Goal: Task Accomplishment & Management: Manage account settings

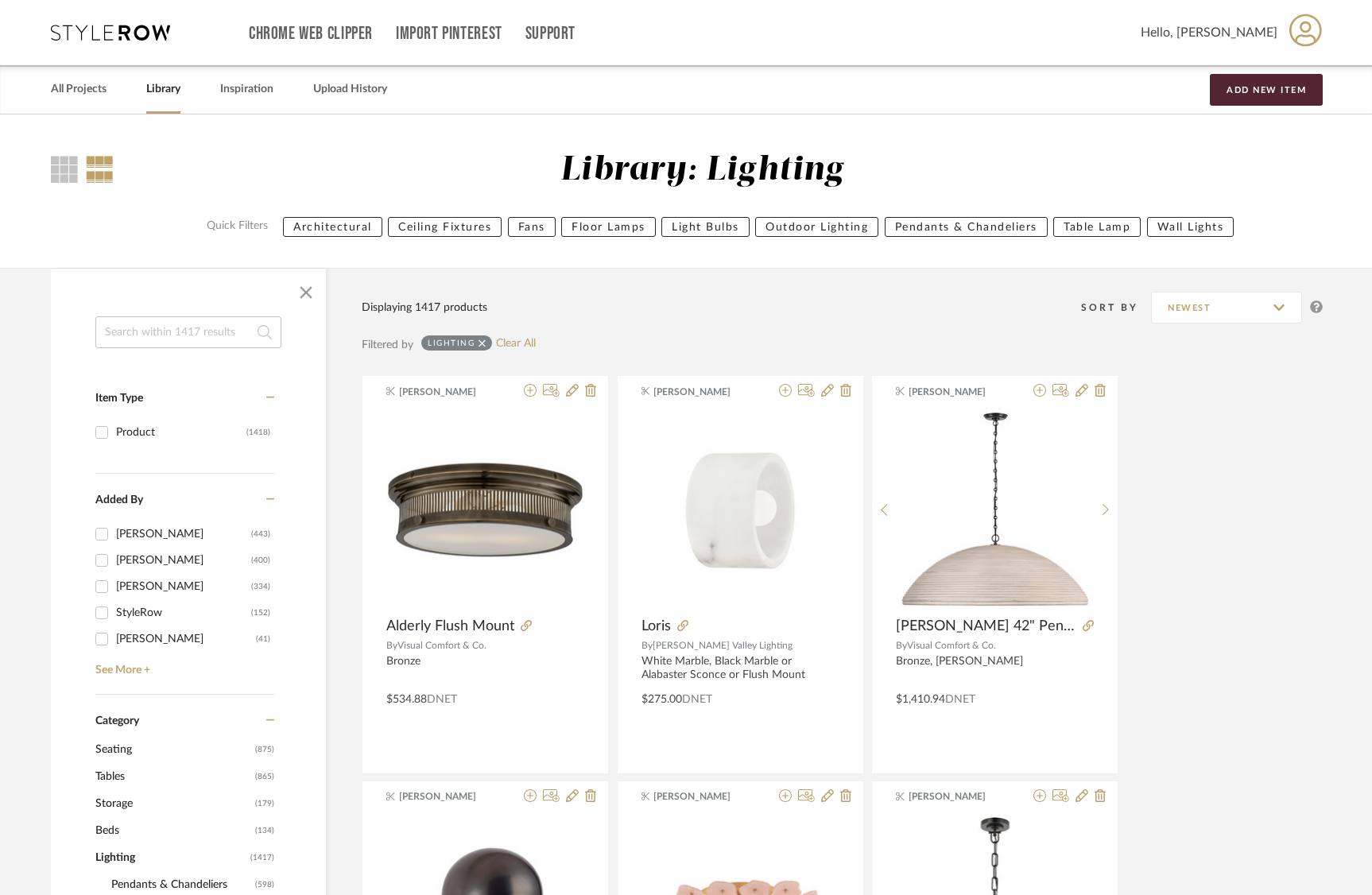
click at [154, 91] on link "Library" at bounding box center [163, 90] width 34 height 22
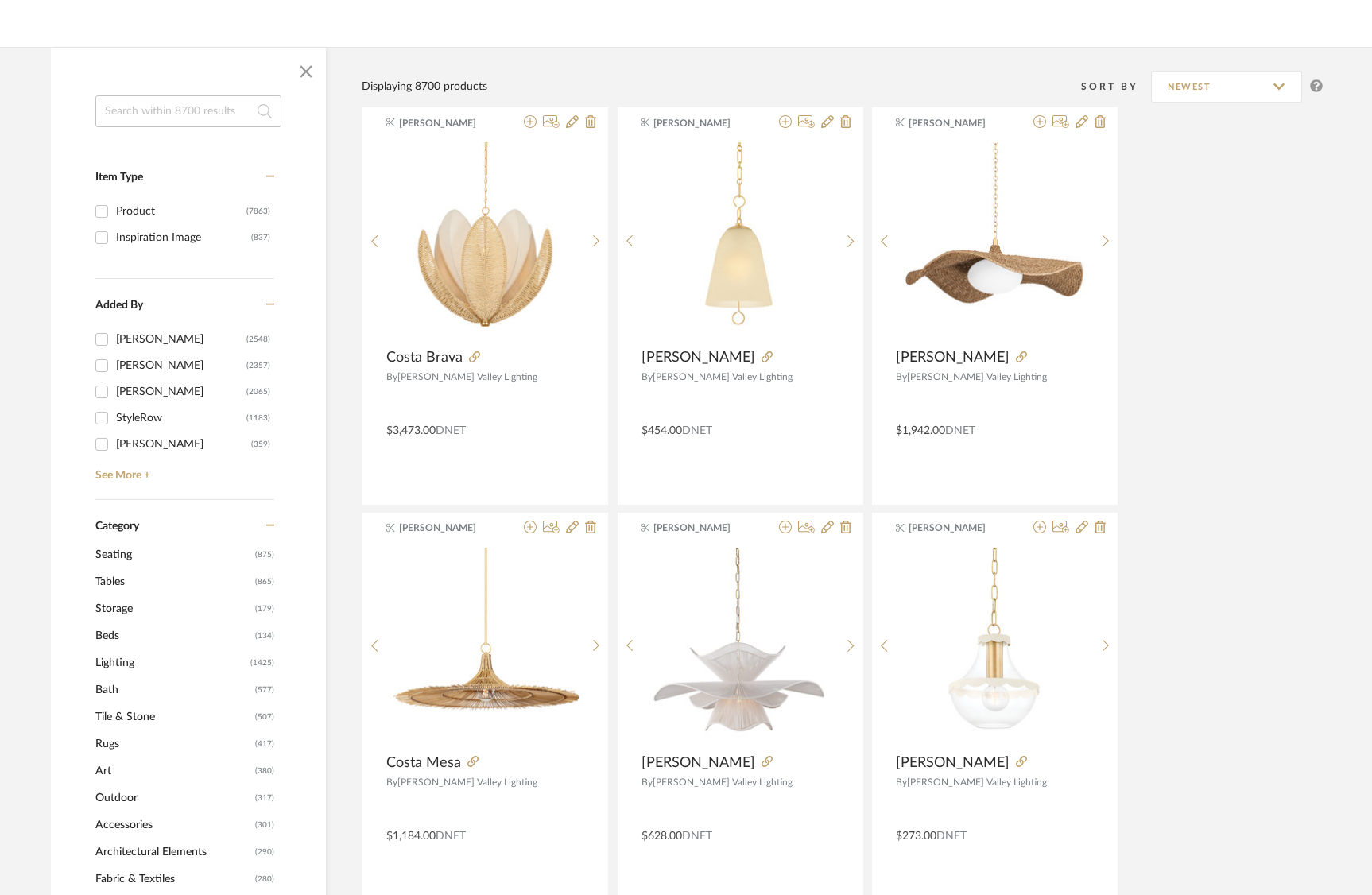
scroll to position [198, 0]
click at [110, 581] on span "Tables" at bounding box center [173, 581] width 156 height 27
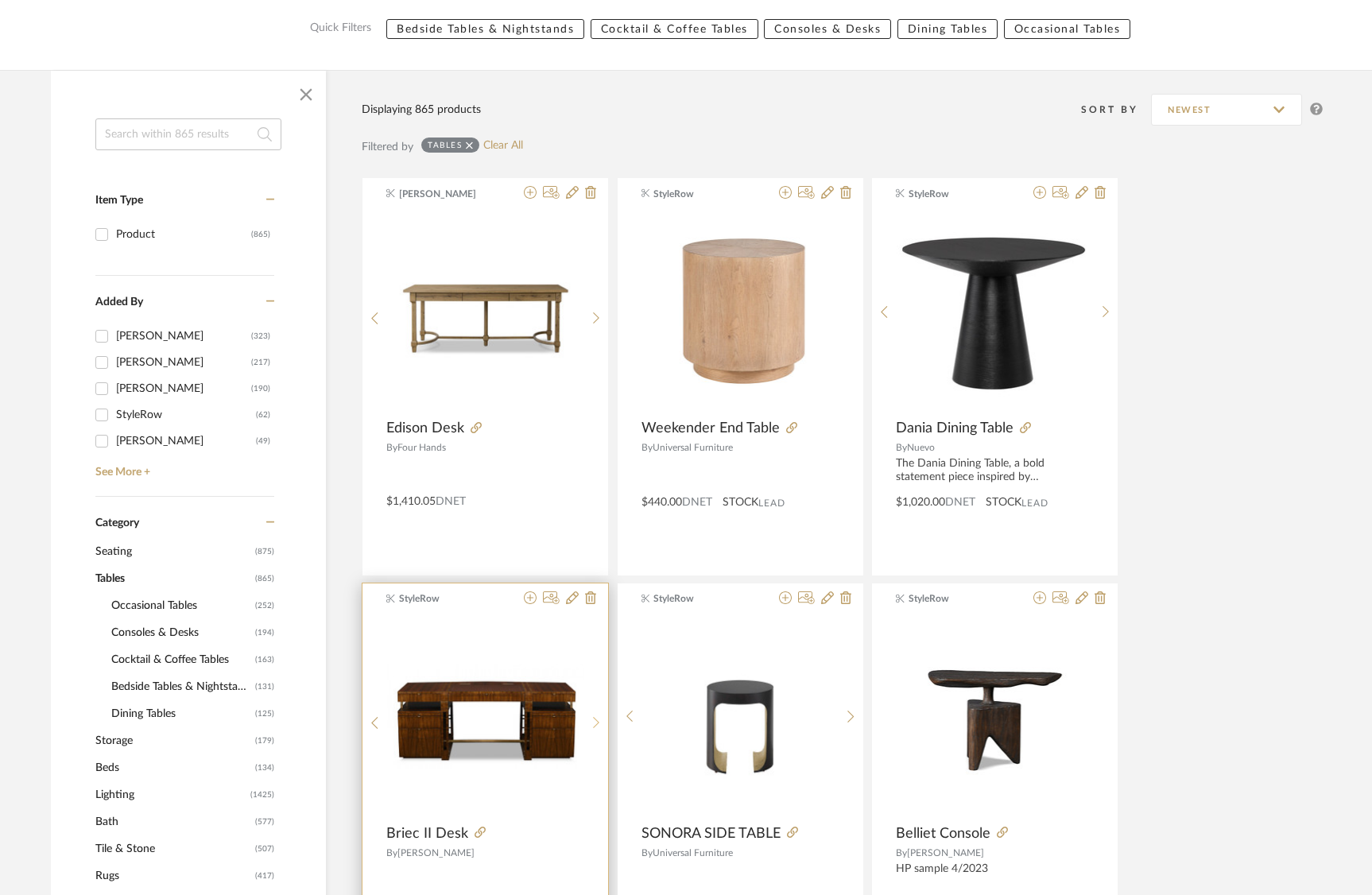
click at [594, 717] on icon at bounding box center [597, 723] width 7 height 13
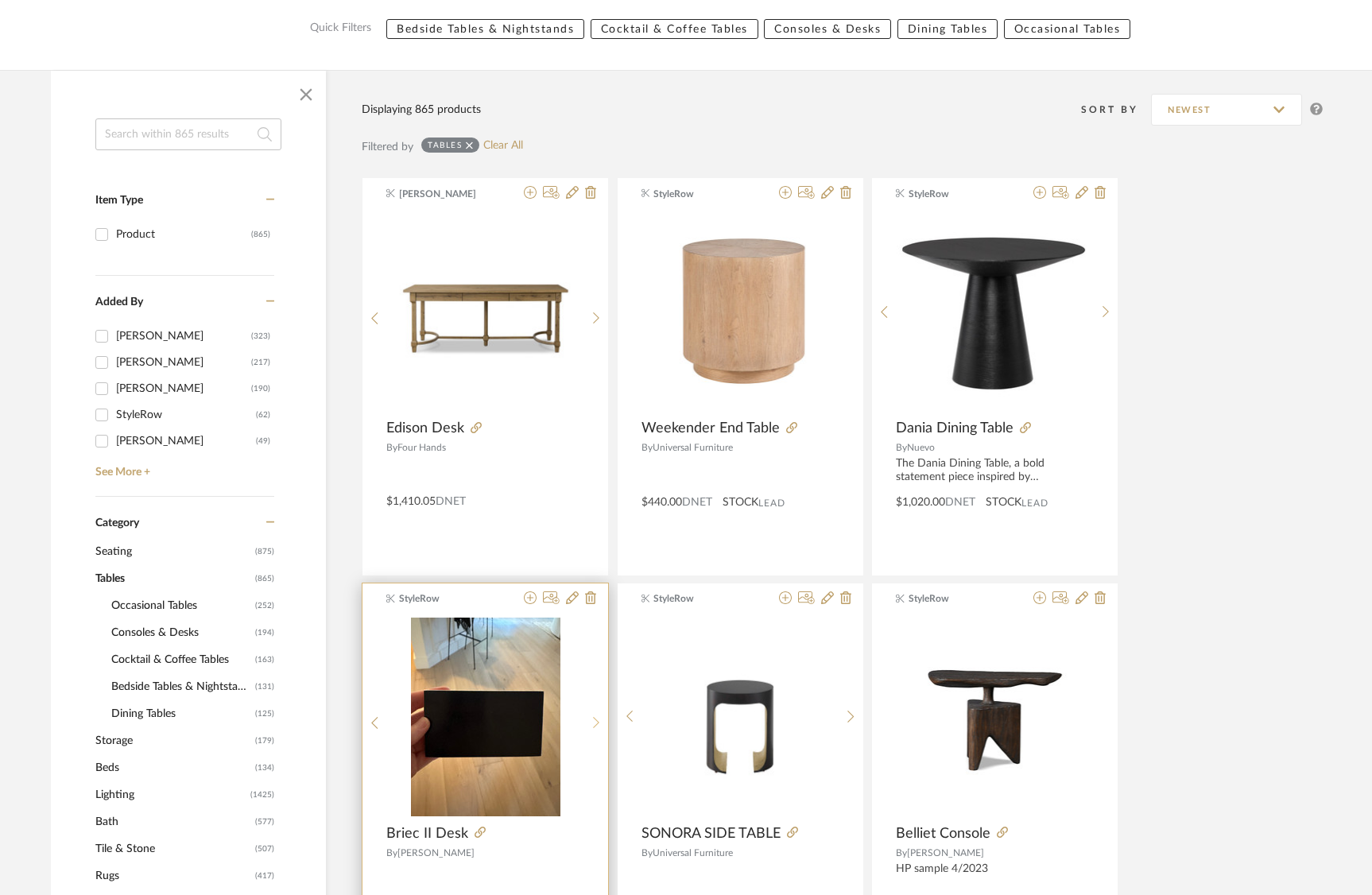
click at [594, 717] on icon at bounding box center [597, 723] width 7 height 13
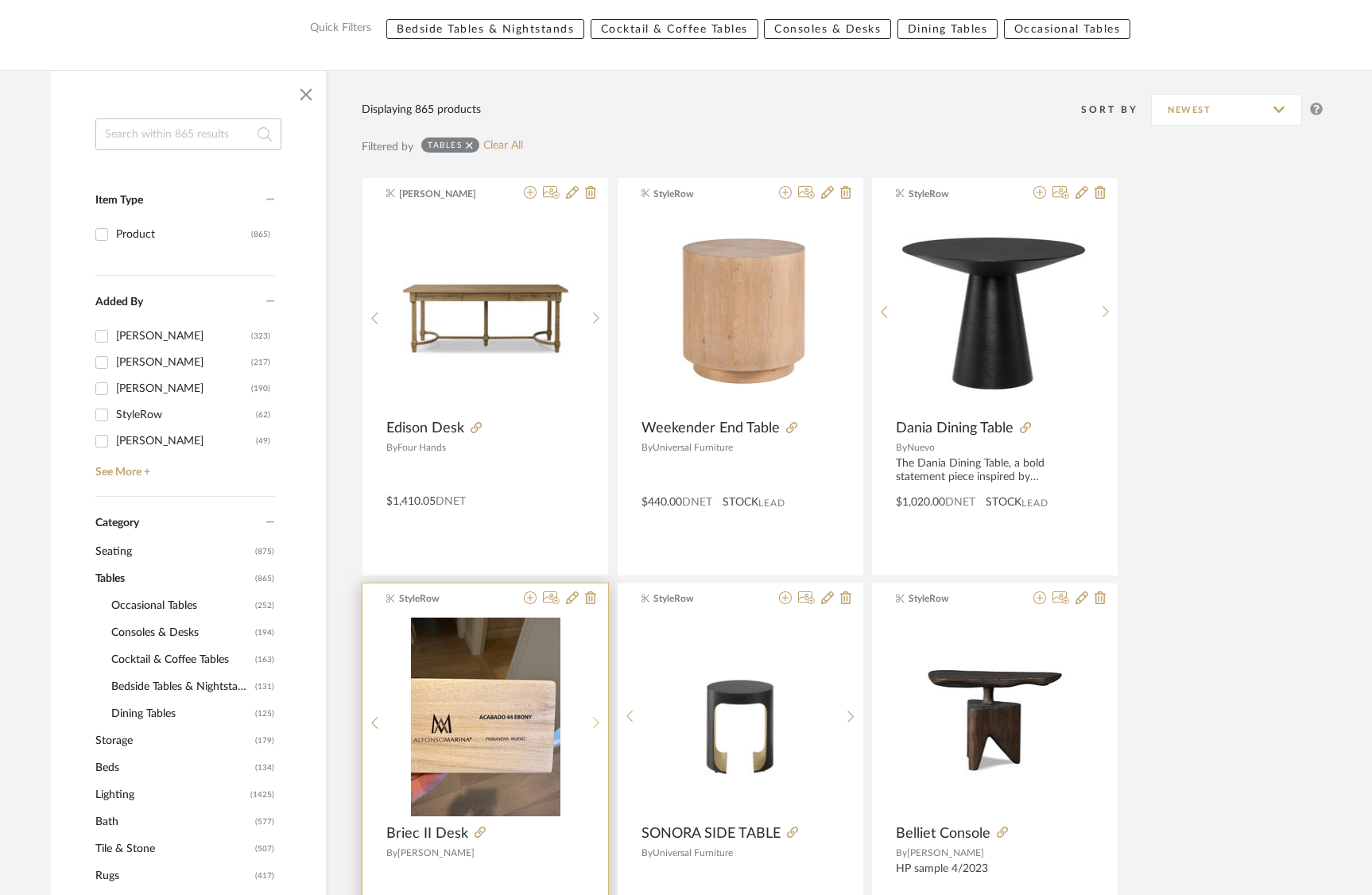
click at [594, 717] on icon at bounding box center [597, 723] width 7 height 13
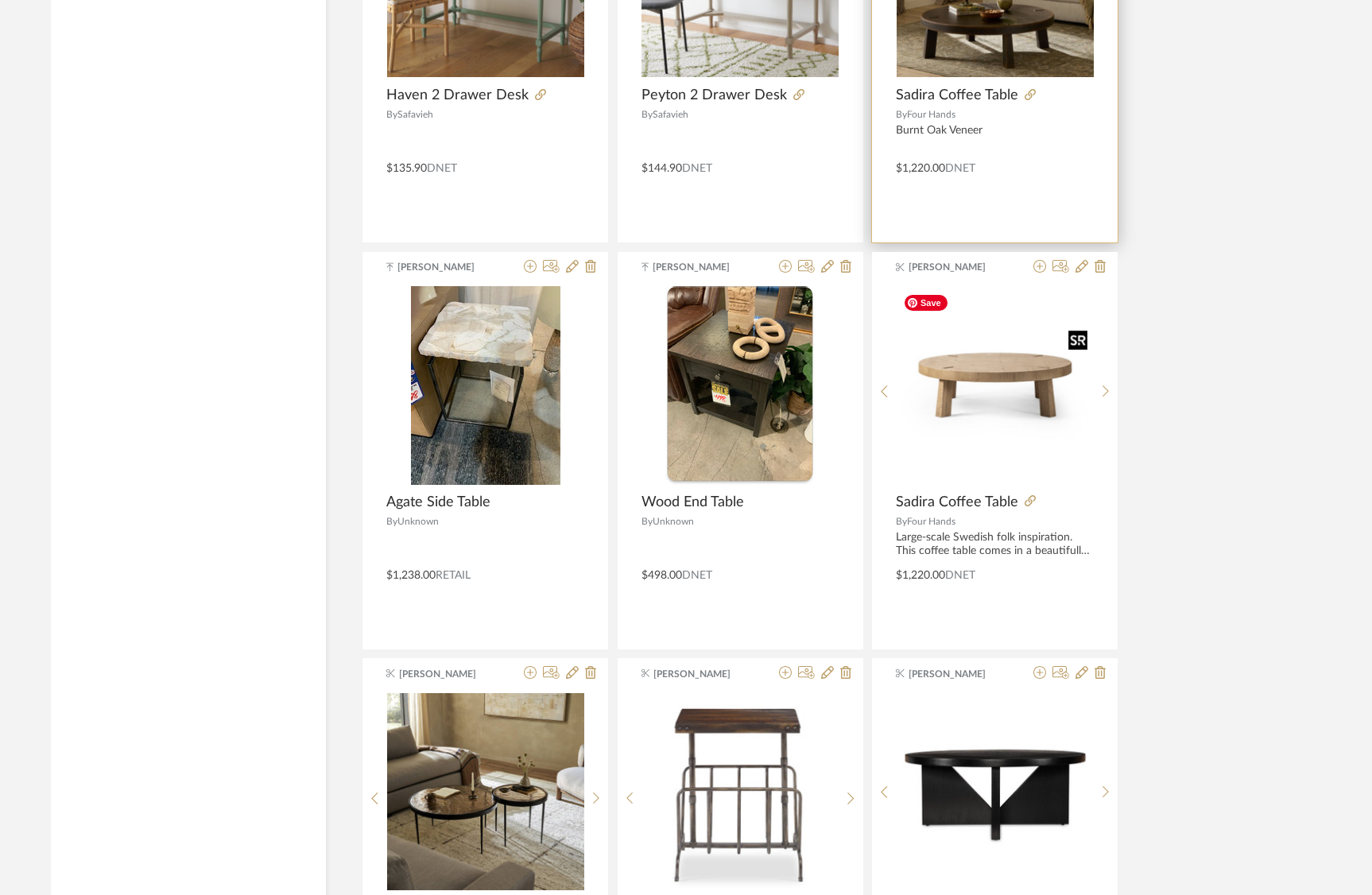
scroll to position [2883, 0]
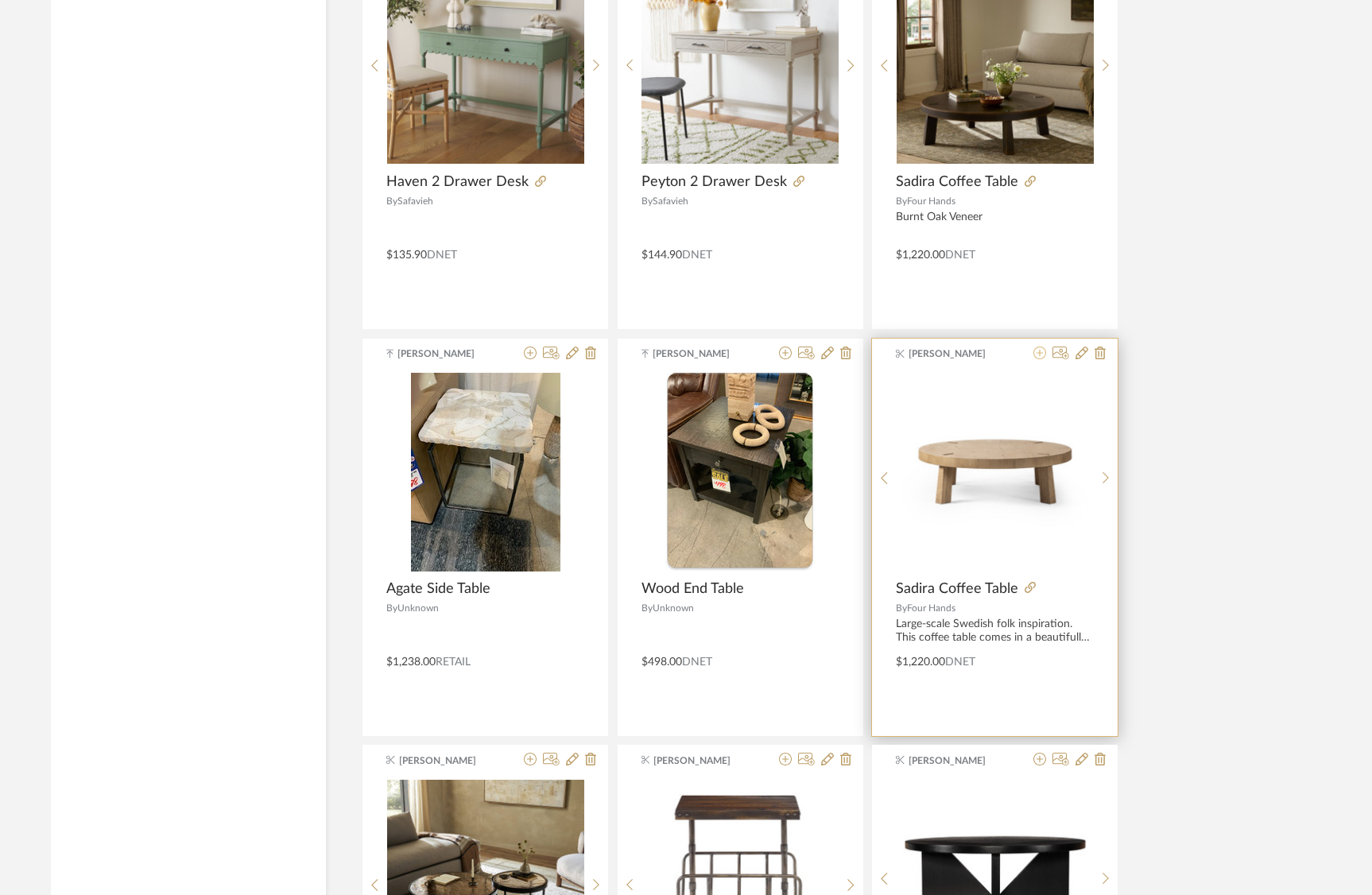
click at [1042, 354] on icon at bounding box center [1040, 353] width 13 height 13
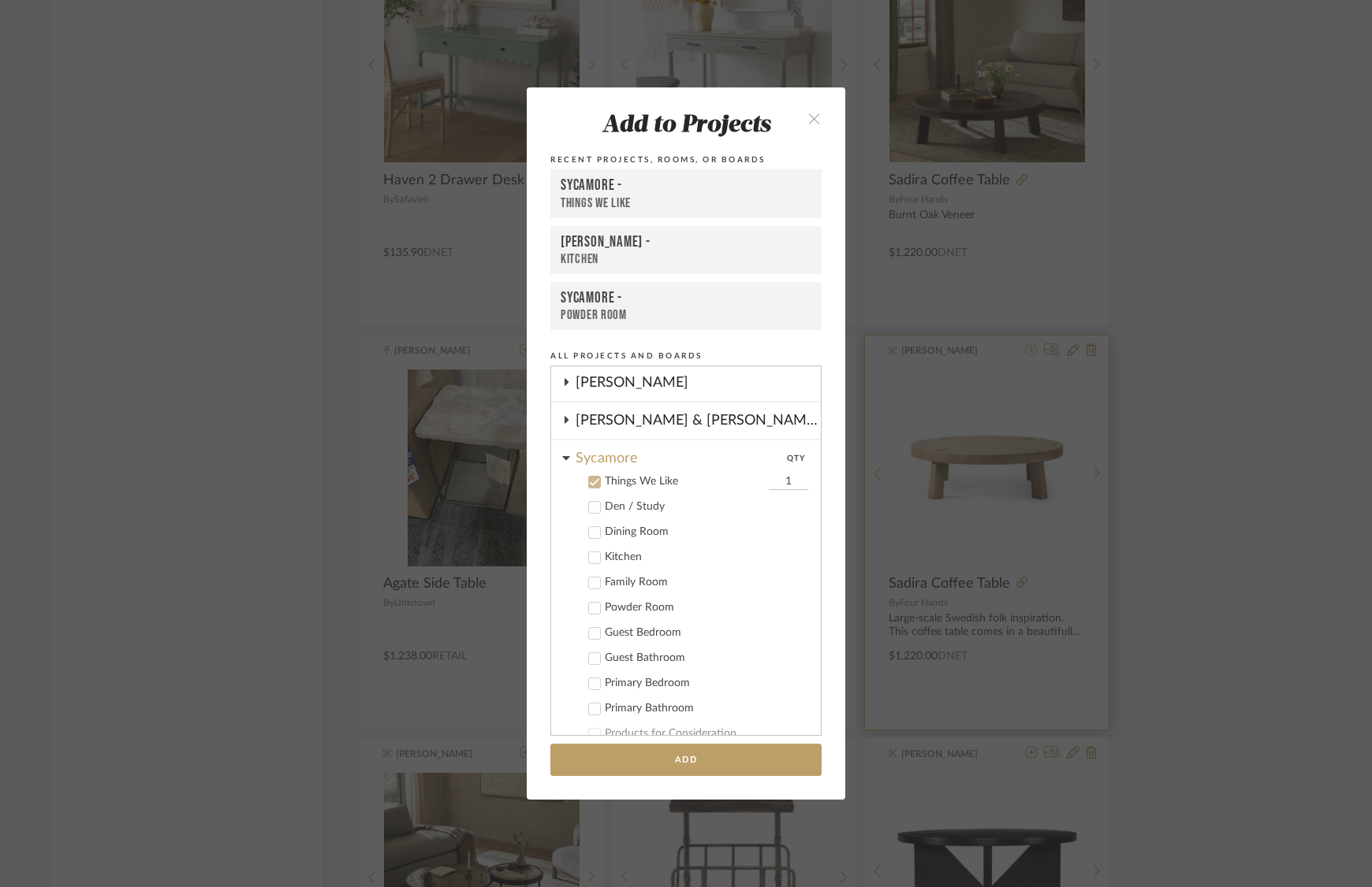
scroll to position [311, 0]
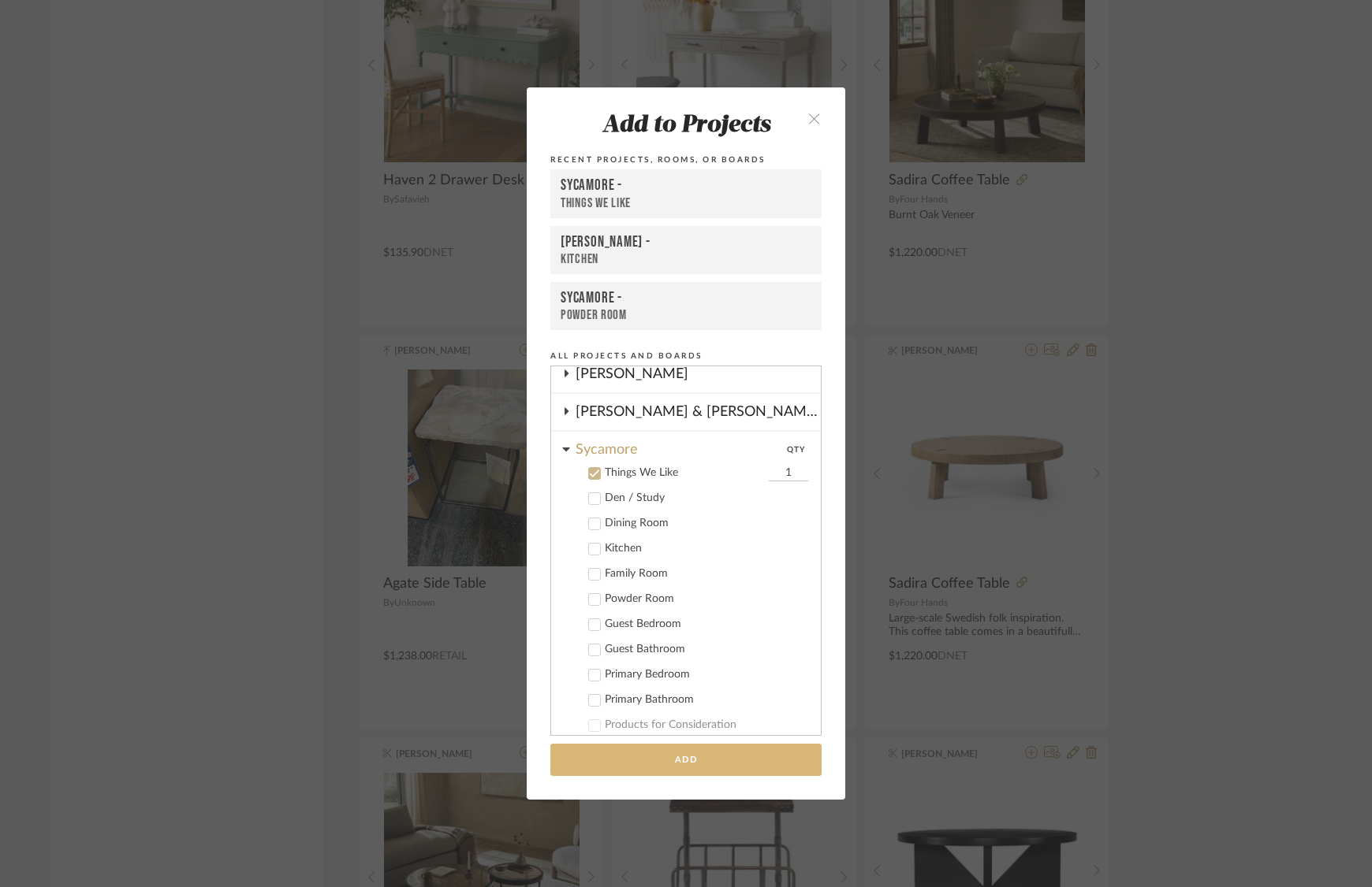
click at [728, 756] on button "Add" at bounding box center [686, 760] width 271 height 32
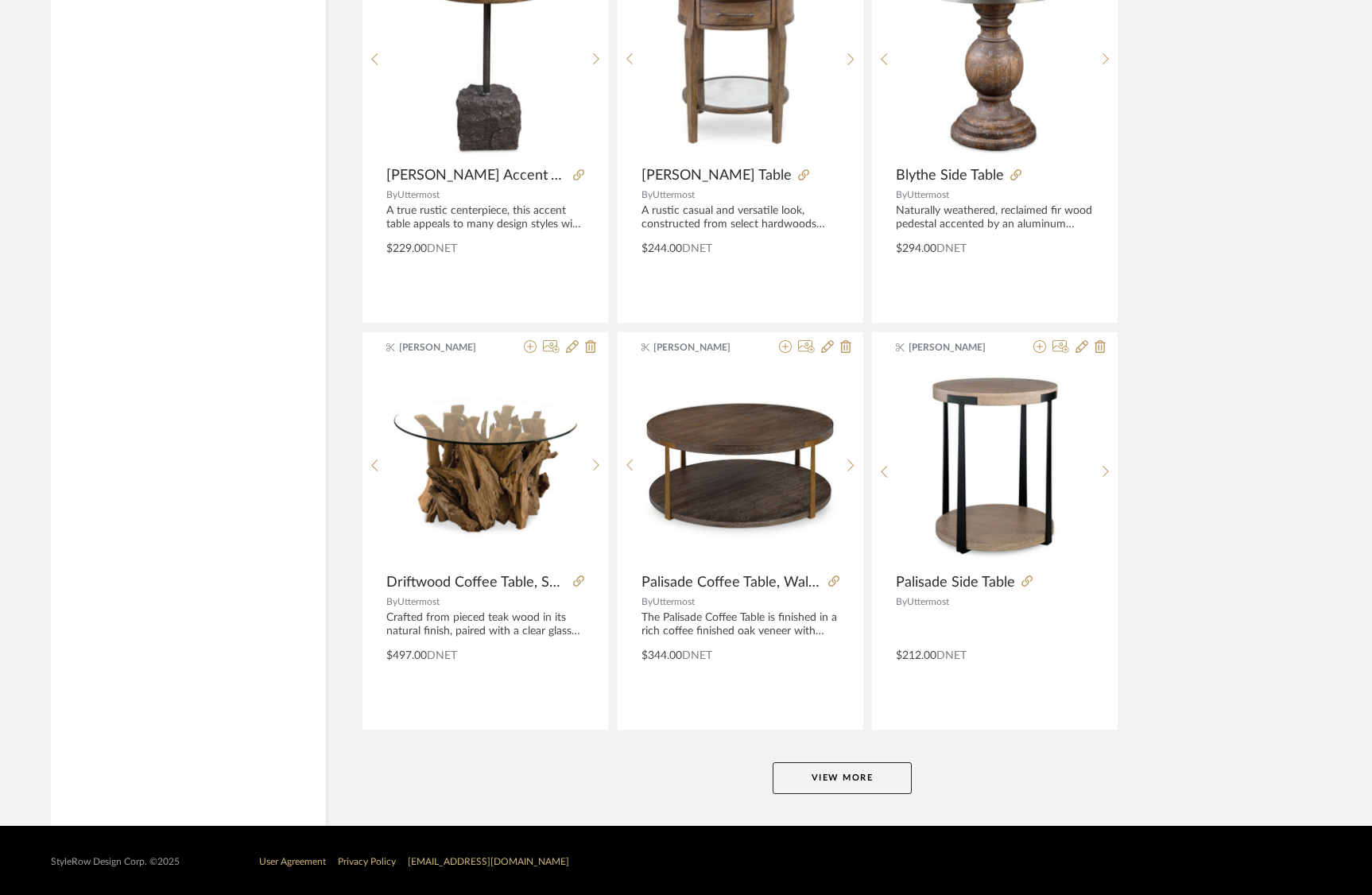
click at [845, 781] on button "View More" at bounding box center [842, 778] width 139 height 31
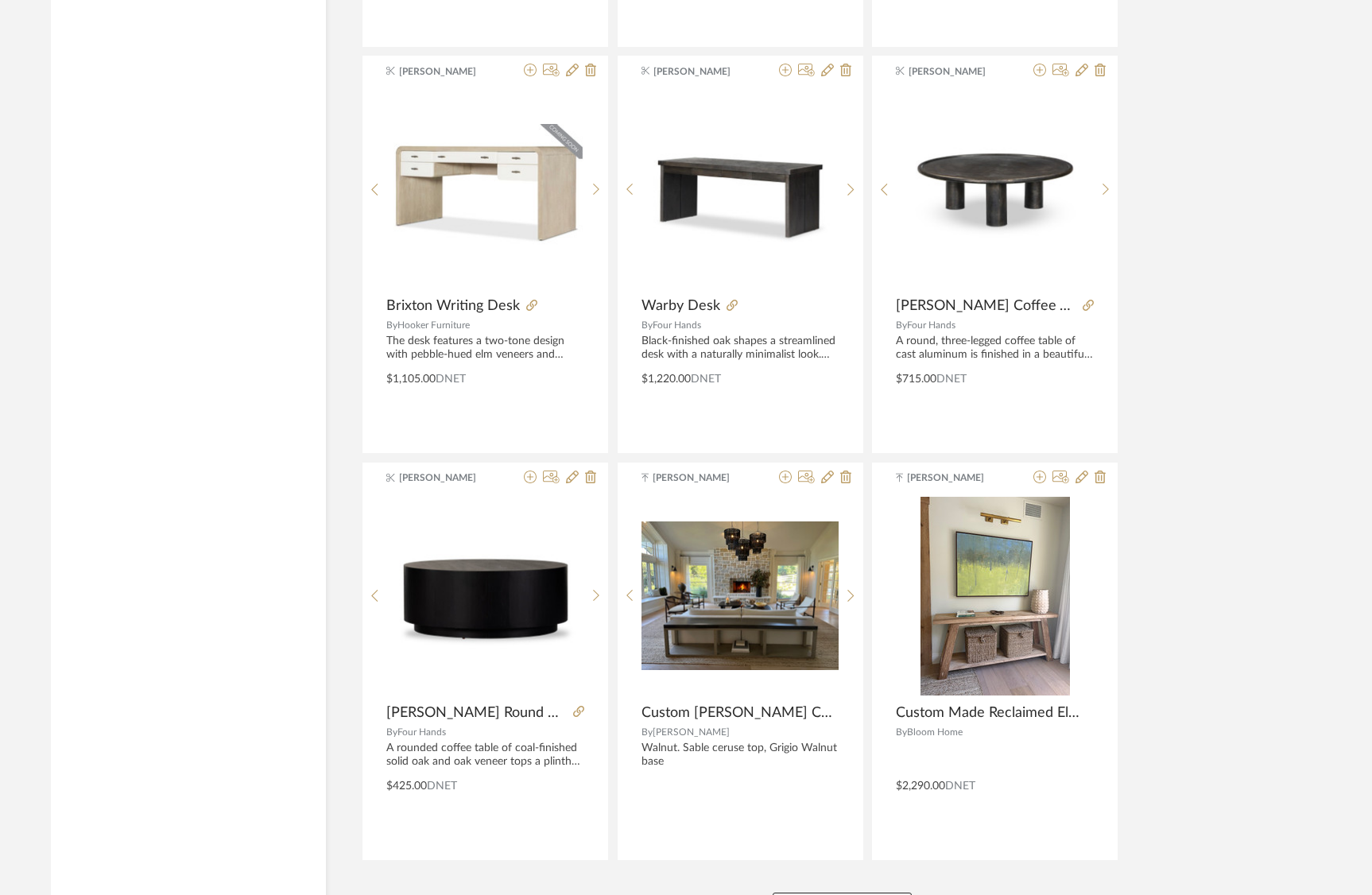
scroll to position [9401, 0]
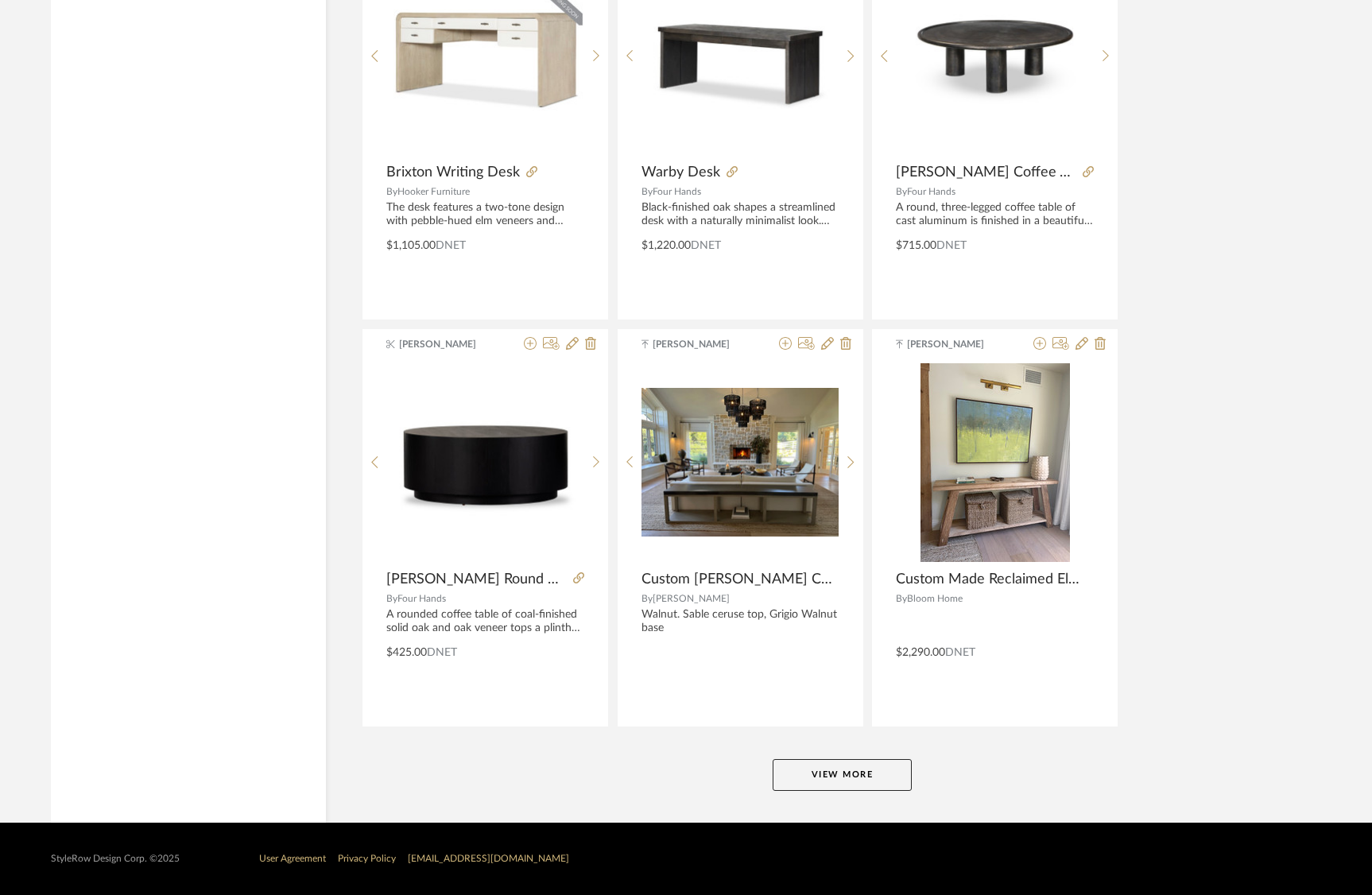
click at [855, 773] on button "View More" at bounding box center [842, 775] width 139 height 31
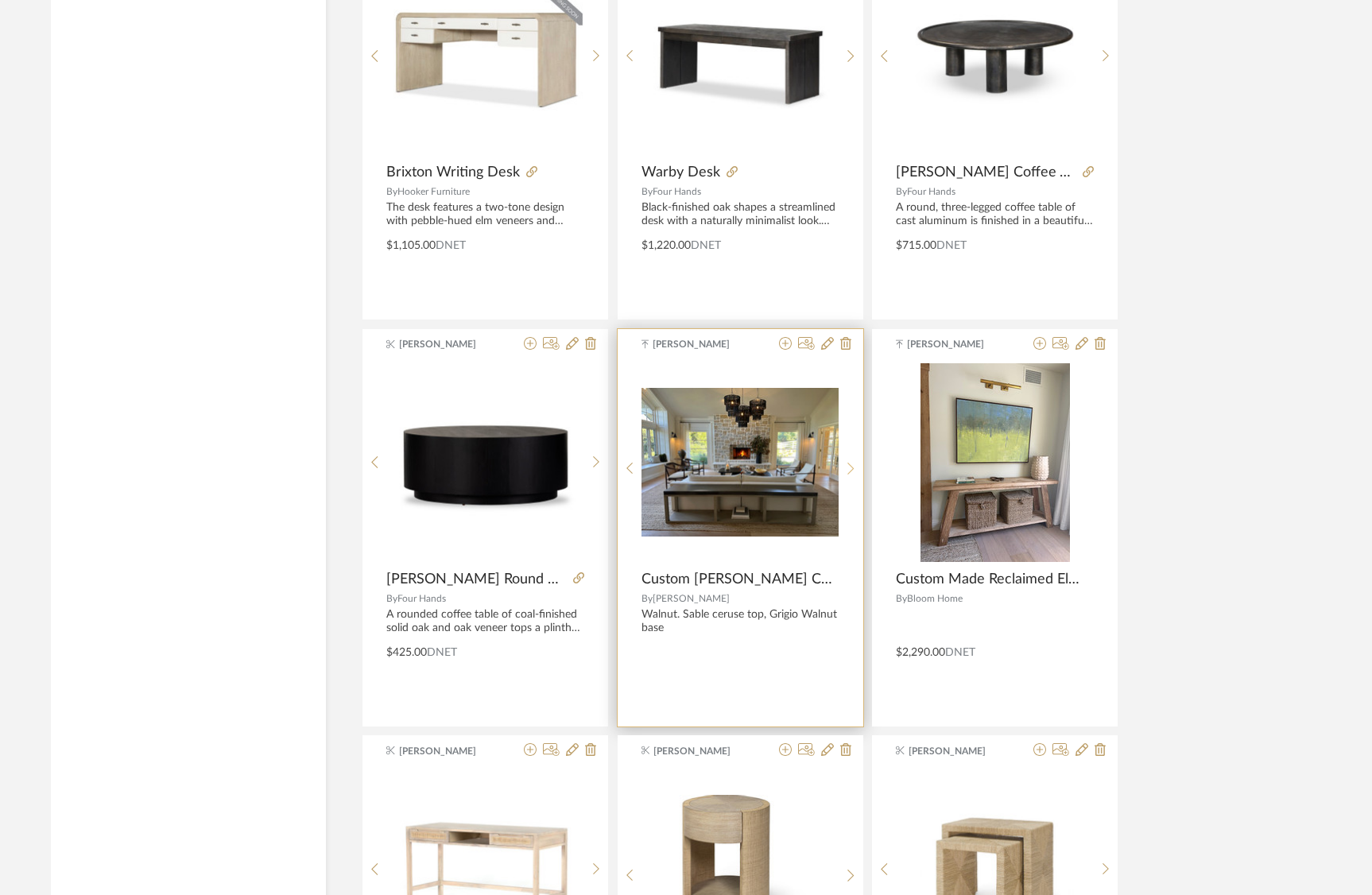
click at [851, 462] on icon at bounding box center [851, 468] width 7 height 13
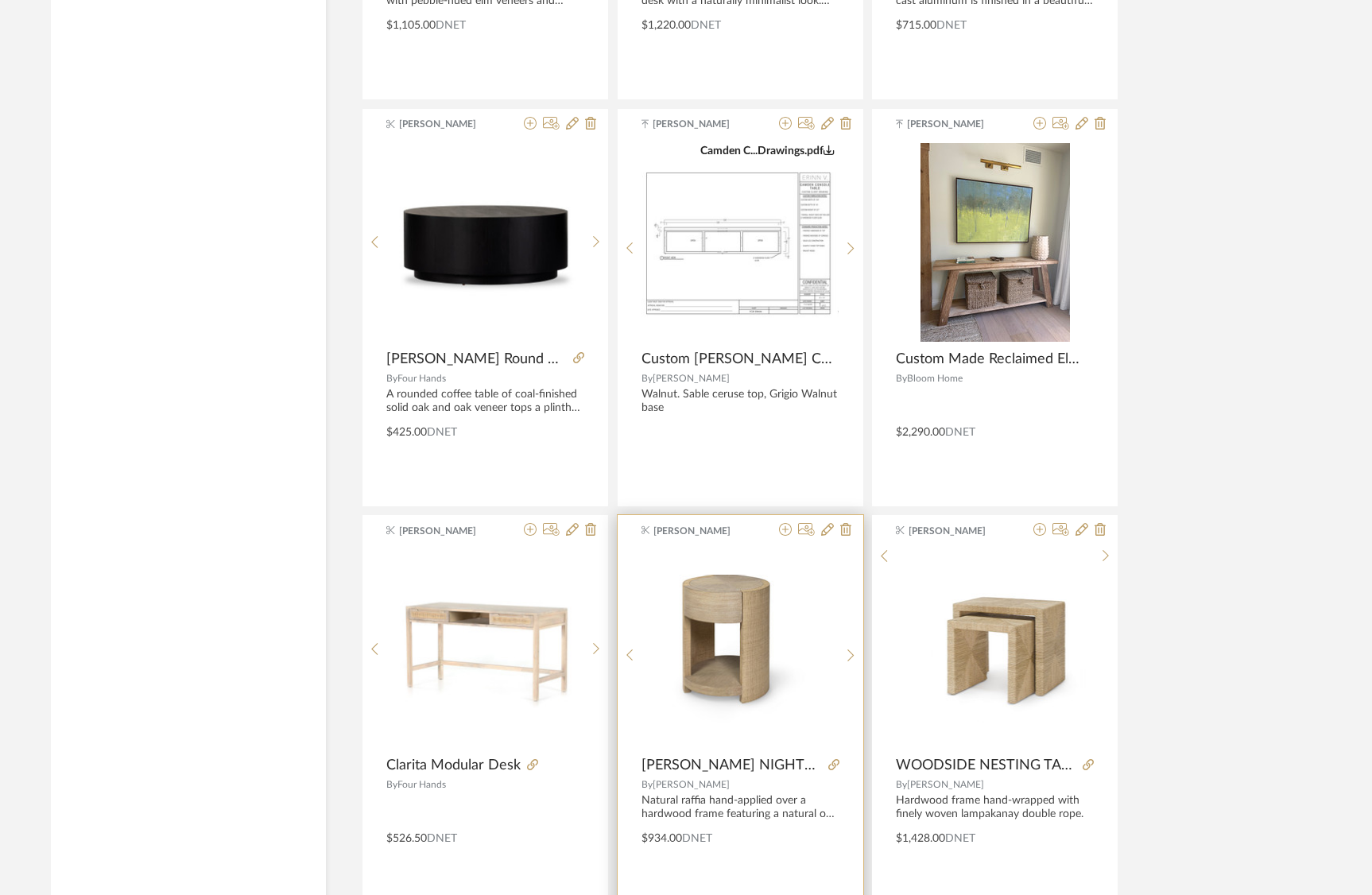
scroll to position [9623, 0]
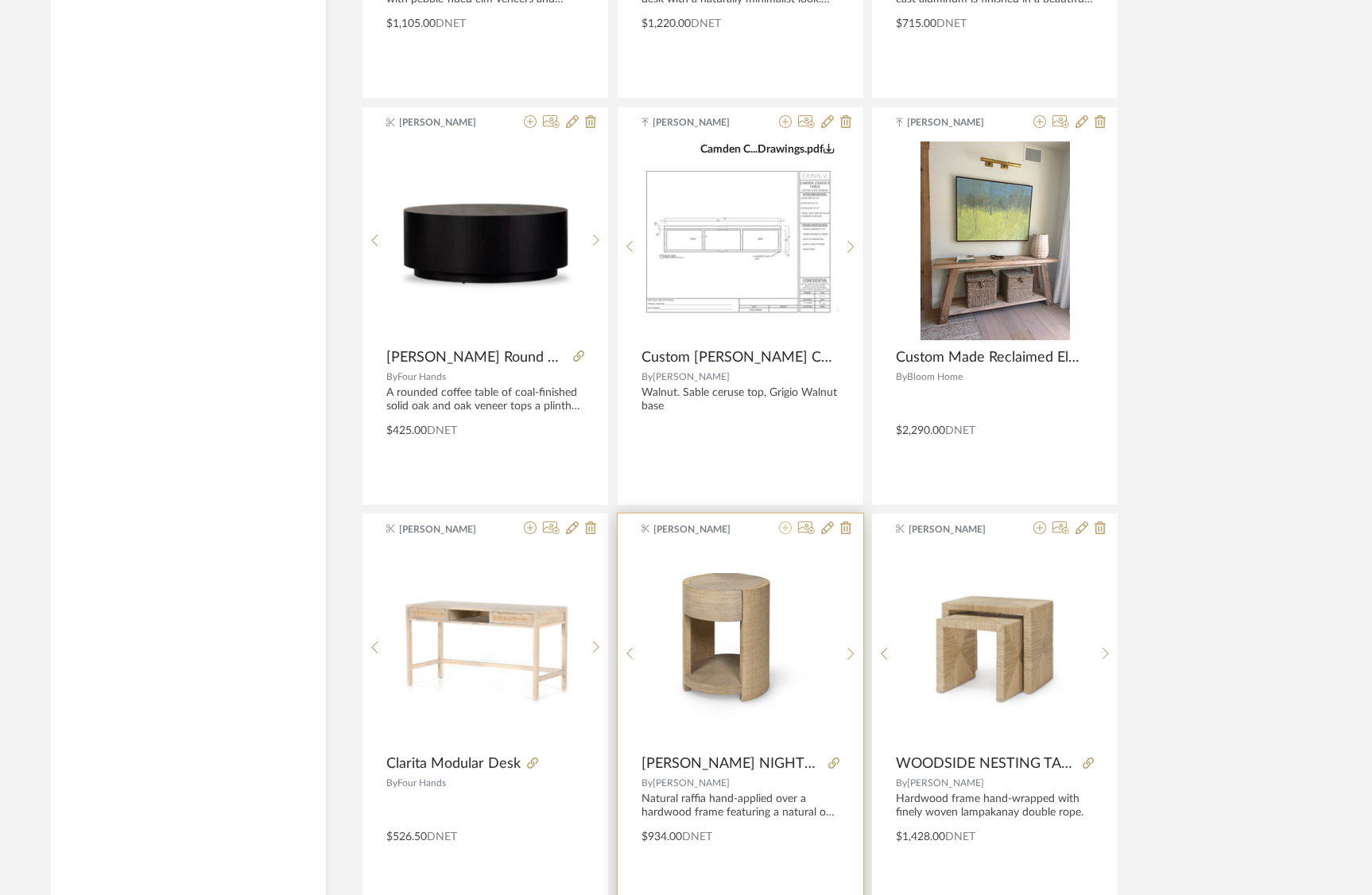
click at [783, 528] on icon at bounding box center [786, 528] width 13 height 13
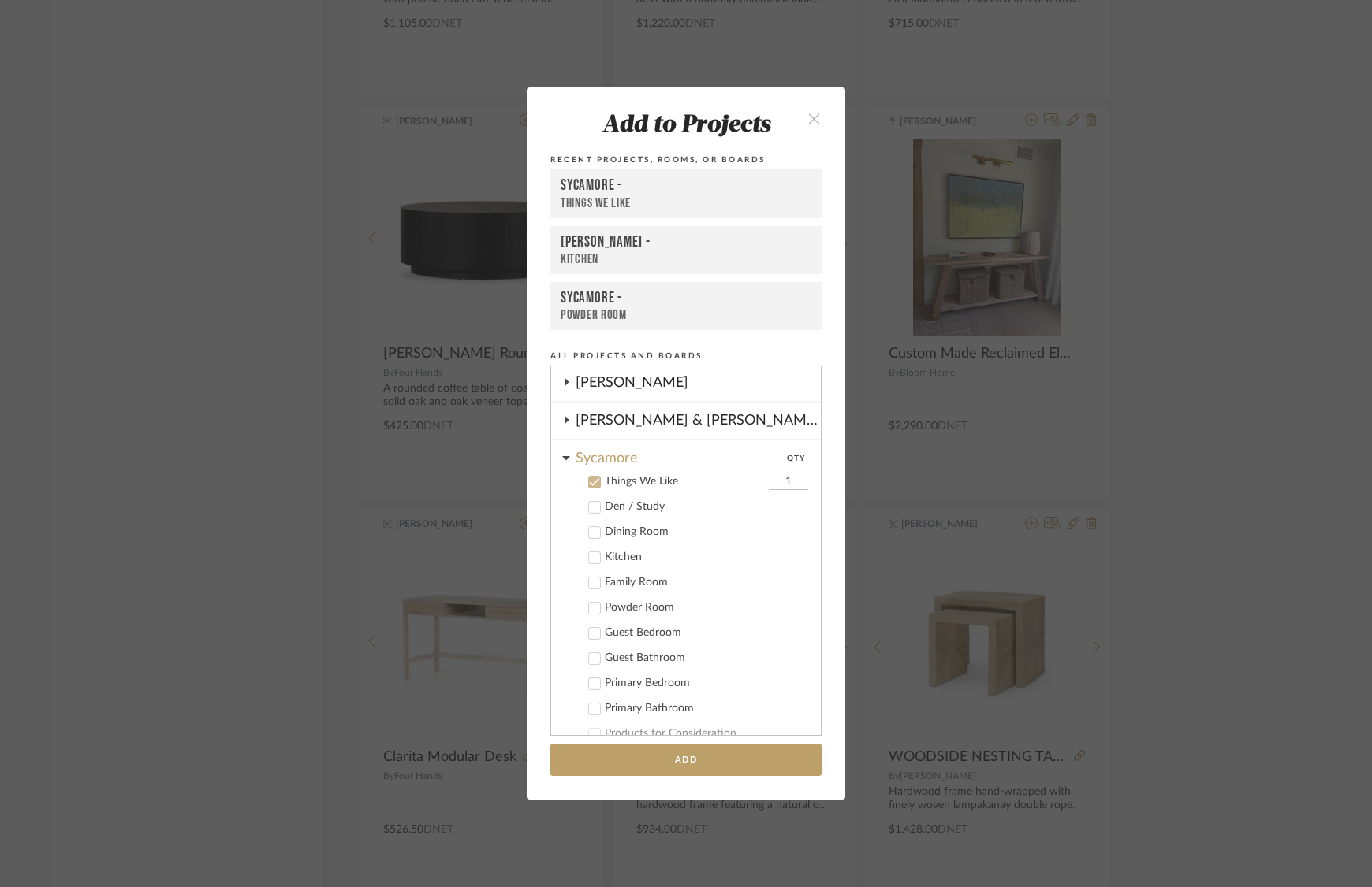
scroll to position [311, 0]
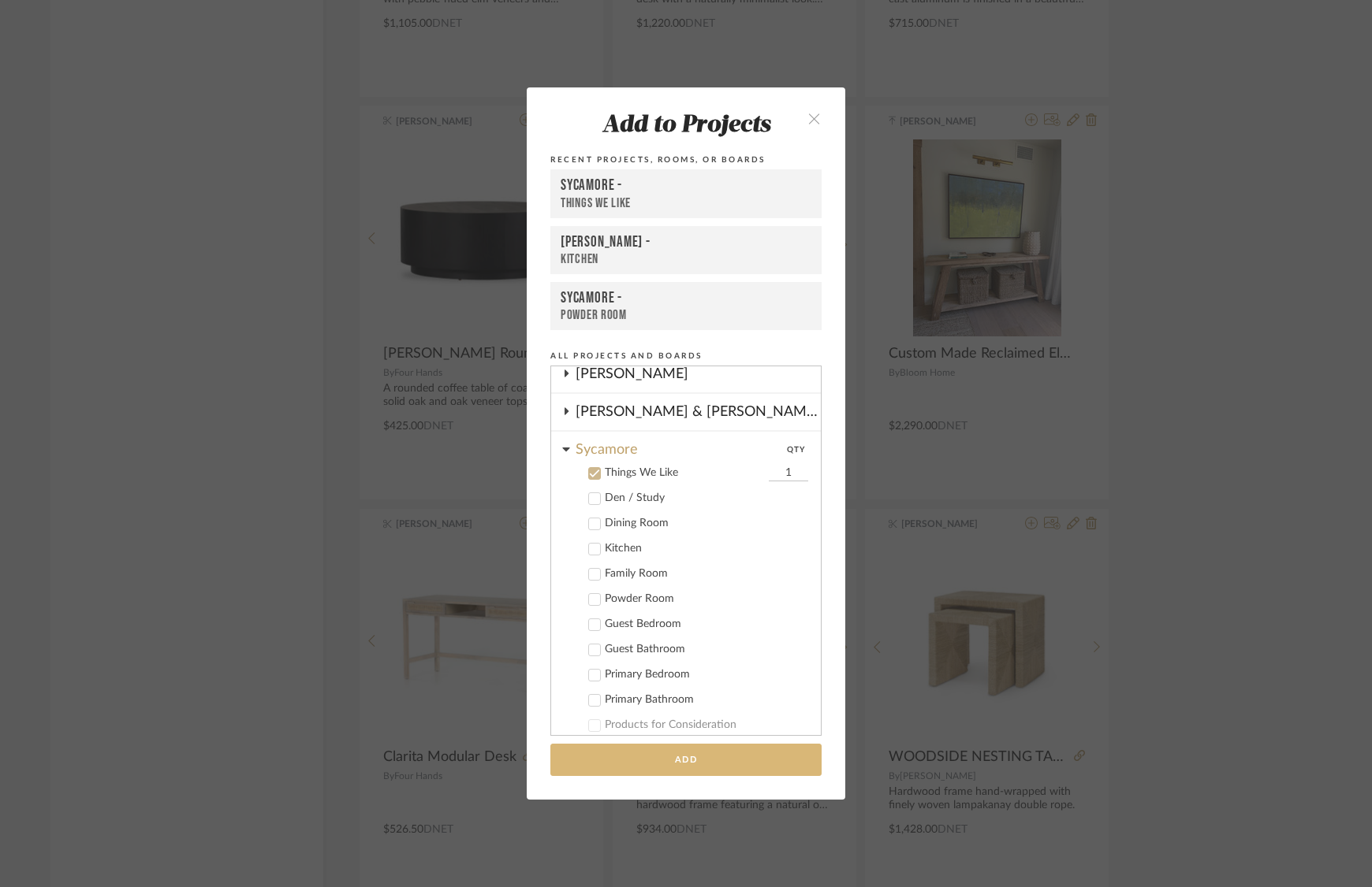
drag, startPoint x: 758, startPoint y: 764, endPoint x: 763, endPoint y: 754, distance: 11.2
click at [759, 763] on button "Add" at bounding box center [686, 760] width 271 height 32
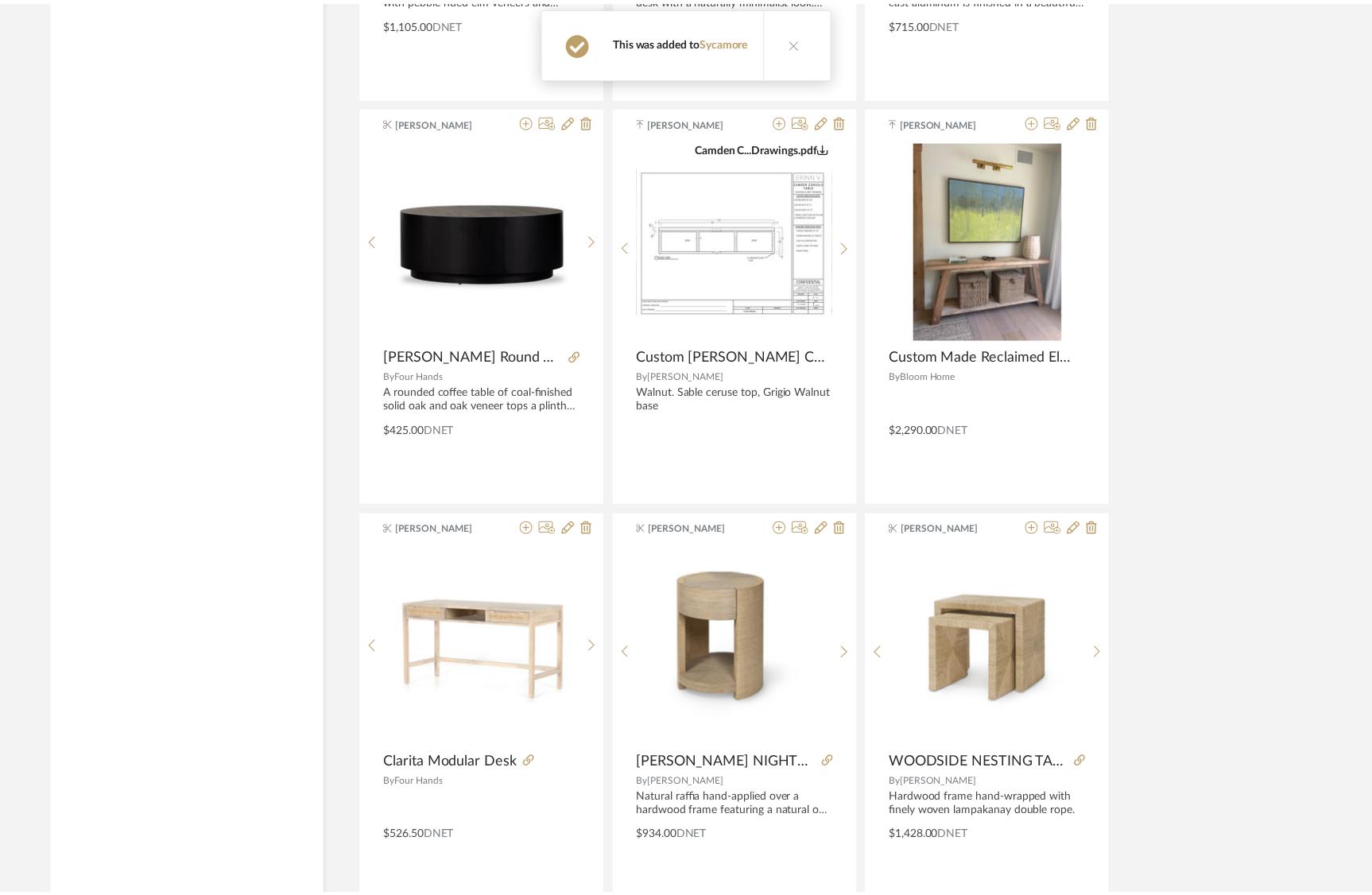
scroll to position [9623, 0]
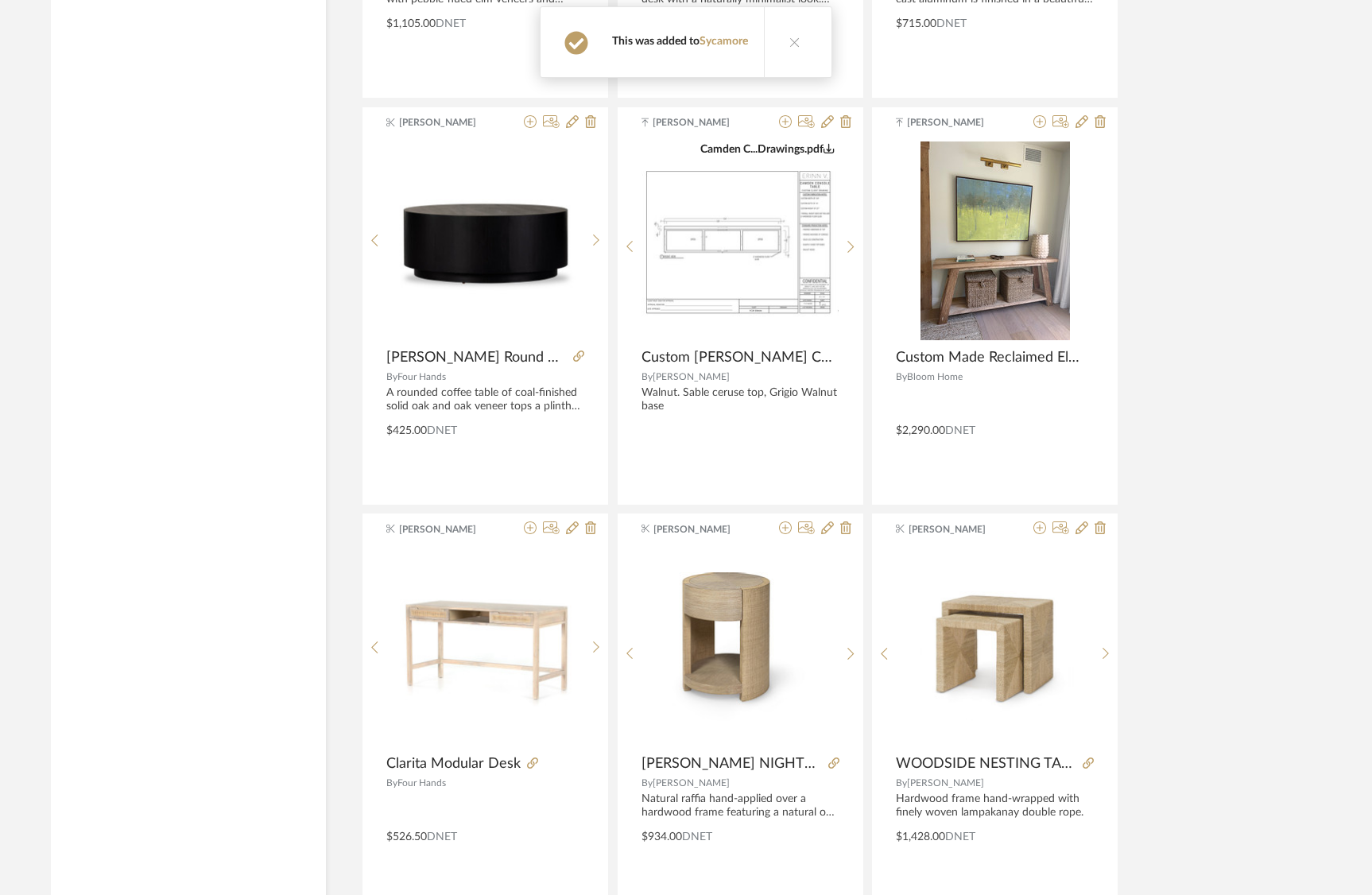
click at [1041, 533] on icon at bounding box center [1040, 528] width 13 height 13
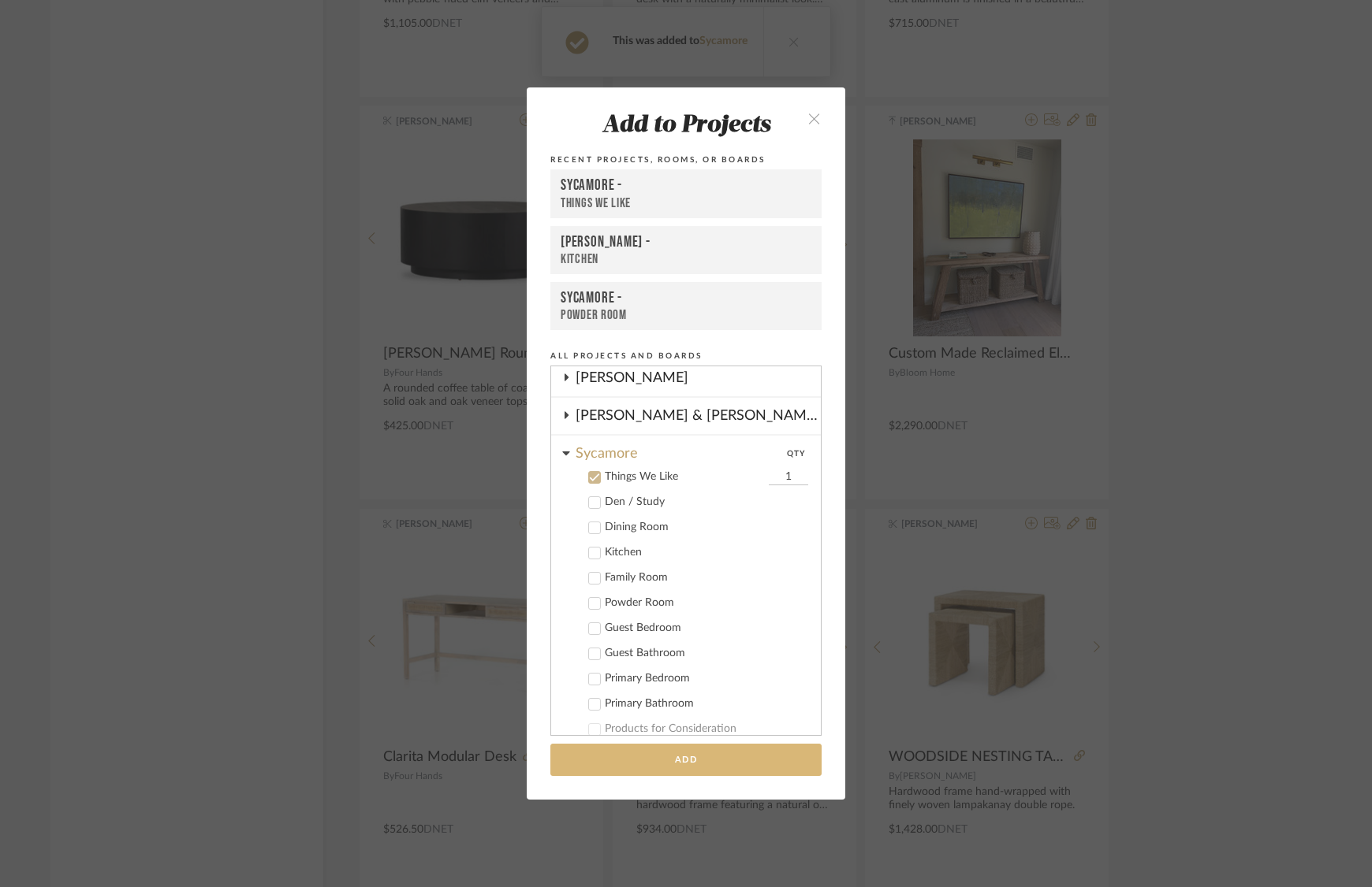
scroll to position [311, 0]
click at [757, 774] on button "Add" at bounding box center [686, 760] width 271 height 32
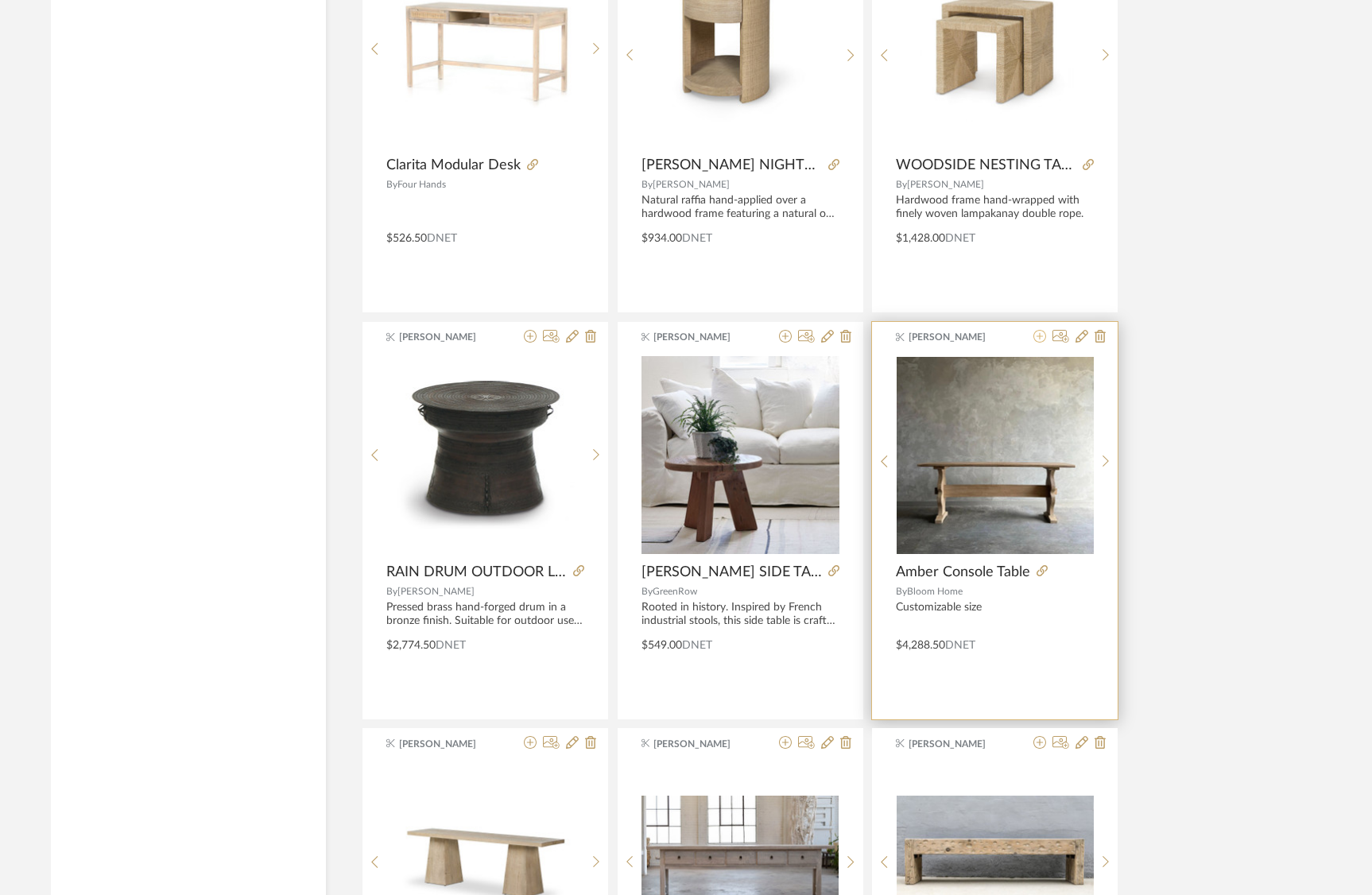
scroll to position [10224, 0]
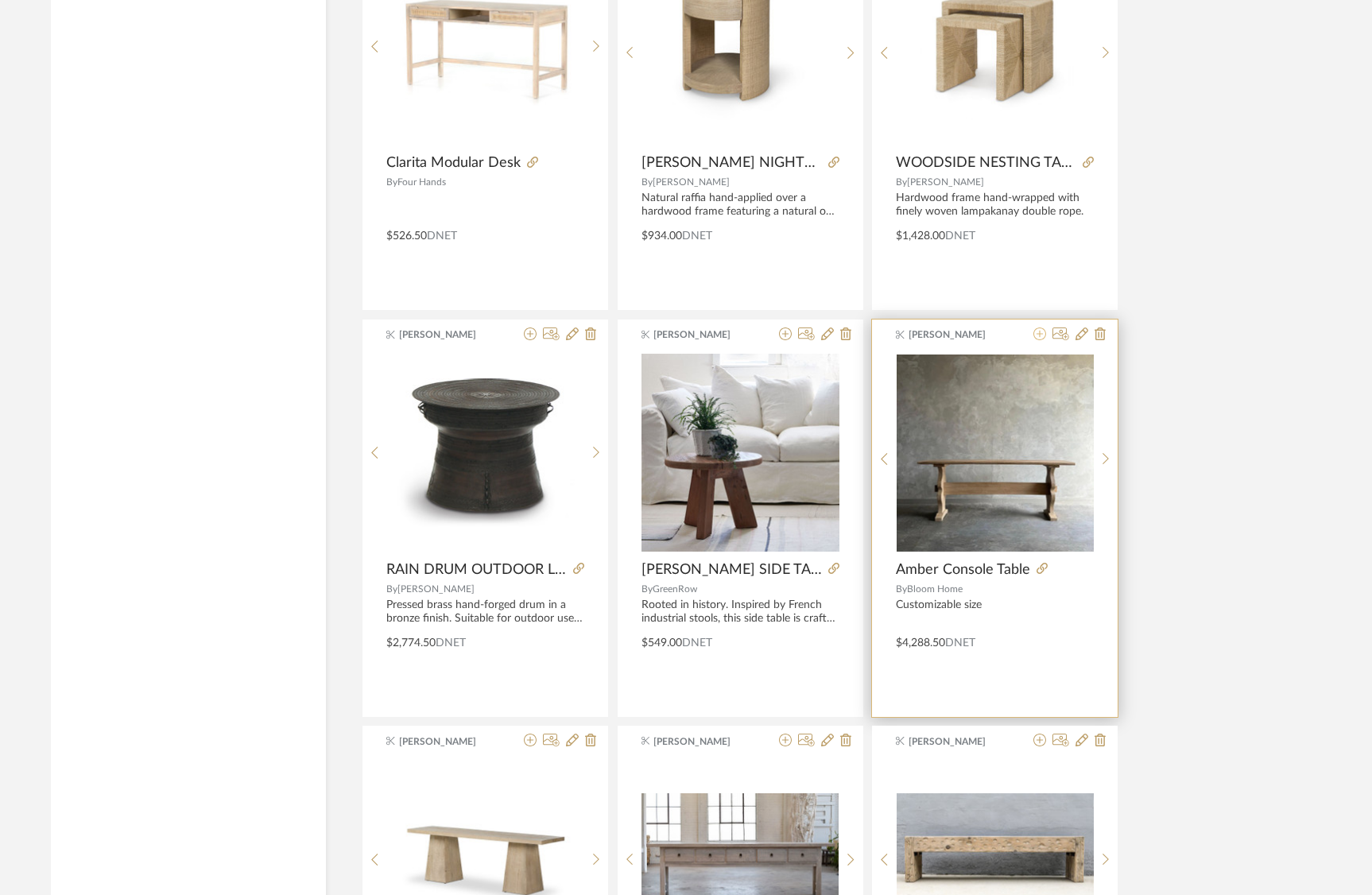
click at [1038, 334] on icon at bounding box center [1040, 334] width 13 height 13
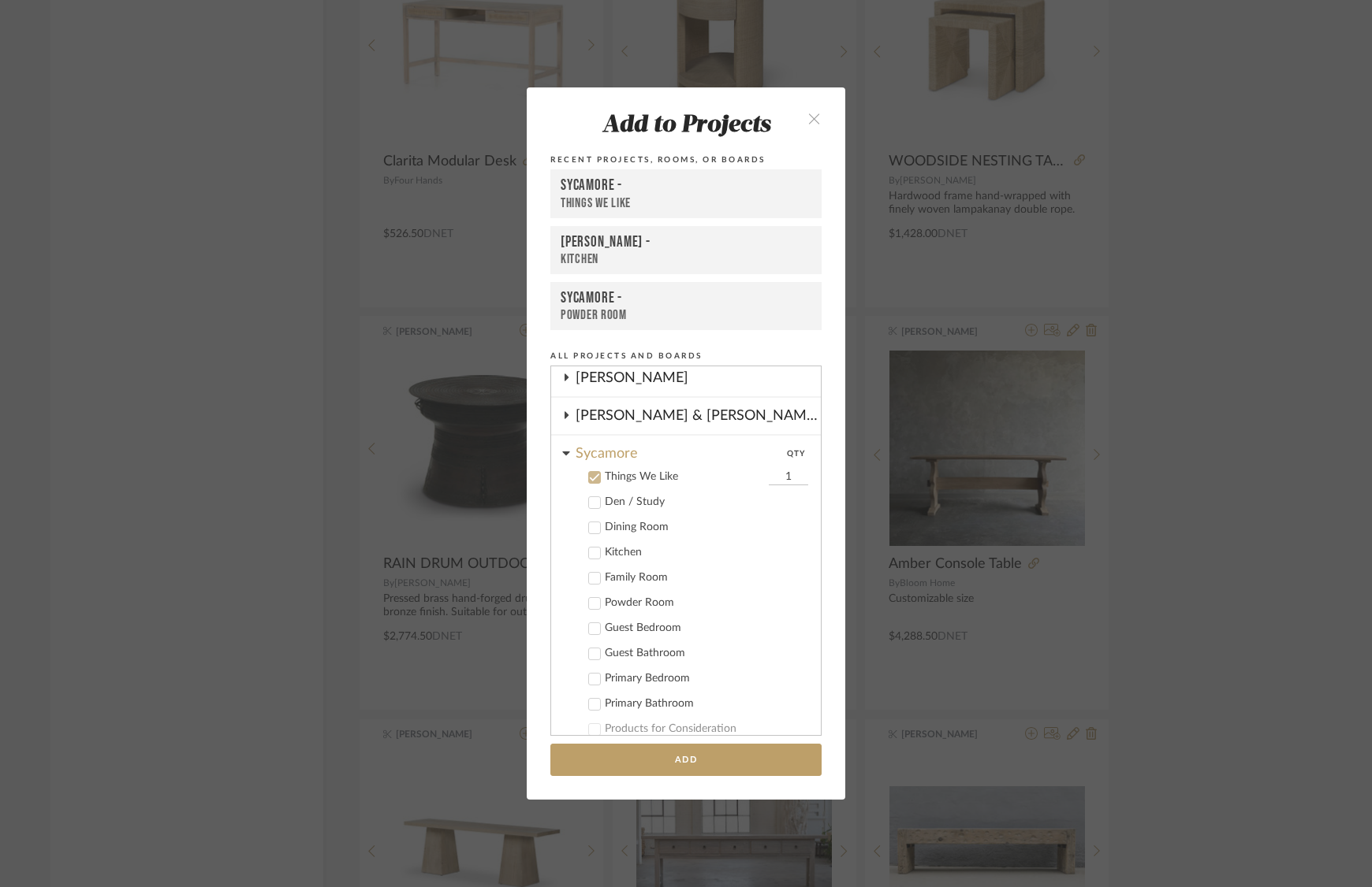
scroll to position [311, 0]
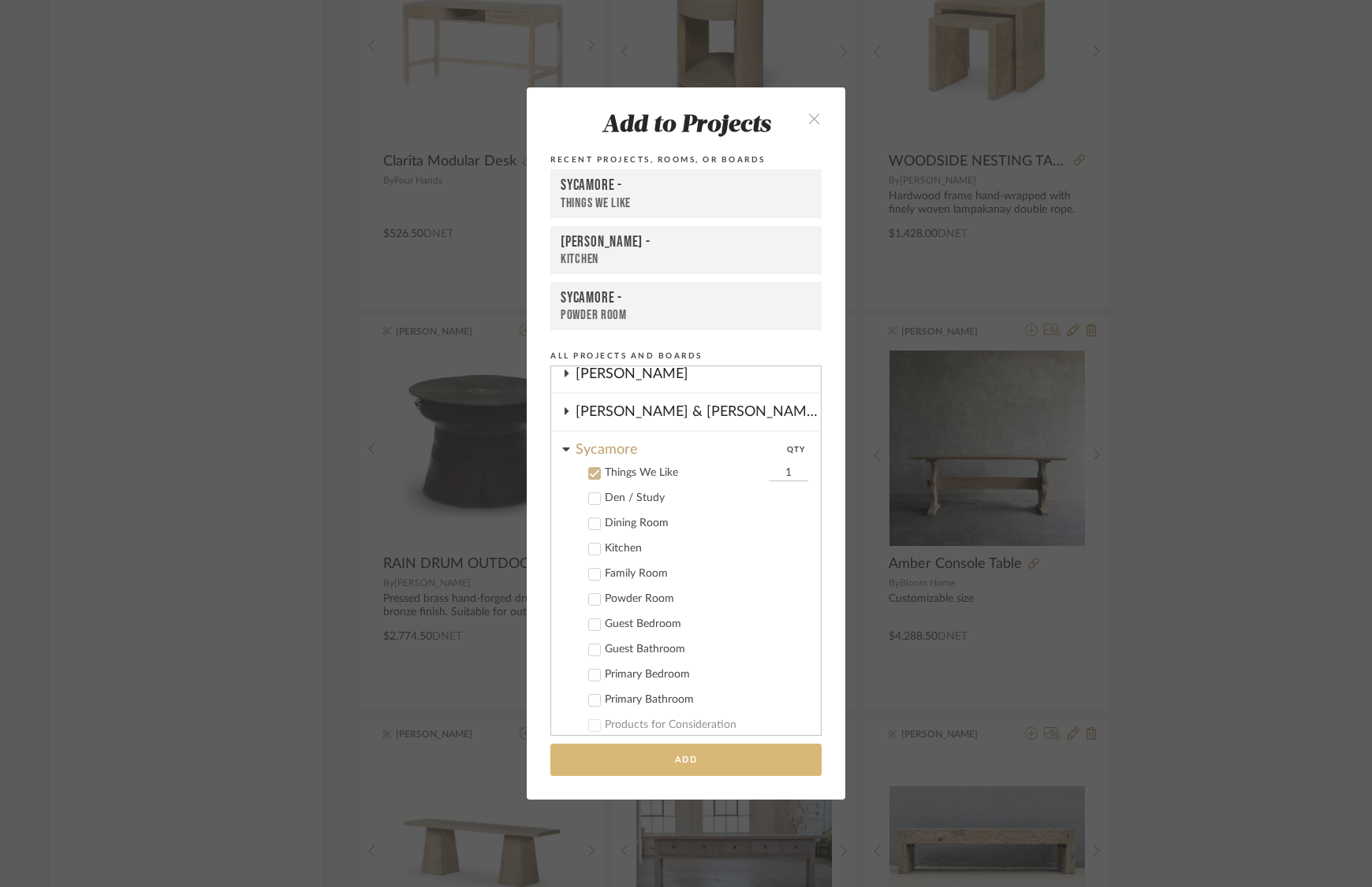
click at [727, 761] on button "Add" at bounding box center [686, 760] width 271 height 32
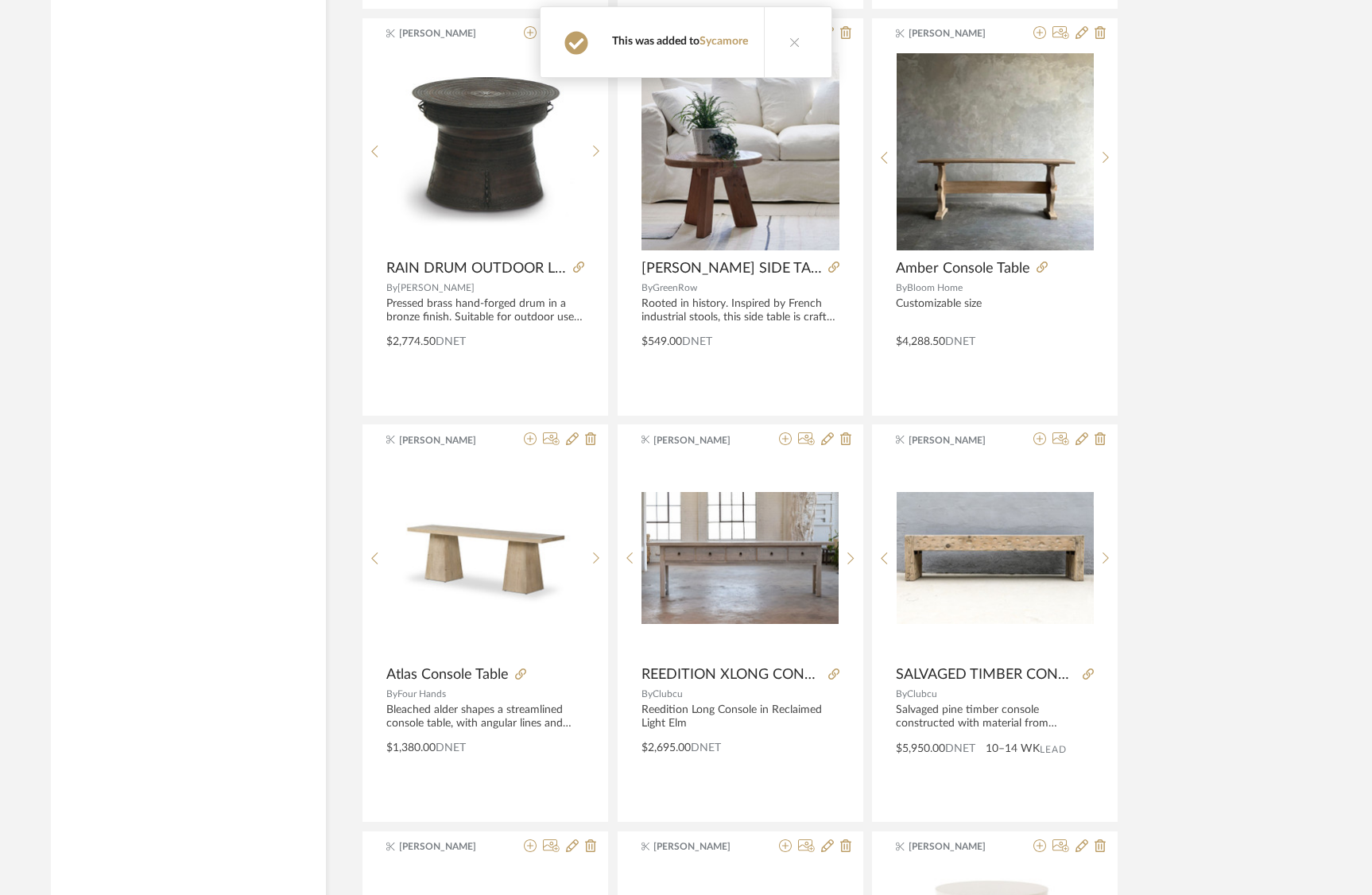
scroll to position [10527, 0]
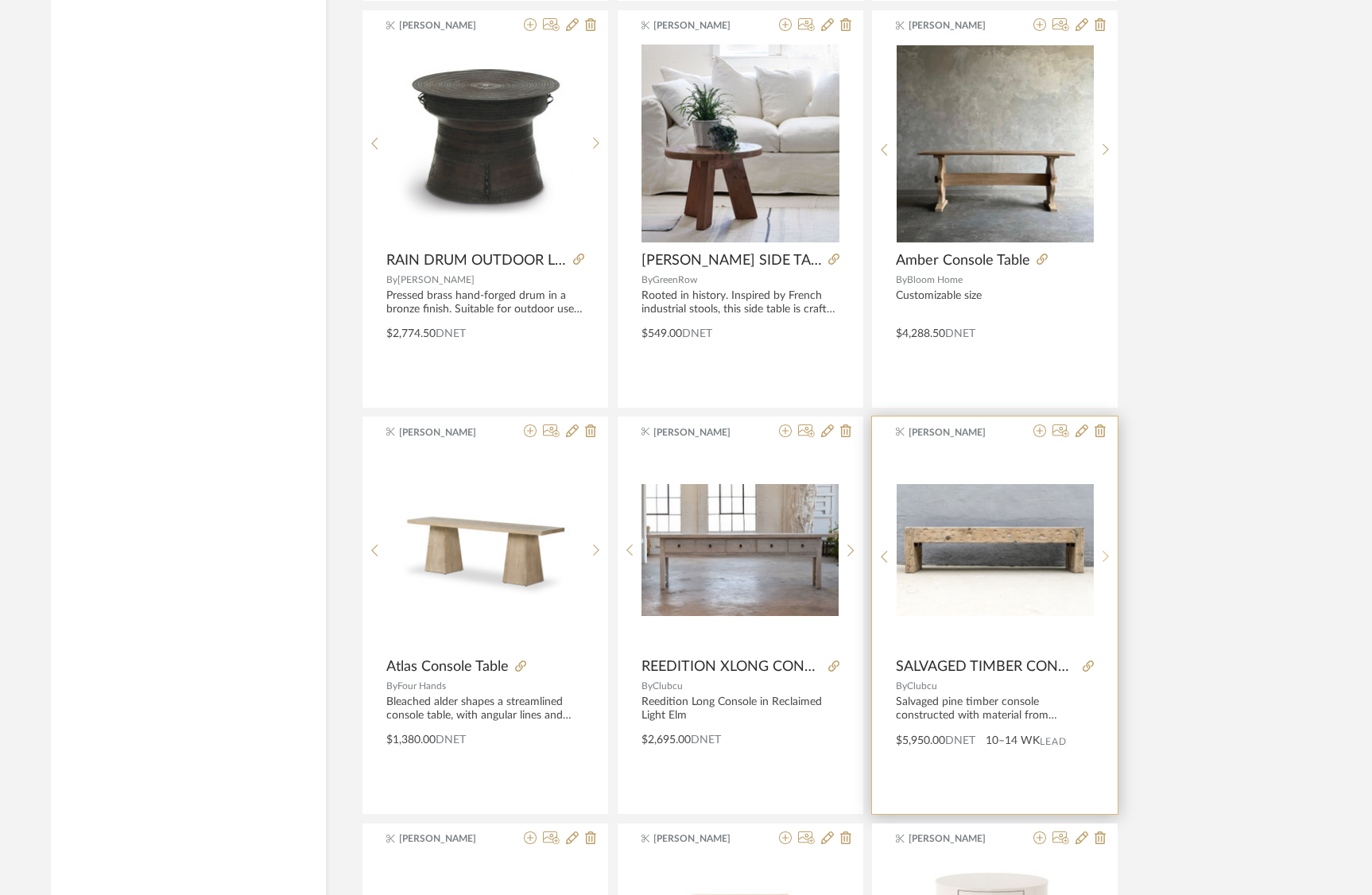
click at [1103, 552] on icon at bounding box center [1107, 557] width 7 height 13
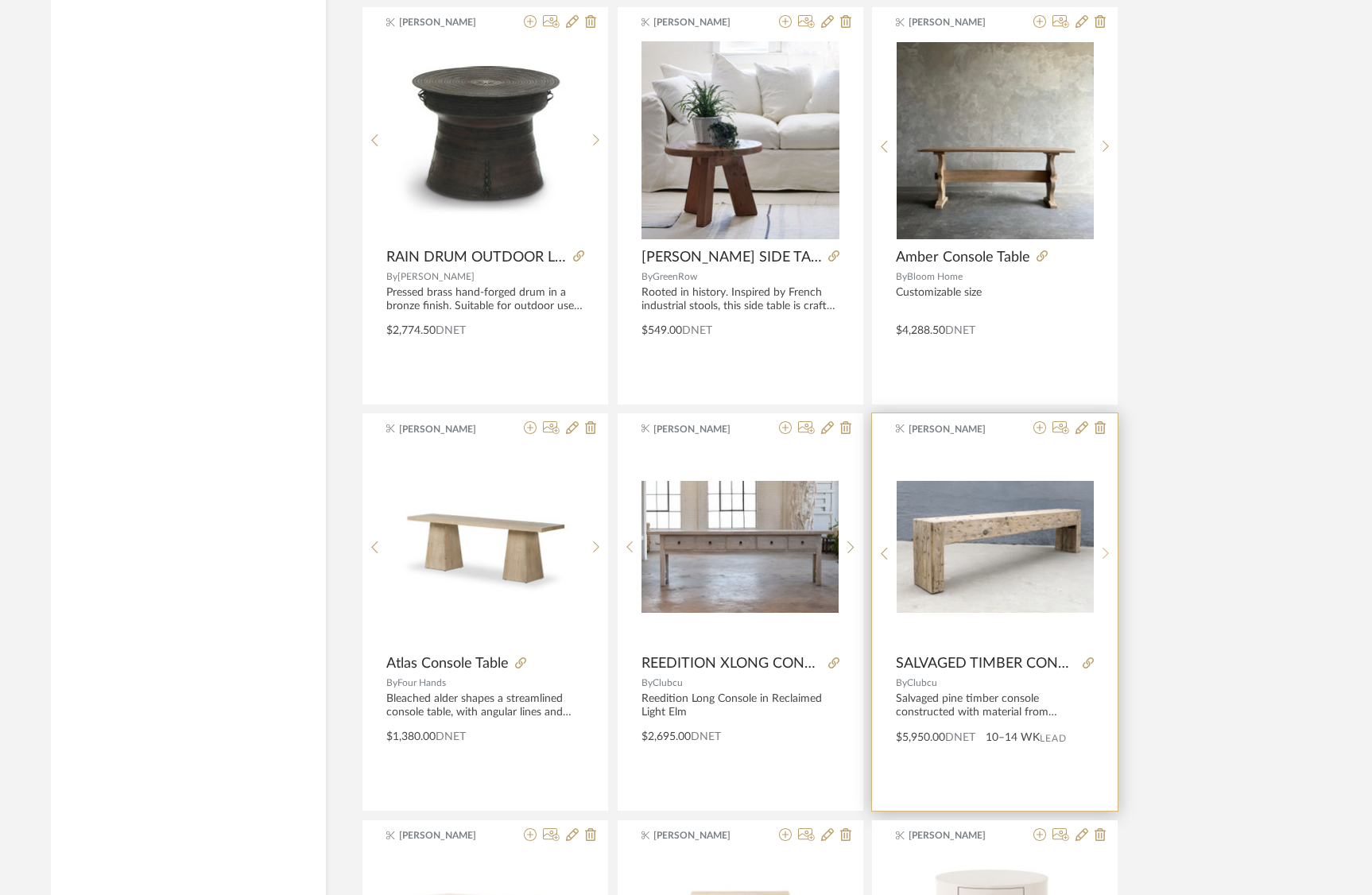
click at [1103, 552] on icon at bounding box center [1107, 553] width 7 height 13
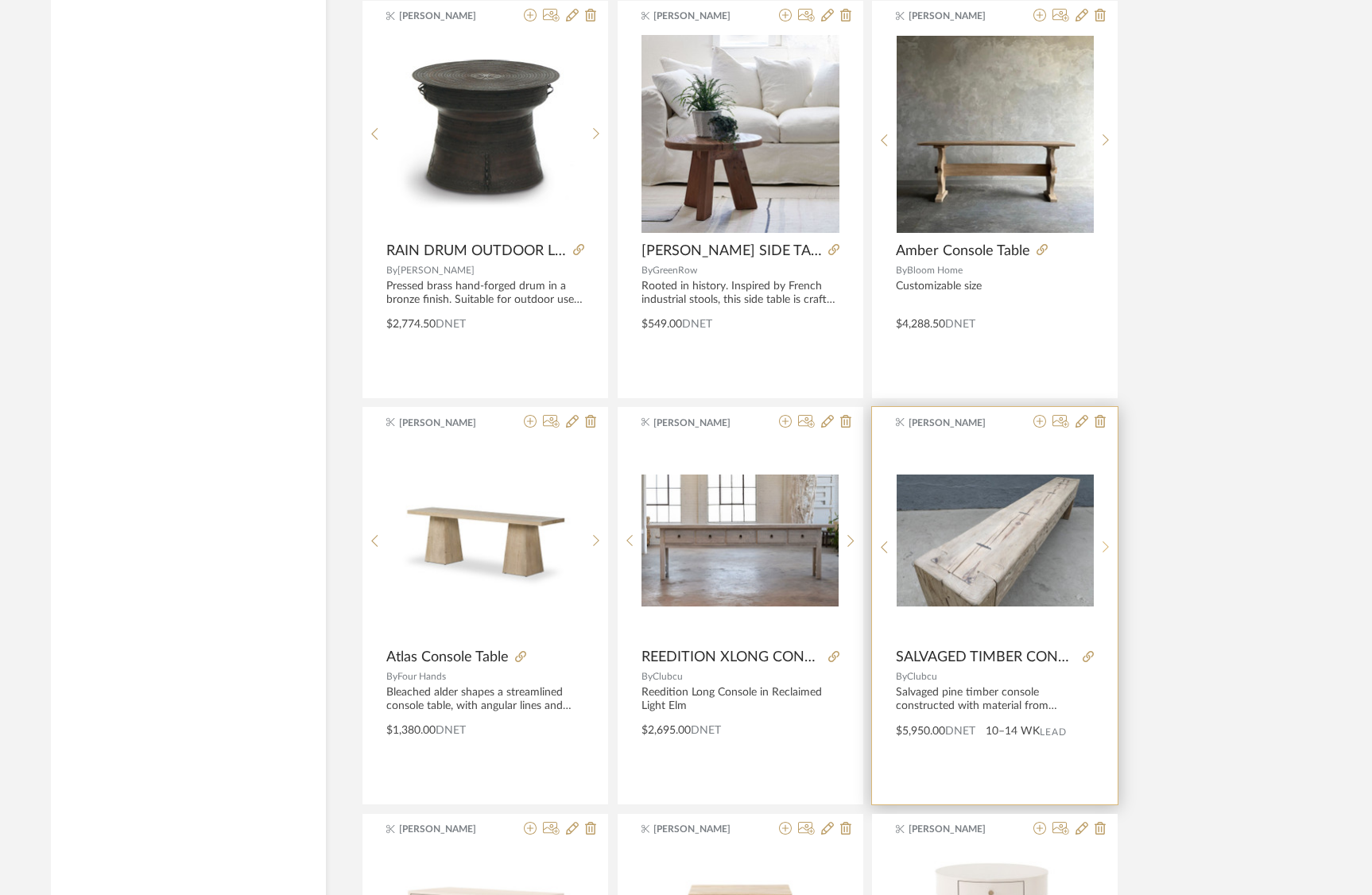
click at [1103, 552] on div at bounding box center [1106, 547] width 24 height 212
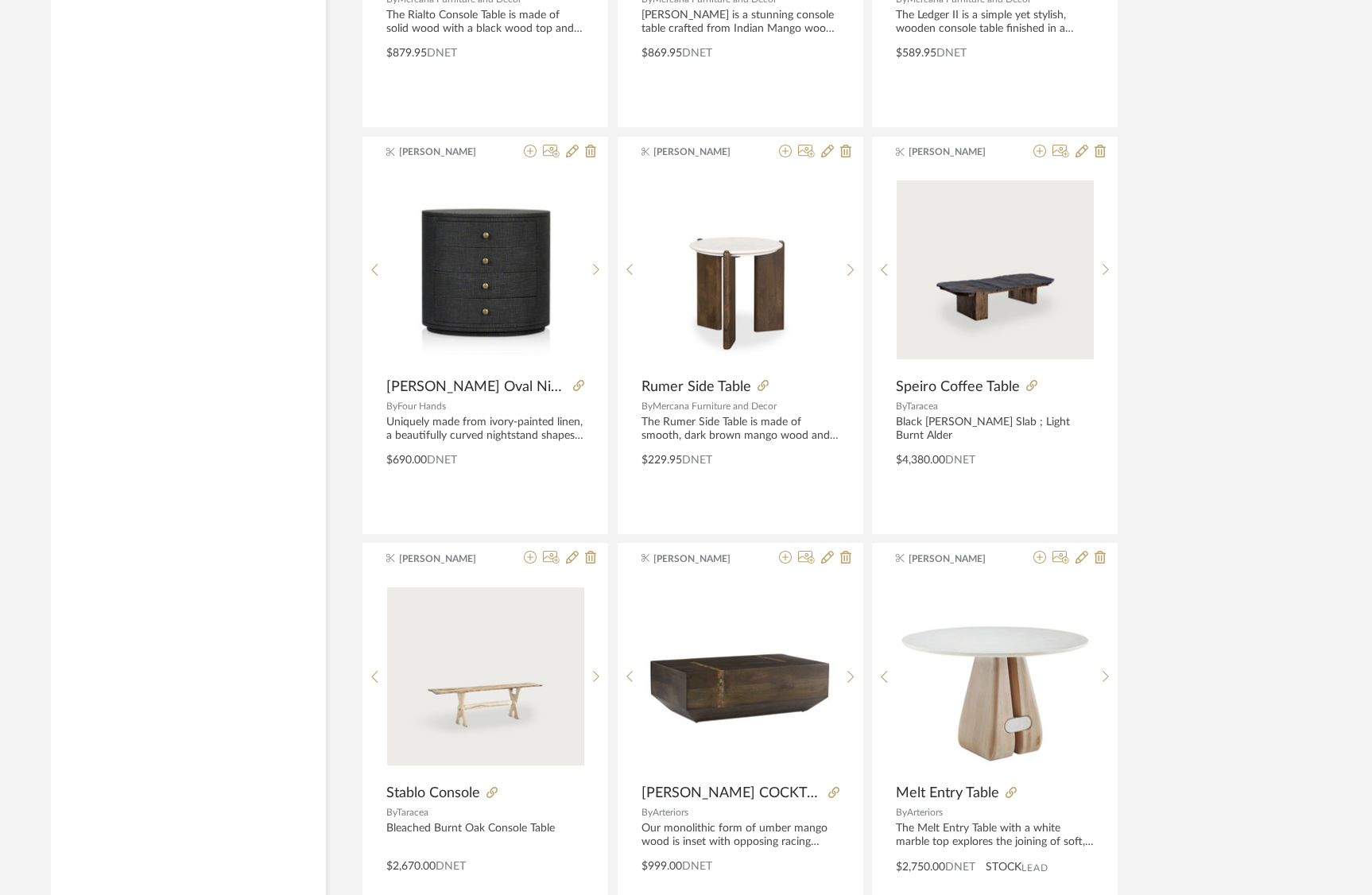
scroll to position [12874, 0]
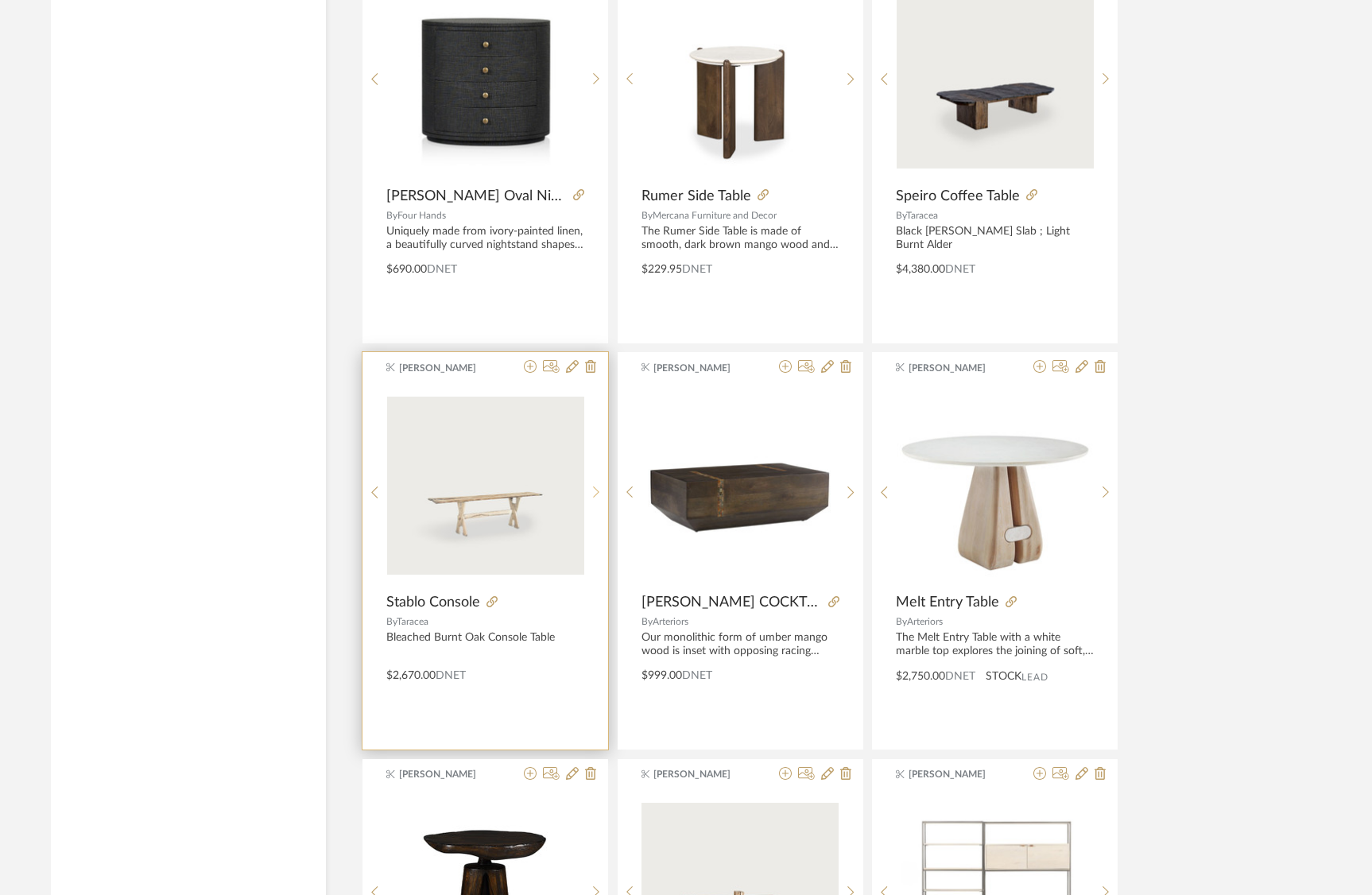
click at [598, 490] on icon at bounding box center [597, 492] width 7 height 13
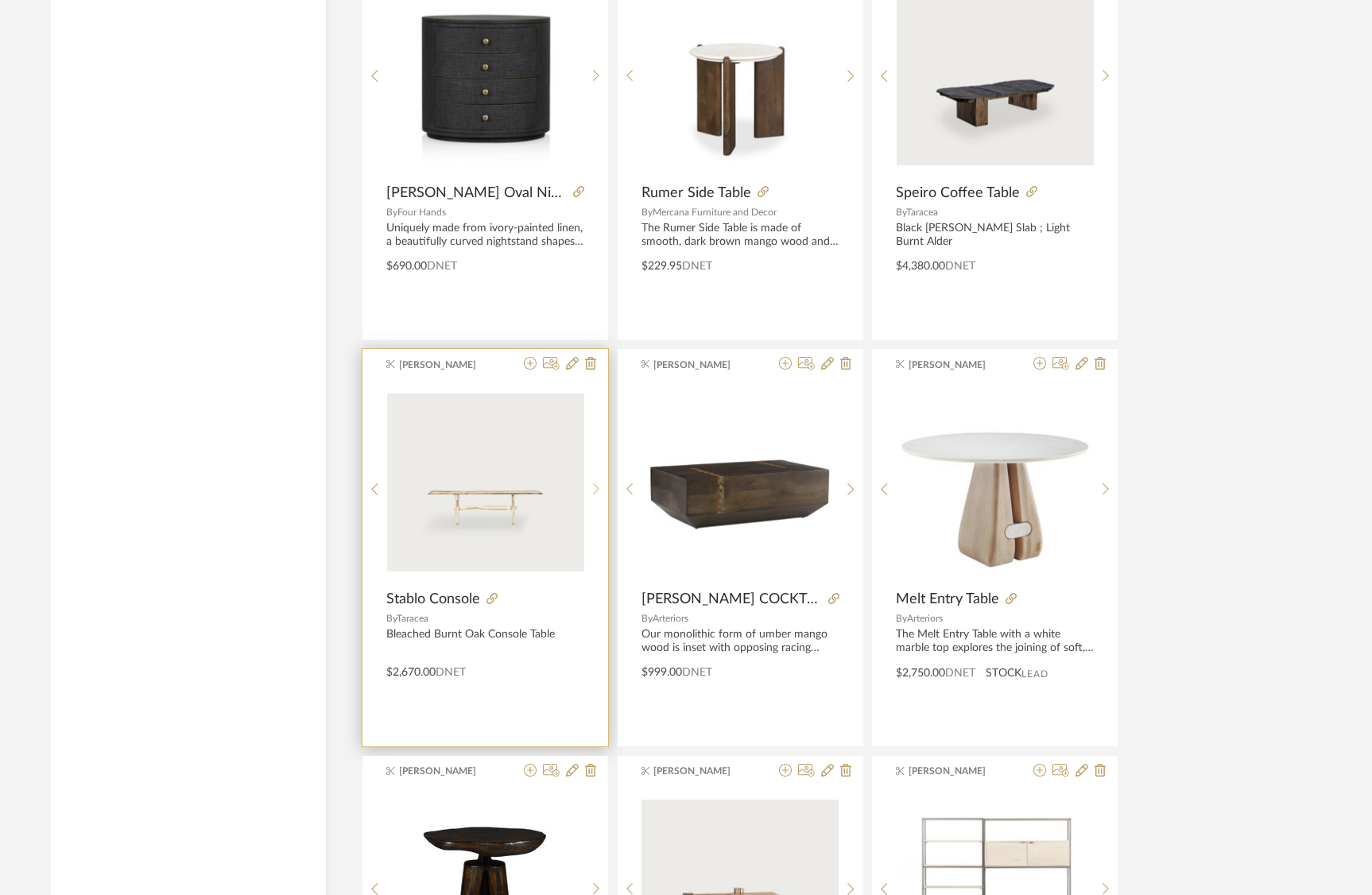
click at [598, 490] on icon at bounding box center [596, 489] width 6 height 12
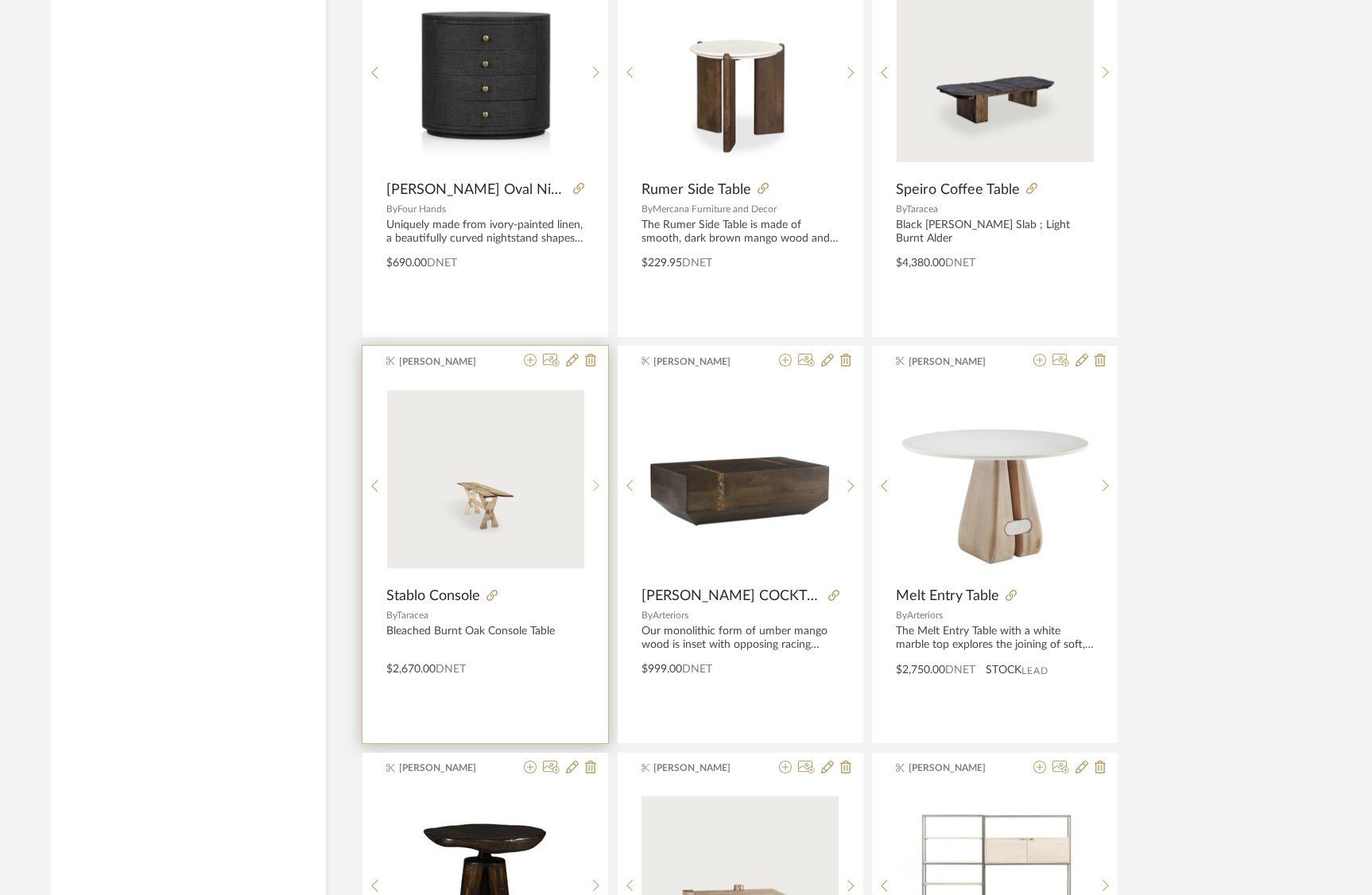
click at [598, 490] on icon at bounding box center [597, 486] width 7 height 13
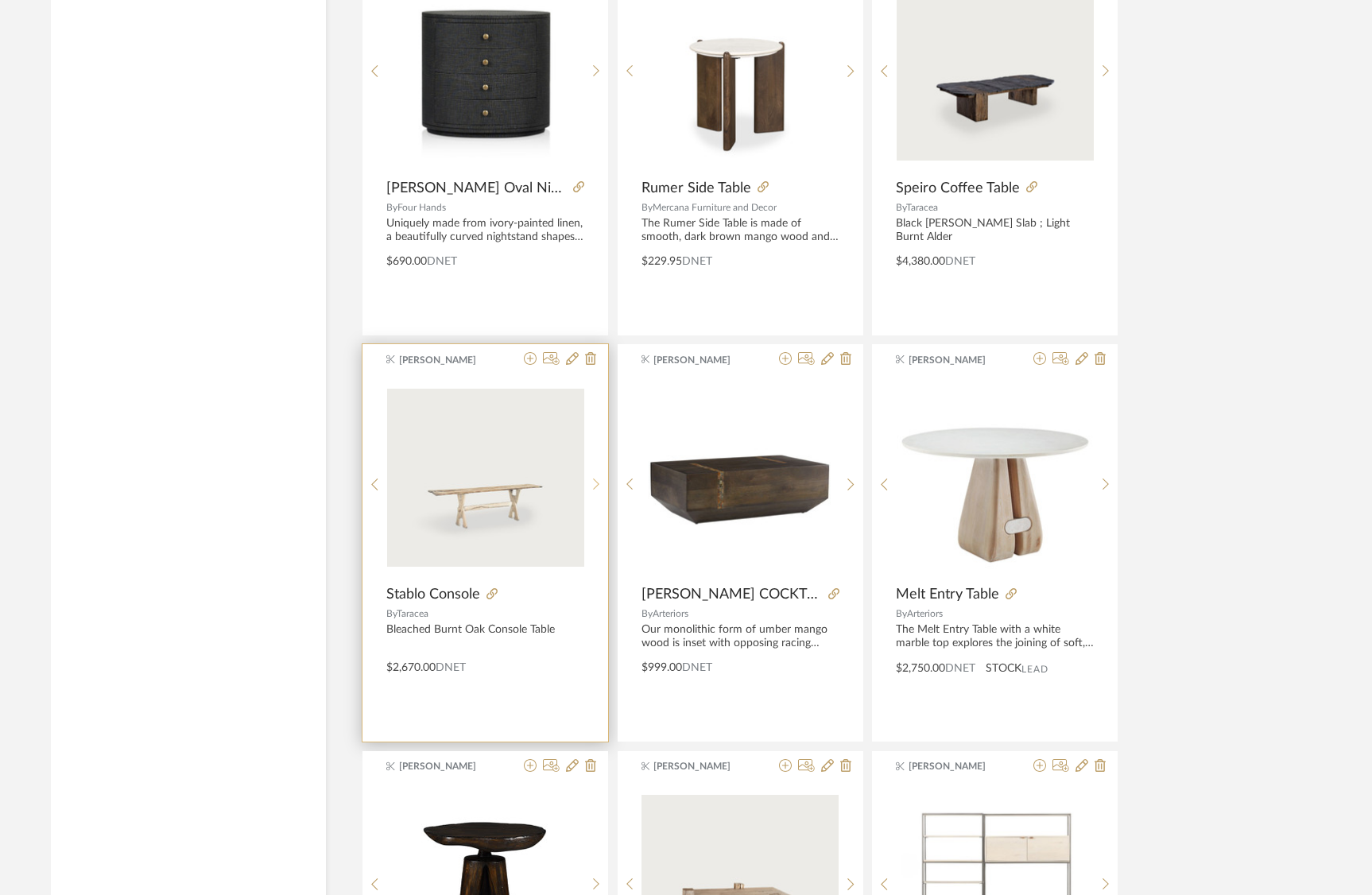
click at [598, 490] on icon at bounding box center [597, 484] width 7 height 13
click at [602, 484] on sr-next-btn at bounding box center [596, 485] width 24 height 13
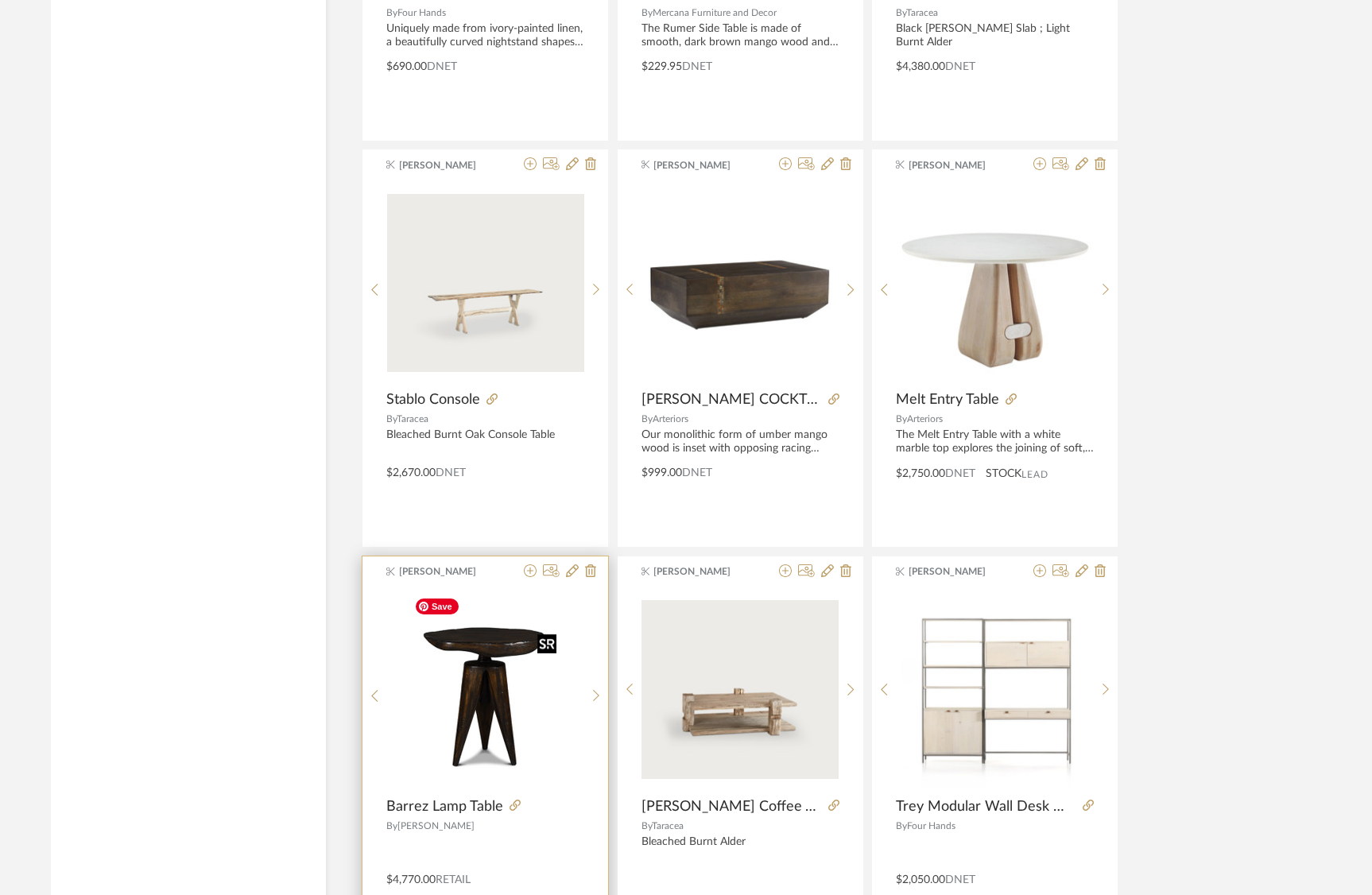
scroll to position [13596, 0]
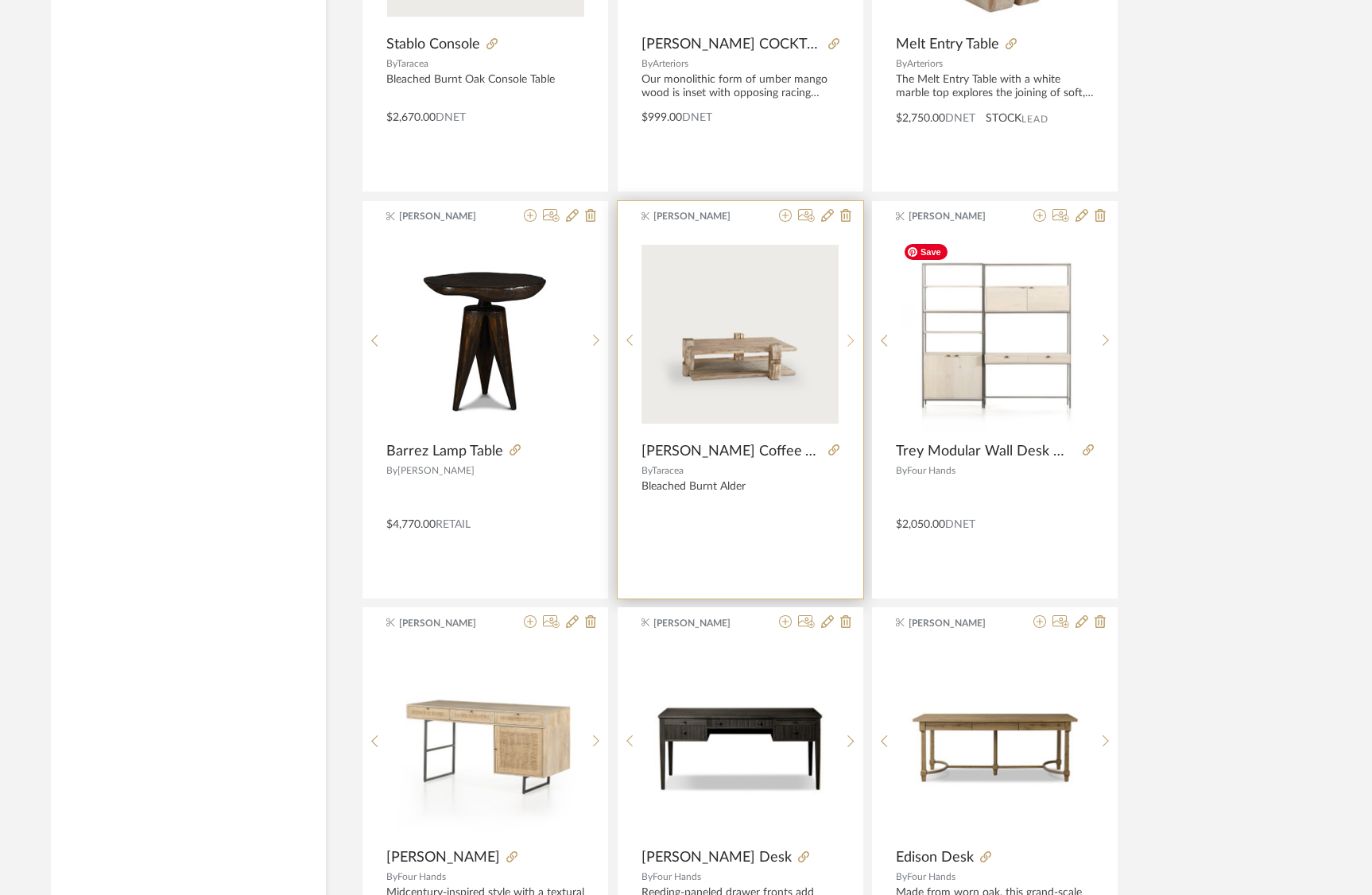
click at [848, 332] on div at bounding box center [851, 341] width 24 height 212
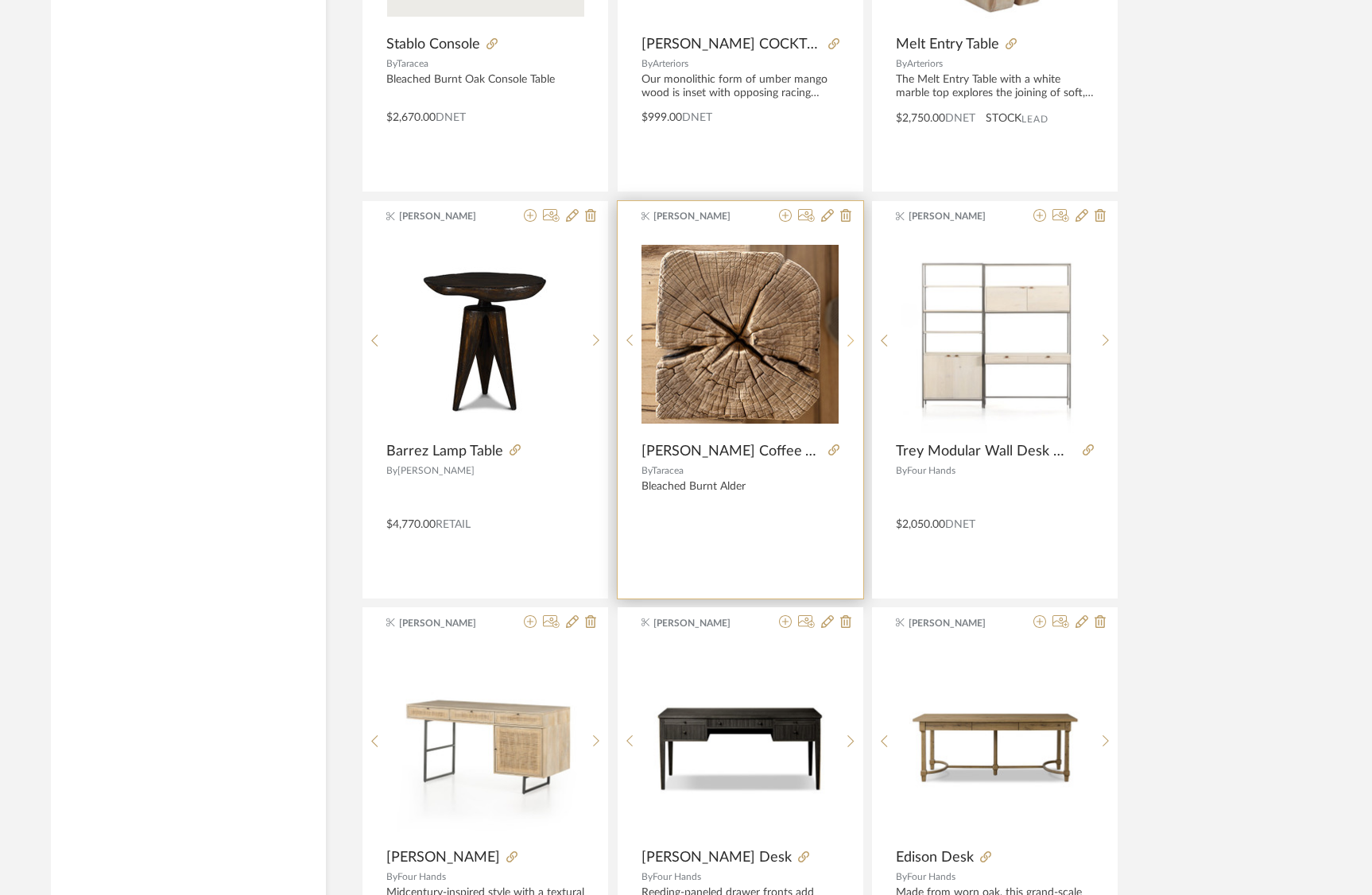
click at [848, 332] on div at bounding box center [851, 341] width 24 height 212
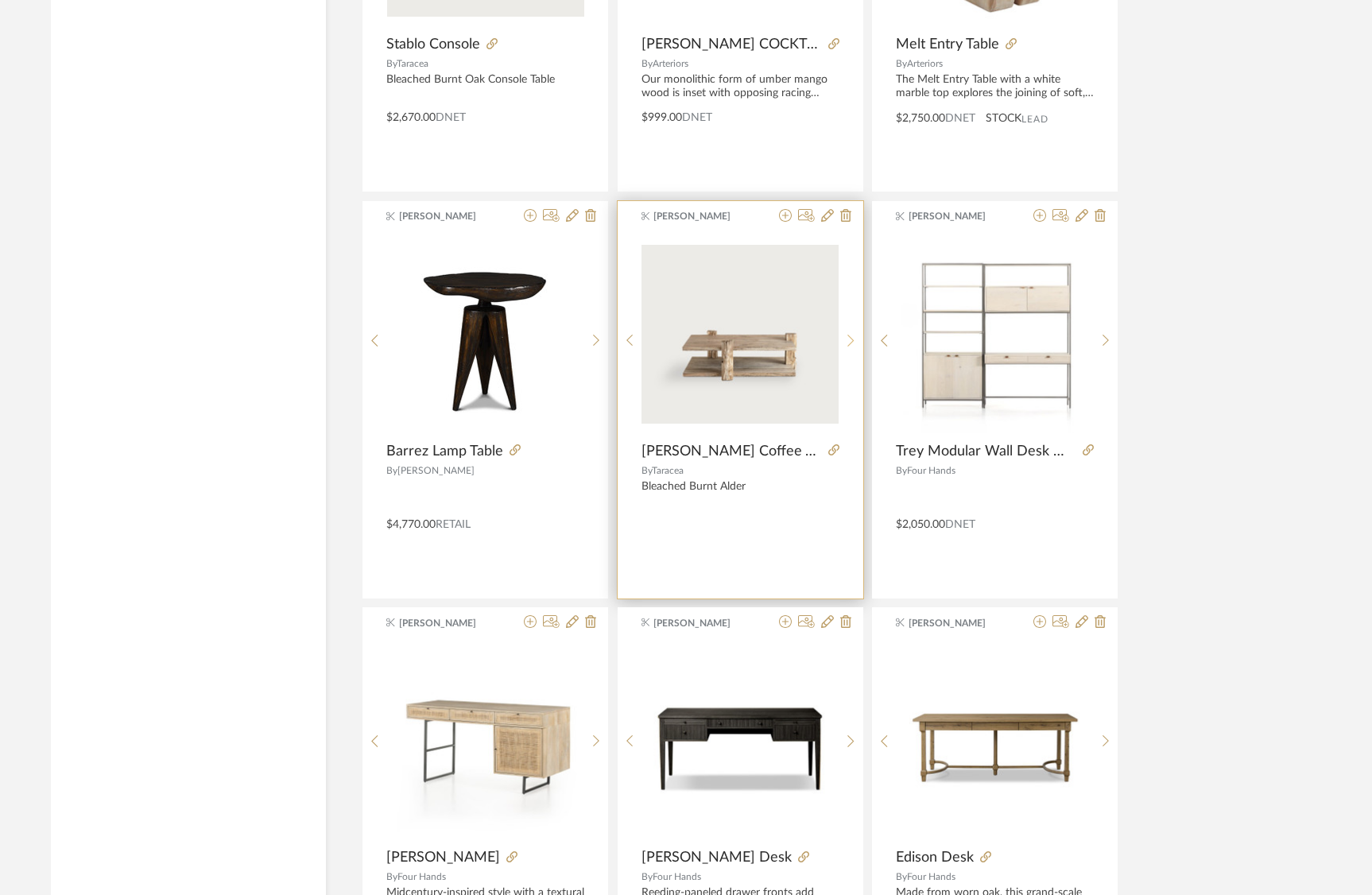
click at [848, 332] on div at bounding box center [851, 341] width 24 height 212
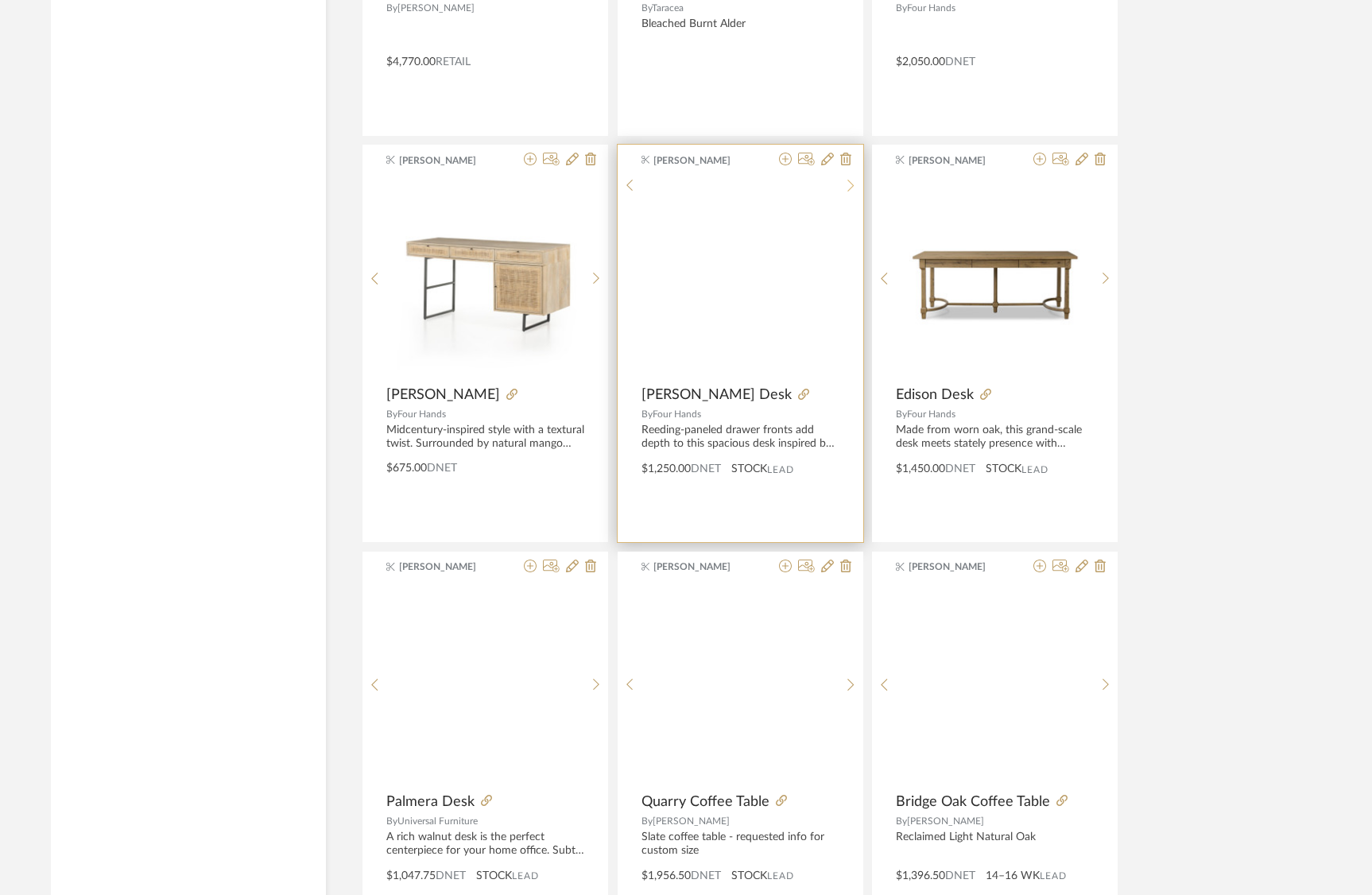
scroll to position [14210, 0]
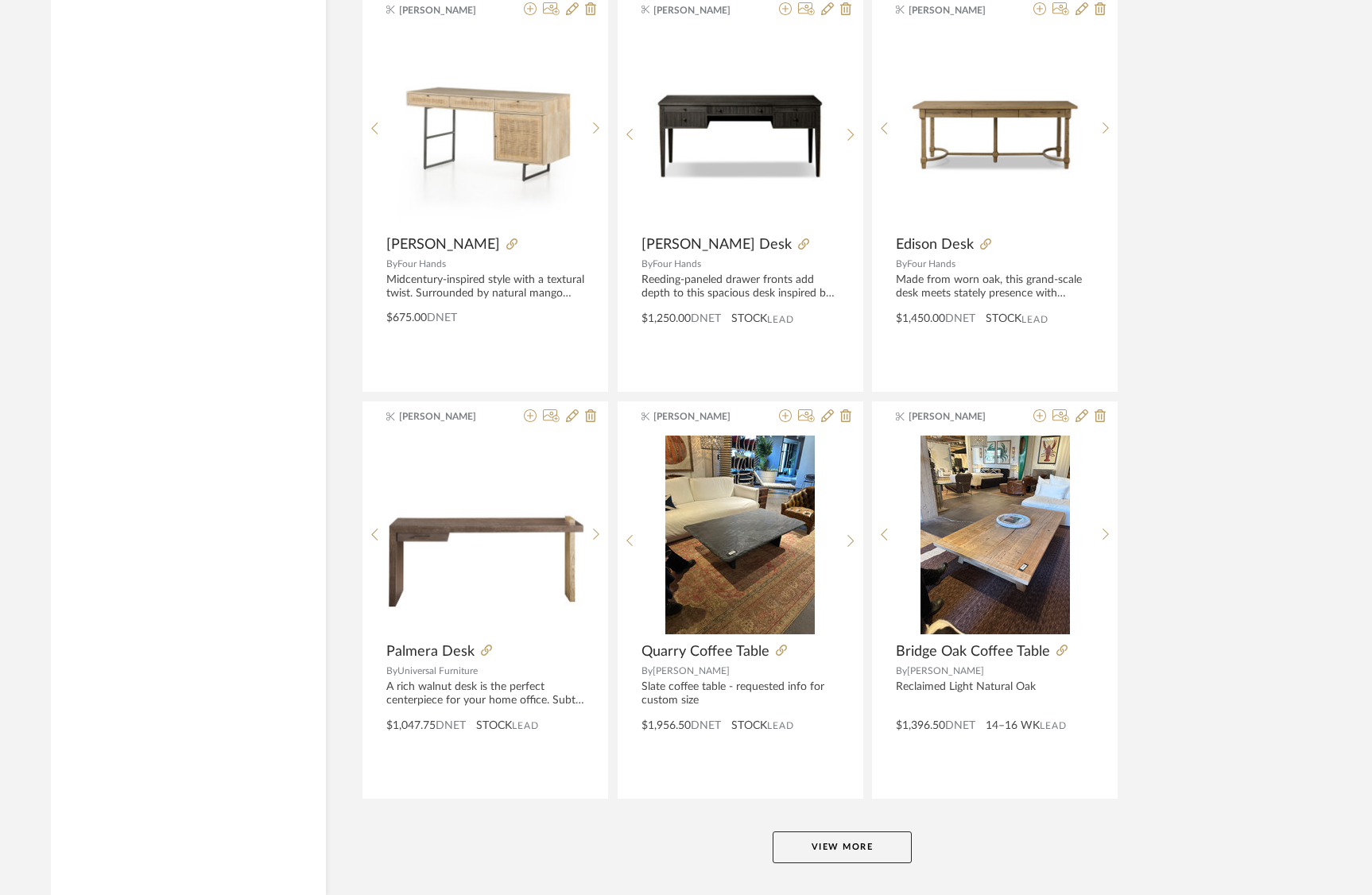
click at [832, 852] on button "View More" at bounding box center [842, 847] width 139 height 31
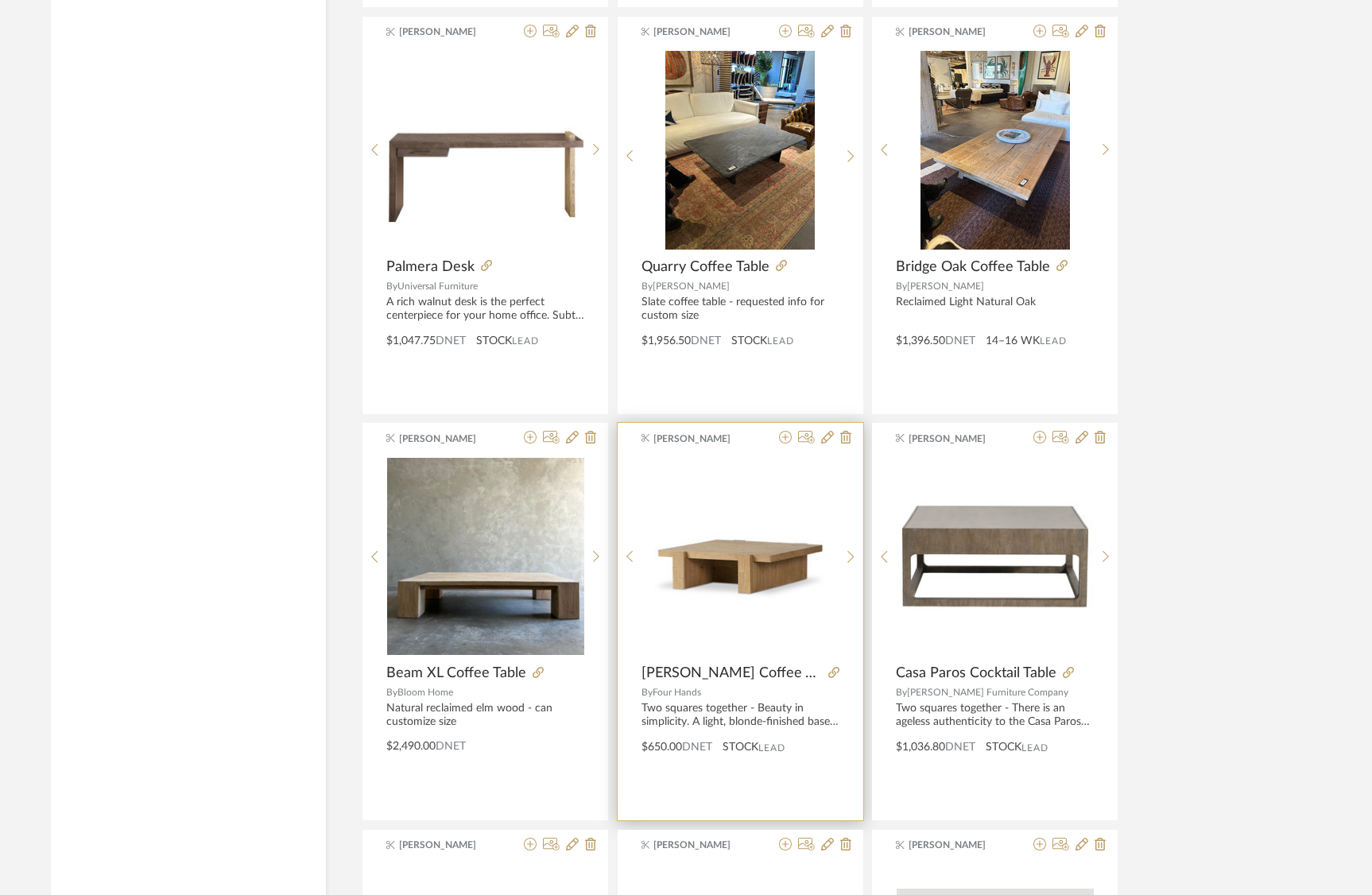
scroll to position [14597, 0]
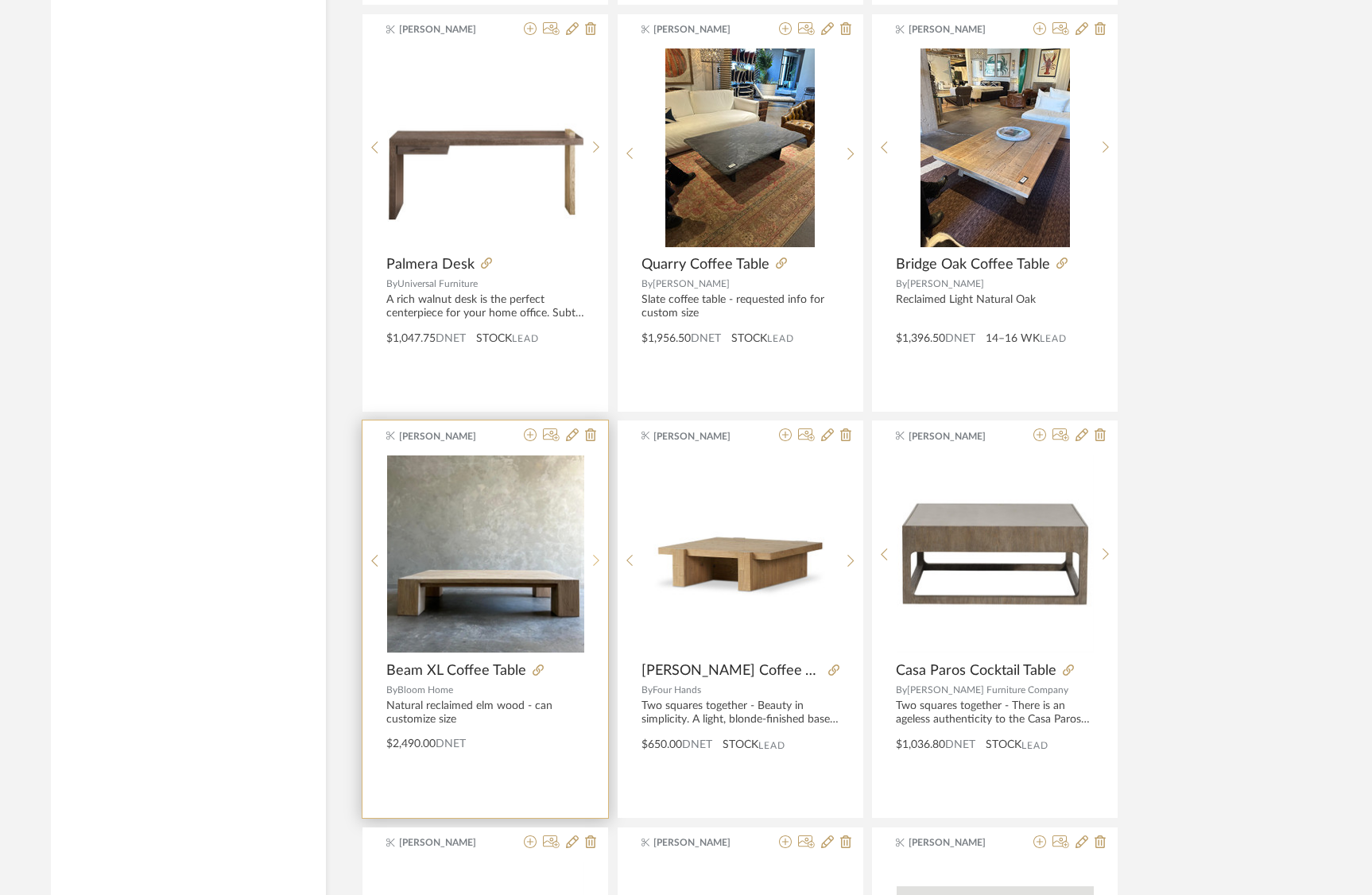
click at [599, 554] on icon at bounding box center [597, 560] width 7 height 13
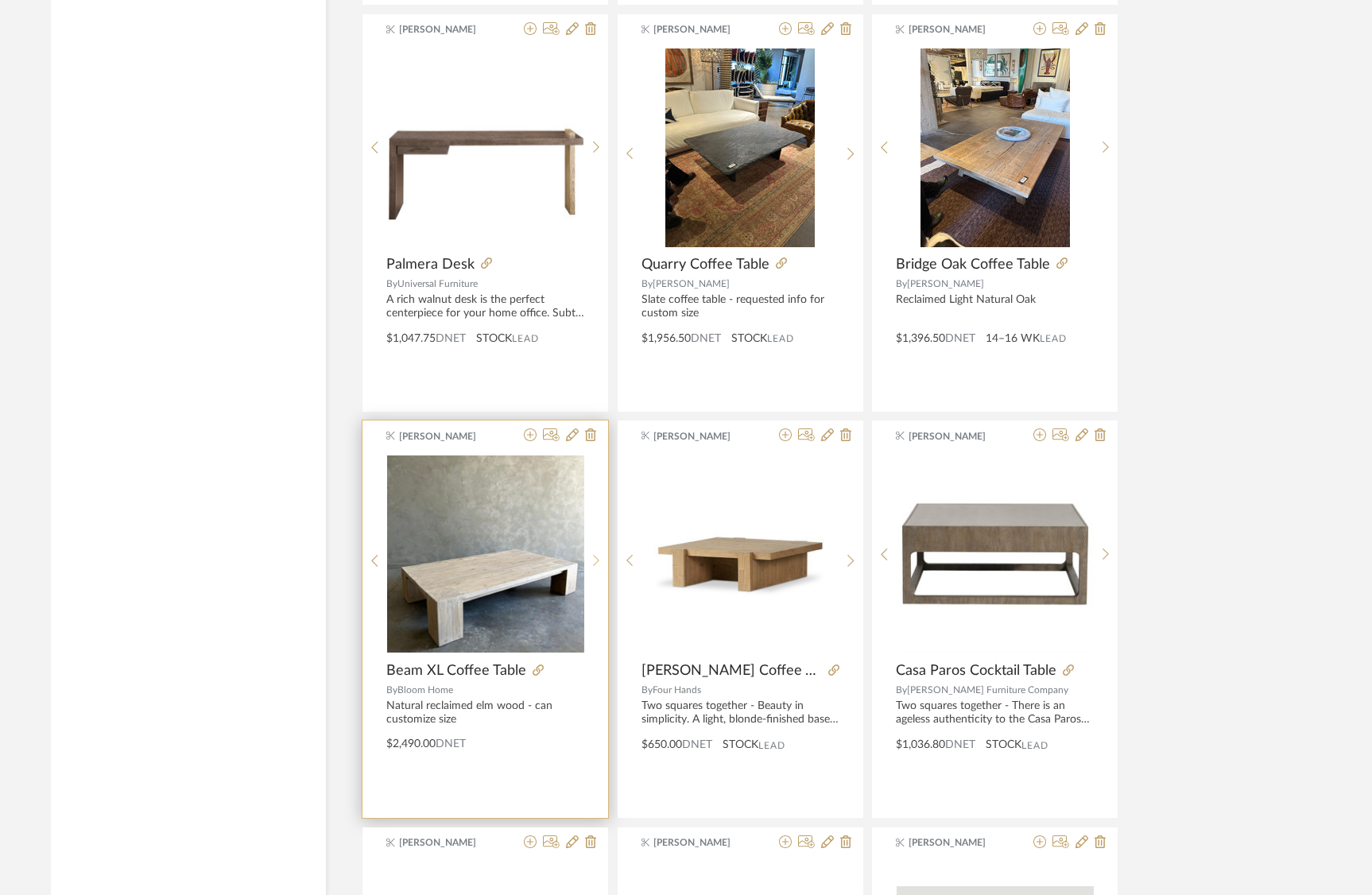
click at [599, 548] on div at bounding box center [596, 560] width 24 height 212
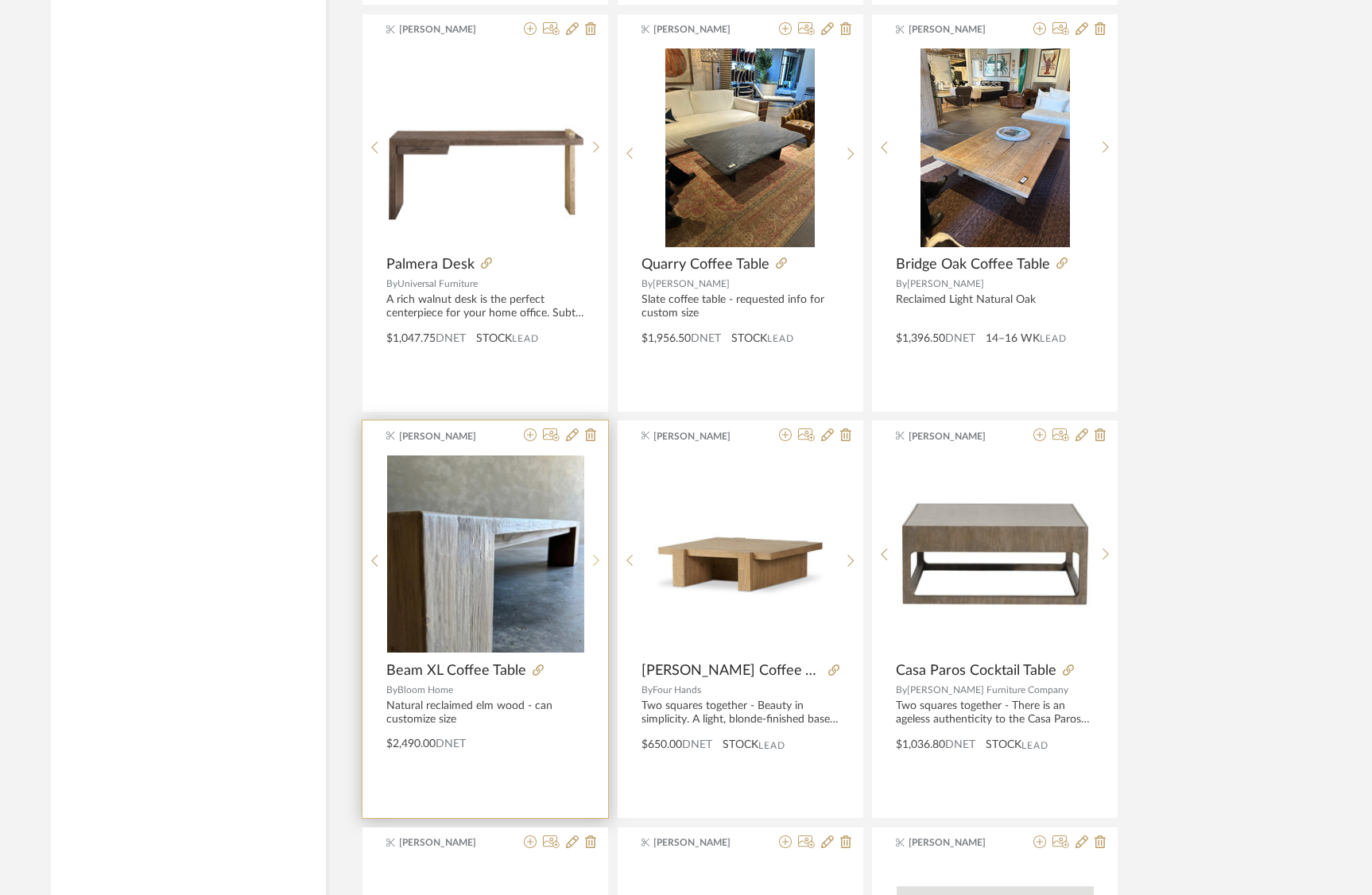
click at [599, 548] on div at bounding box center [596, 560] width 24 height 212
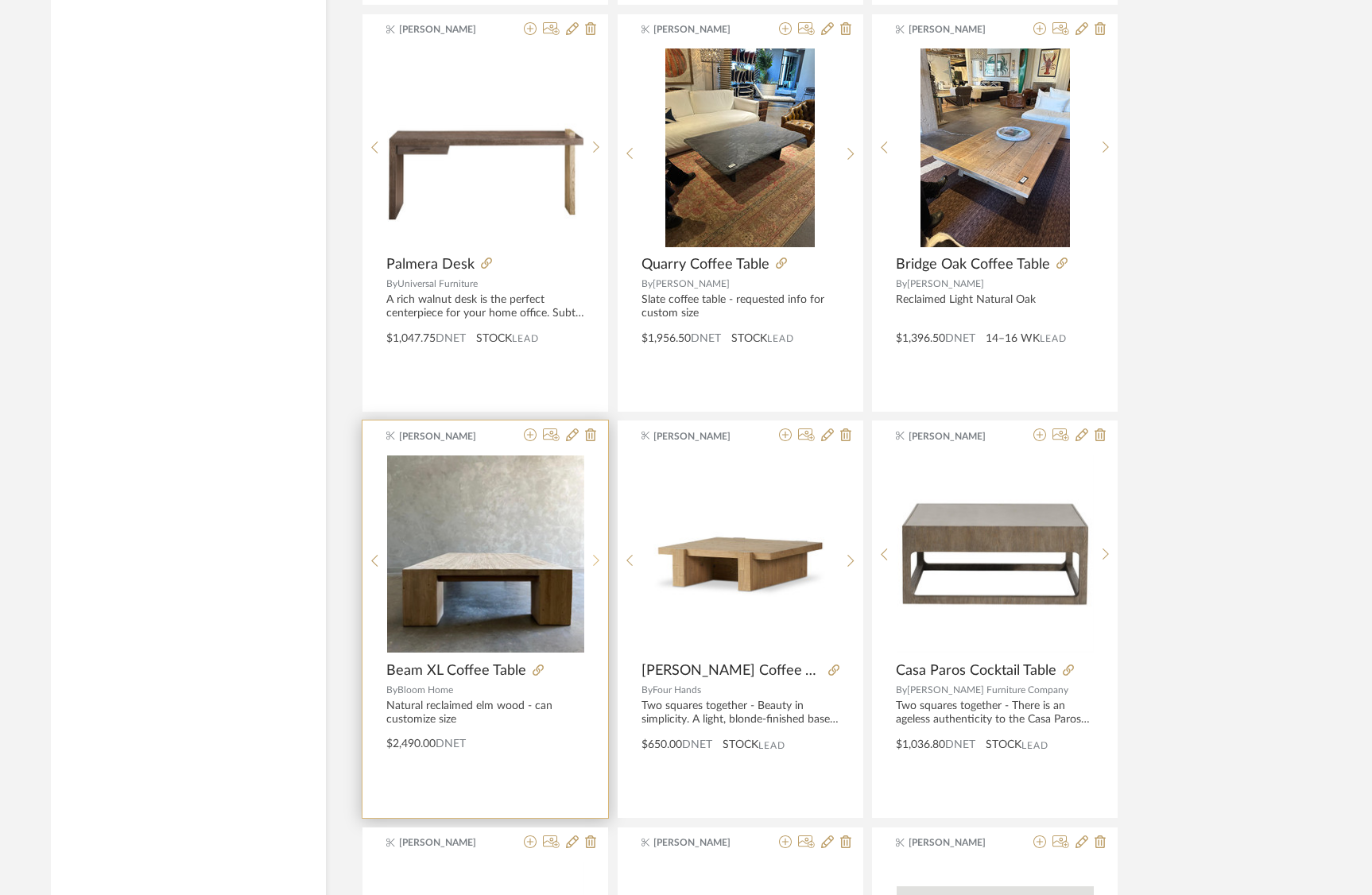
click at [599, 548] on div at bounding box center [596, 560] width 24 height 212
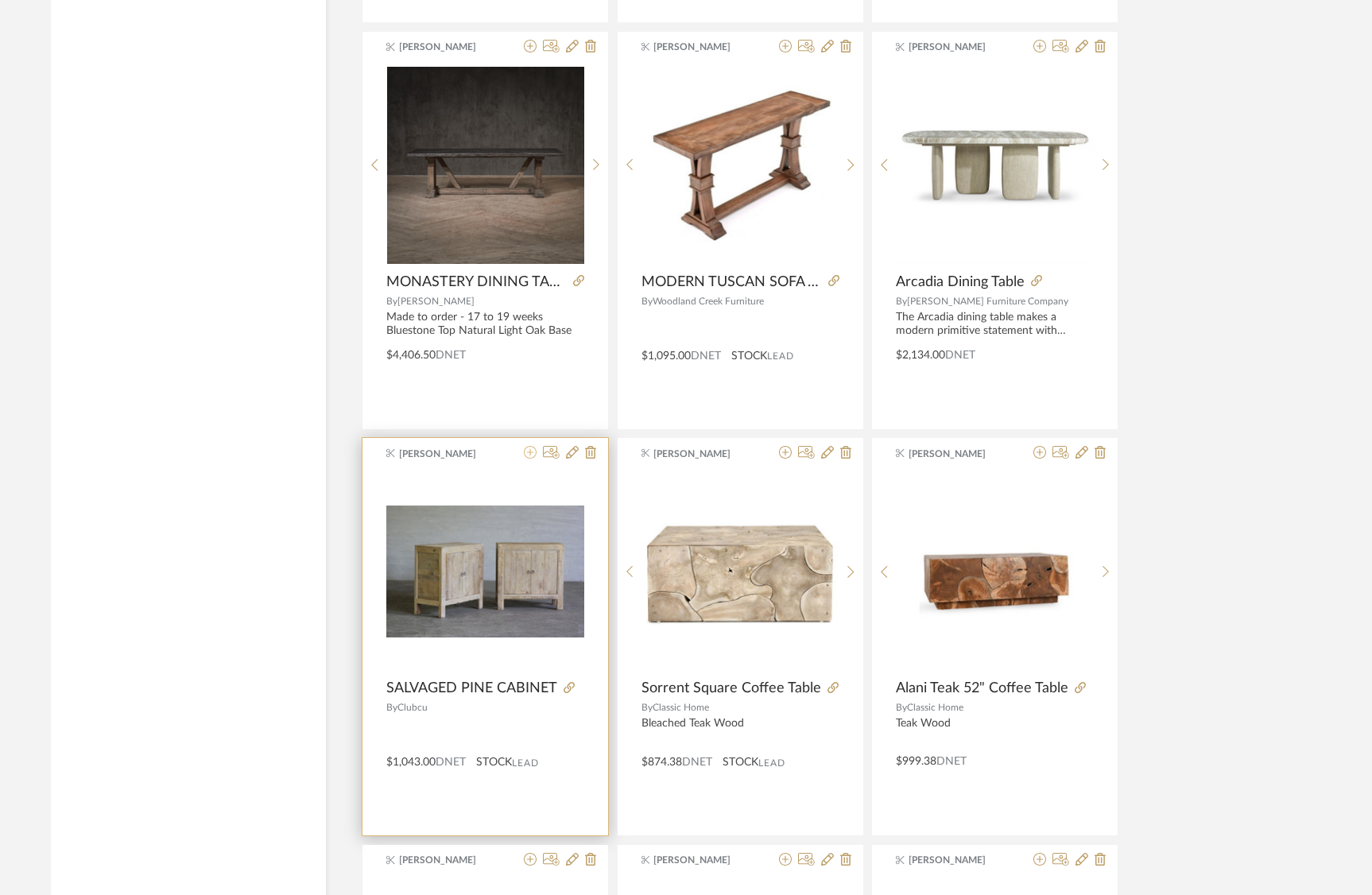
scroll to position [17837, 0]
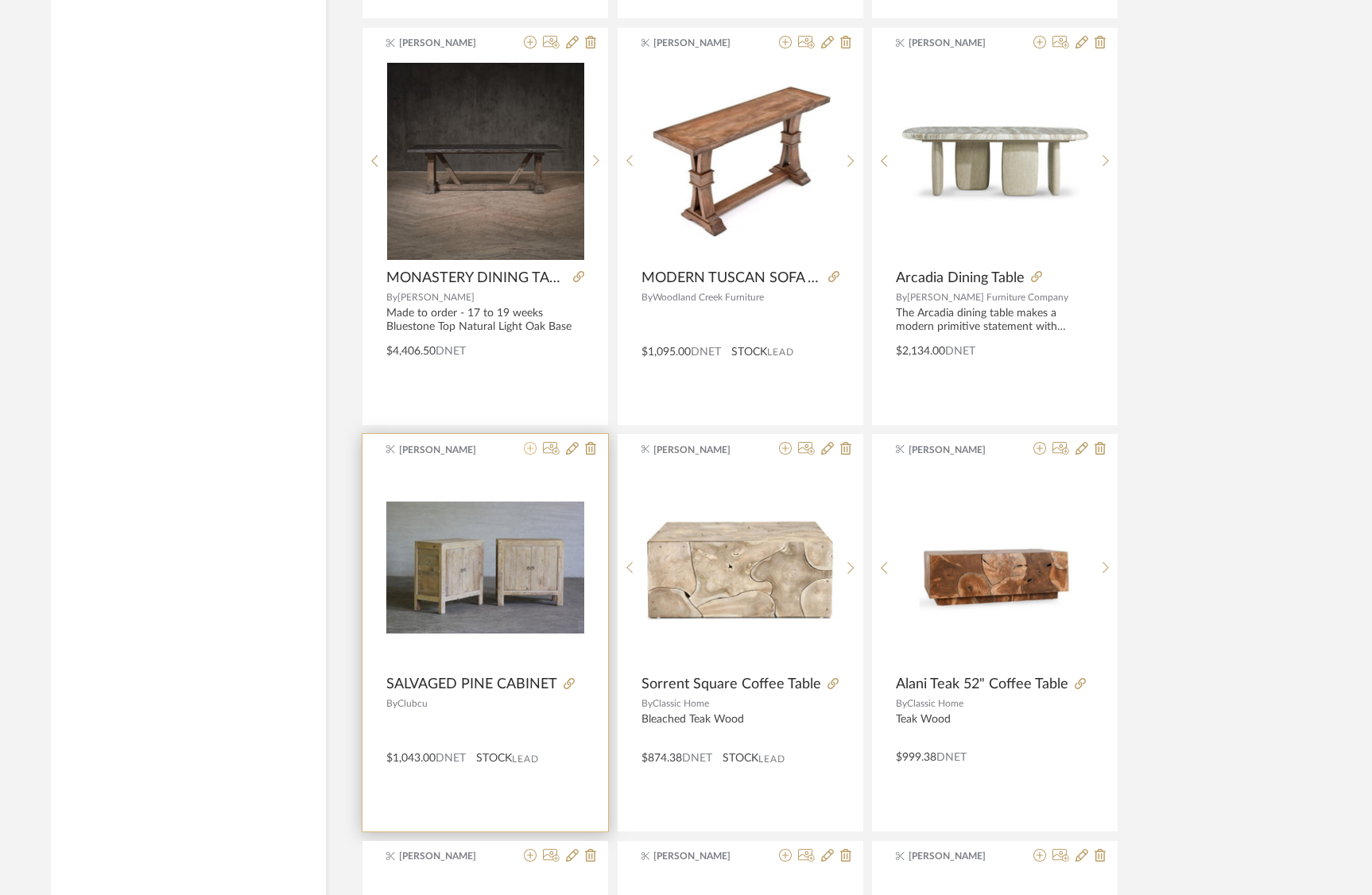
click at [527, 455] on icon at bounding box center [530, 448] width 13 height 13
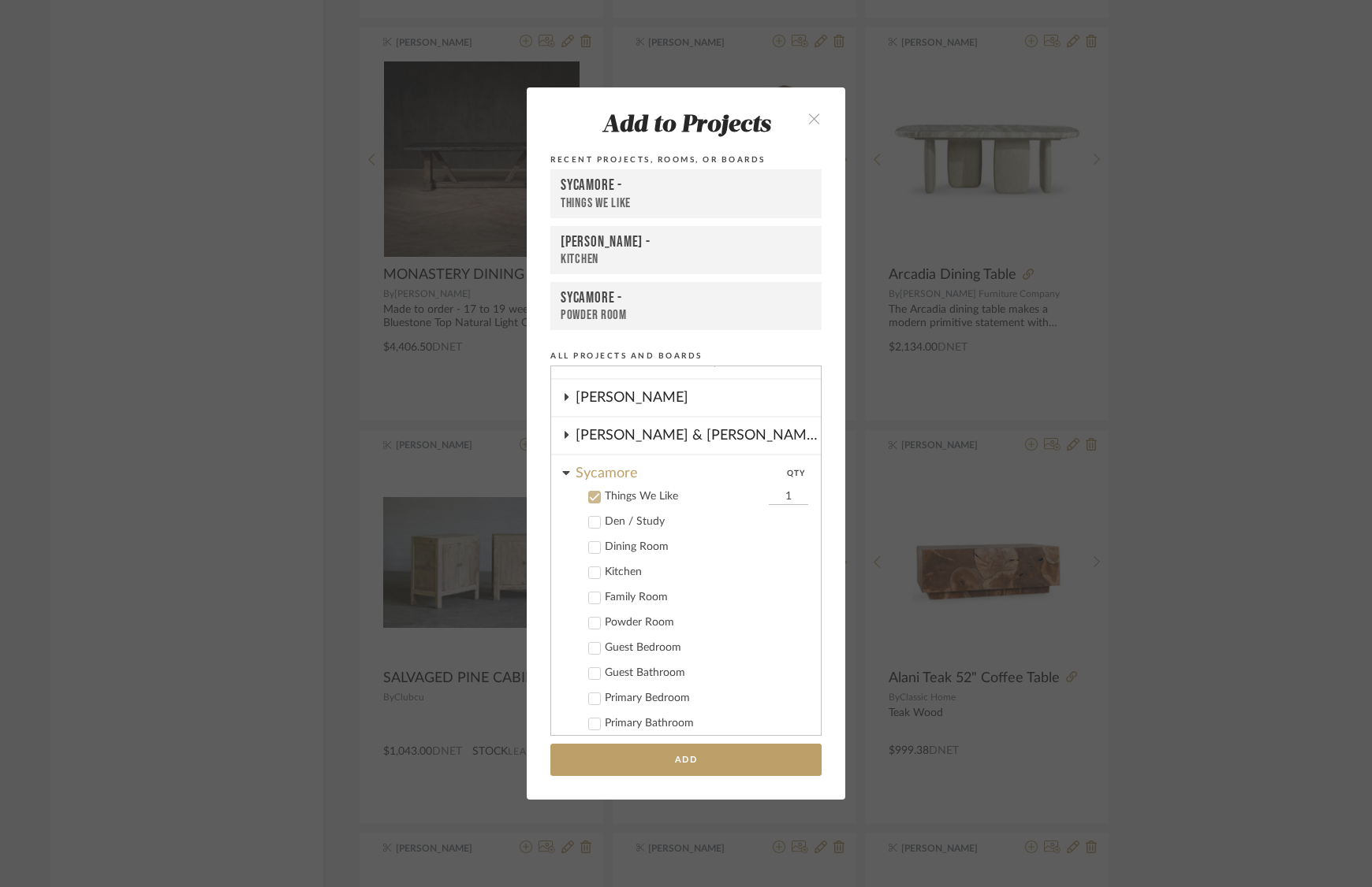
scroll to position [311, 0]
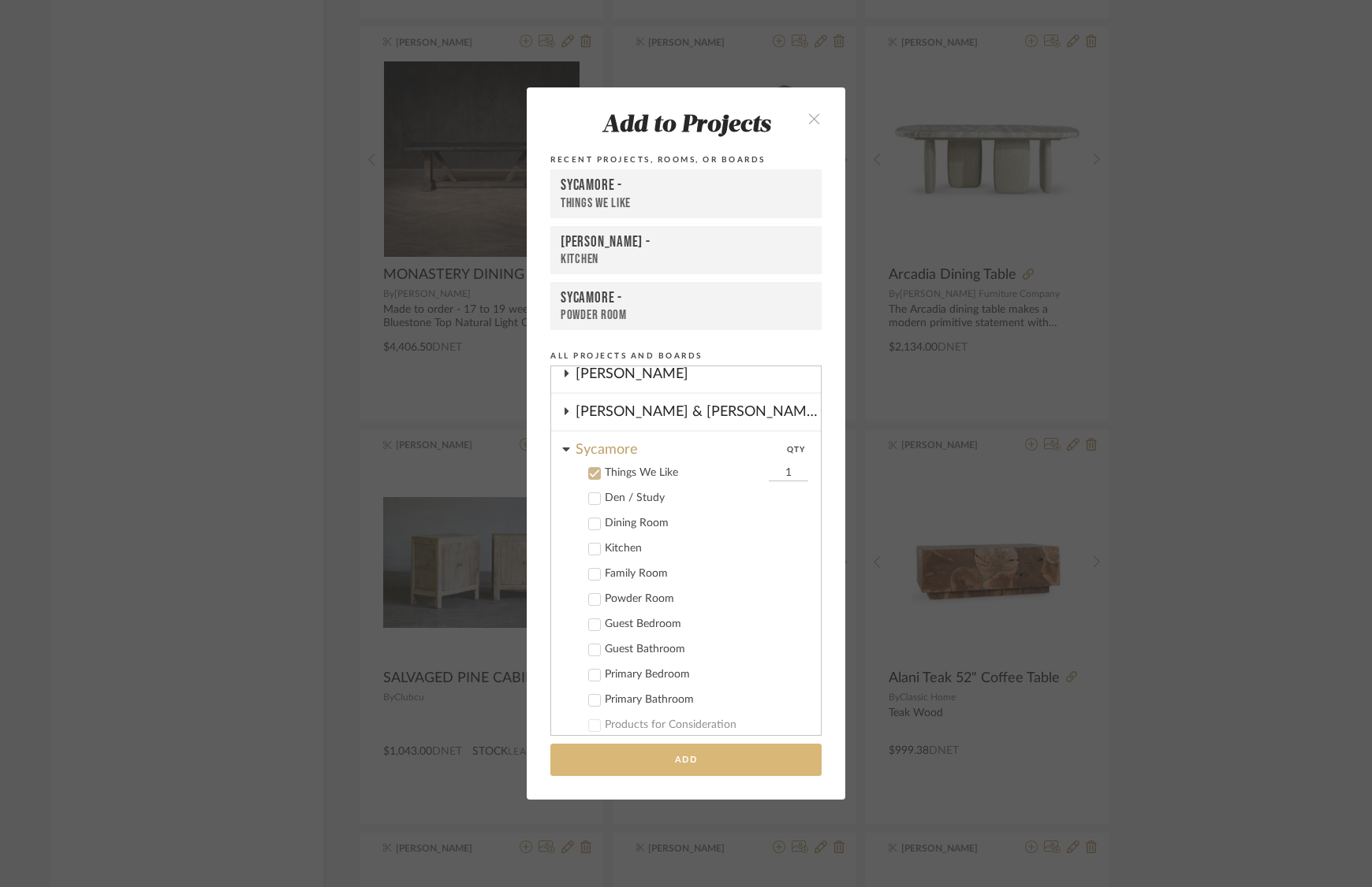
drag, startPoint x: 714, startPoint y: 762, endPoint x: 707, endPoint y: 759, distance: 7.6
click at [714, 762] on button "Add" at bounding box center [686, 760] width 271 height 32
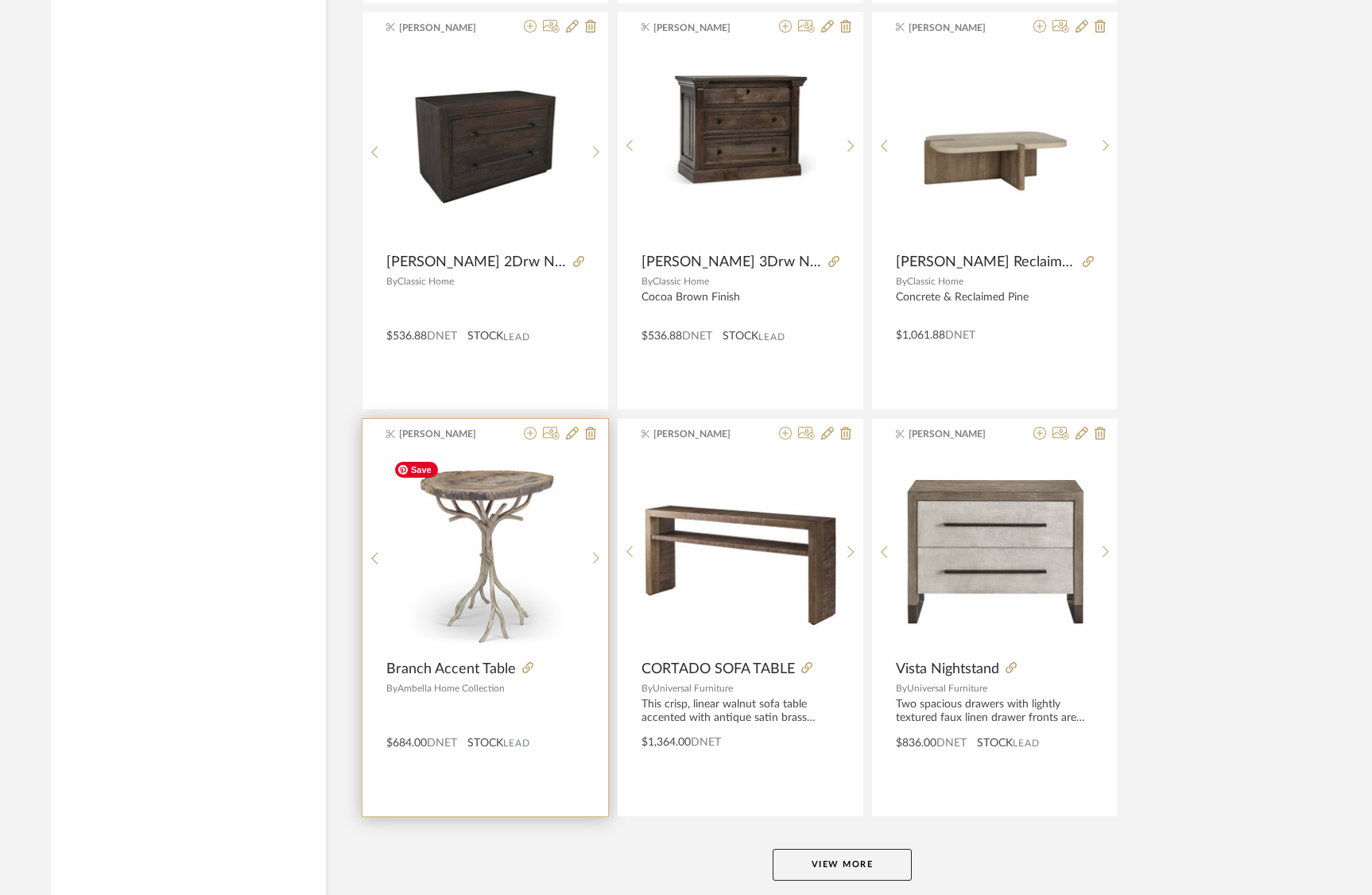
scroll to position [19138, 0]
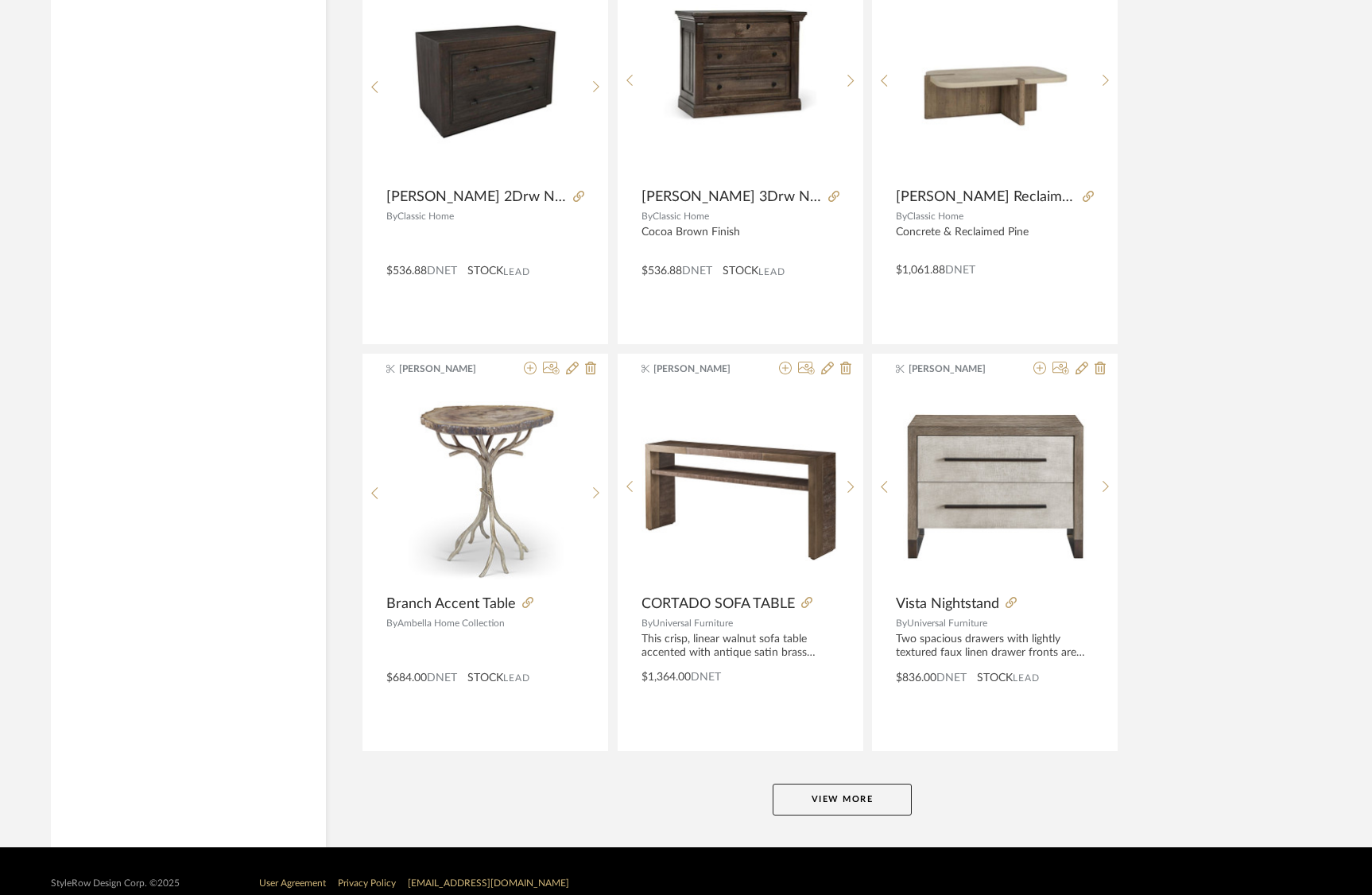
click at [826, 799] on button "View More" at bounding box center [842, 799] width 139 height 31
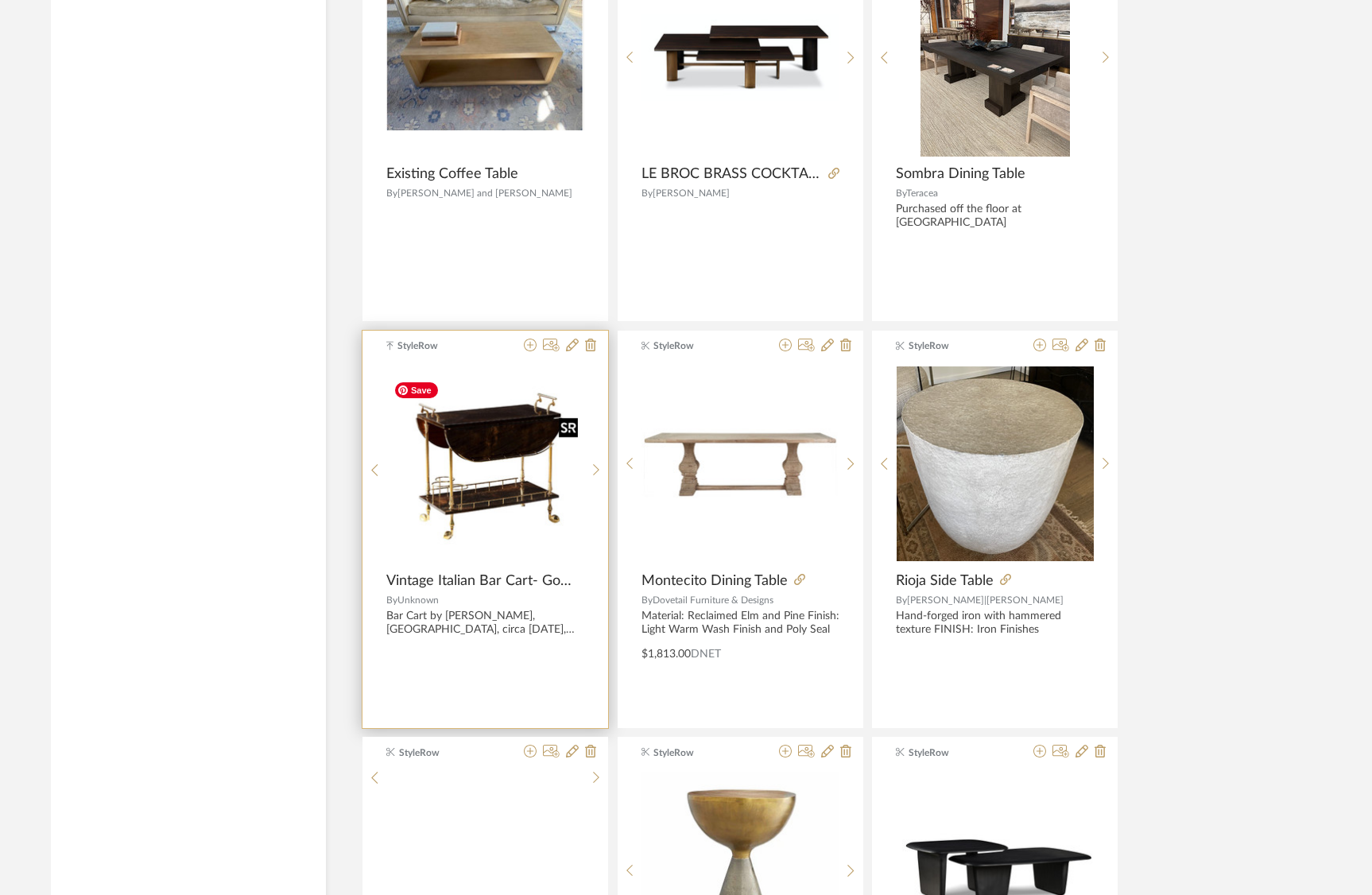
scroll to position [21655, 0]
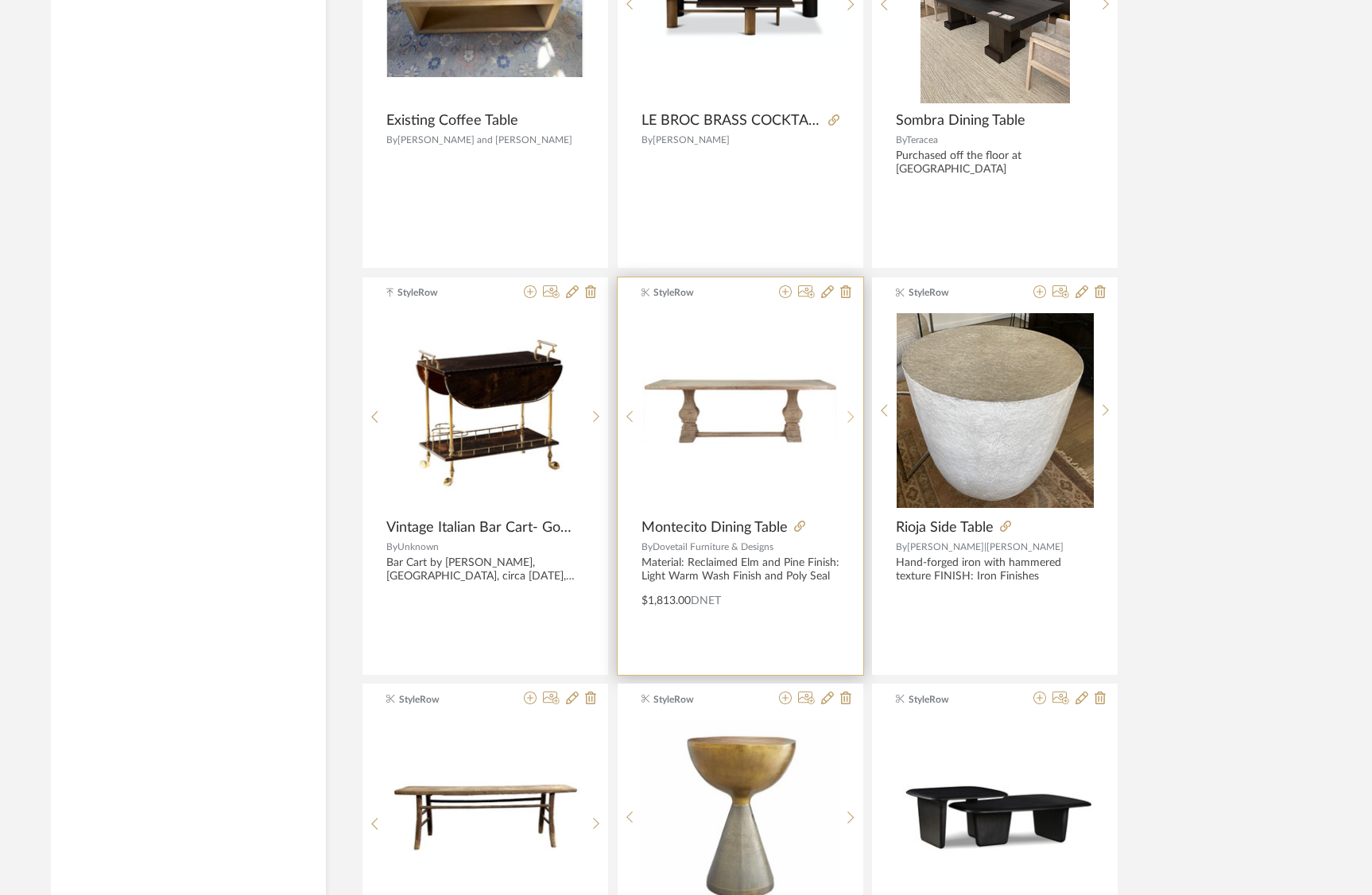
click at [855, 409] on div at bounding box center [851, 418] width 24 height 212
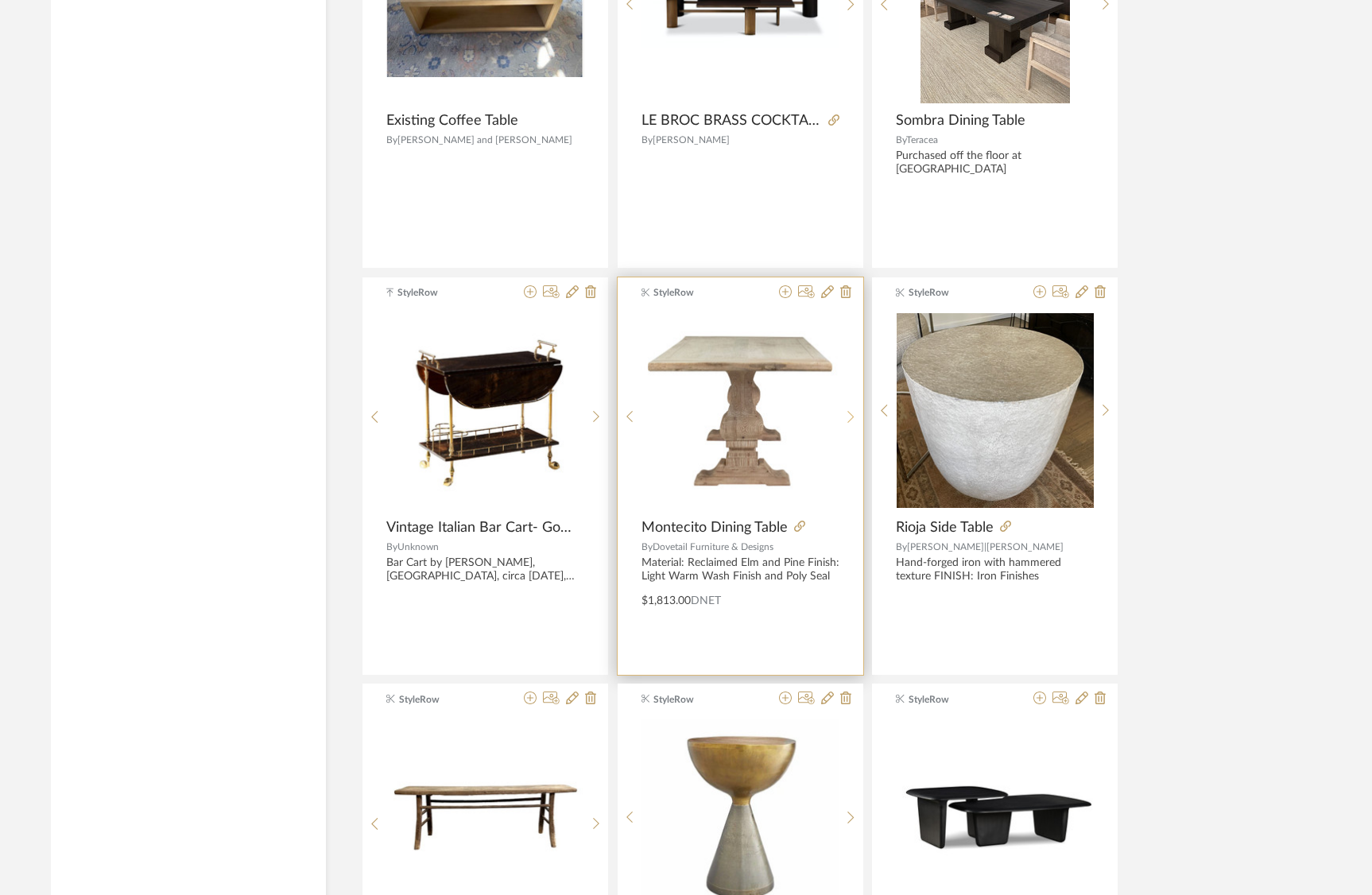
click at [855, 409] on div at bounding box center [851, 418] width 24 height 212
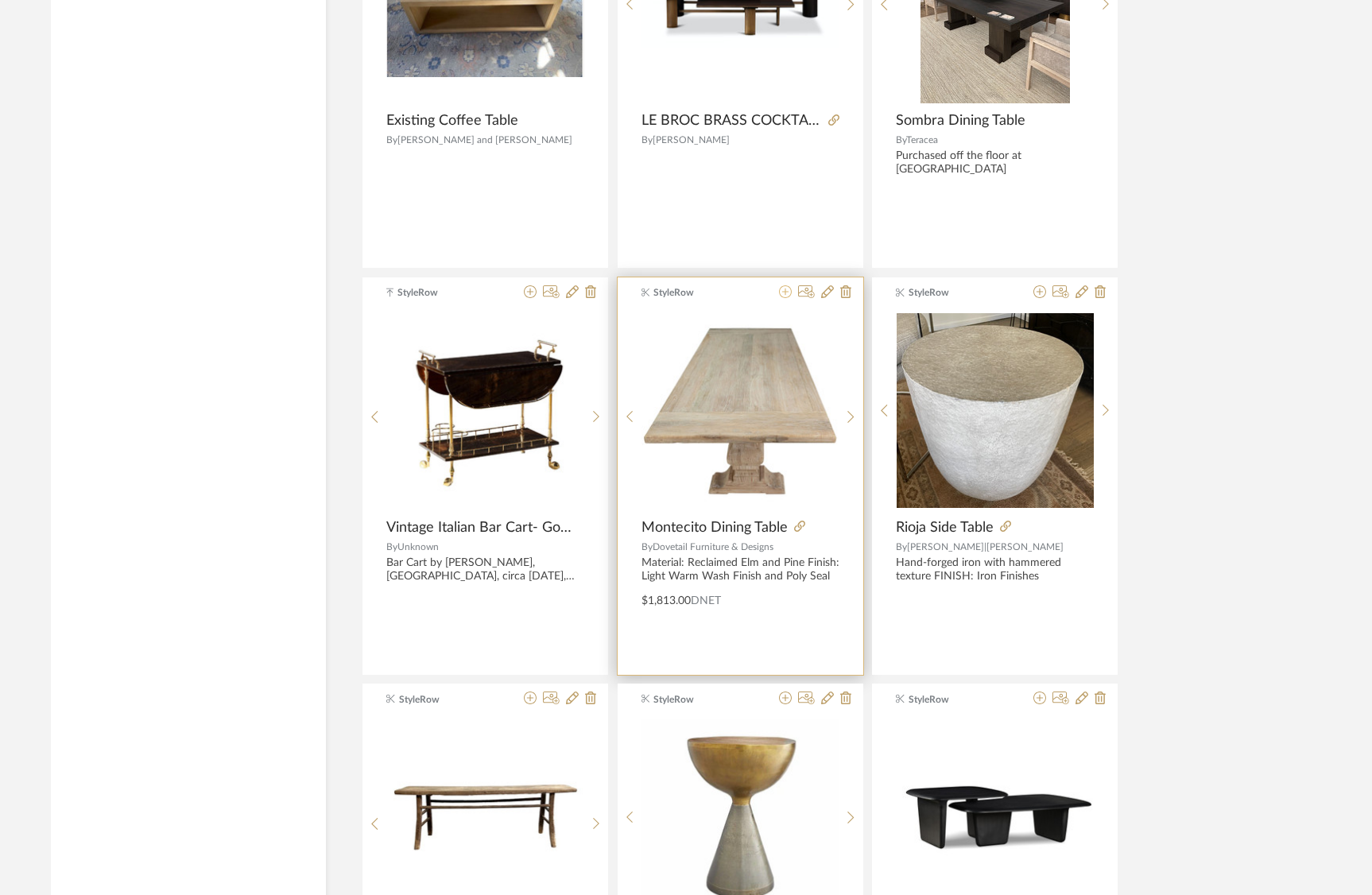
click at [785, 292] on icon at bounding box center [786, 291] width 13 height 13
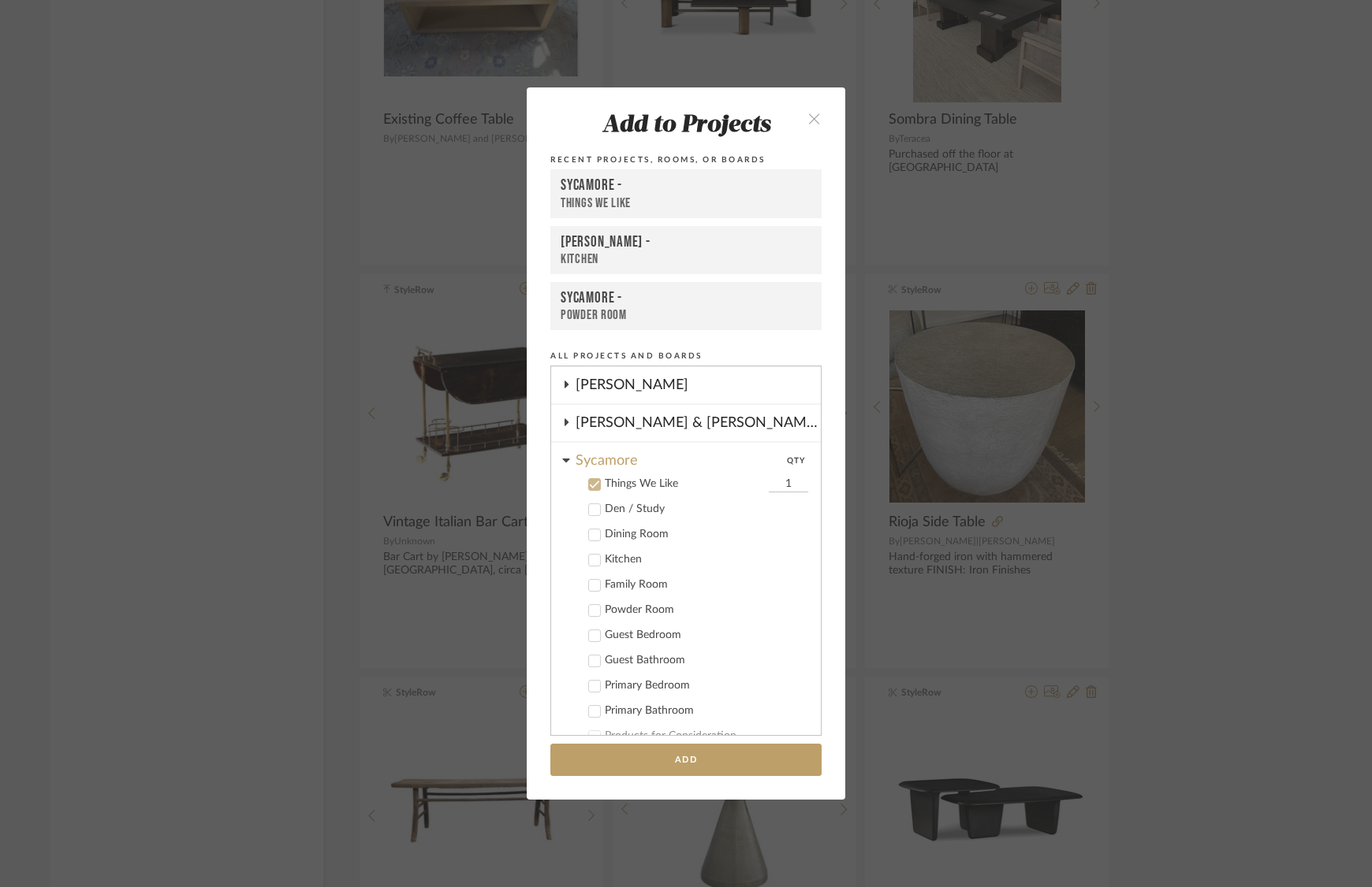
scroll to position [311, 0]
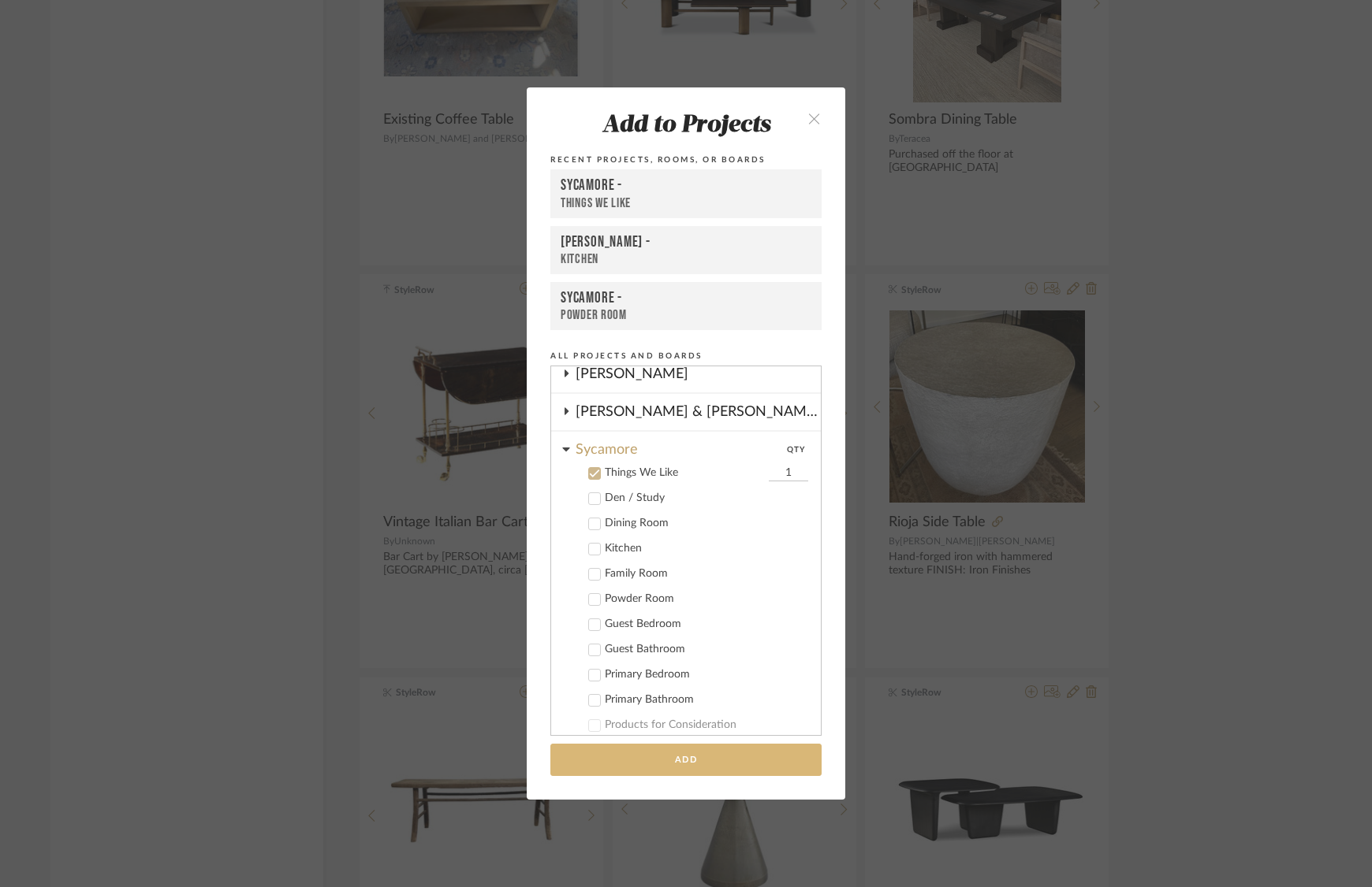
click at [709, 771] on button "Add" at bounding box center [686, 760] width 271 height 32
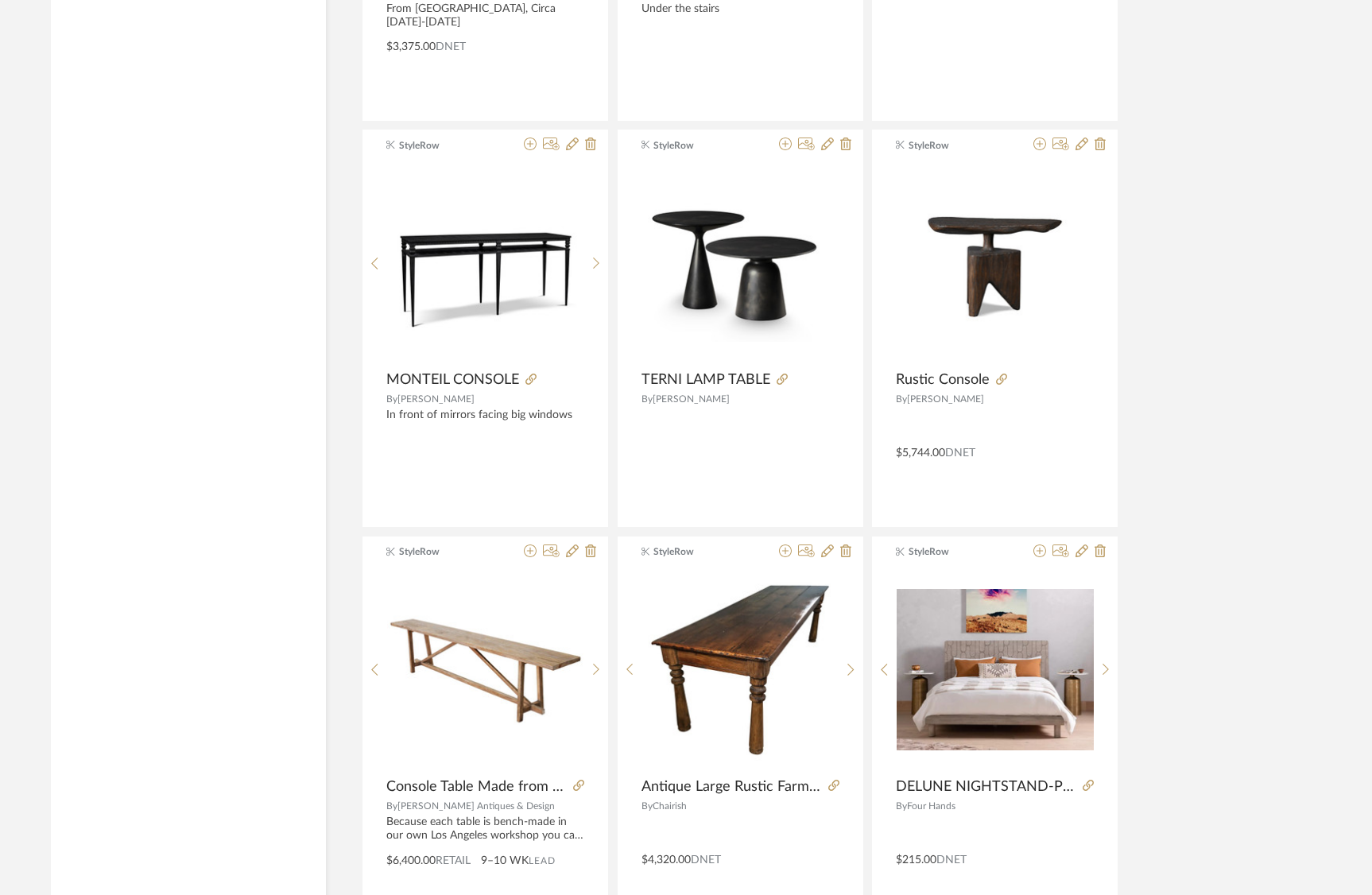
scroll to position [23167, 0]
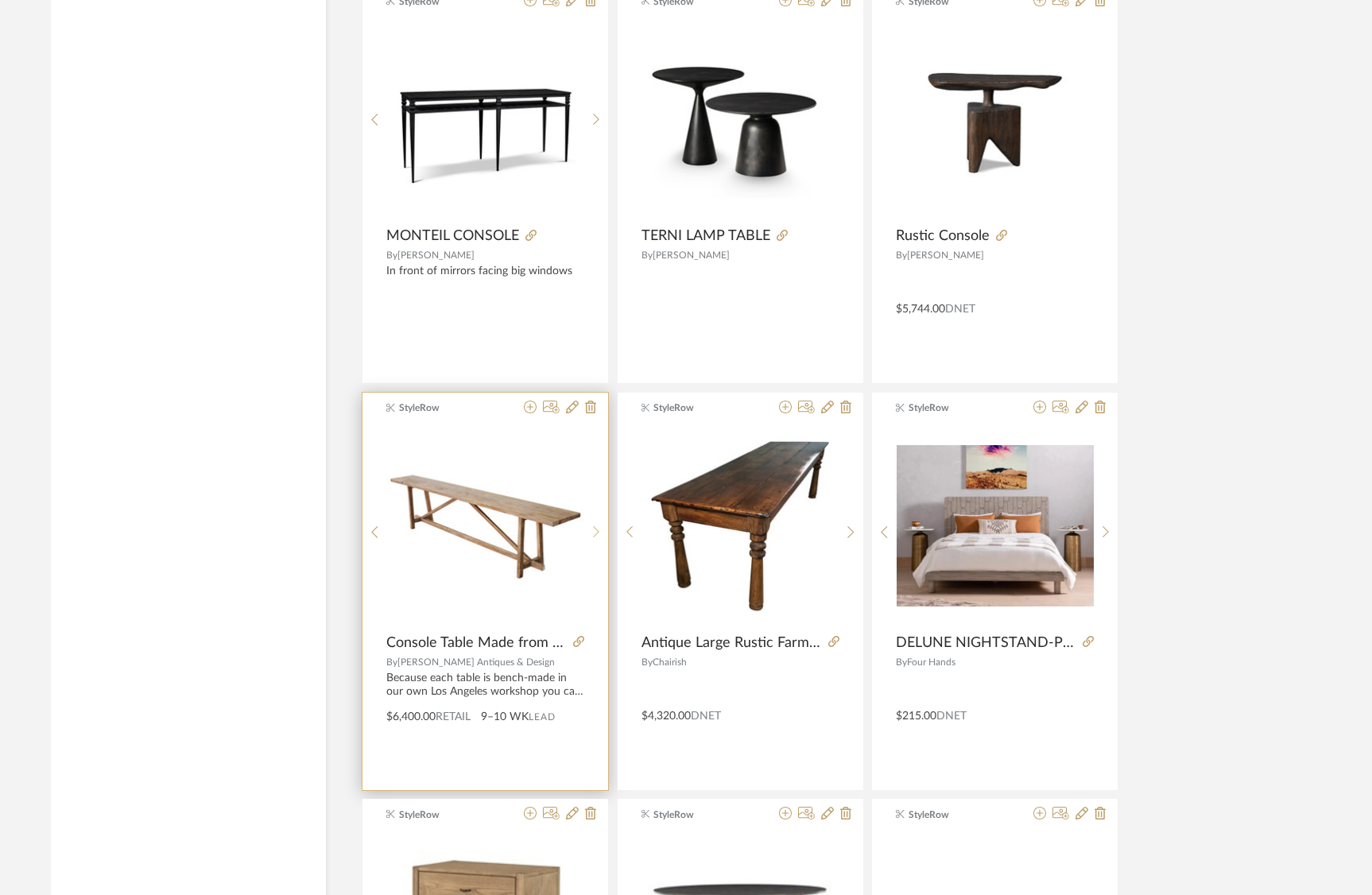
click at [594, 523] on div at bounding box center [596, 533] width 24 height 212
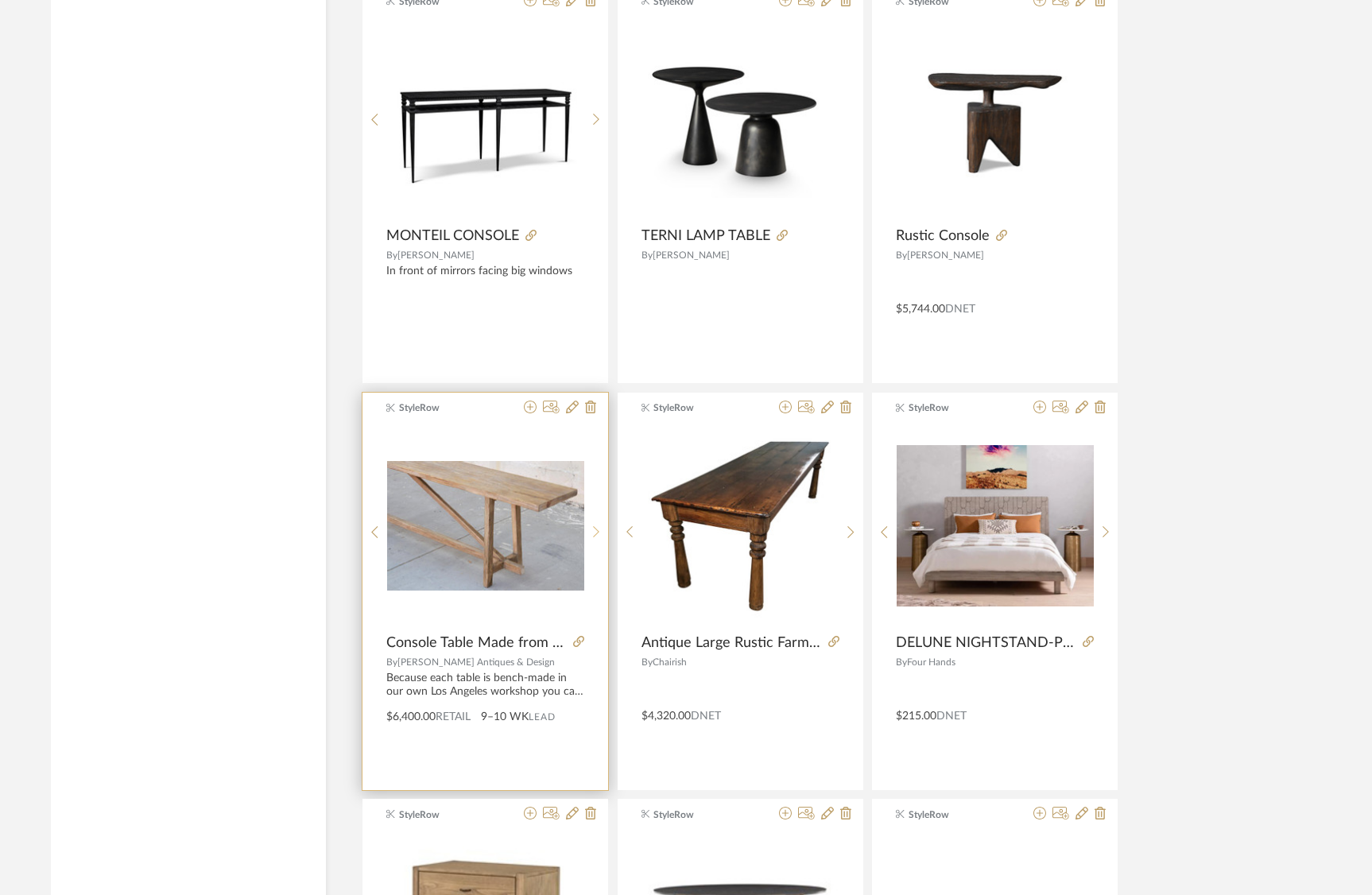
click at [594, 523] on div at bounding box center [596, 533] width 24 height 212
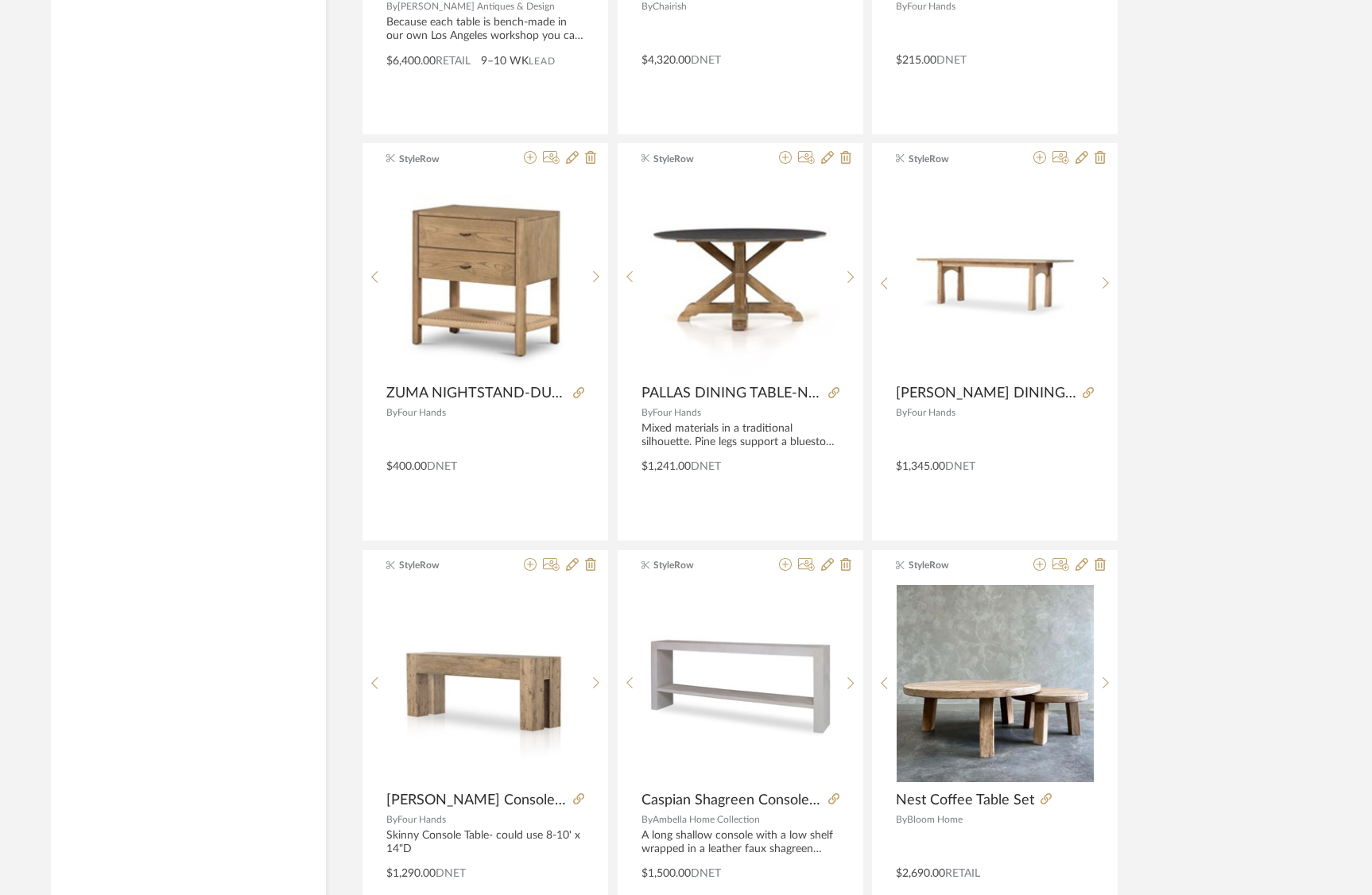
scroll to position [23965, 0]
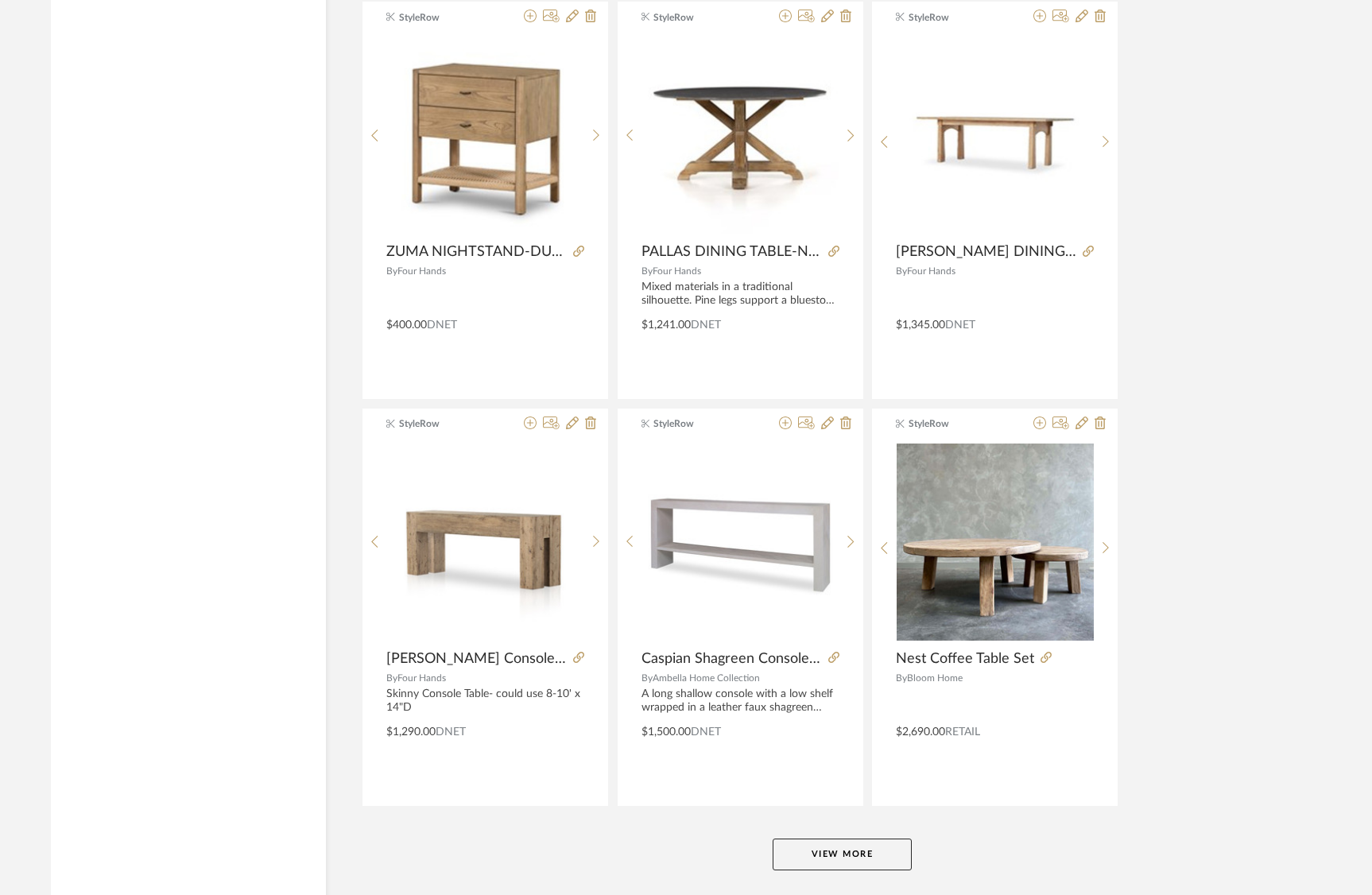
click at [829, 847] on button "View More" at bounding box center [842, 855] width 139 height 31
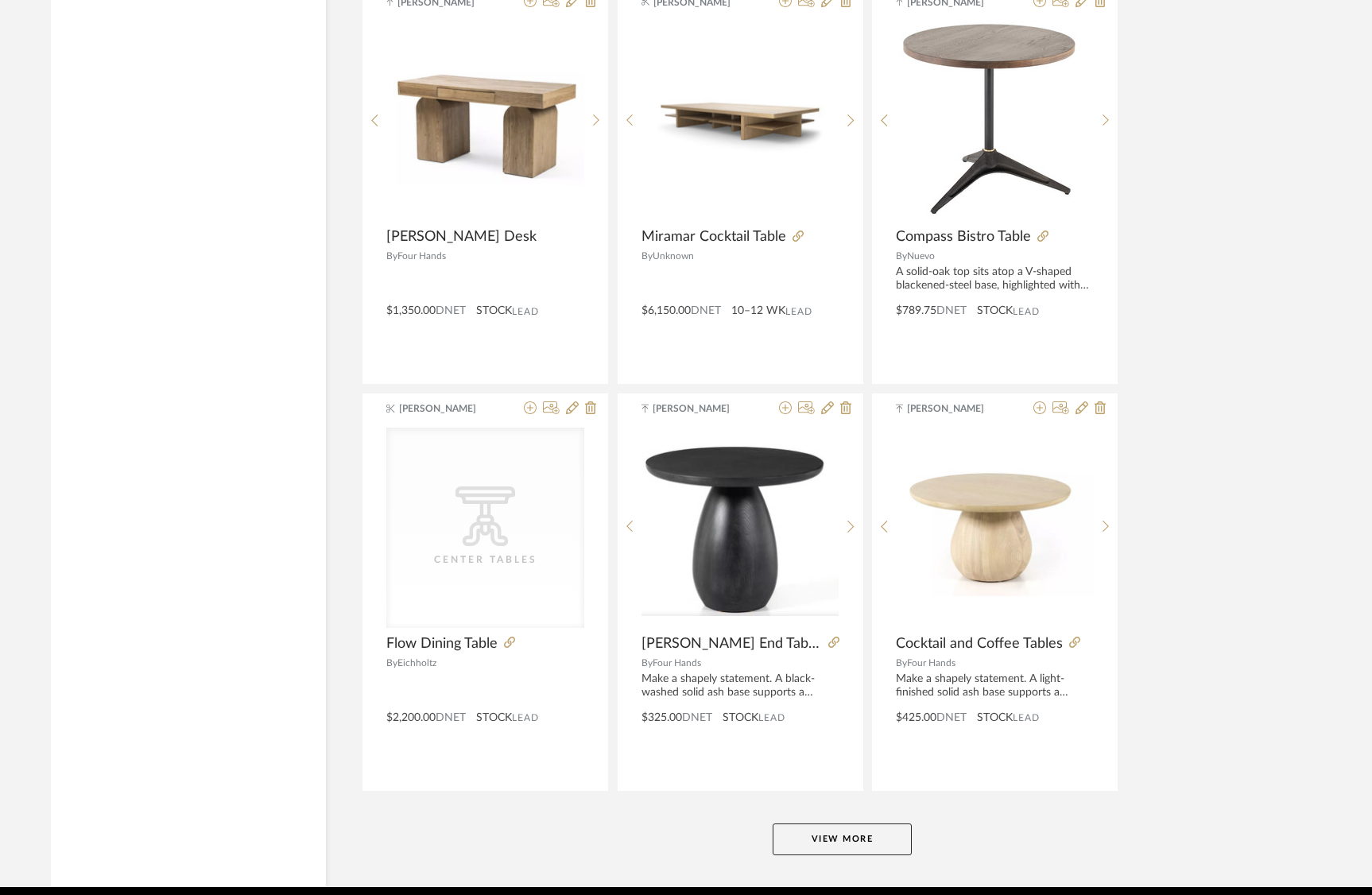
scroll to position [28896, 0]
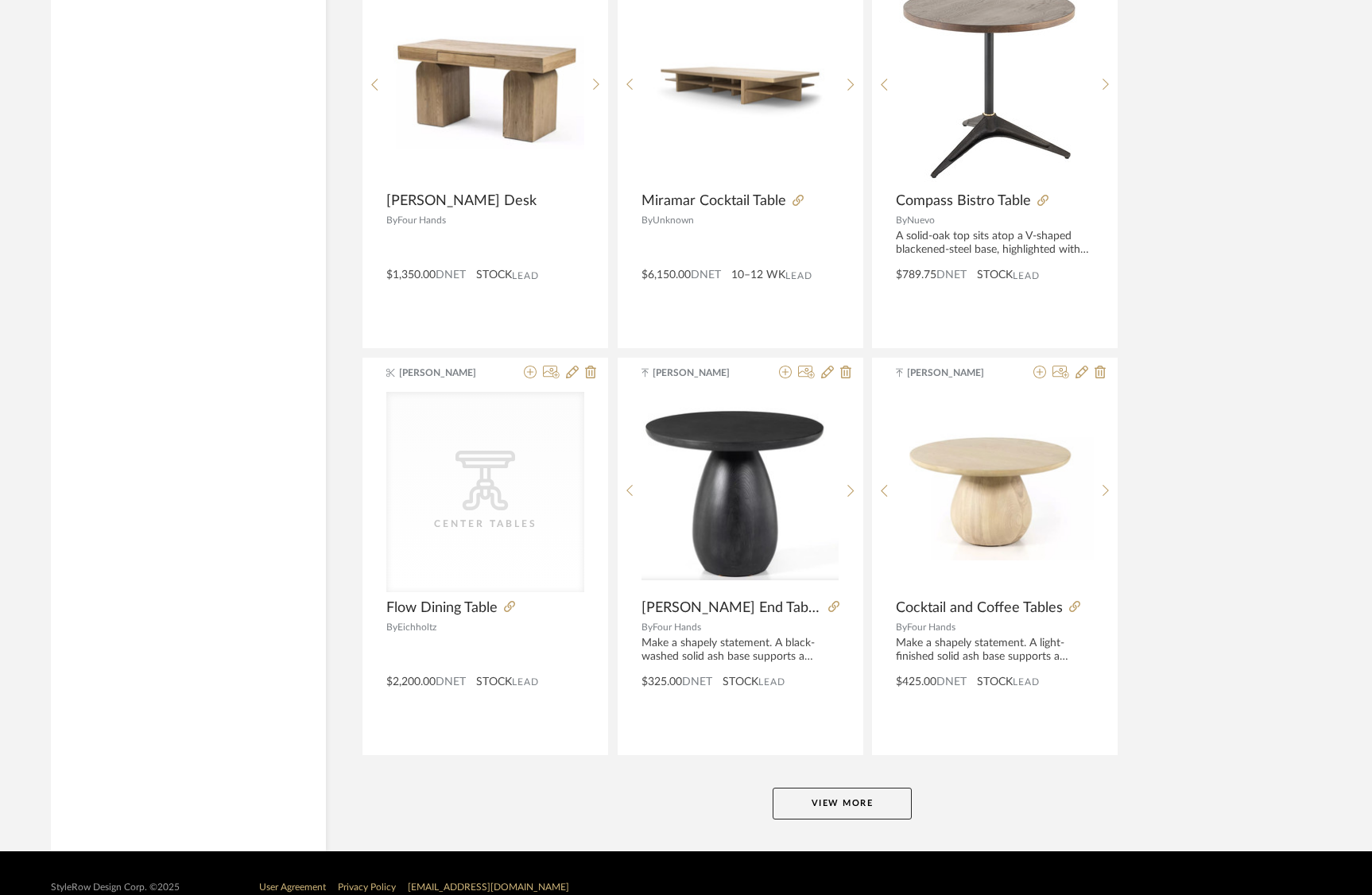
click at [870, 812] on button "View More" at bounding box center [842, 804] width 139 height 31
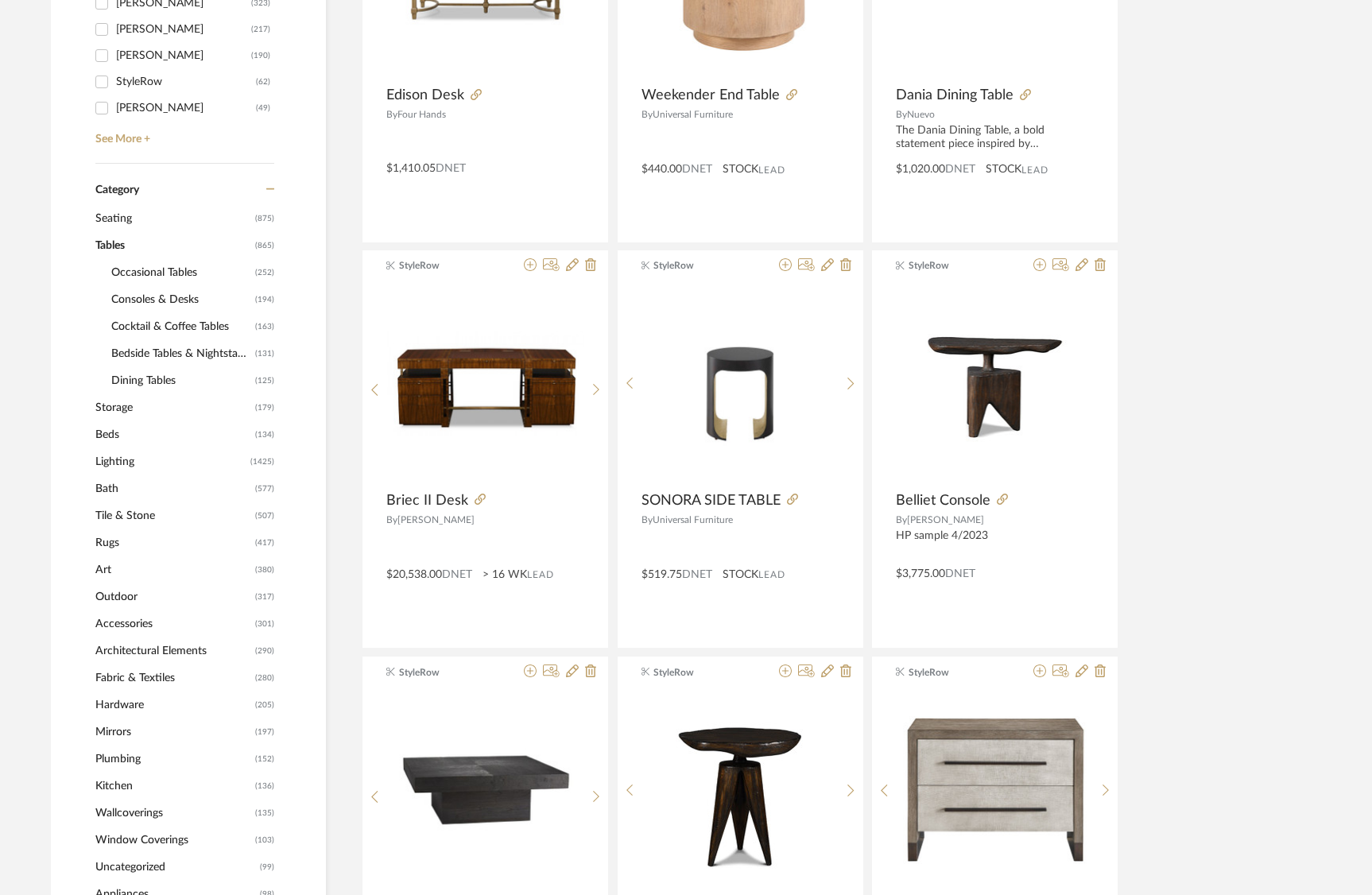
scroll to position [0, 0]
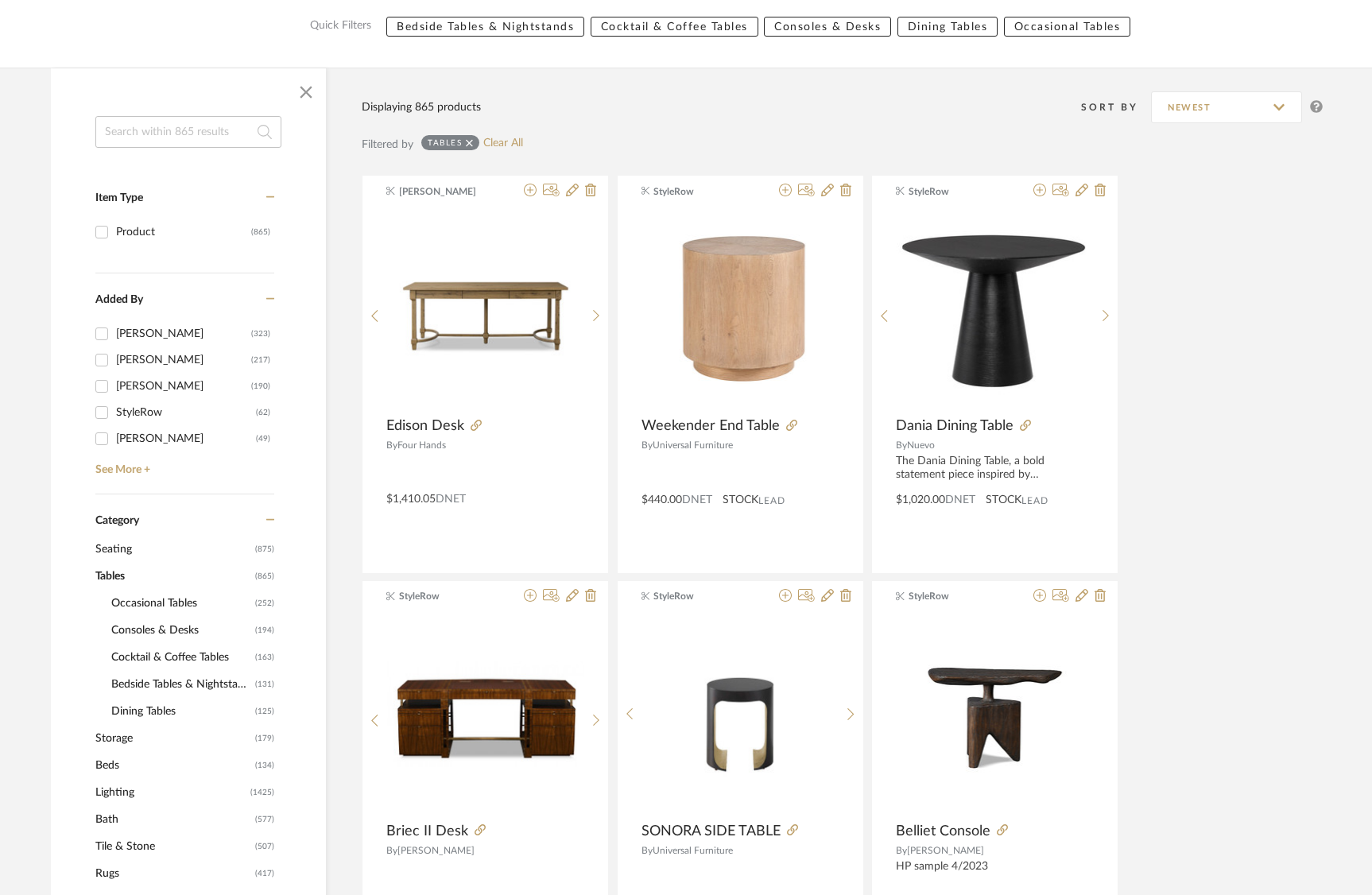
click at [115, 546] on span "Seating" at bounding box center [173, 550] width 156 height 27
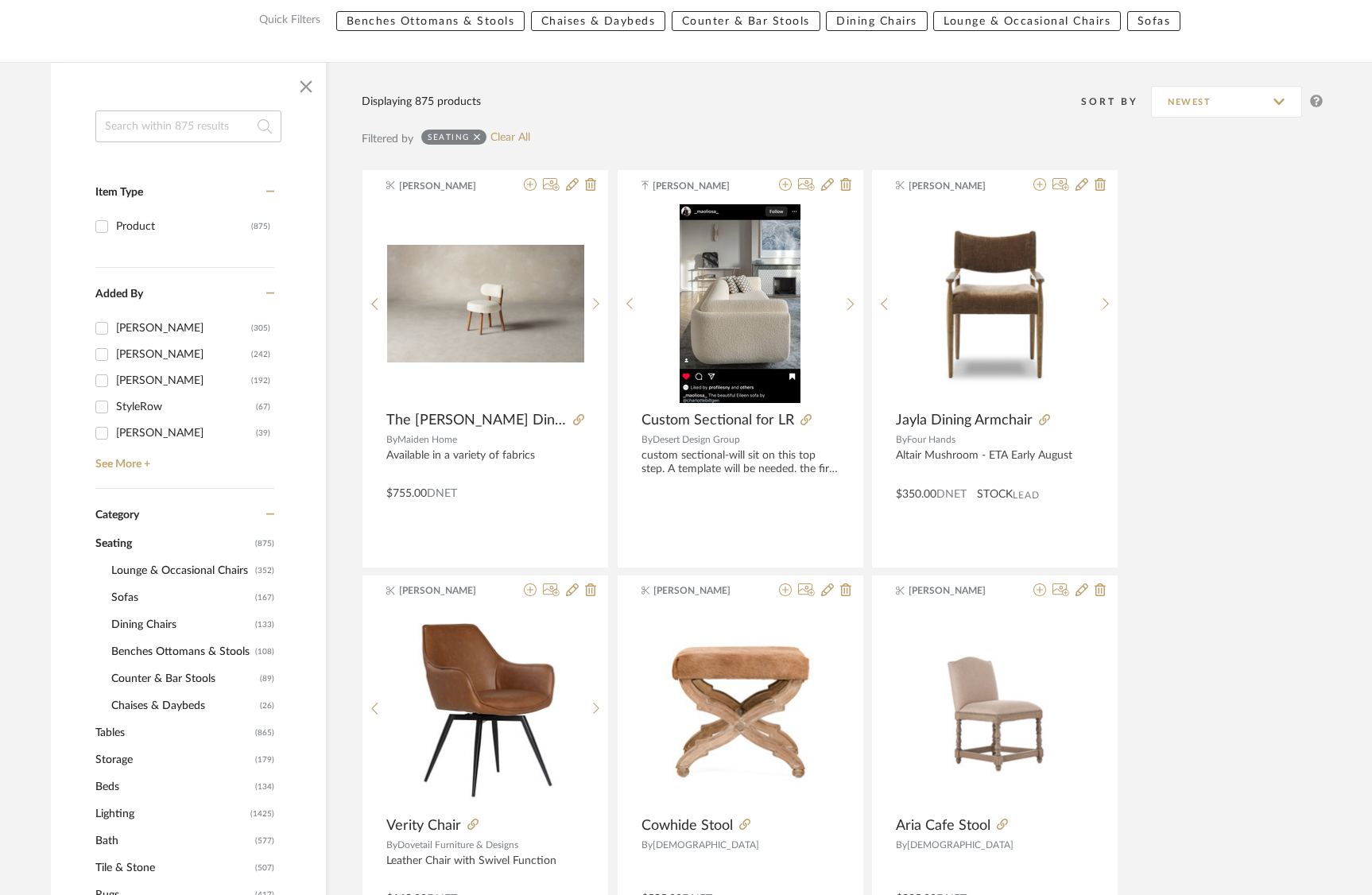
scroll to position [207, 0]
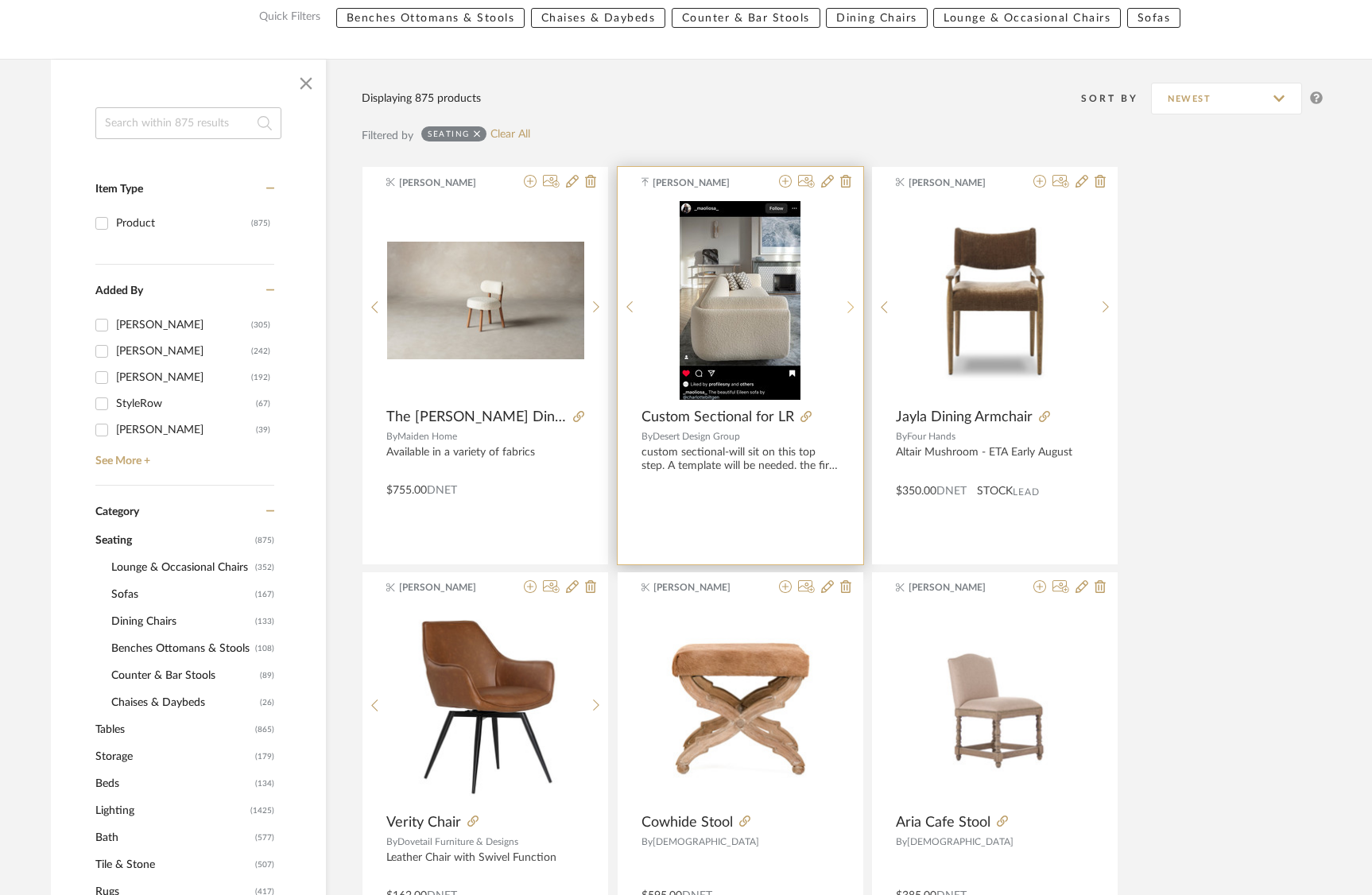
click at [852, 308] on icon at bounding box center [851, 307] width 7 height 13
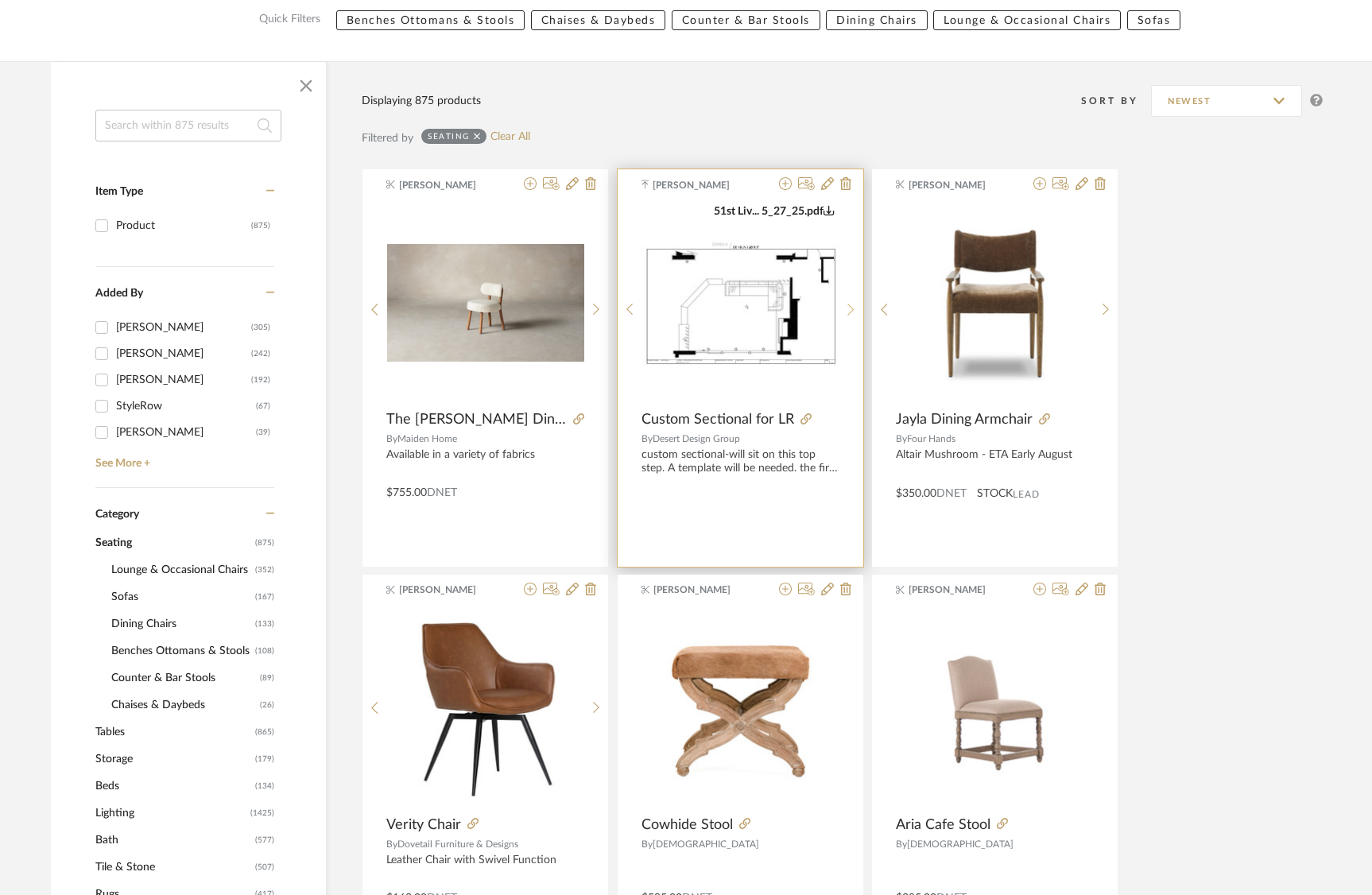
click at [852, 307] on icon at bounding box center [850, 309] width 6 height 12
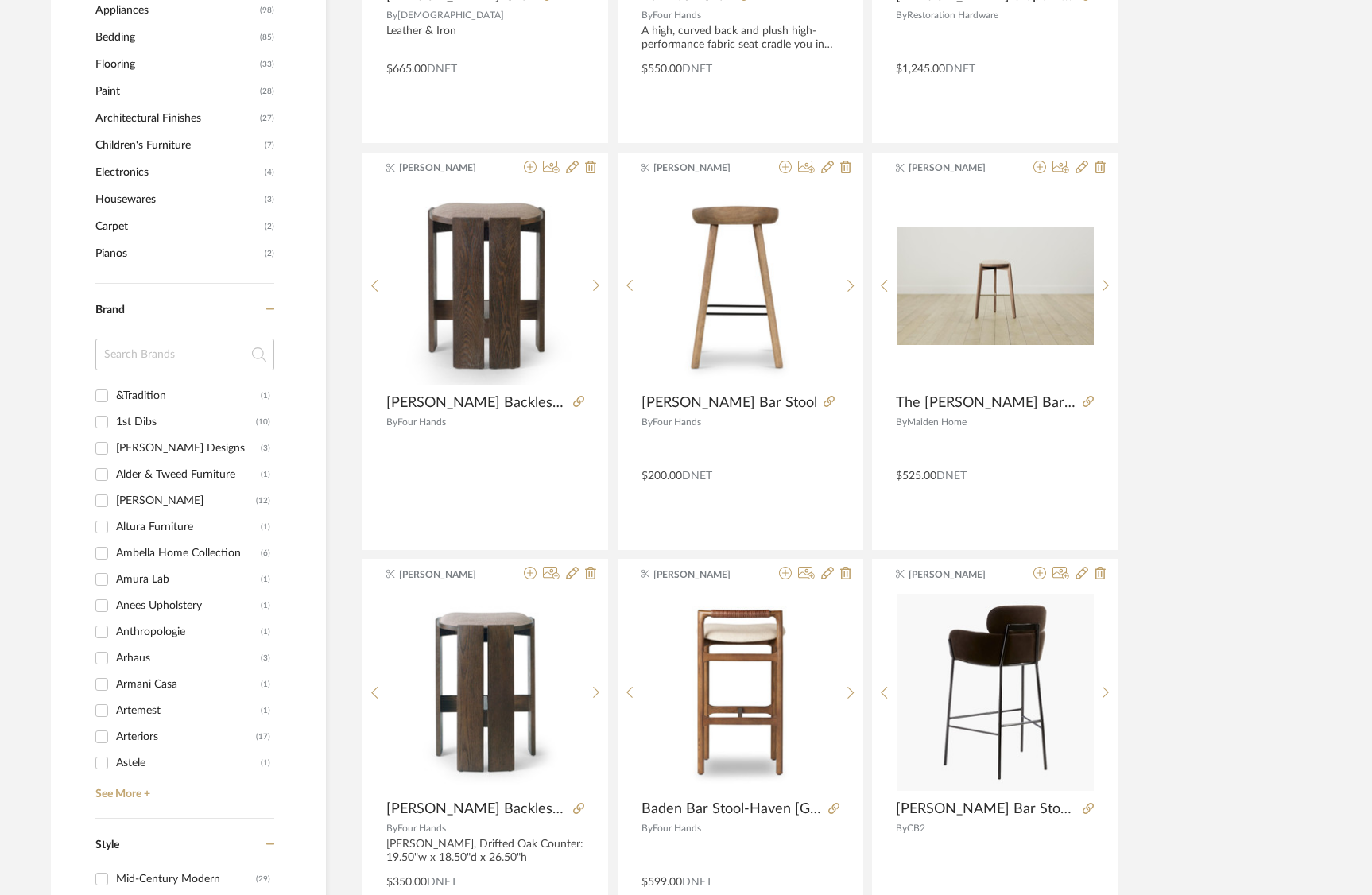
scroll to position [1577, 0]
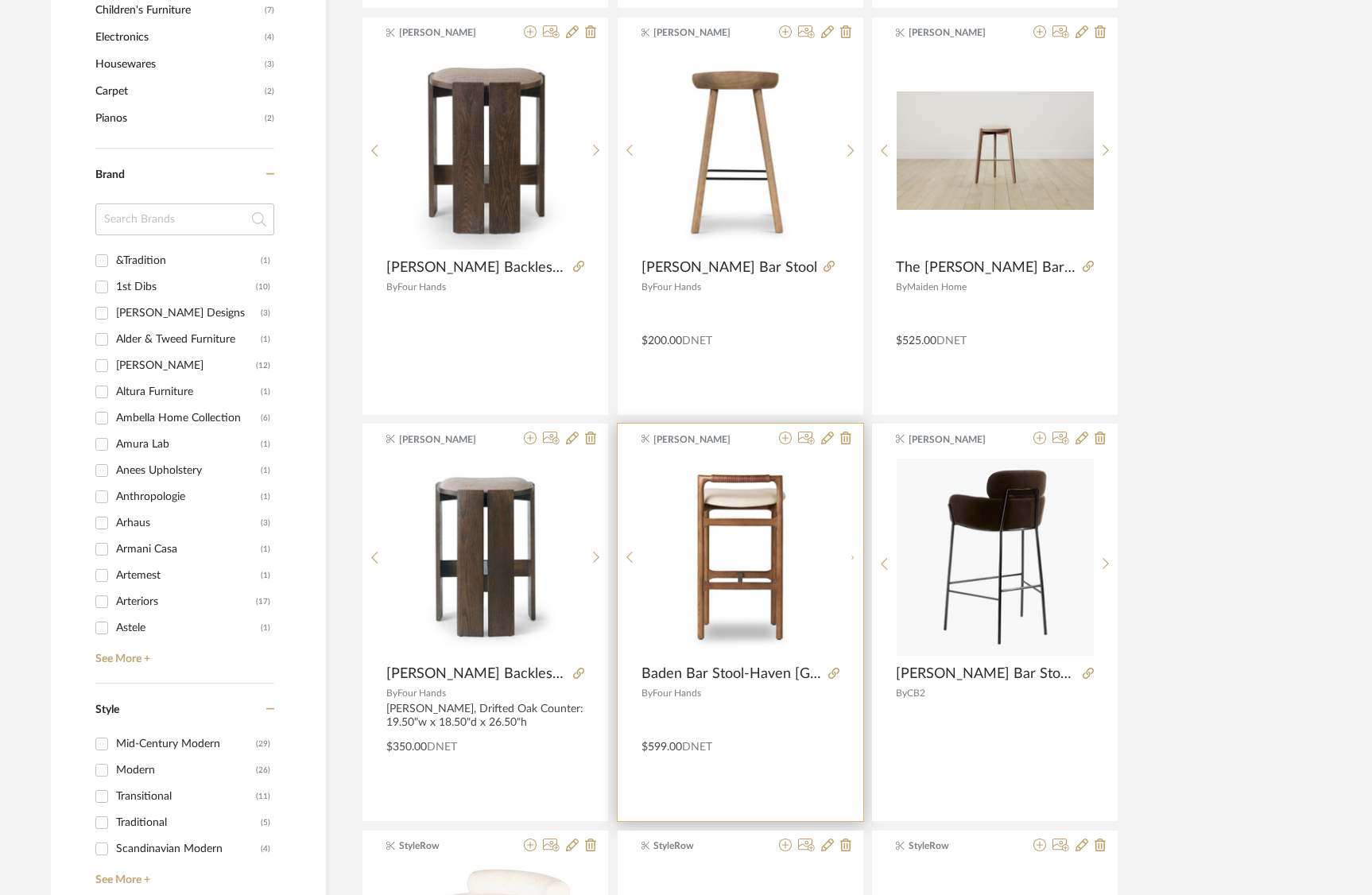
click at [851, 557] on div at bounding box center [851, 558] width 24 height 199
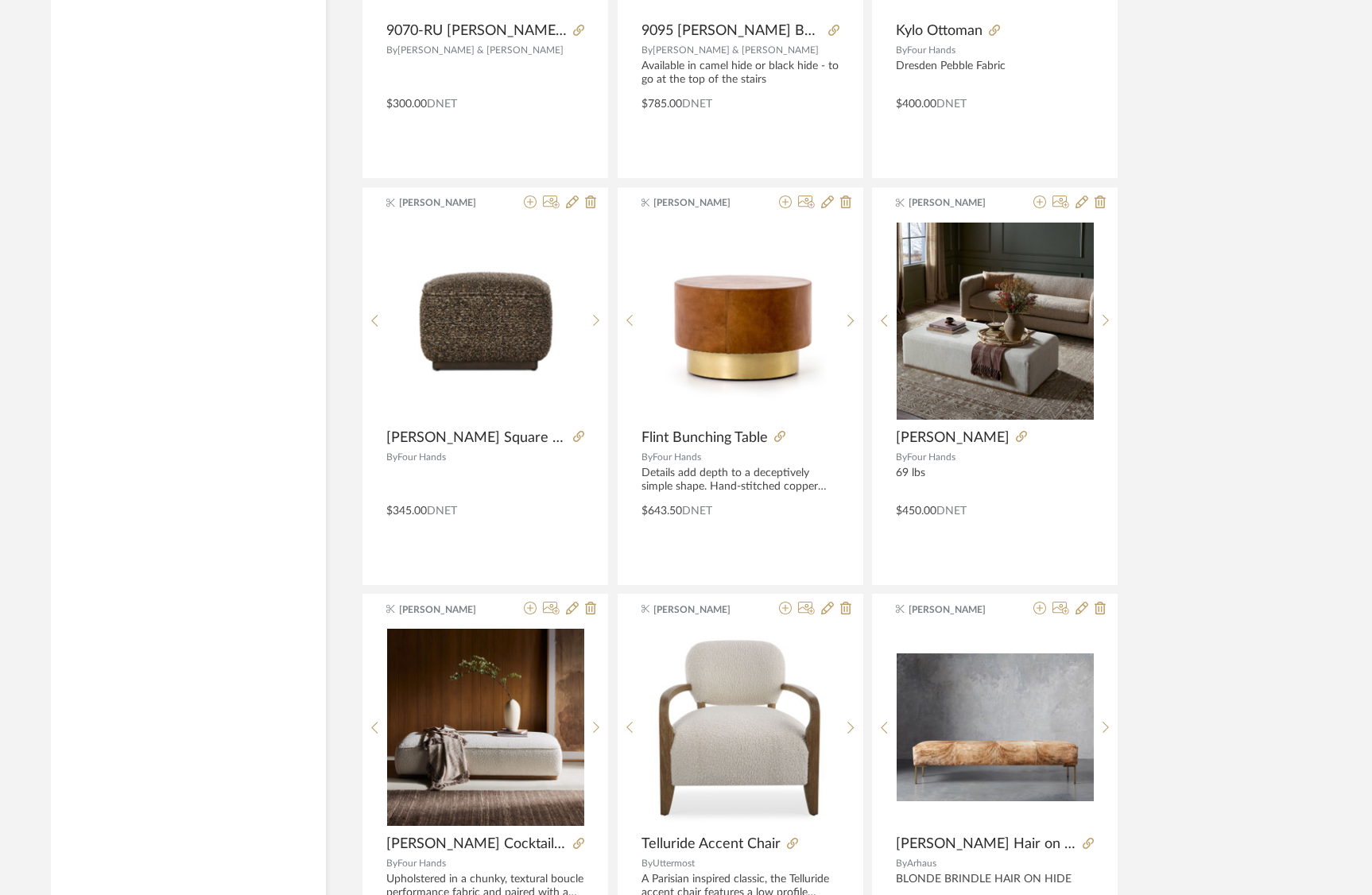
scroll to position [4030, 0]
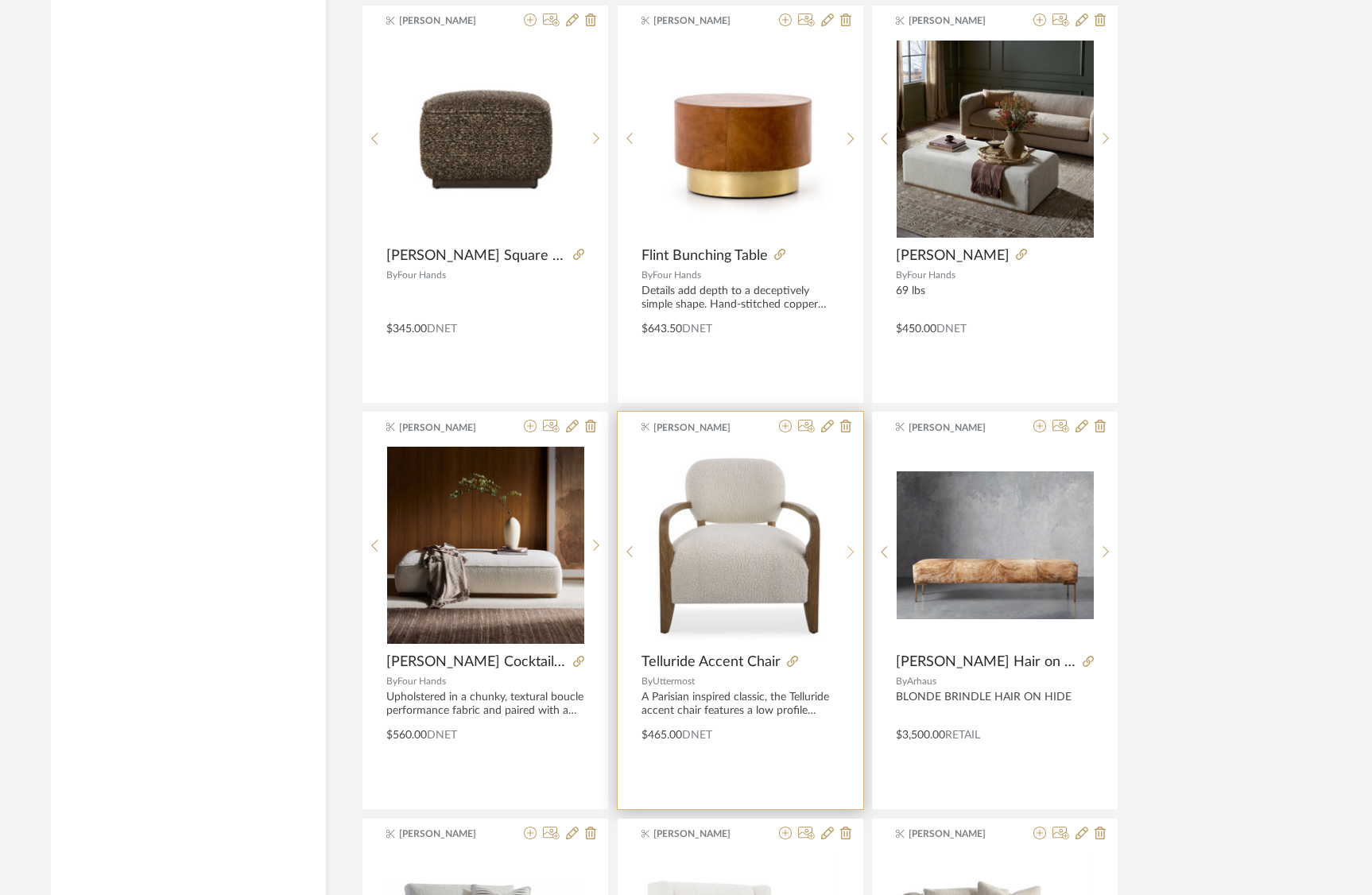
click at [854, 547] on sr-next-btn at bounding box center [851, 552] width 24 height 13
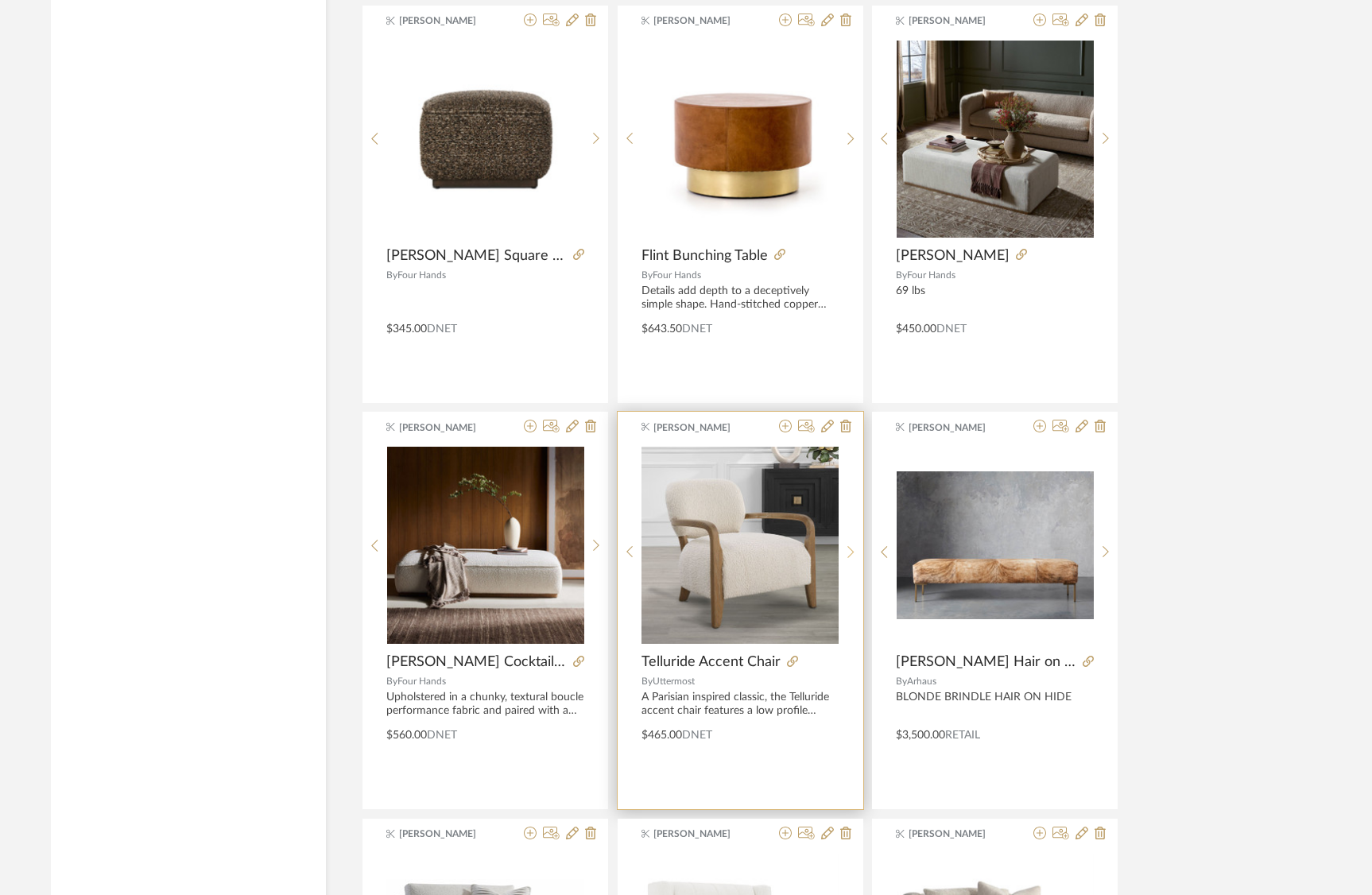
click at [854, 547] on sr-next-btn at bounding box center [851, 552] width 24 height 13
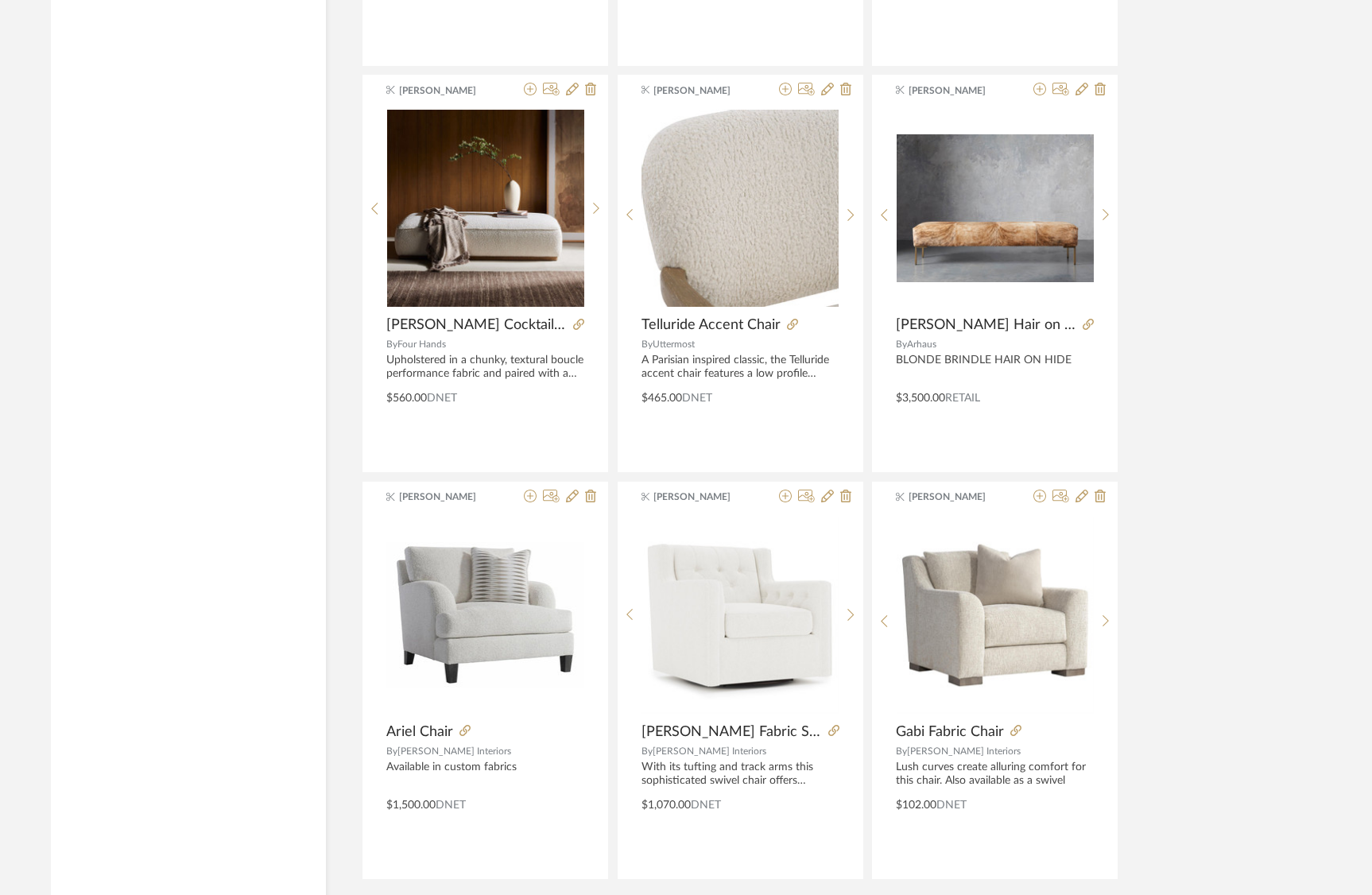
scroll to position [4520, 0]
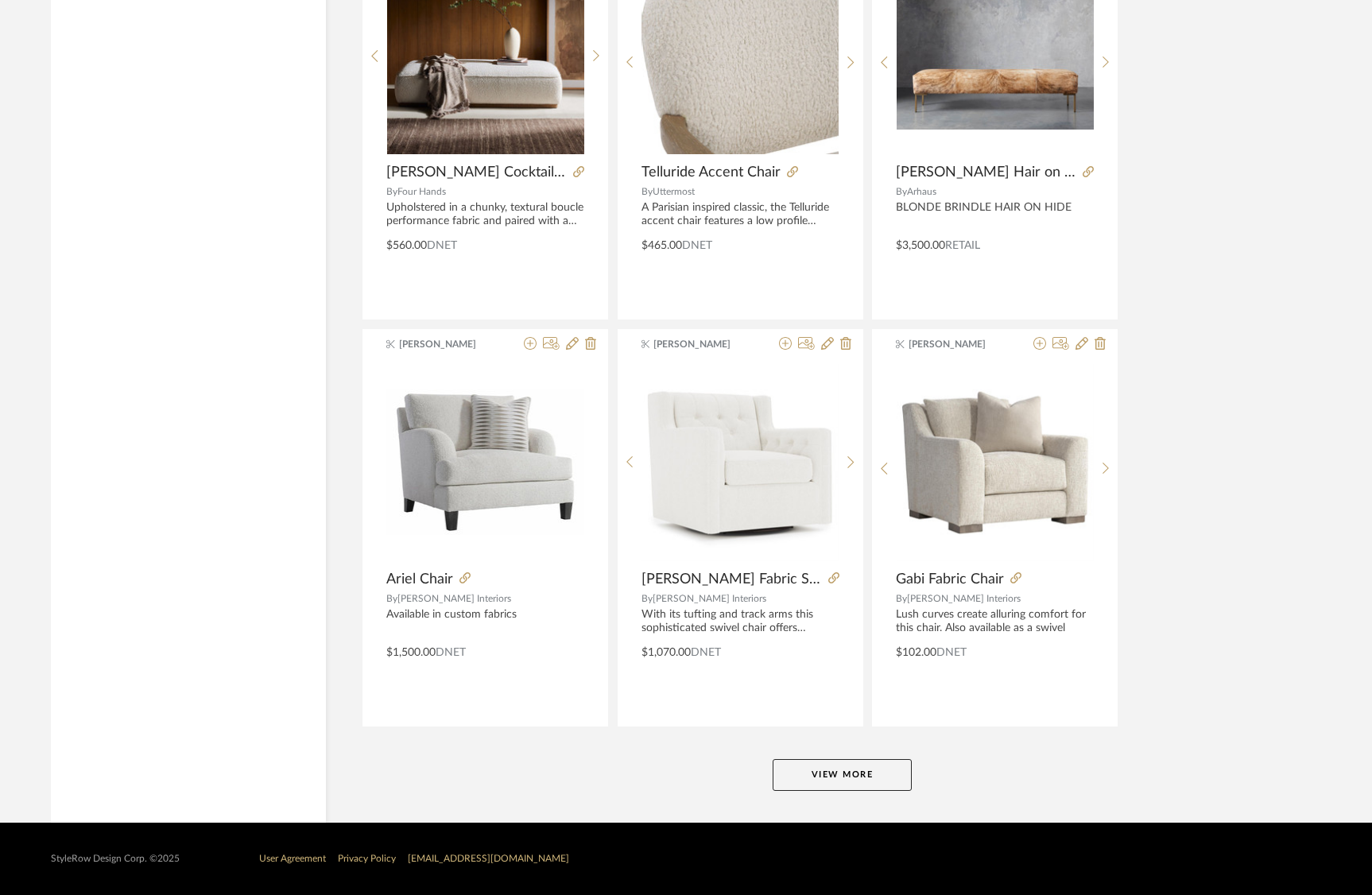
drag, startPoint x: 867, startPoint y: 774, endPoint x: 867, endPoint y: 759, distance: 15.0
click at [867, 774] on button "View More" at bounding box center [842, 775] width 139 height 31
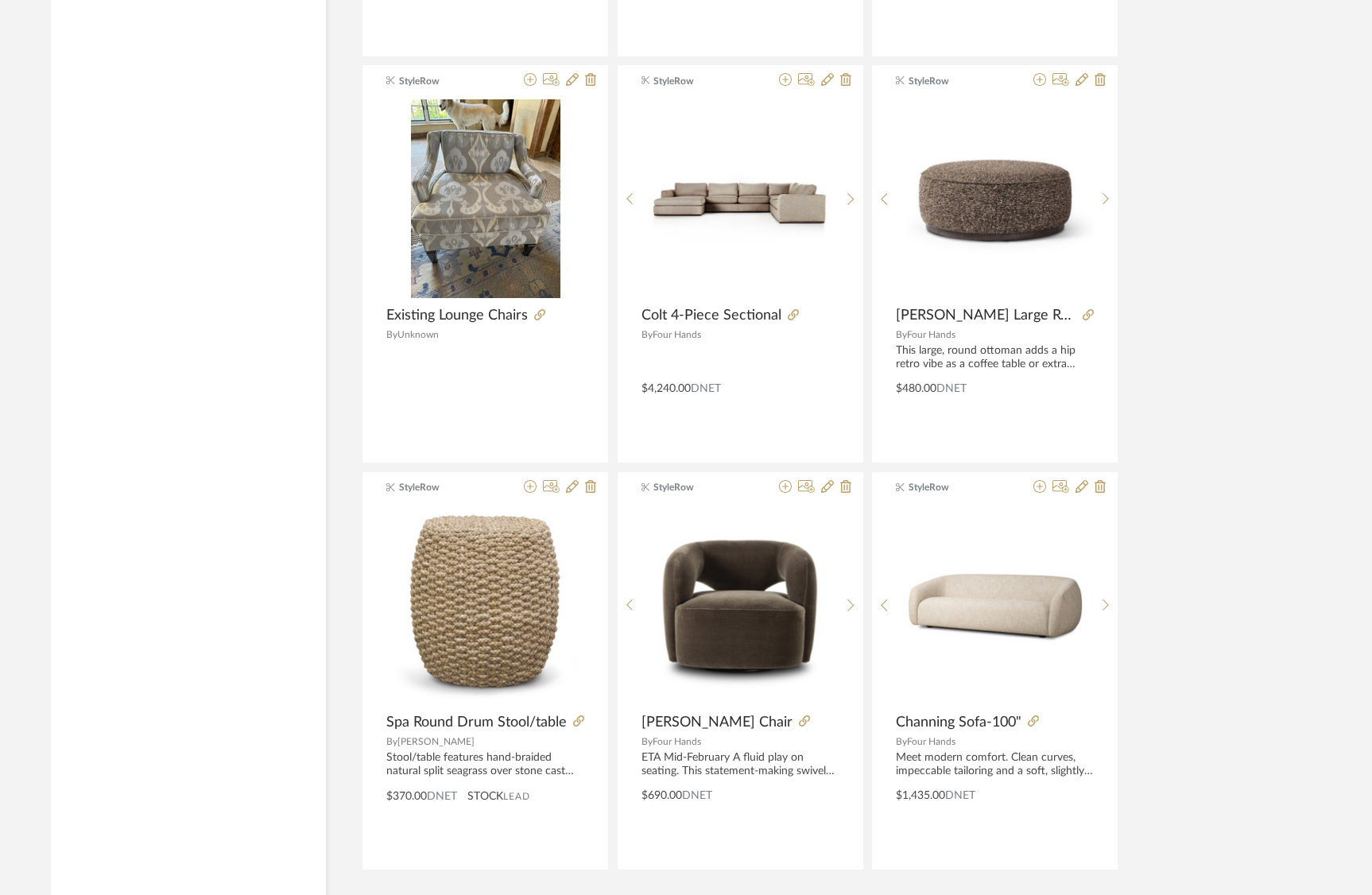
scroll to position [9401, 0]
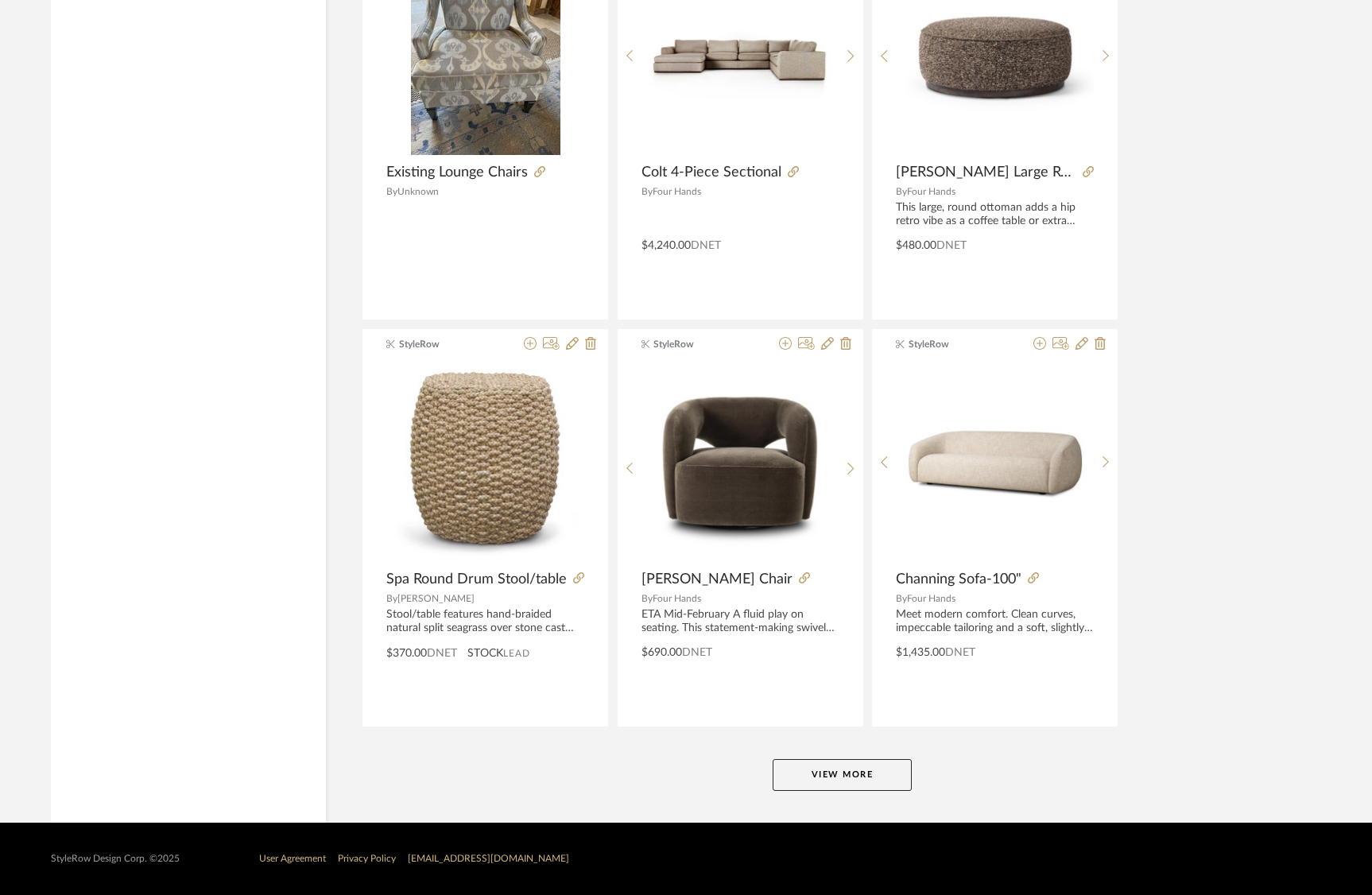
click at [842, 769] on button "View More" at bounding box center [842, 775] width 139 height 31
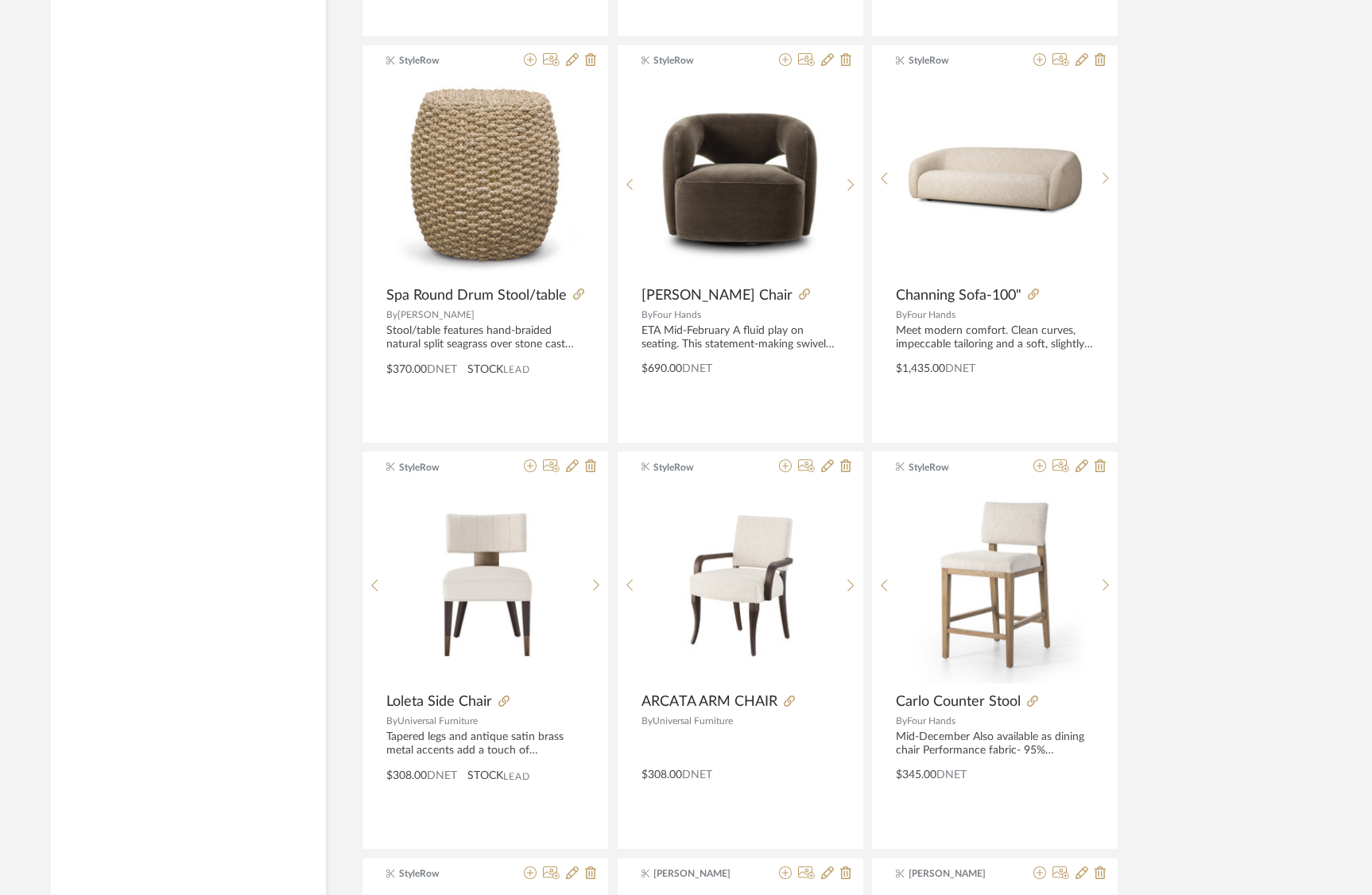
scroll to position [9902, 0]
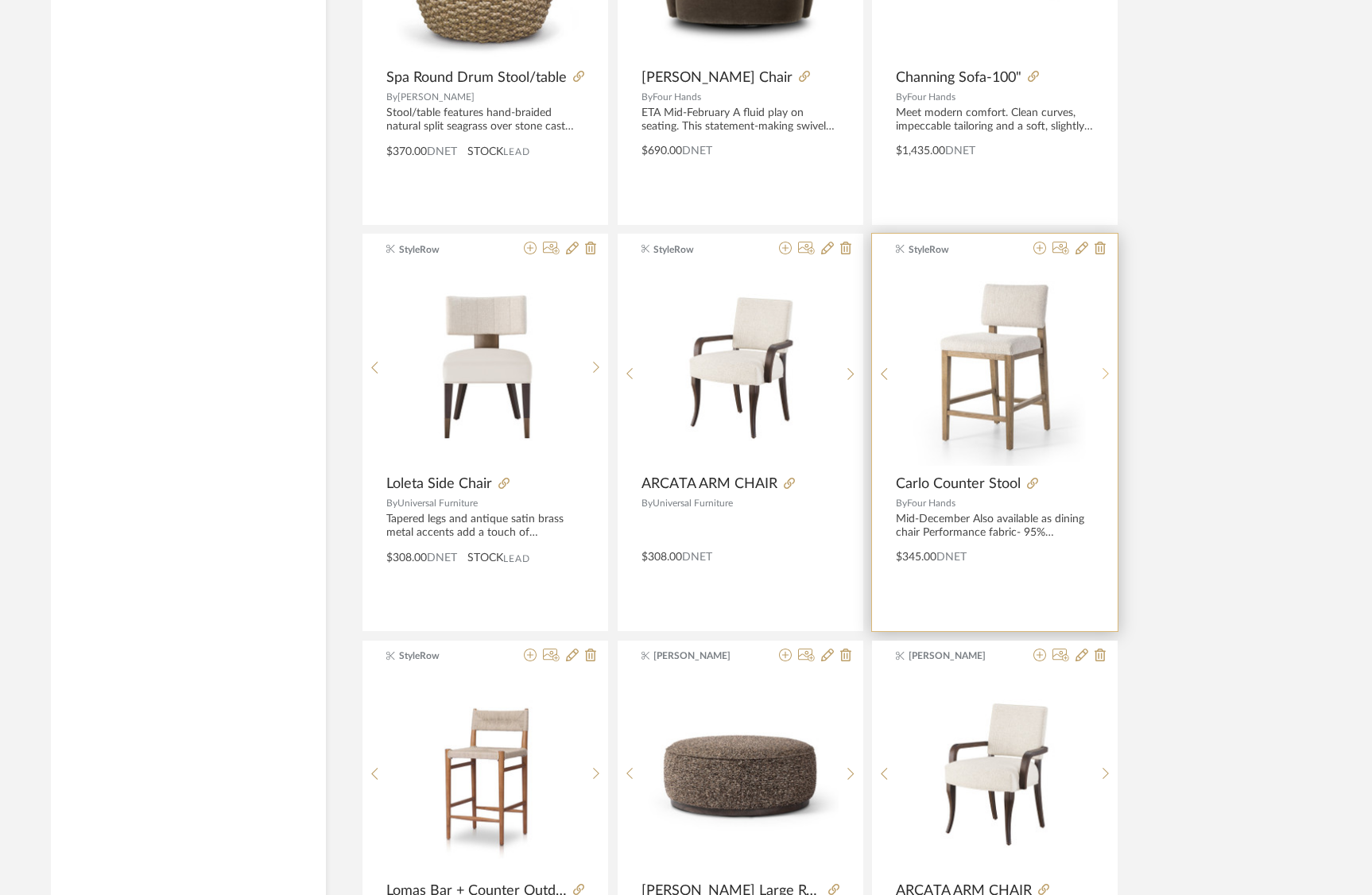
click at [1106, 369] on icon at bounding box center [1107, 374] width 7 height 13
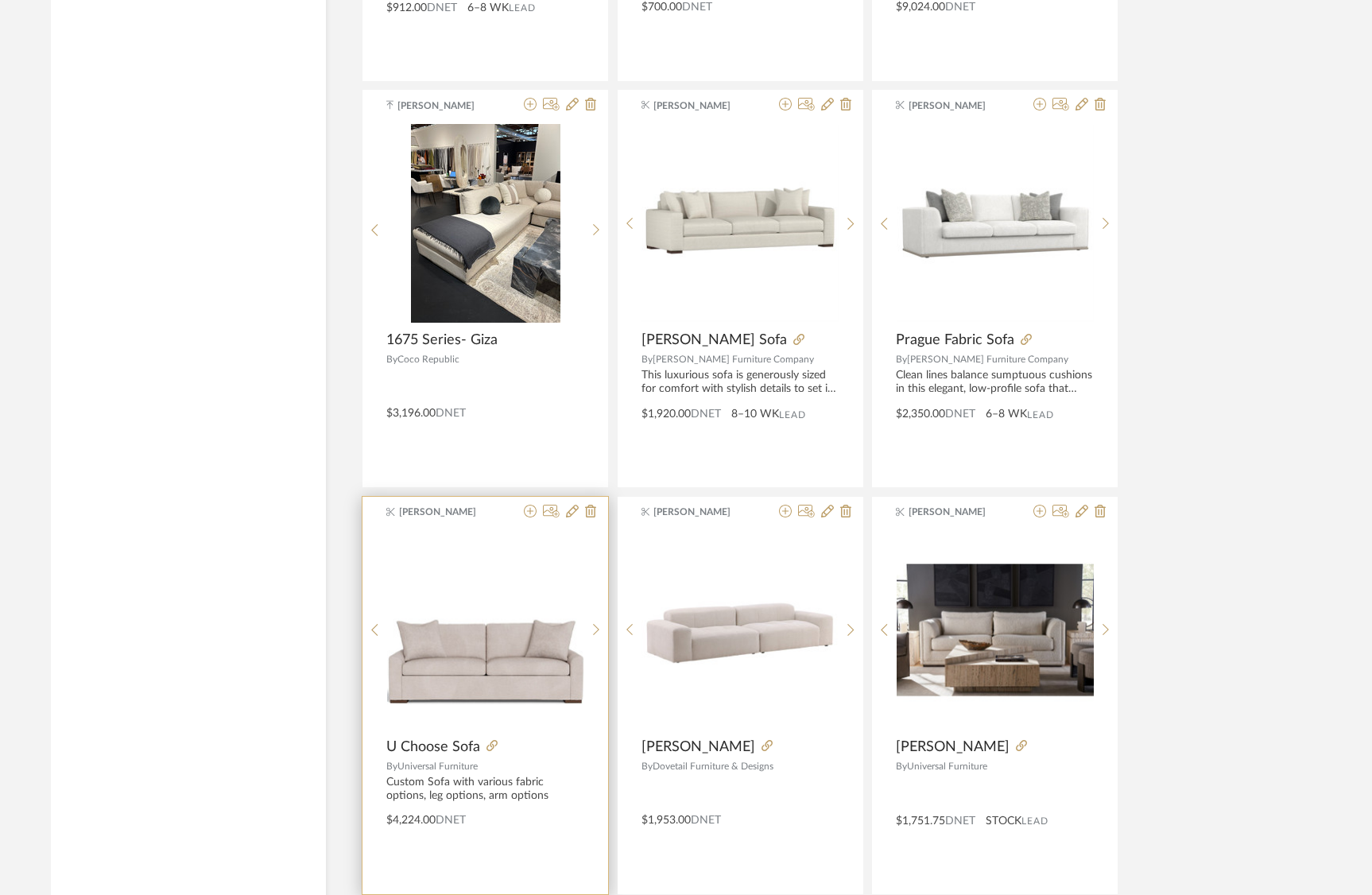
scroll to position [14214, 0]
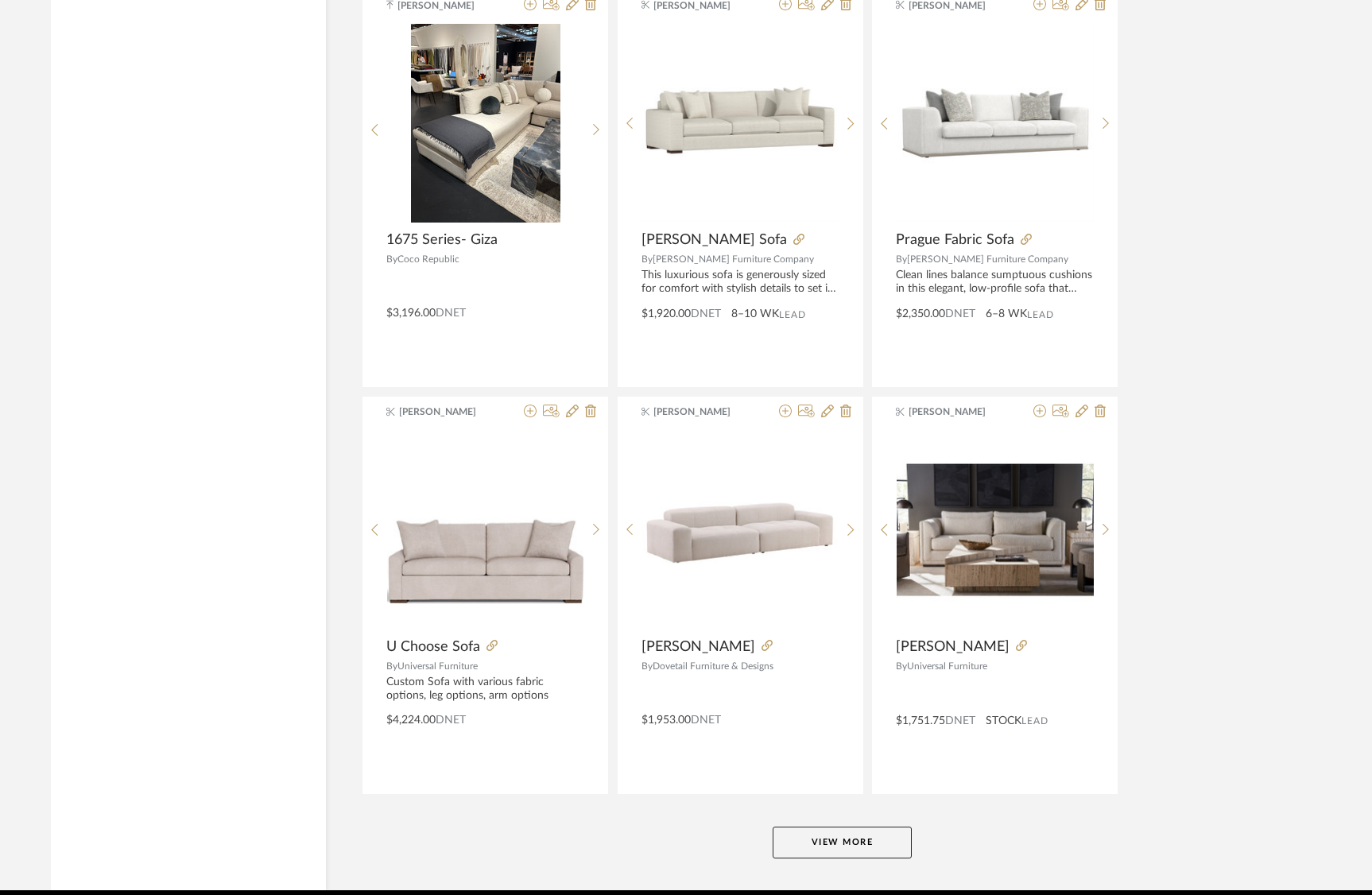
click at [877, 844] on button "View More" at bounding box center [842, 842] width 139 height 31
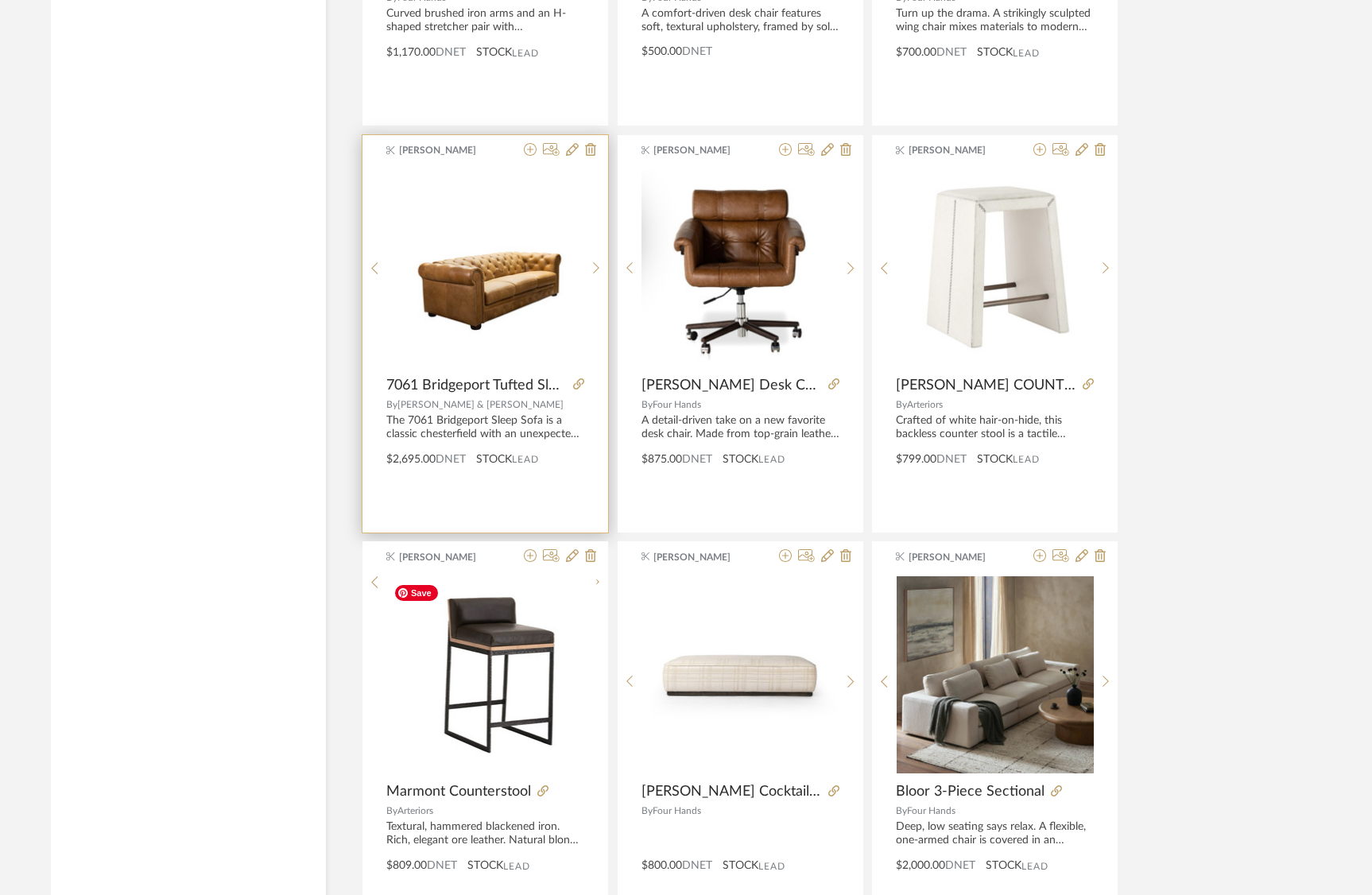
scroll to position [17647, 0]
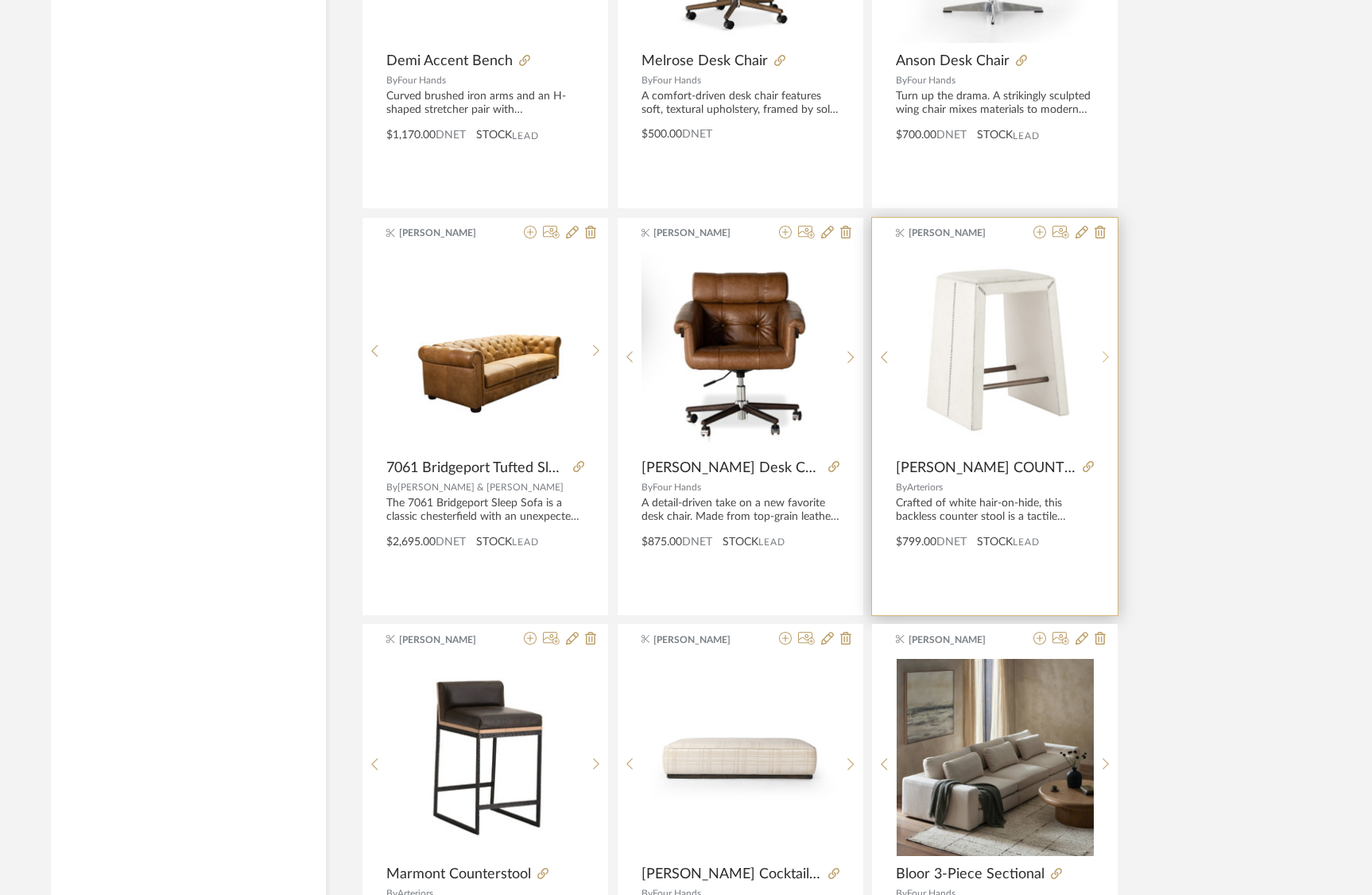
click at [1105, 354] on icon at bounding box center [1106, 357] width 6 height 12
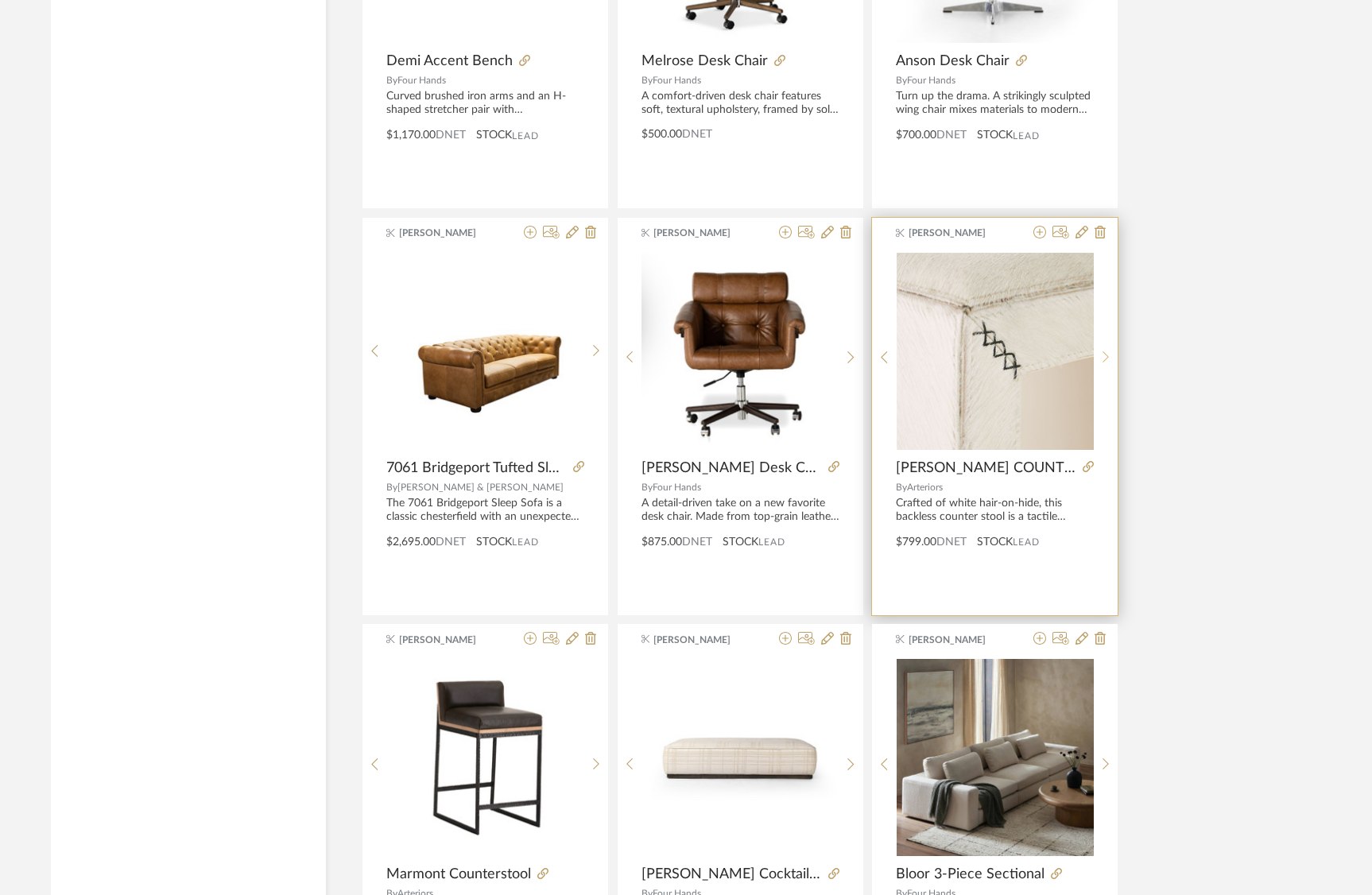
click at [1105, 354] on icon at bounding box center [1106, 357] width 6 height 12
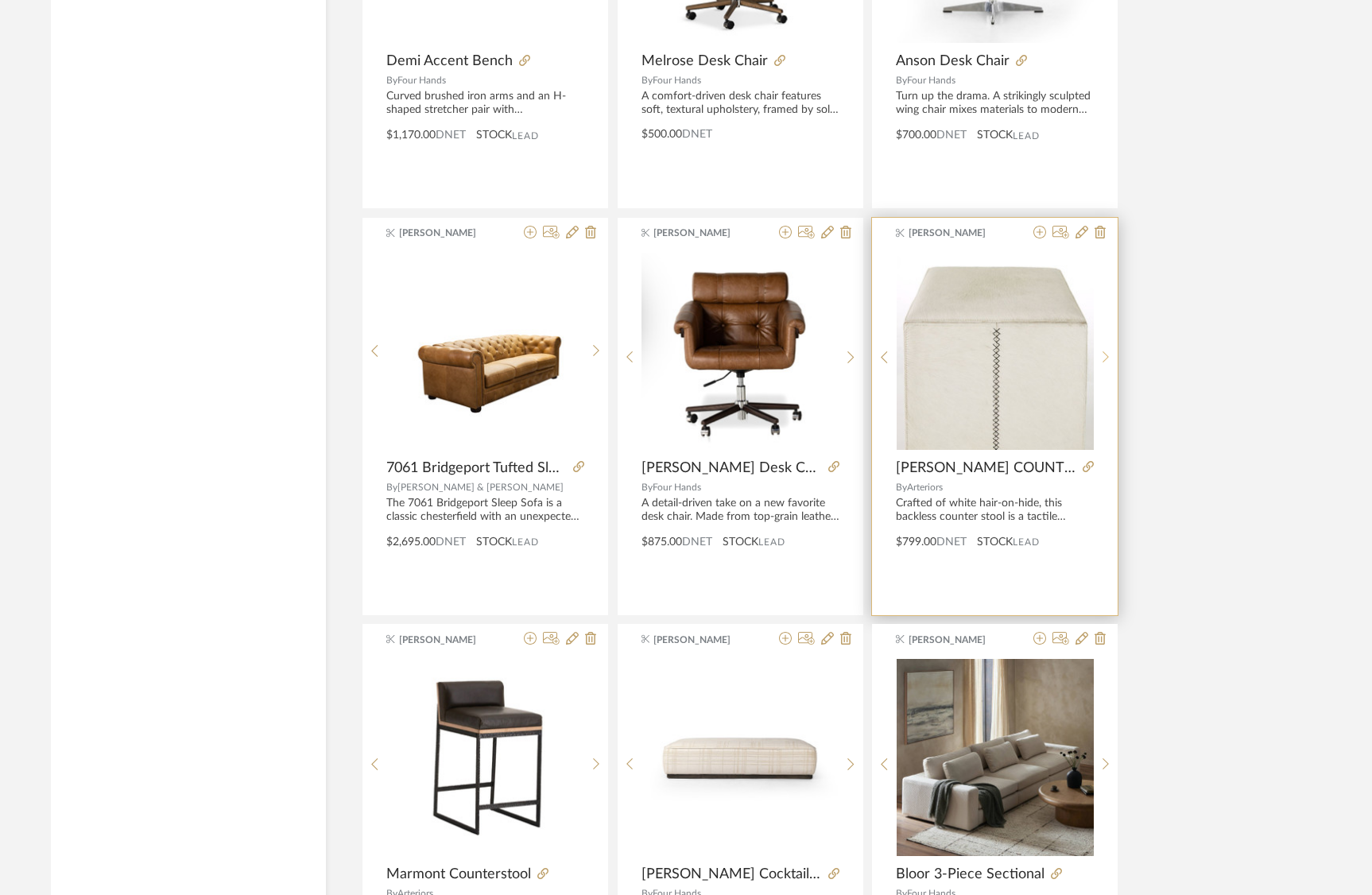
click at [1105, 354] on icon at bounding box center [1106, 357] width 6 height 12
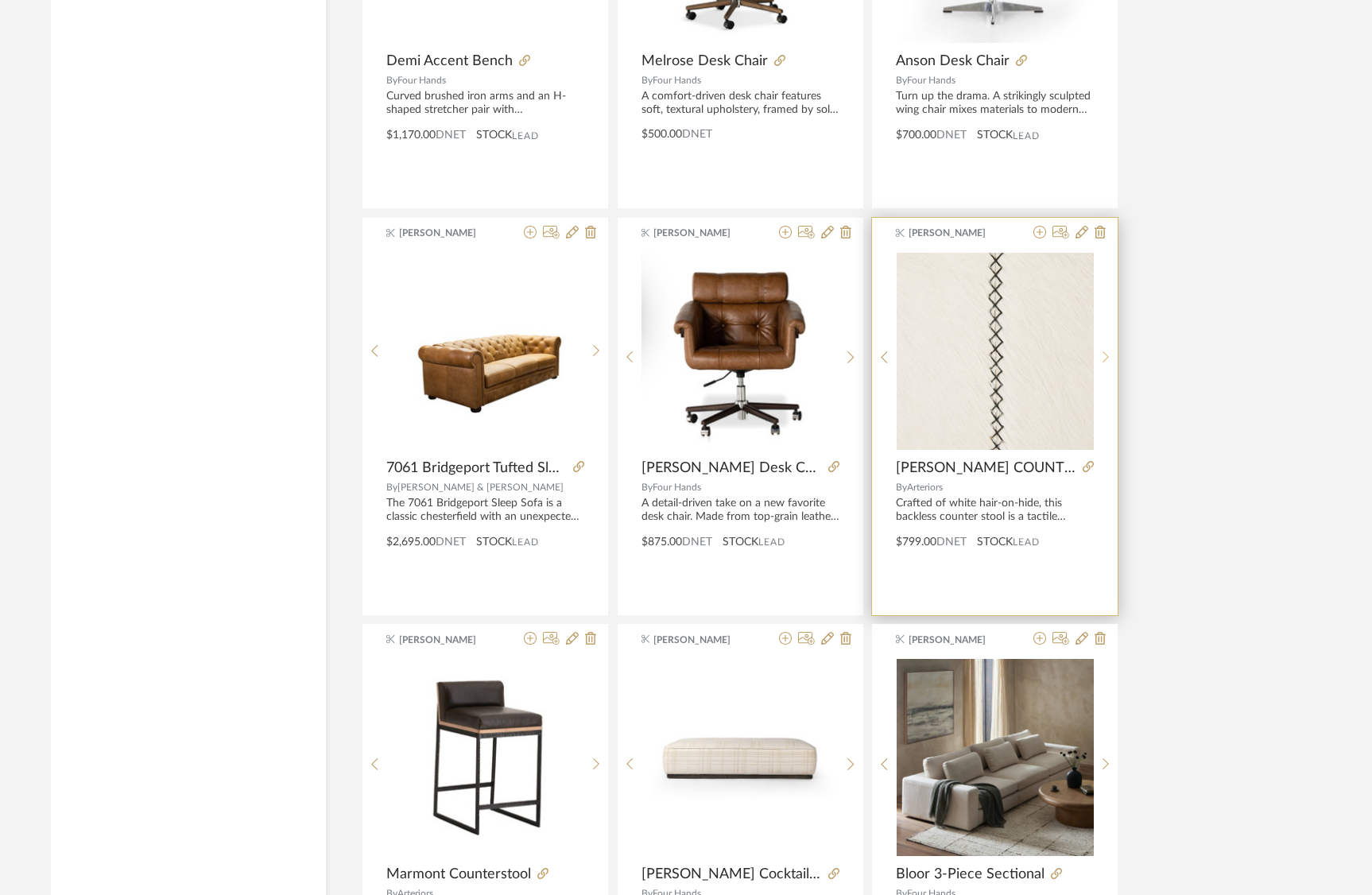
click at [1105, 354] on icon at bounding box center [1106, 357] width 6 height 12
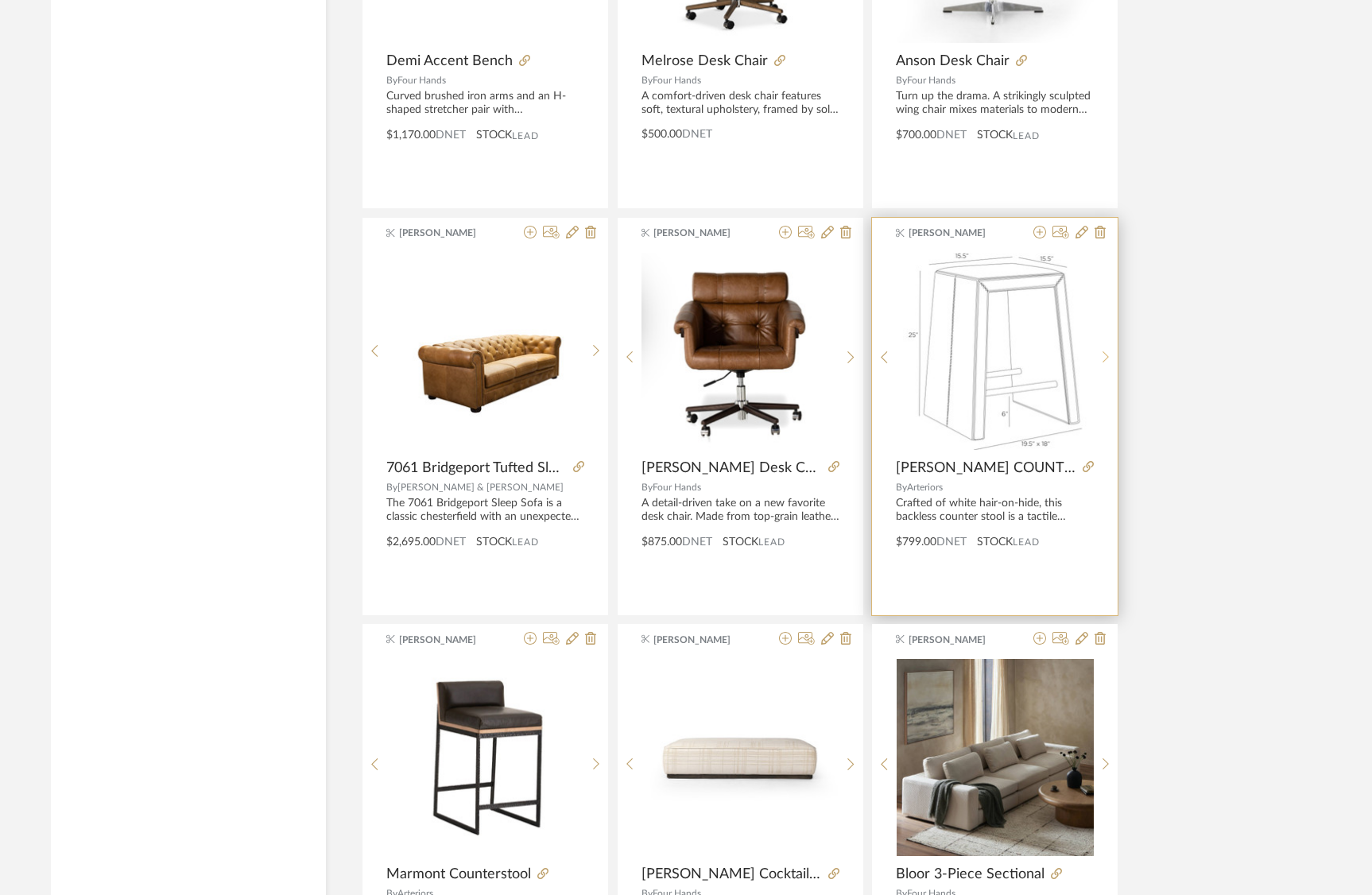
click at [1106, 355] on icon at bounding box center [1107, 357] width 7 height 13
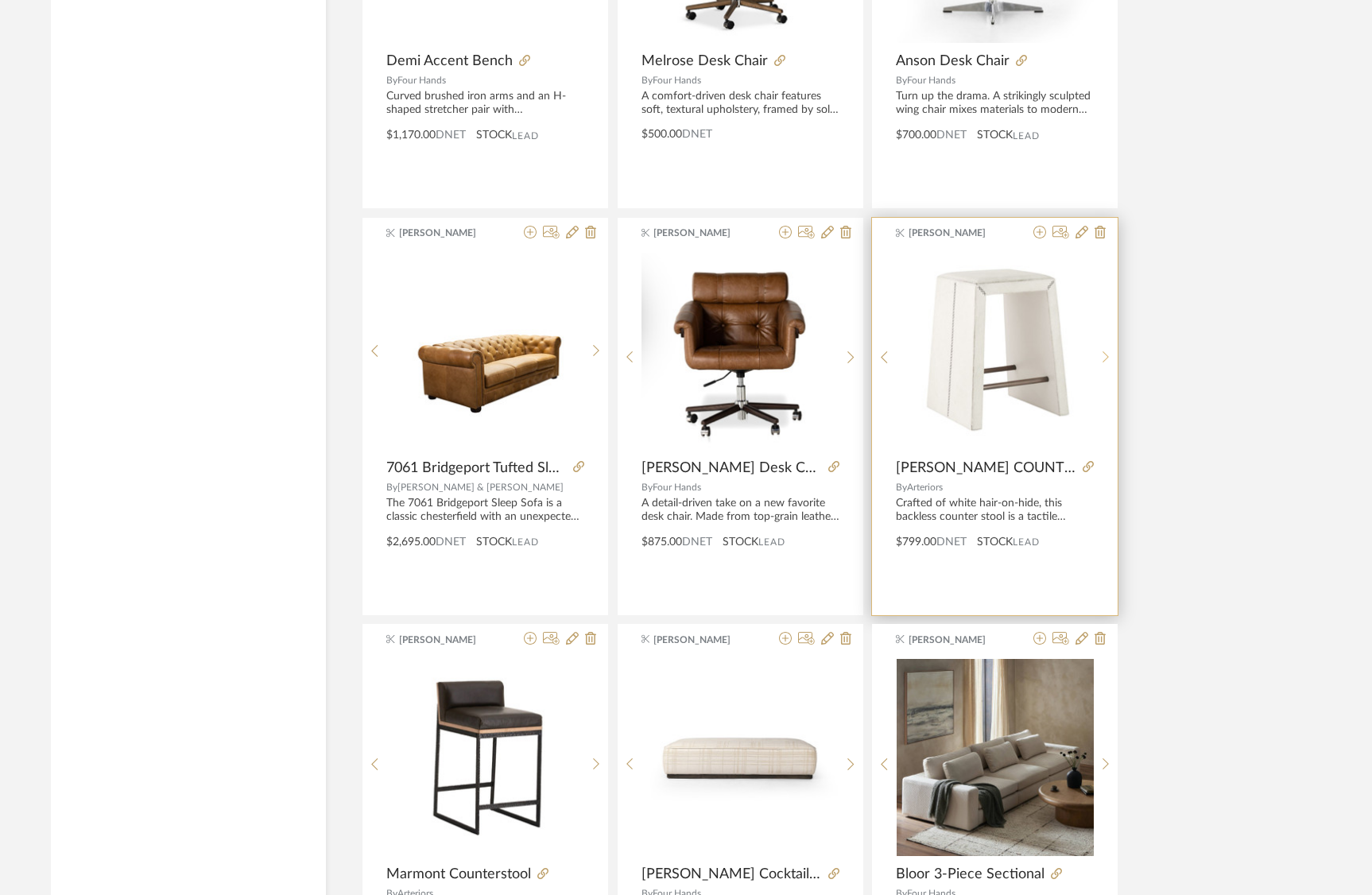
click at [1105, 361] on icon at bounding box center [1106, 357] width 6 height 12
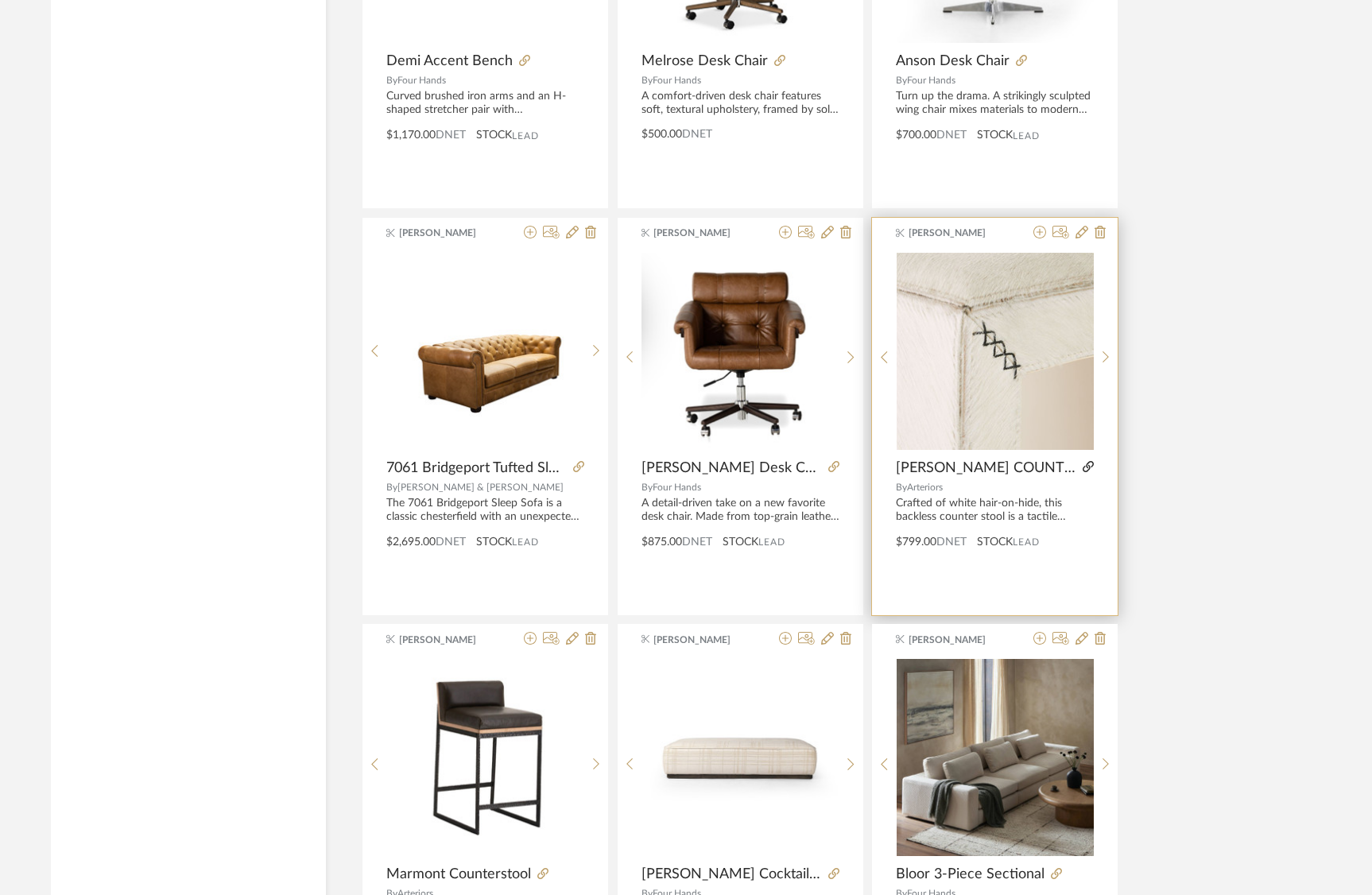
click at [1088, 467] on icon at bounding box center [1089, 466] width 11 height 11
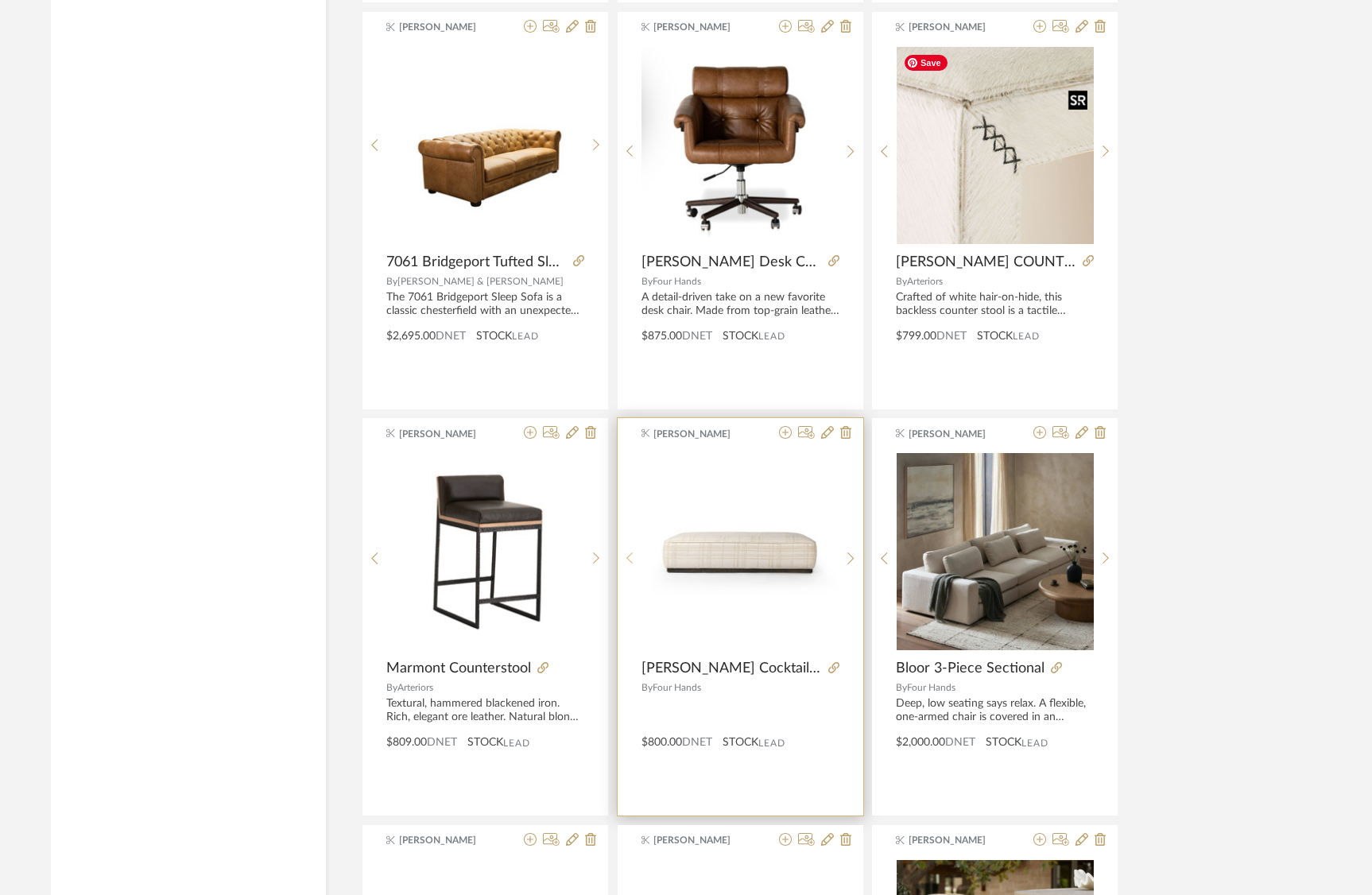
scroll to position [17856, 0]
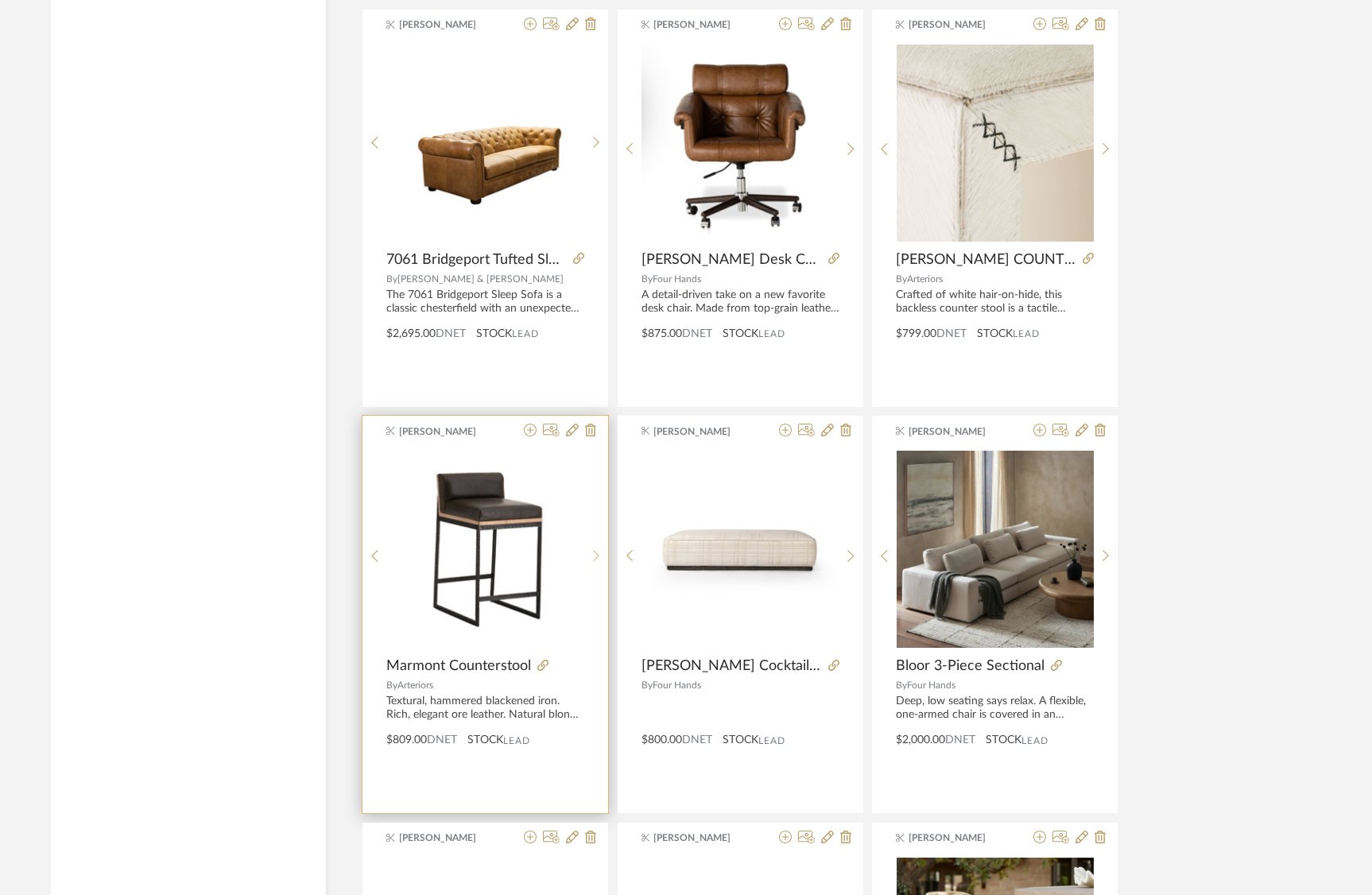
click at [595, 554] on icon at bounding box center [597, 556] width 7 height 13
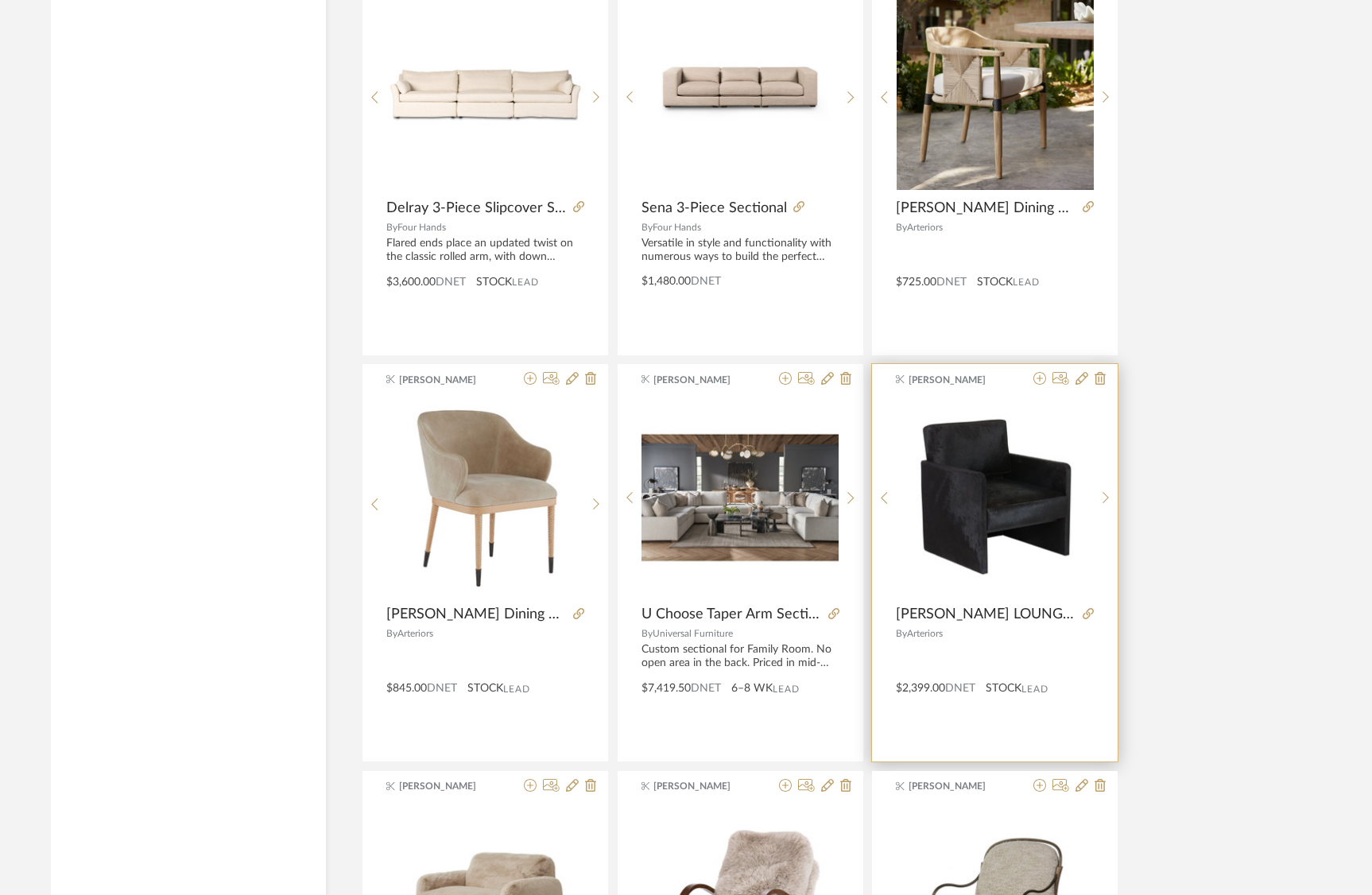
scroll to position [18722, 0]
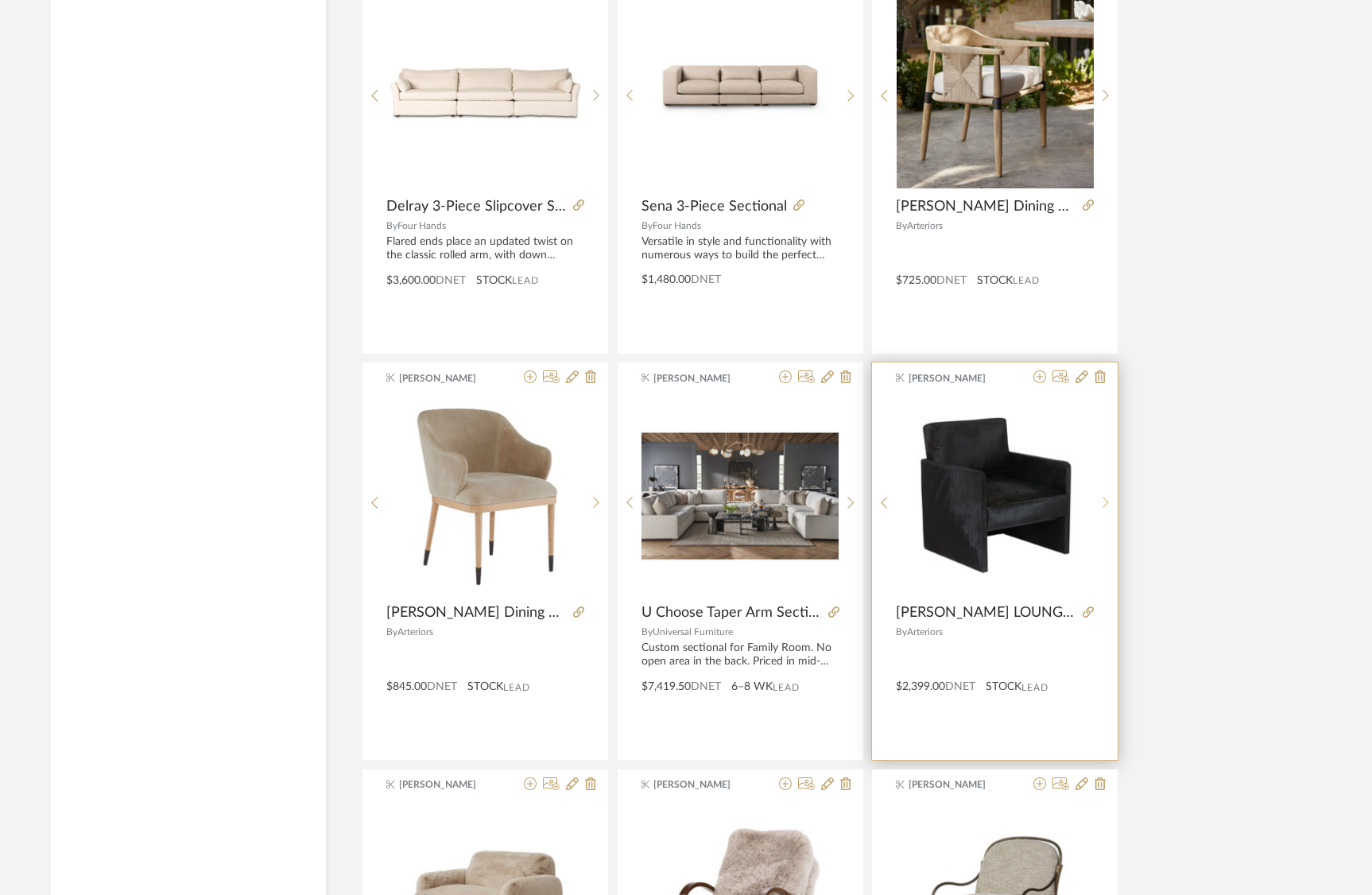
click at [1107, 493] on div at bounding box center [1106, 502] width 24 height 212
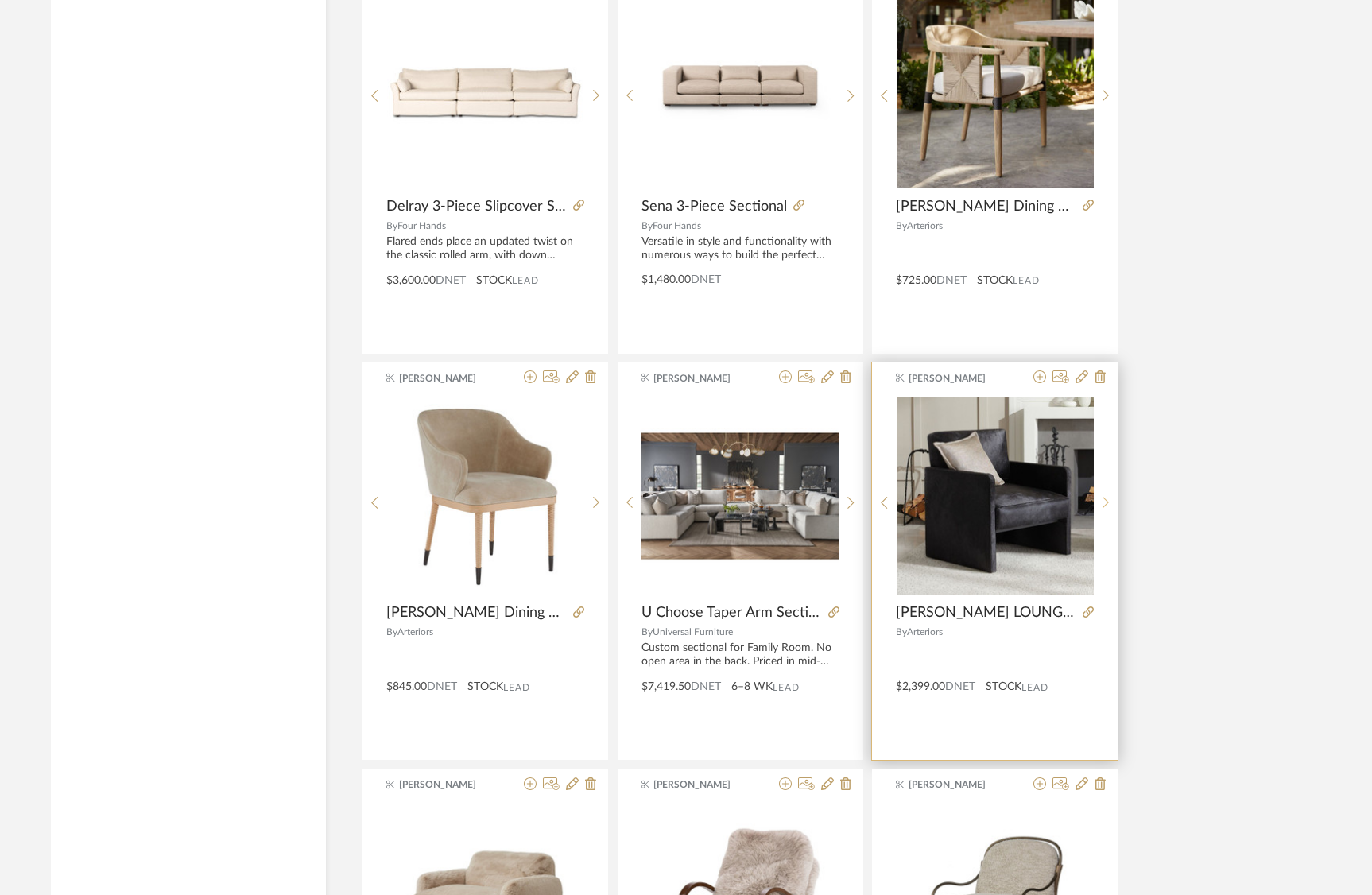
click at [1107, 493] on div at bounding box center [1106, 502] width 24 height 212
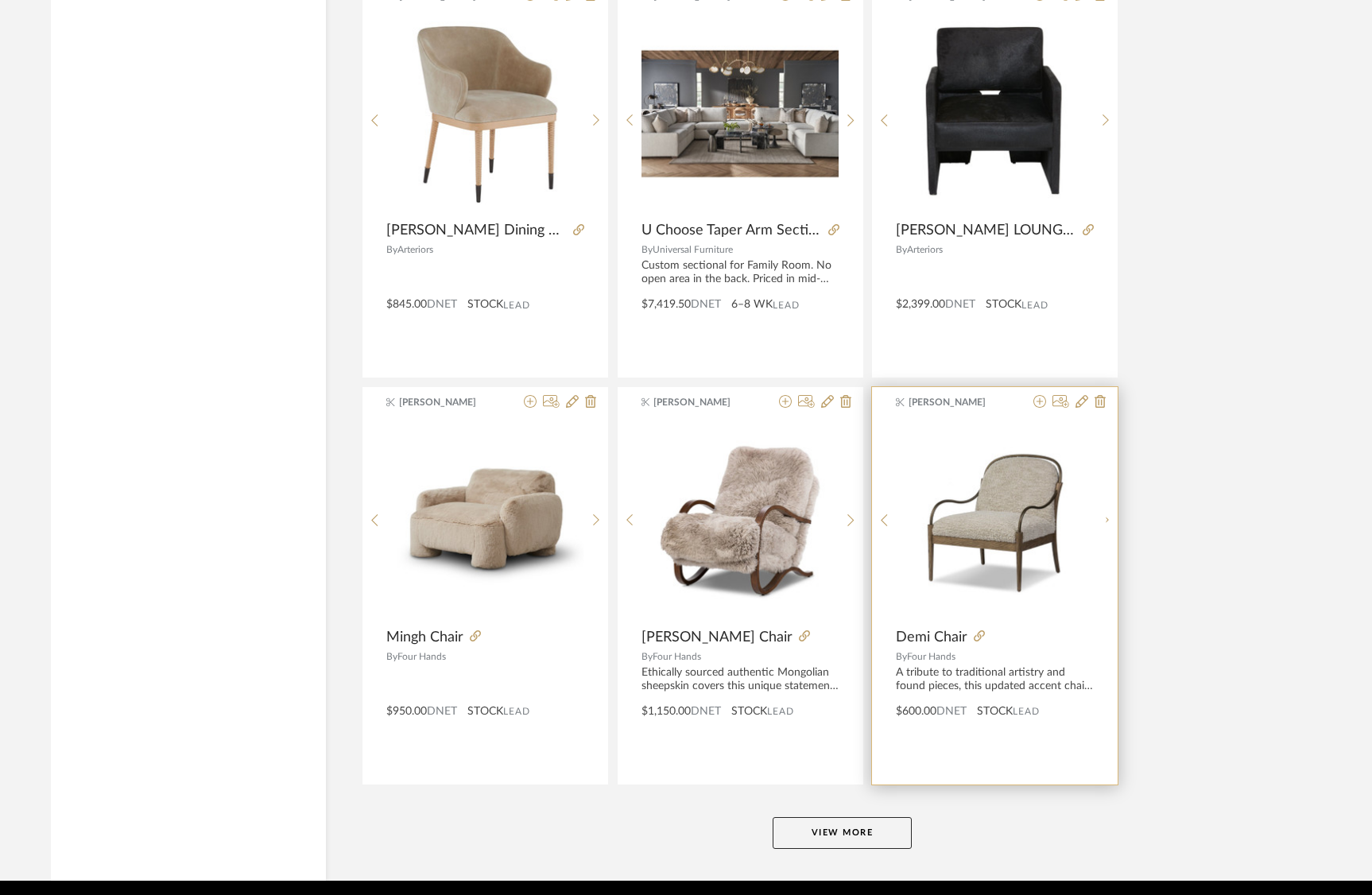
scroll to position [19106, 0]
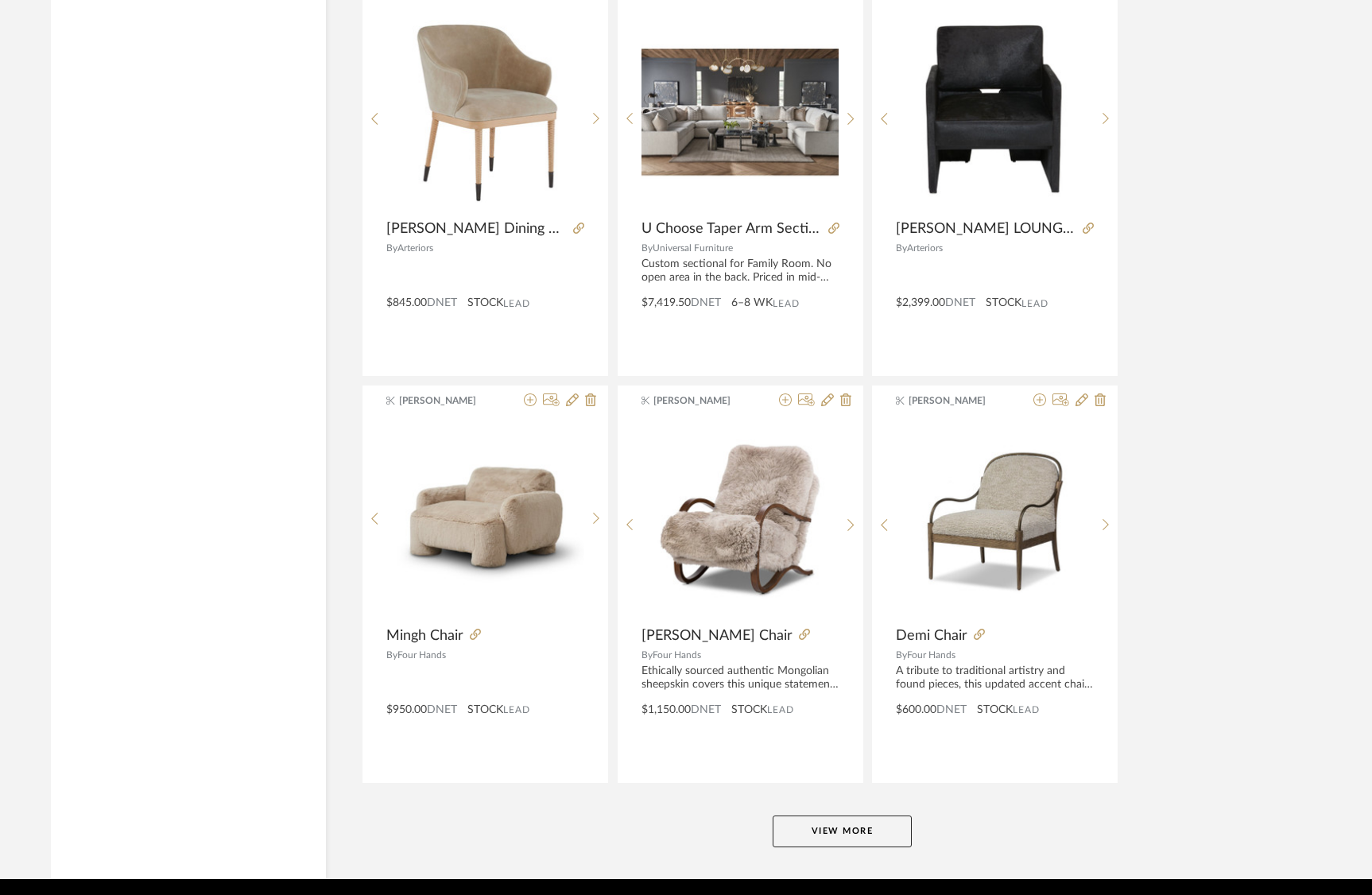
click at [832, 832] on button "View More" at bounding box center [842, 831] width 139 height 31
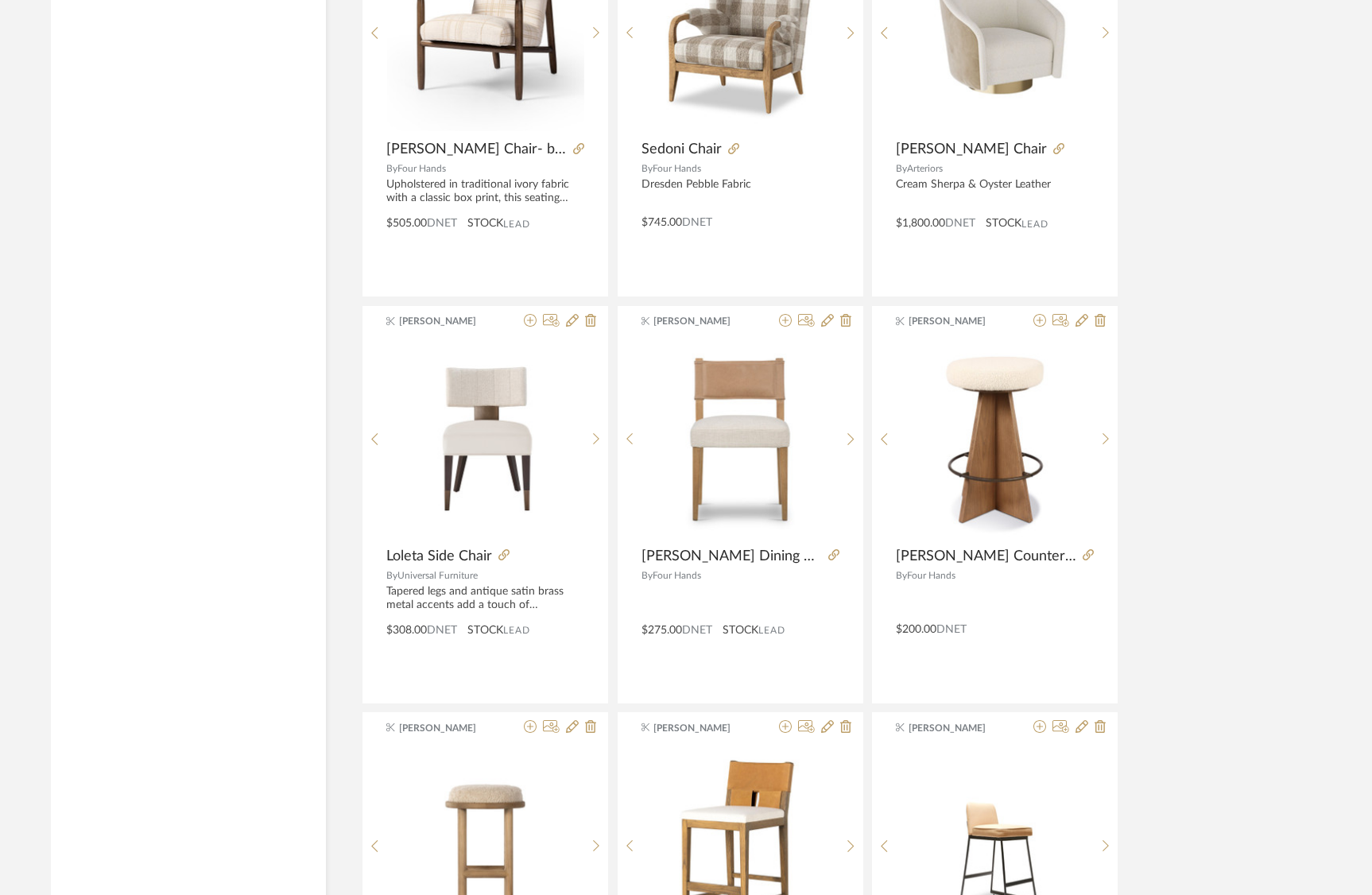
scroll to position [20157, 0]
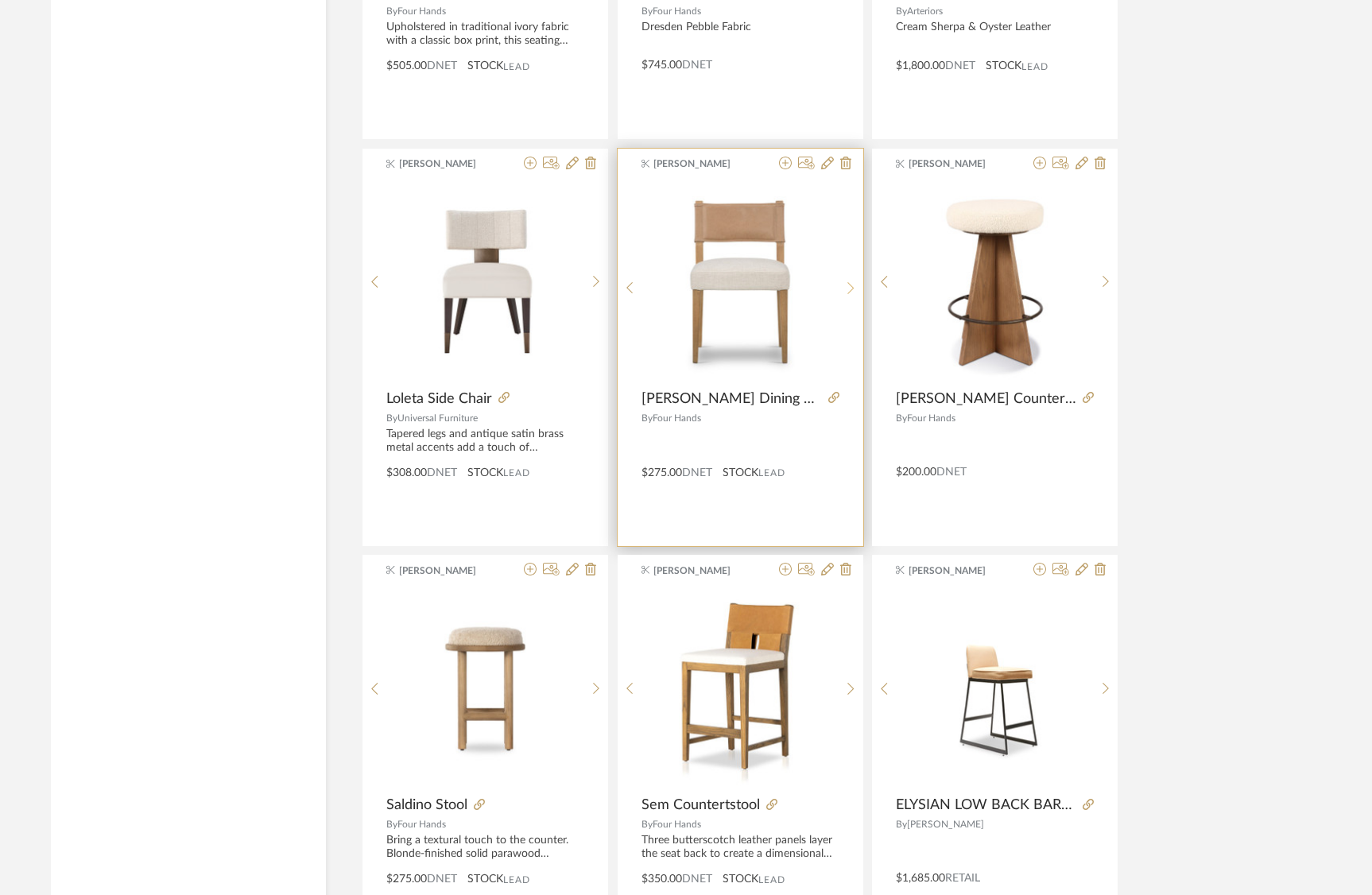
click at [853, 275] on div at bounding box center [851, 289] width 24 height 212
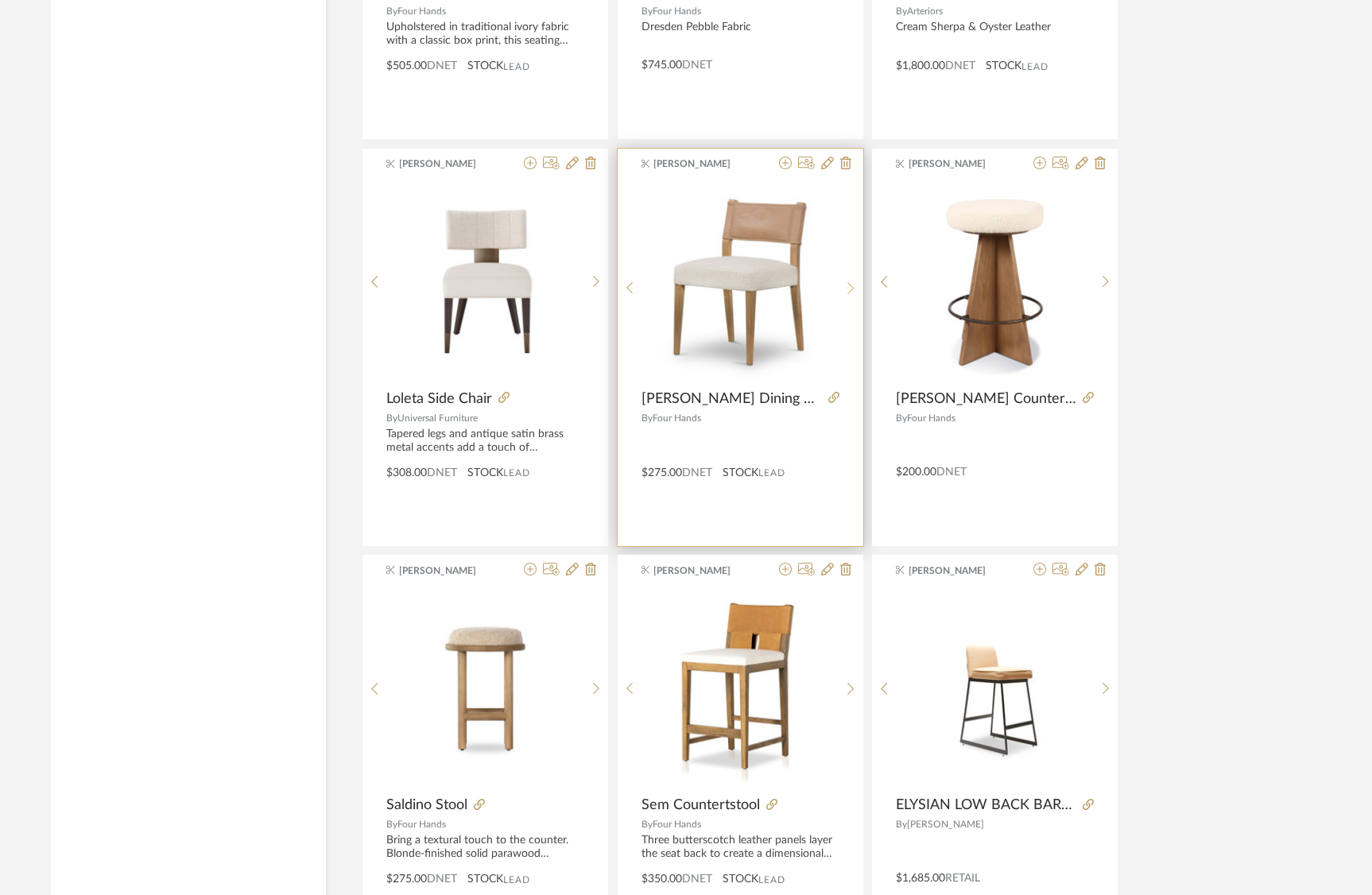
click at [853, 275] on div at bounding box center [851, 289] width 24 height 212
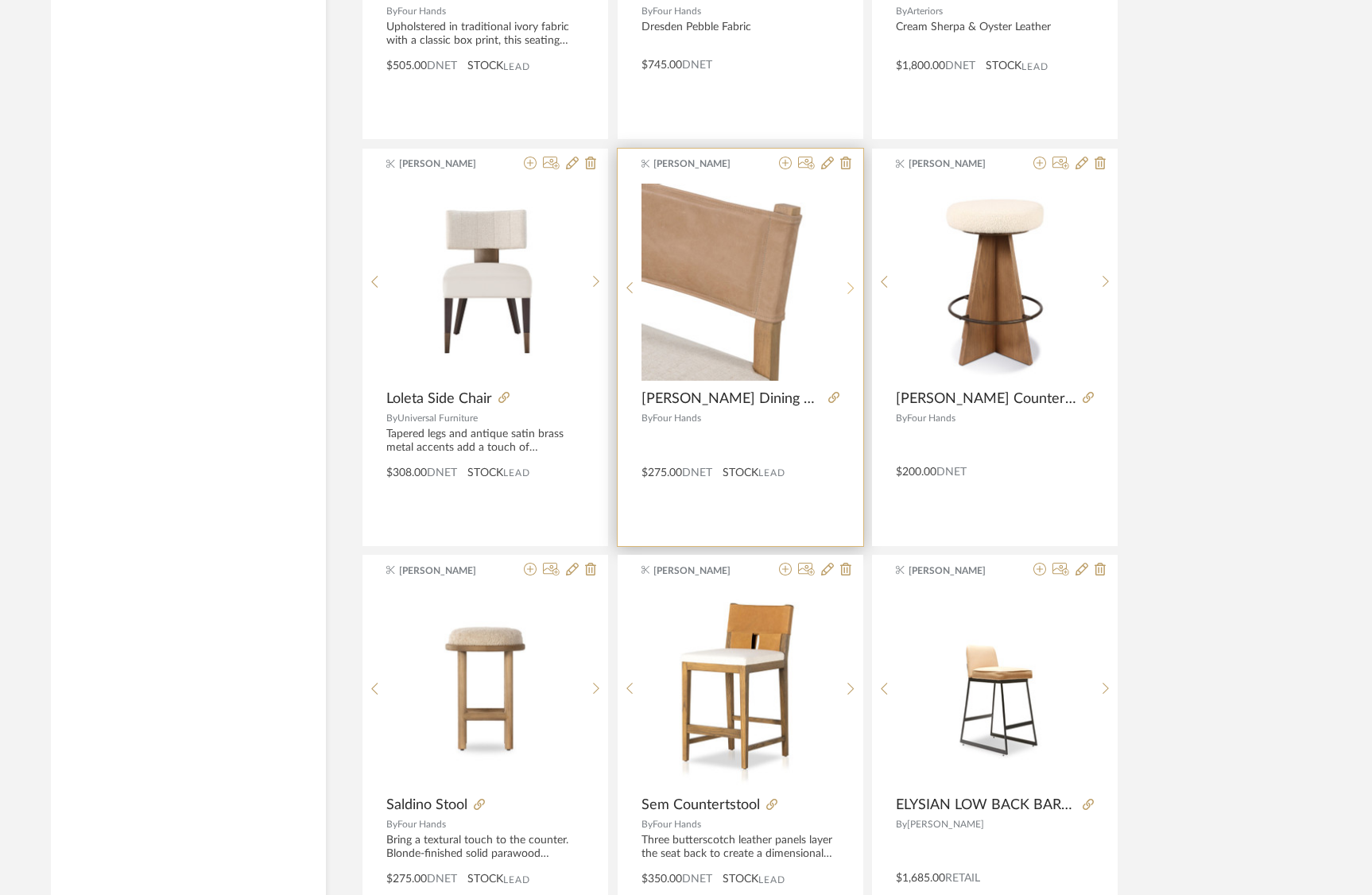
click at [853, 275] on div at bounding box center [851, 289] width 24 height 212
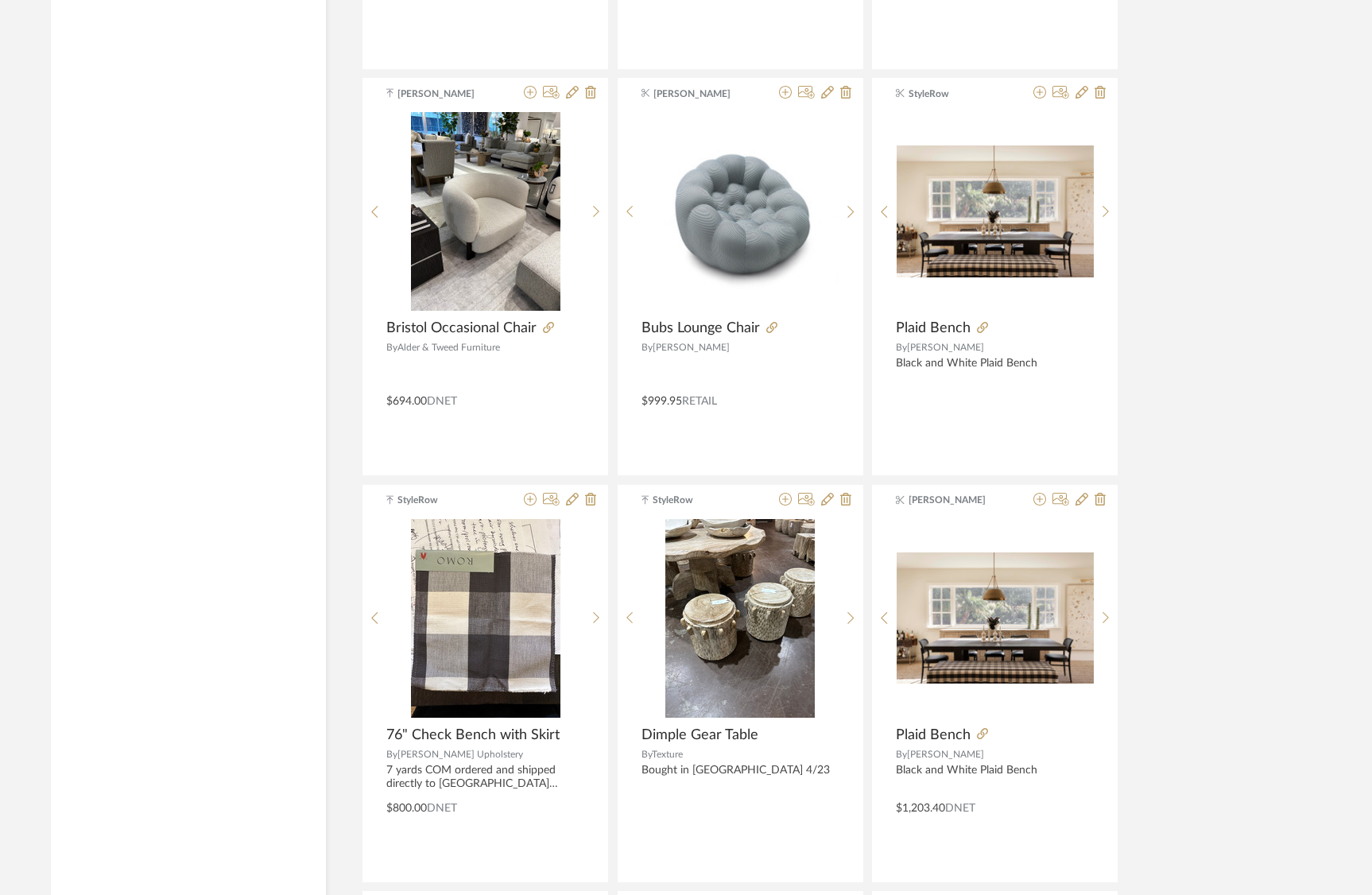
scroll to position [22259, 0]
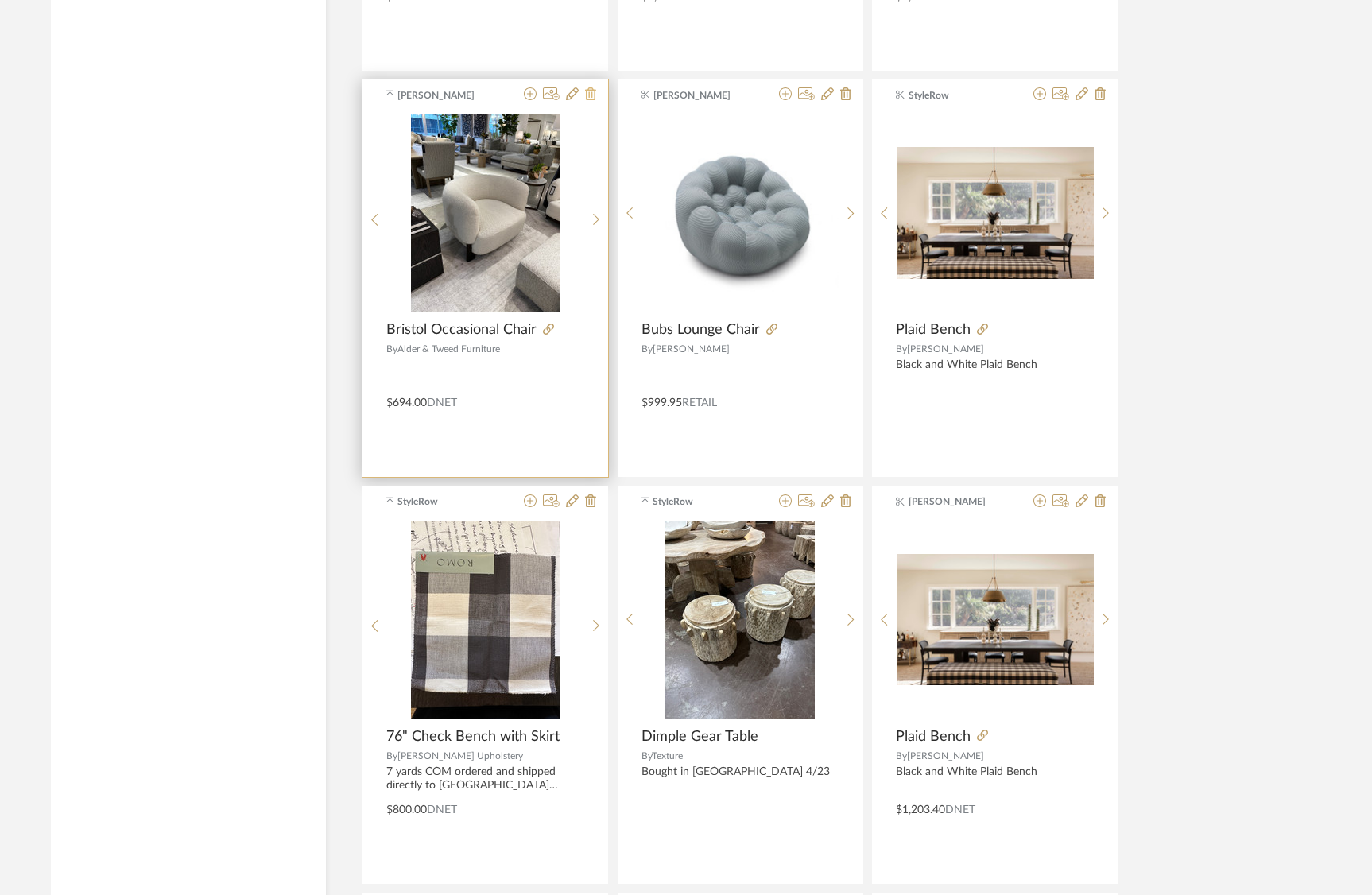
click at [595, 100] on icon at bounding box center [591, 94] width 11 height 13
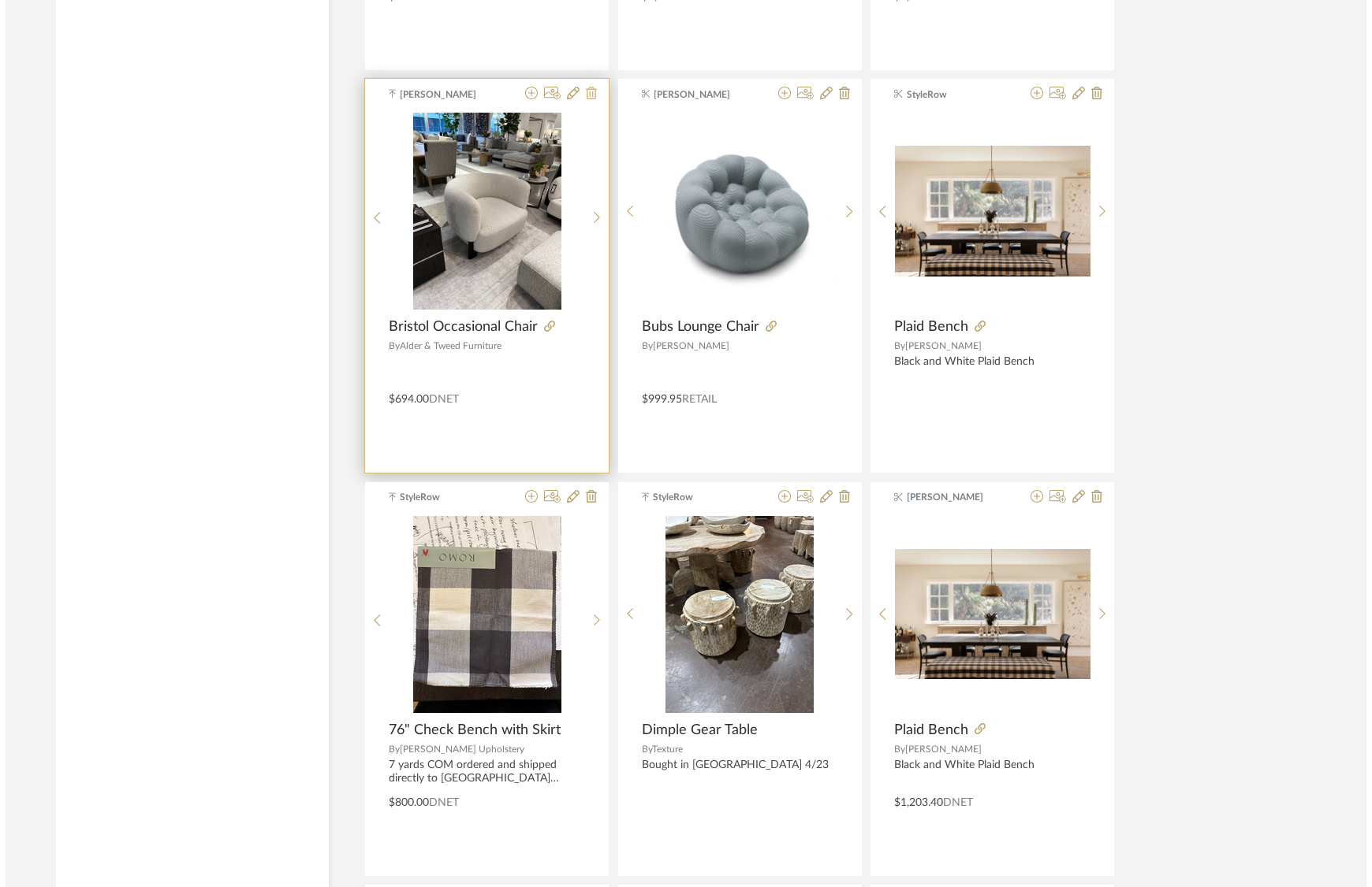
scroll to position [0, 0]
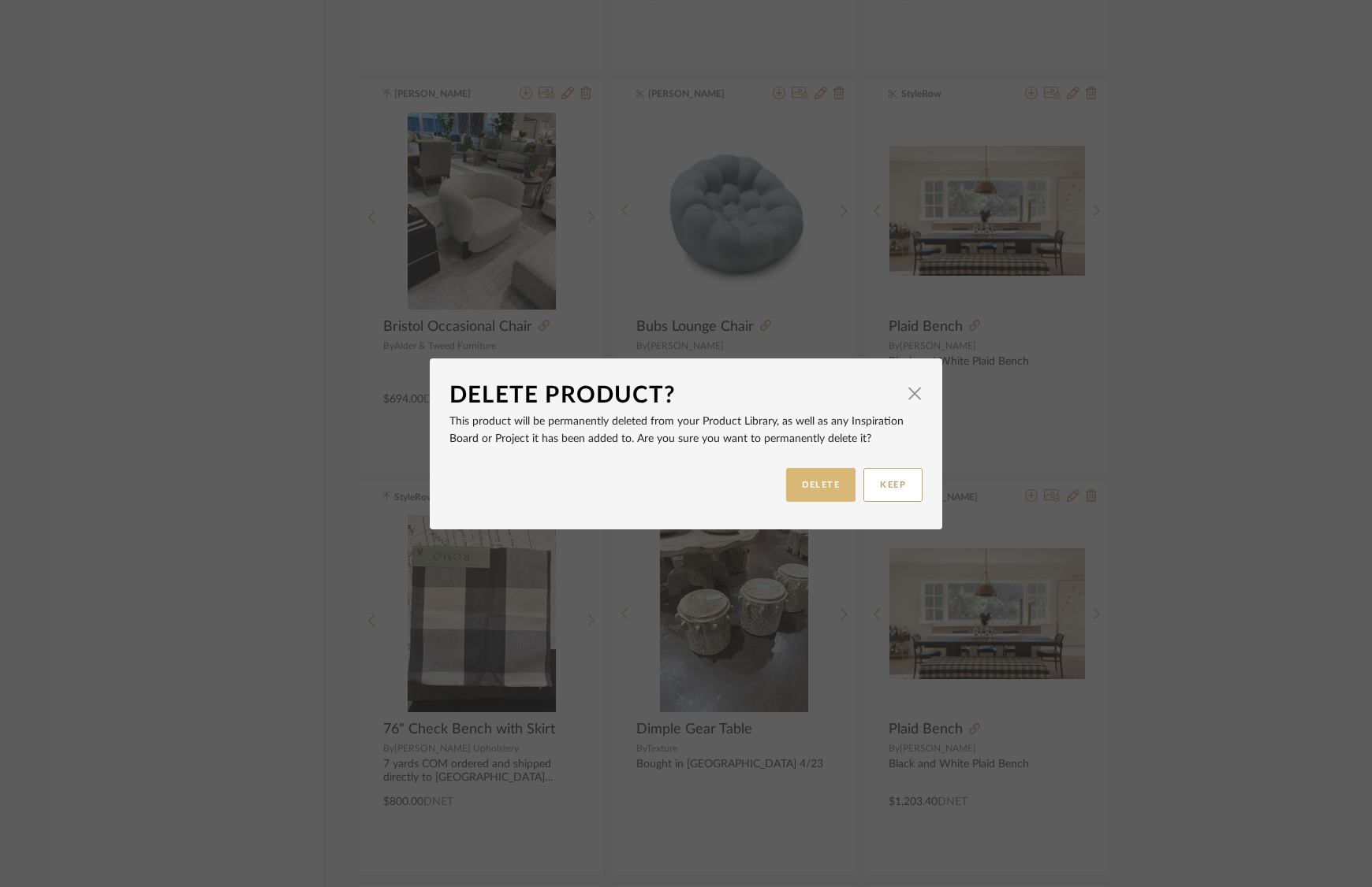
click at [818, 483] on button "DELETE" at bounding box center [821, 485] width 69 height 34
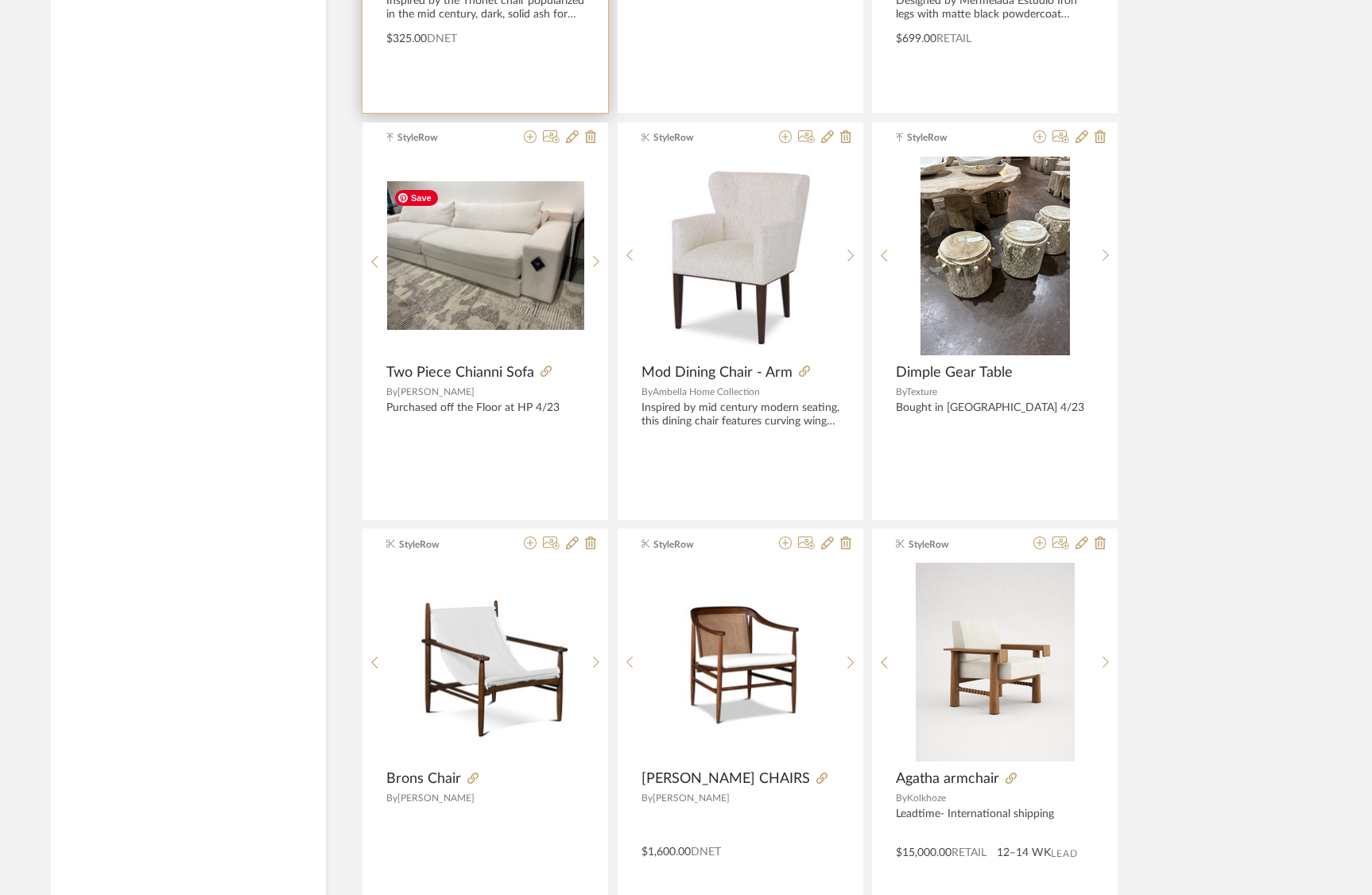
scroll to position [23562, 0]
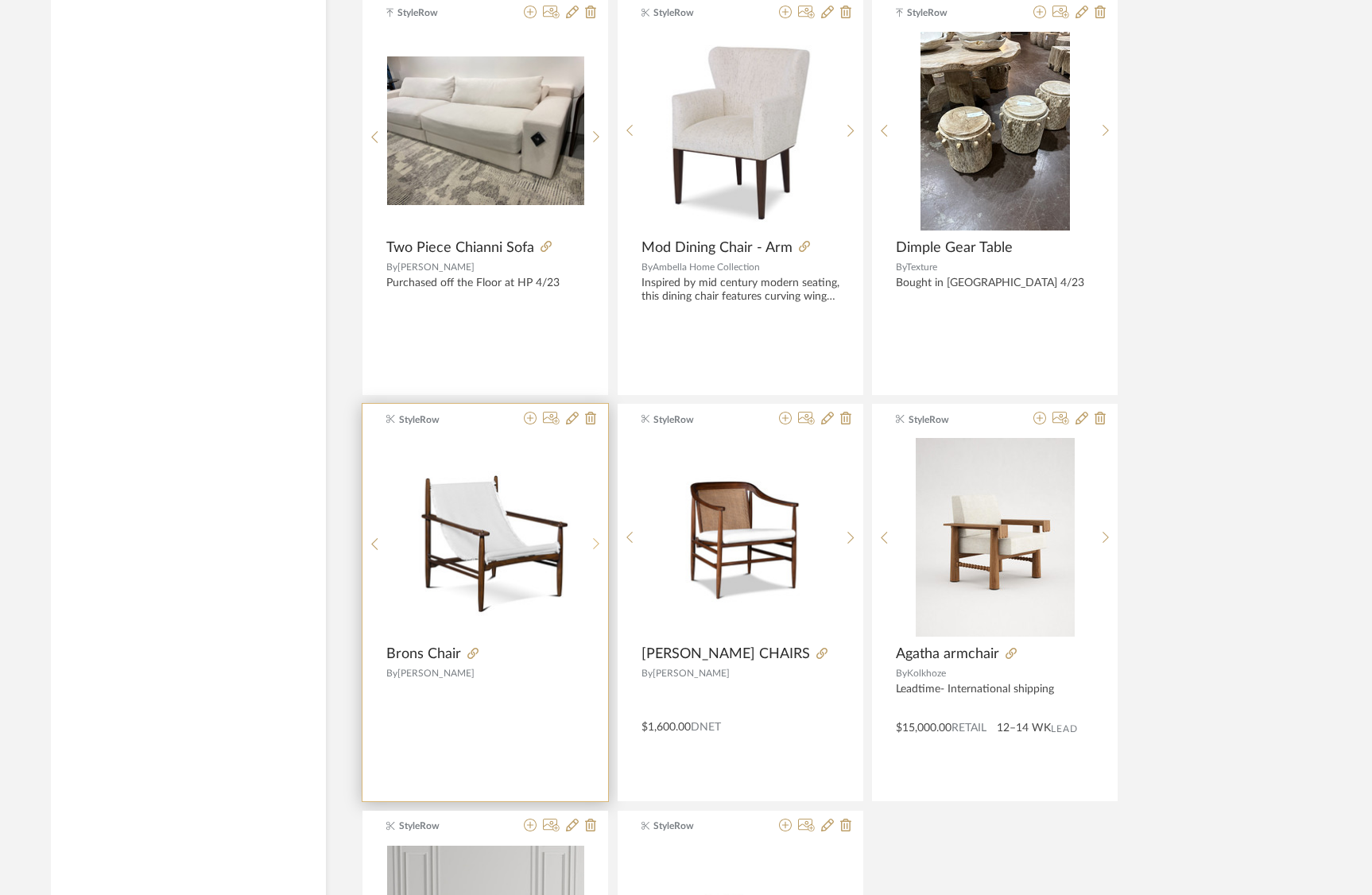
click at [597, 540] on icon at bounding box center [597, 543] width 7 height 13
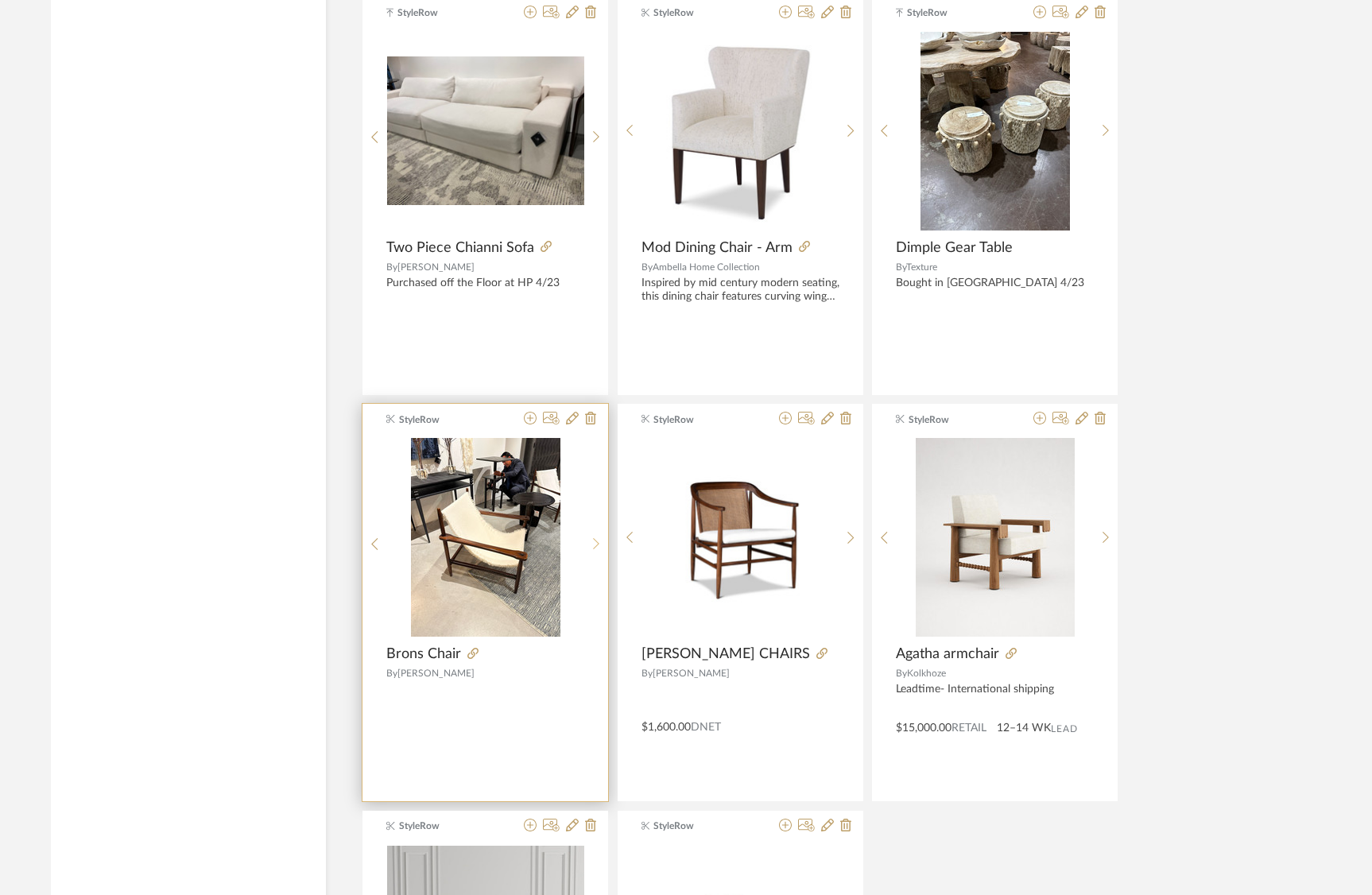
click at [598, 540] on icon at bounding box center [597, 543] width 7 height 13
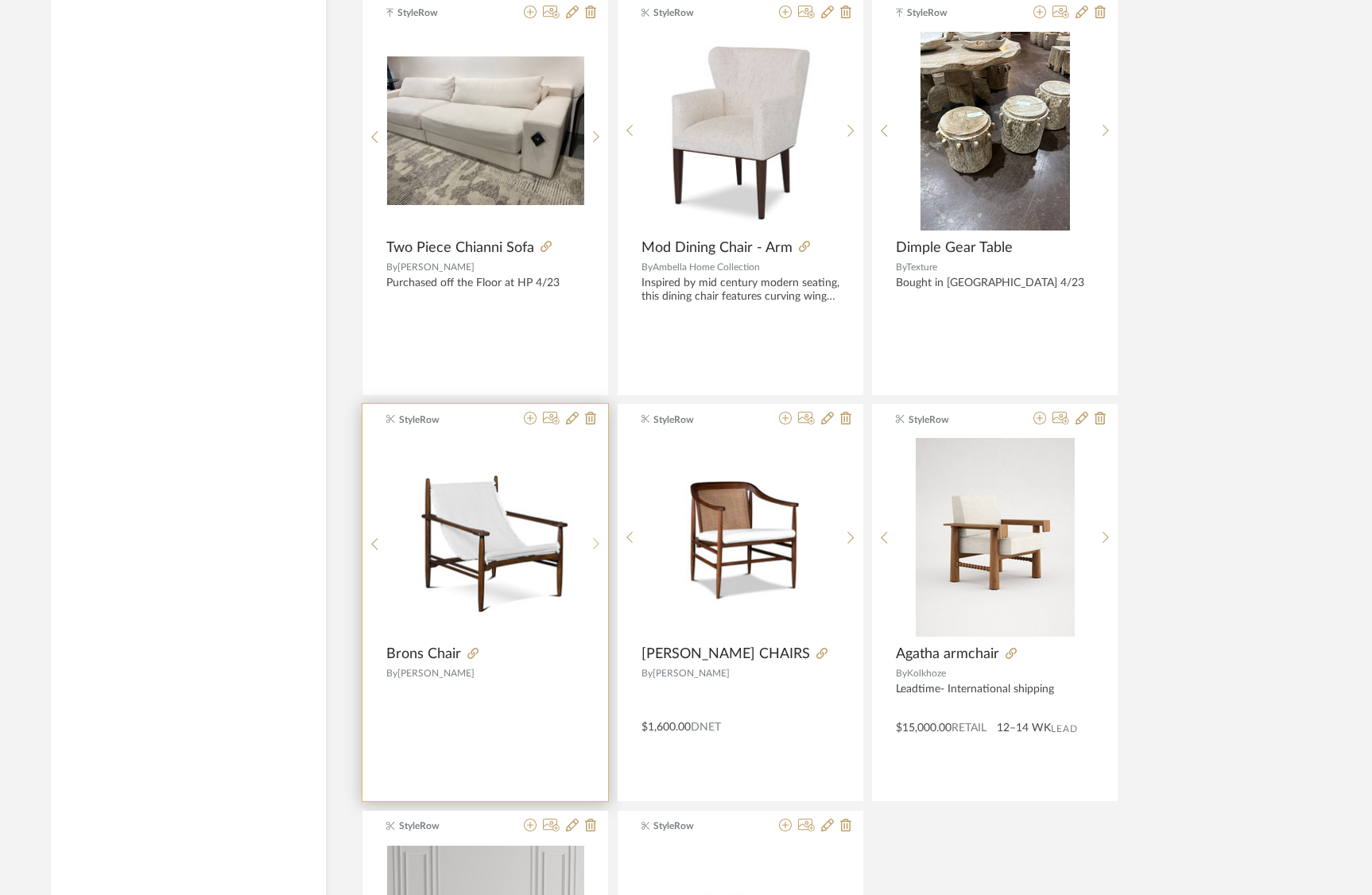
click at [597, 540] on icon at bounding box center [597, 543] width 7 height 13
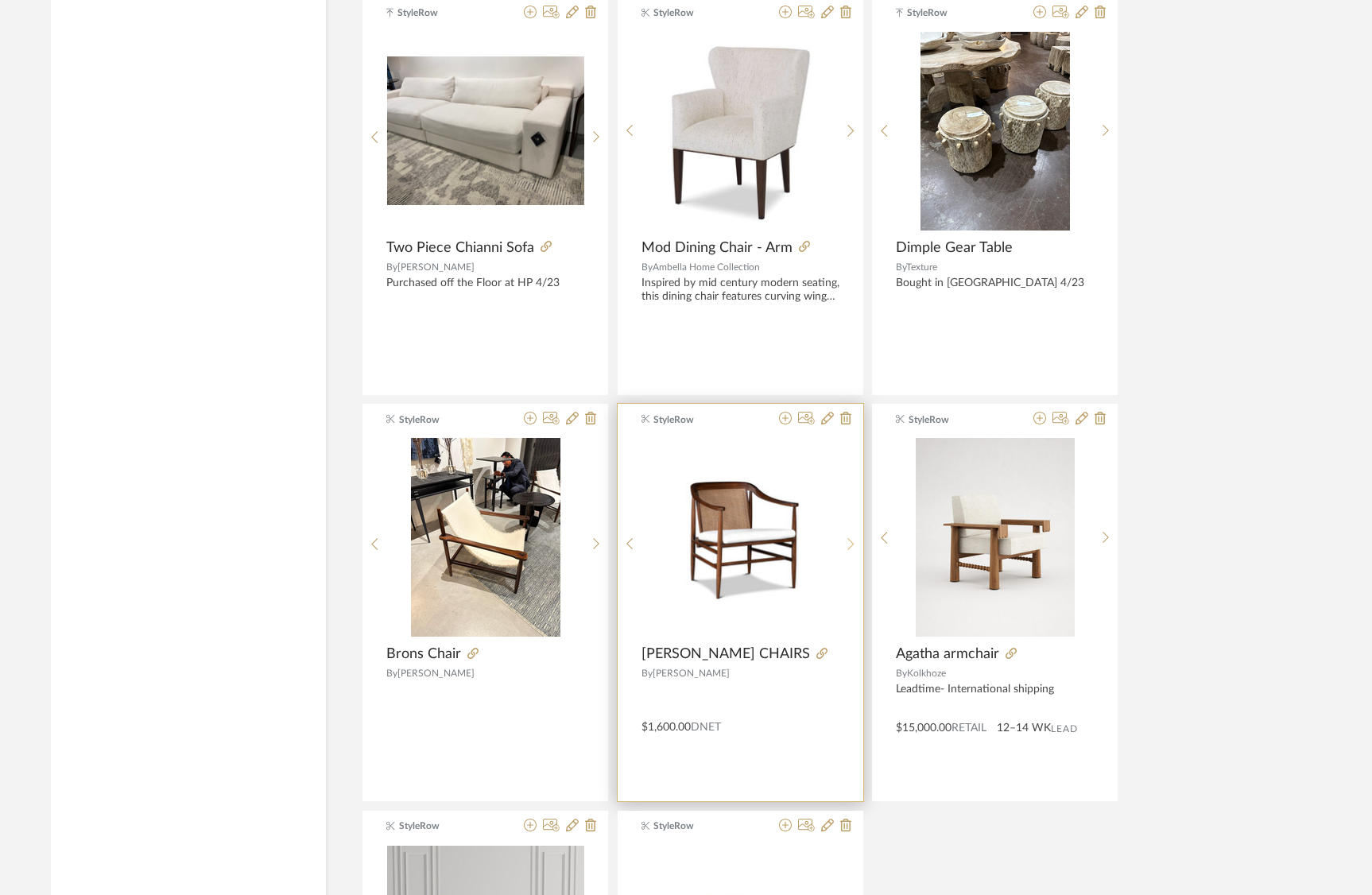
click at [852, 532] on div at bounding box center [851, 544] width 24 height 212
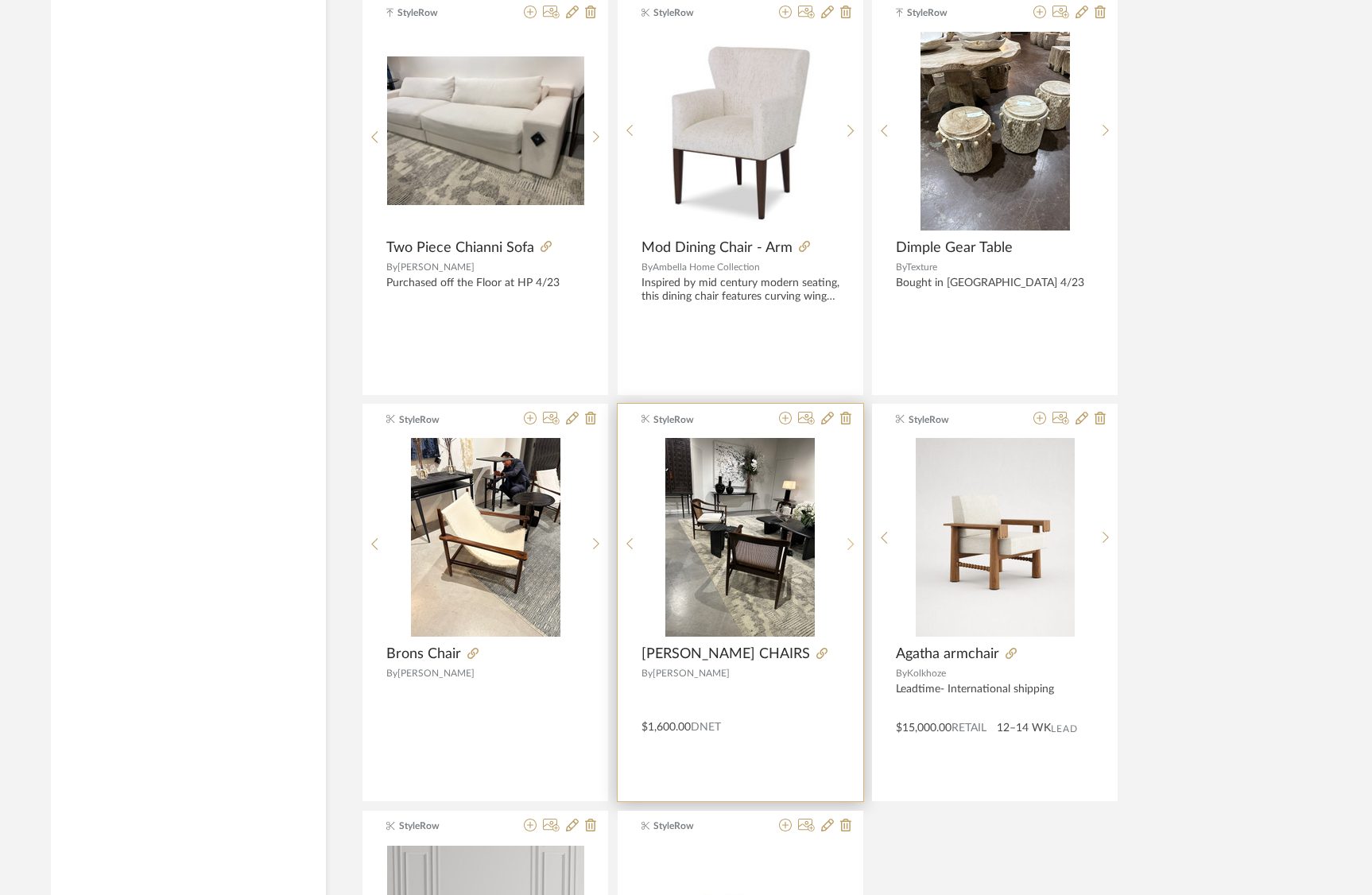
click at [852, 533] on div at bounding box center [851, 544] width 24 height 212
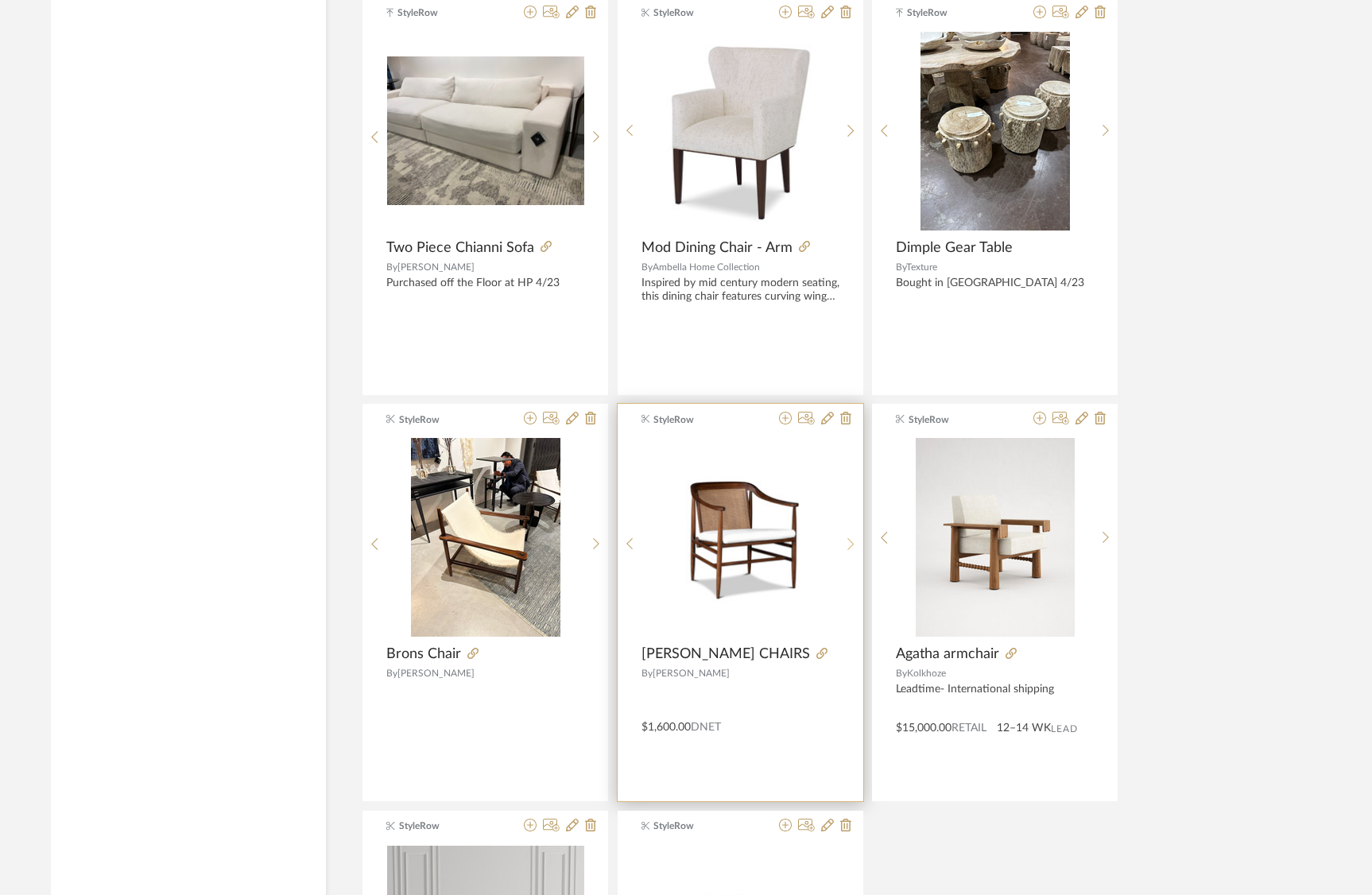
click at [852, 533] on div at bounding box center [851, 544] width 24 height 212
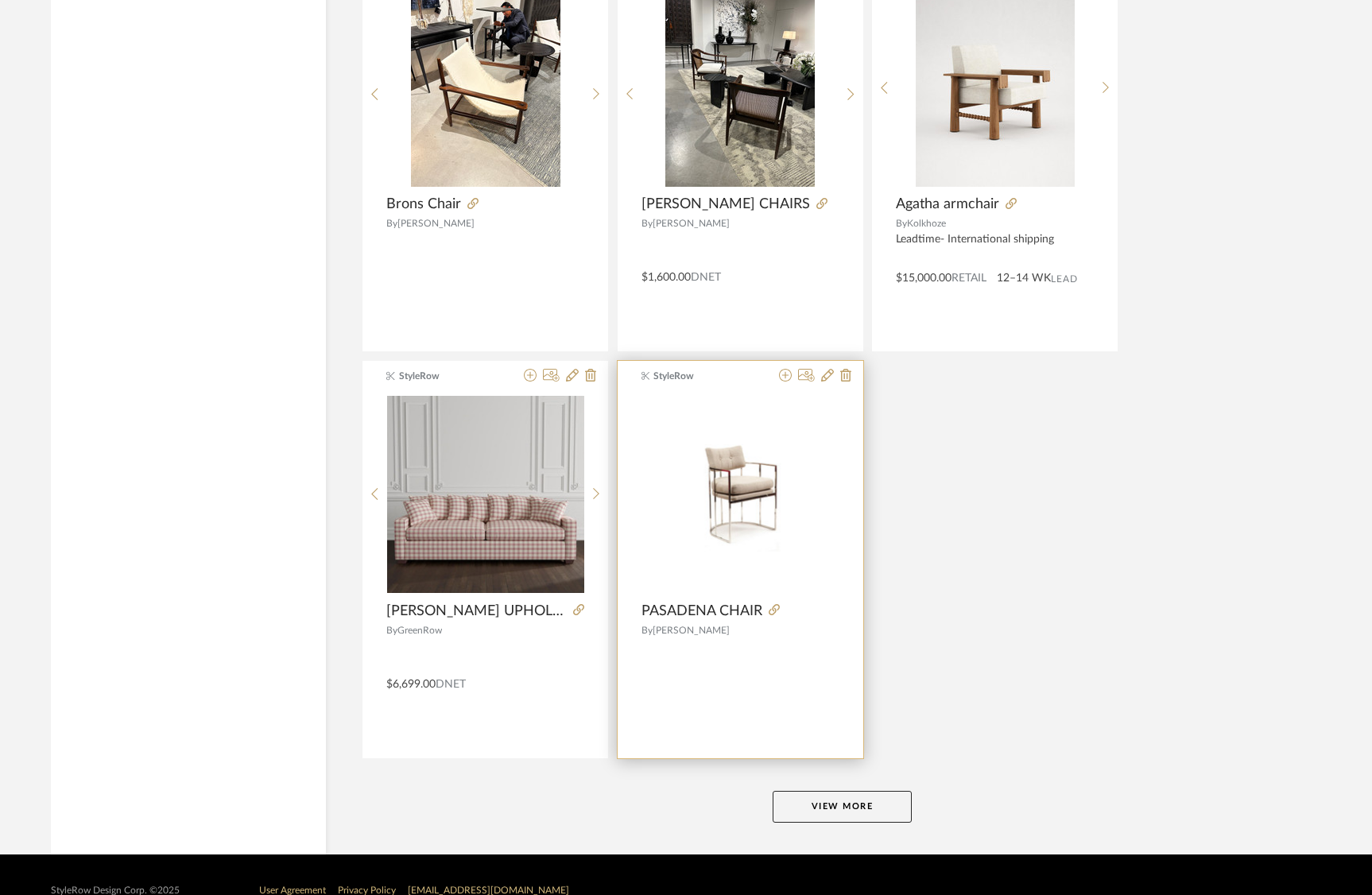
scroll to position [24014, 0]
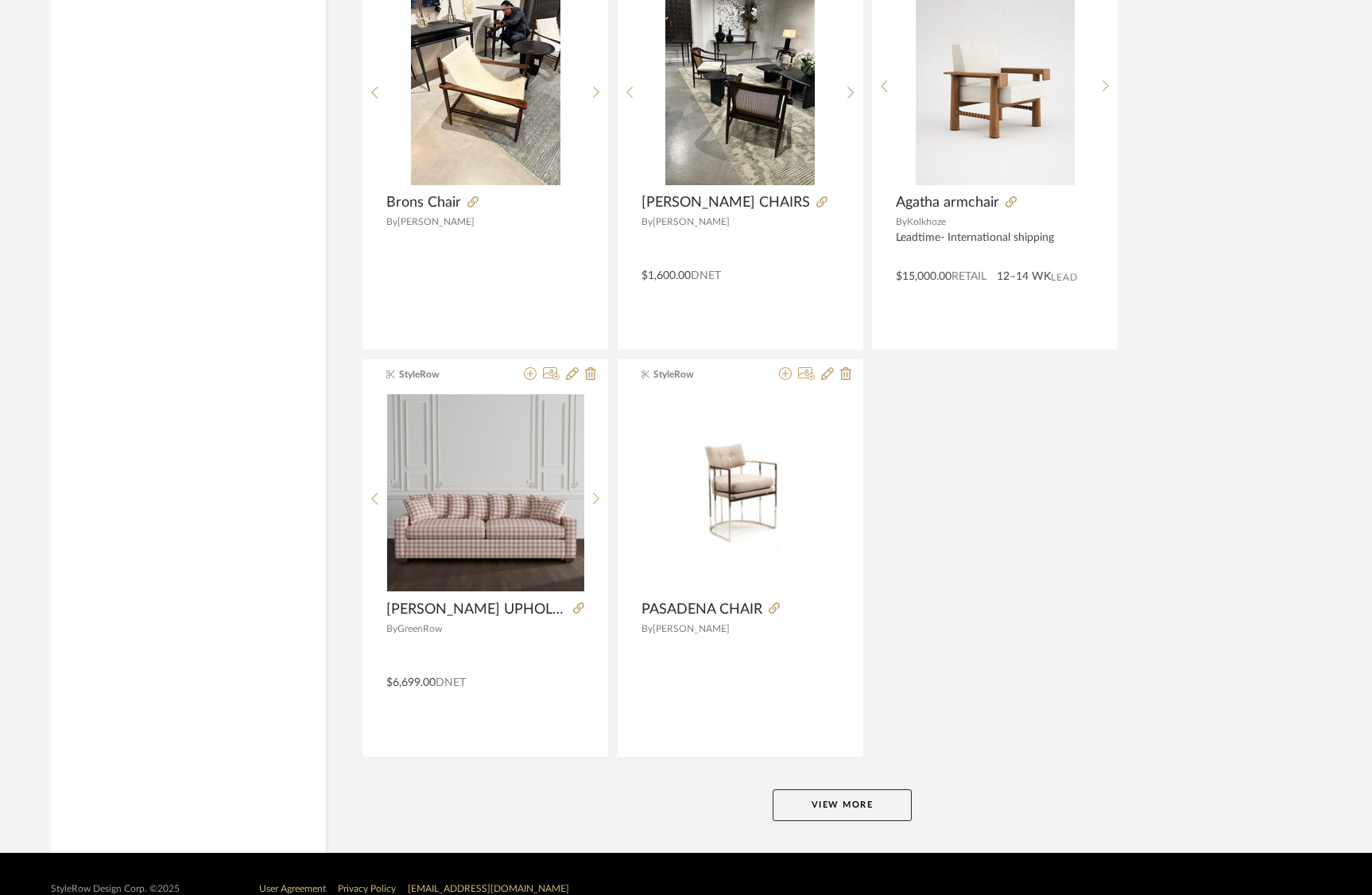
click at [833, 797] on button "View More" at bounding box center [842, 805] width 139 height 31
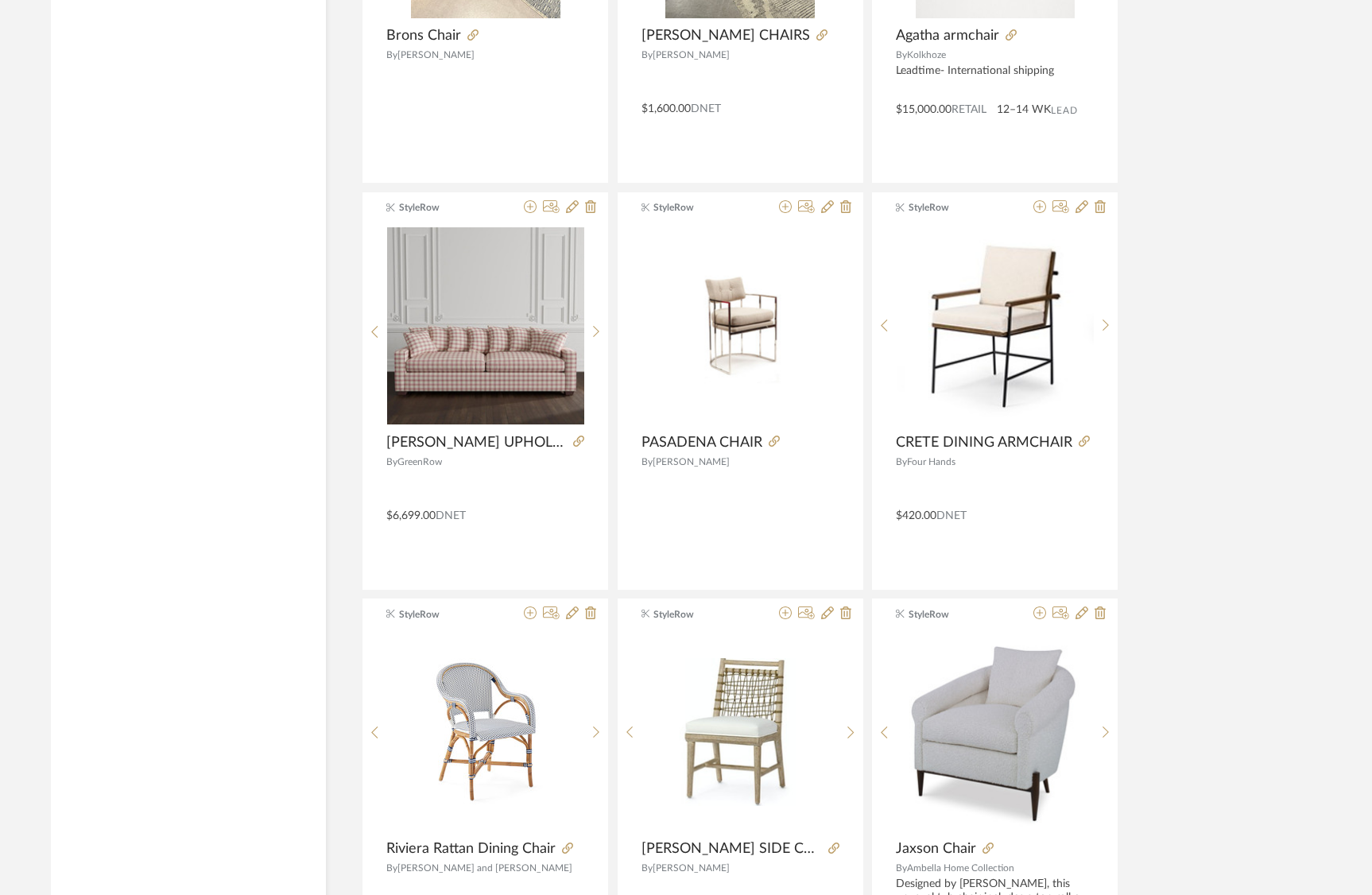
scroll to position [24187, 0]
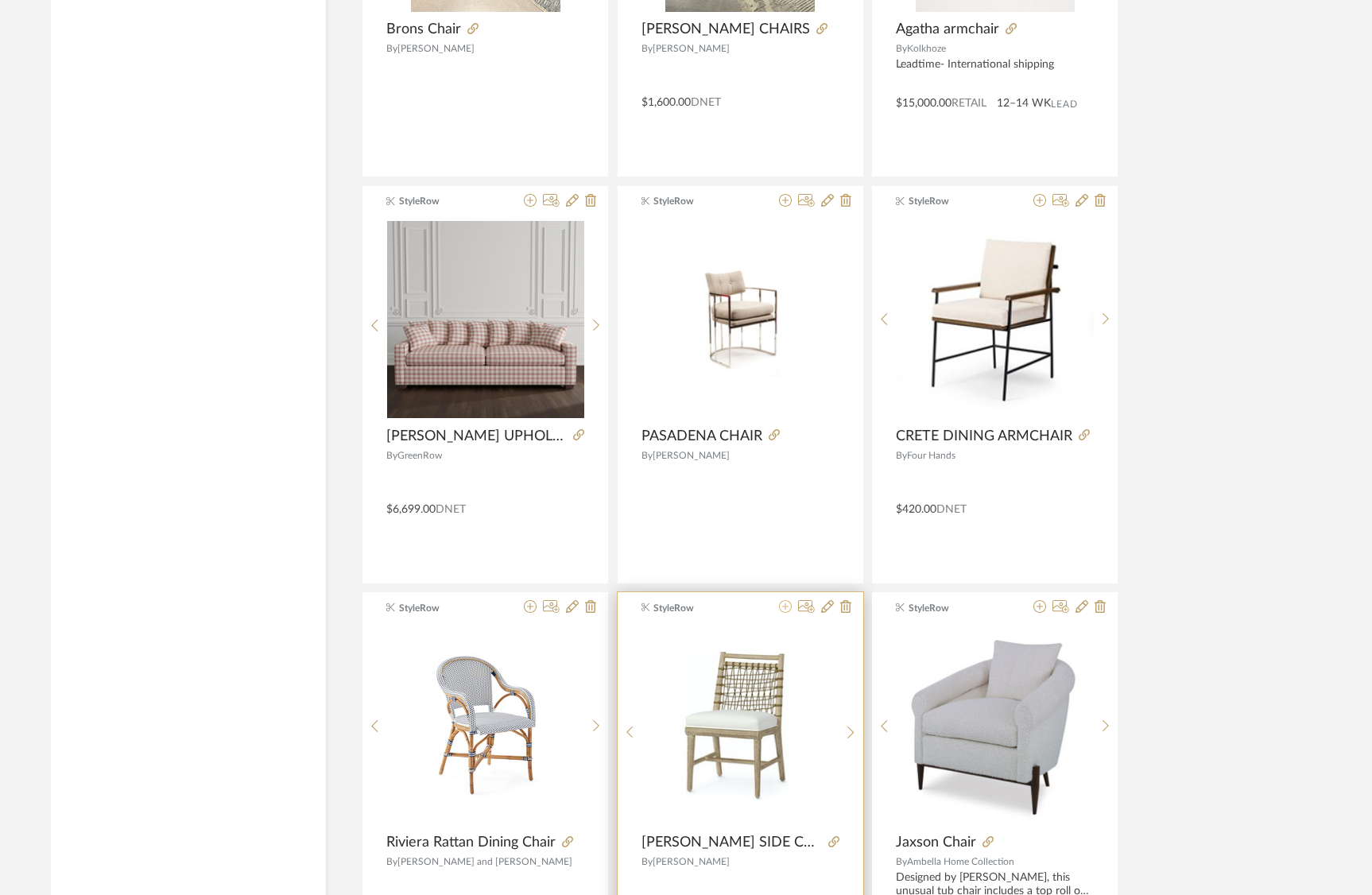
click at [781, 607] on icon at bounding box center [786, 606] width 13 height 13
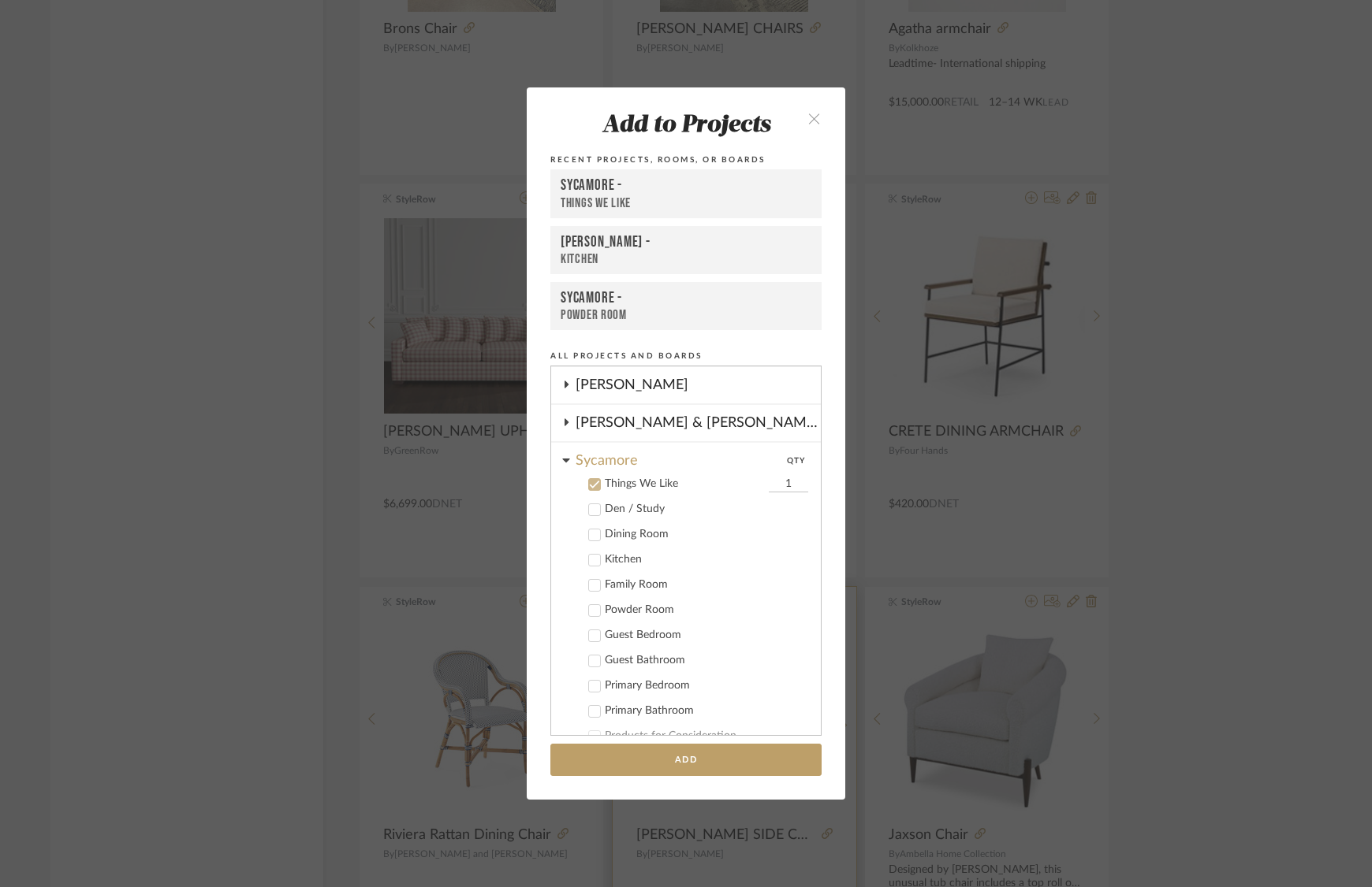
scroll to position [311, 0]
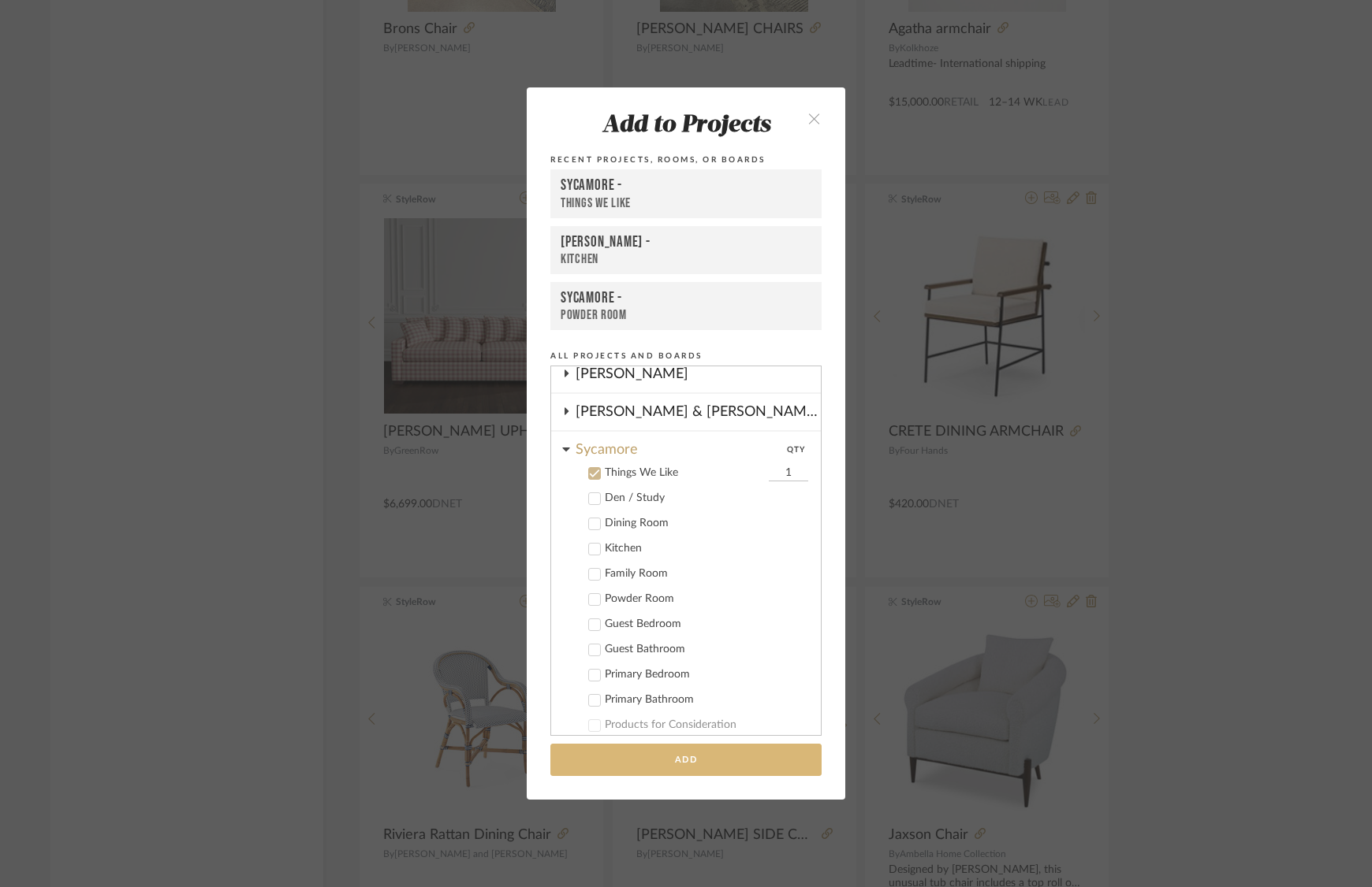
click at [750, 767] on button "Add" at bounding box center [686, 760] width 271 height 32
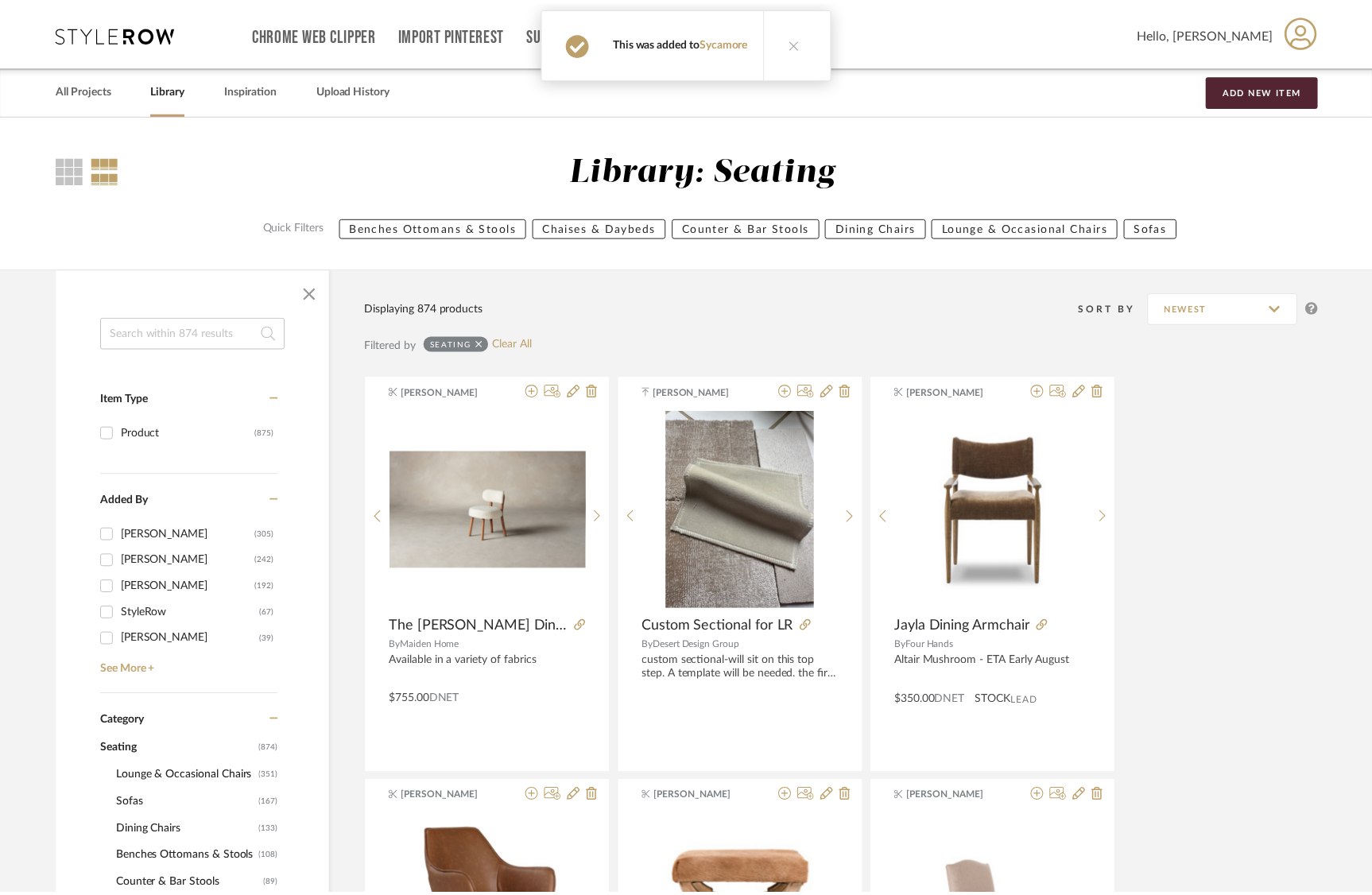
scroll to position [24187, 0]
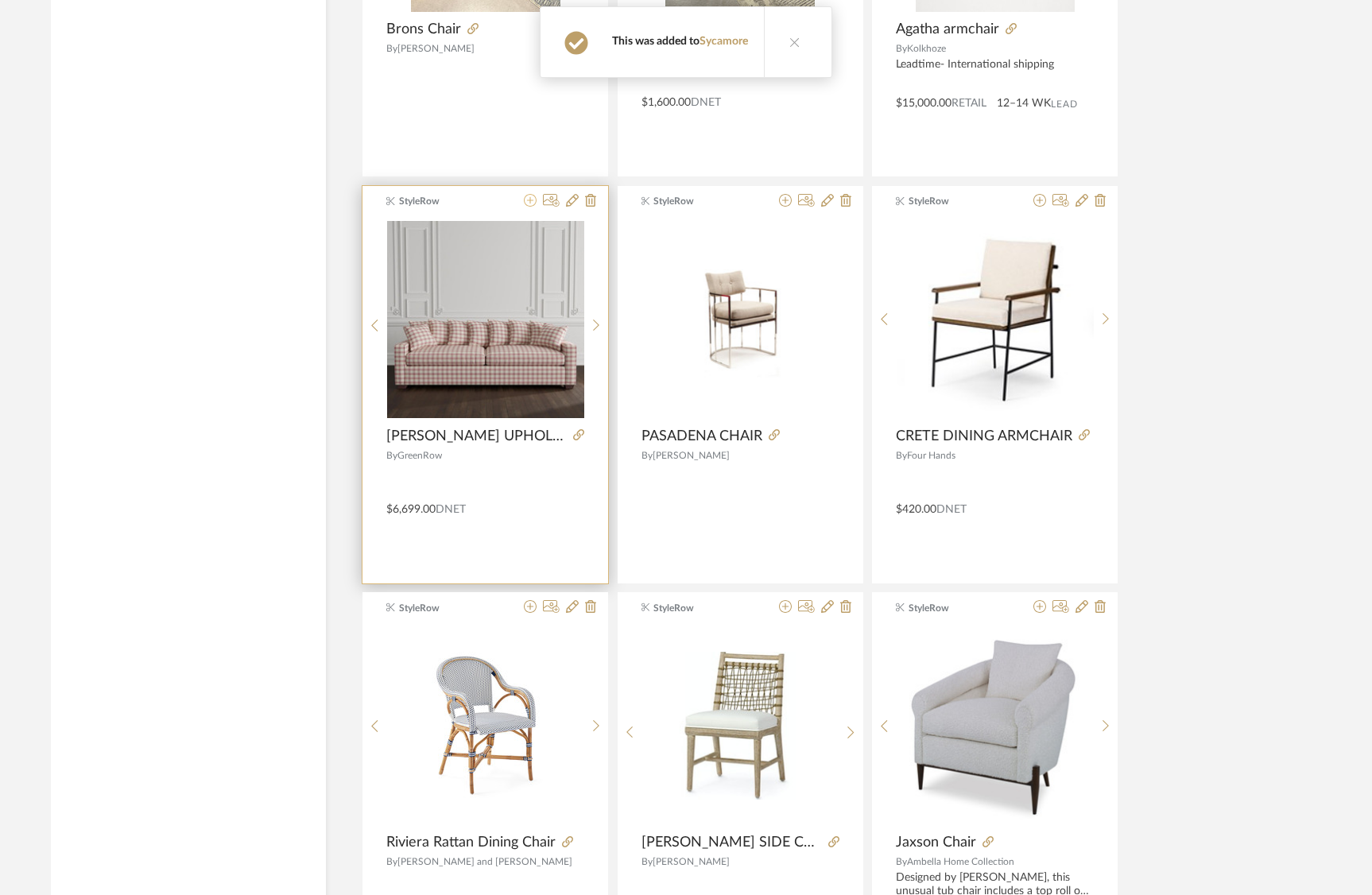
click at [531, 196] on icon at bounding box center [530, 200] width 13 height 13
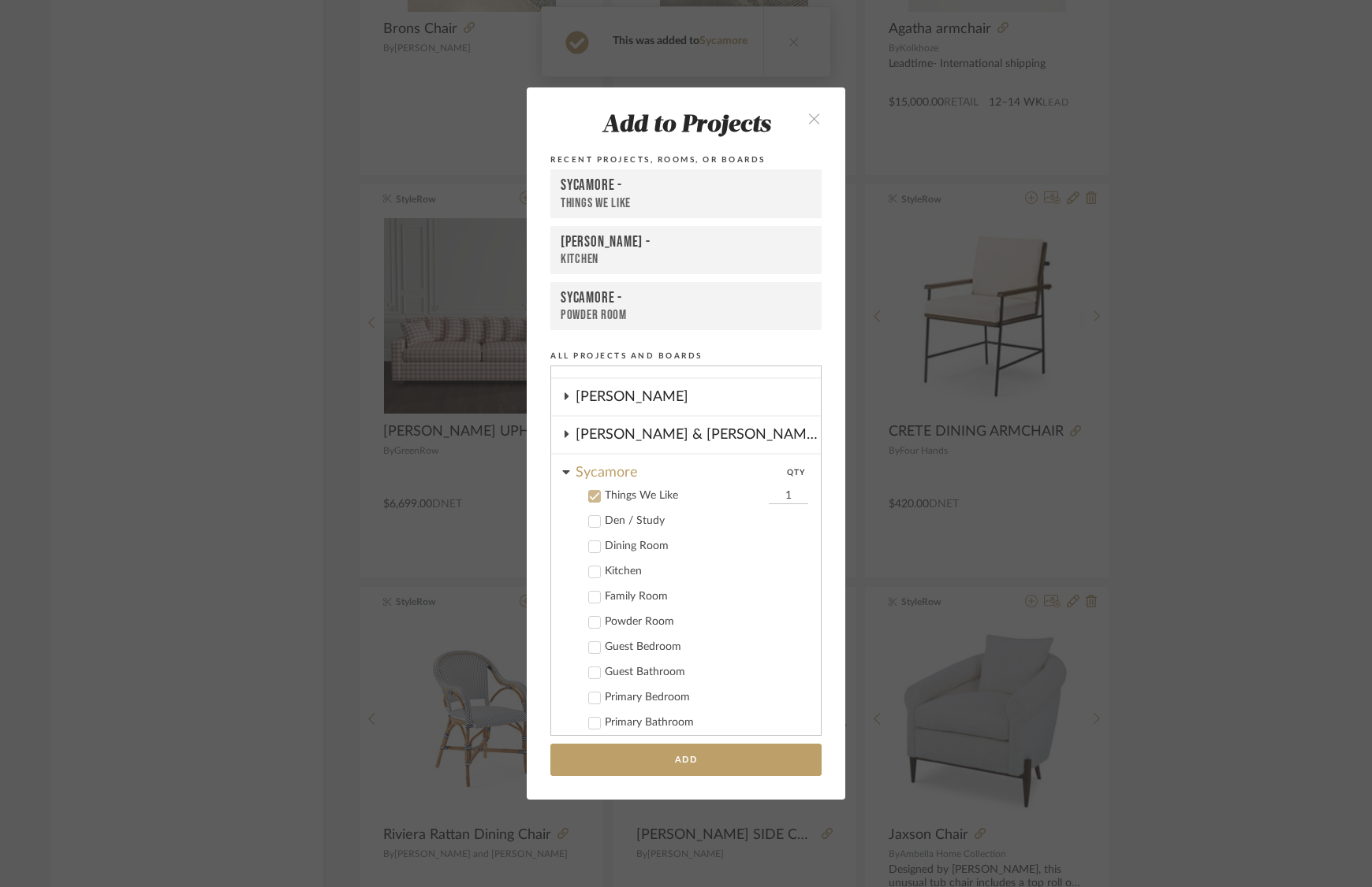
scroll to position [311, 0]
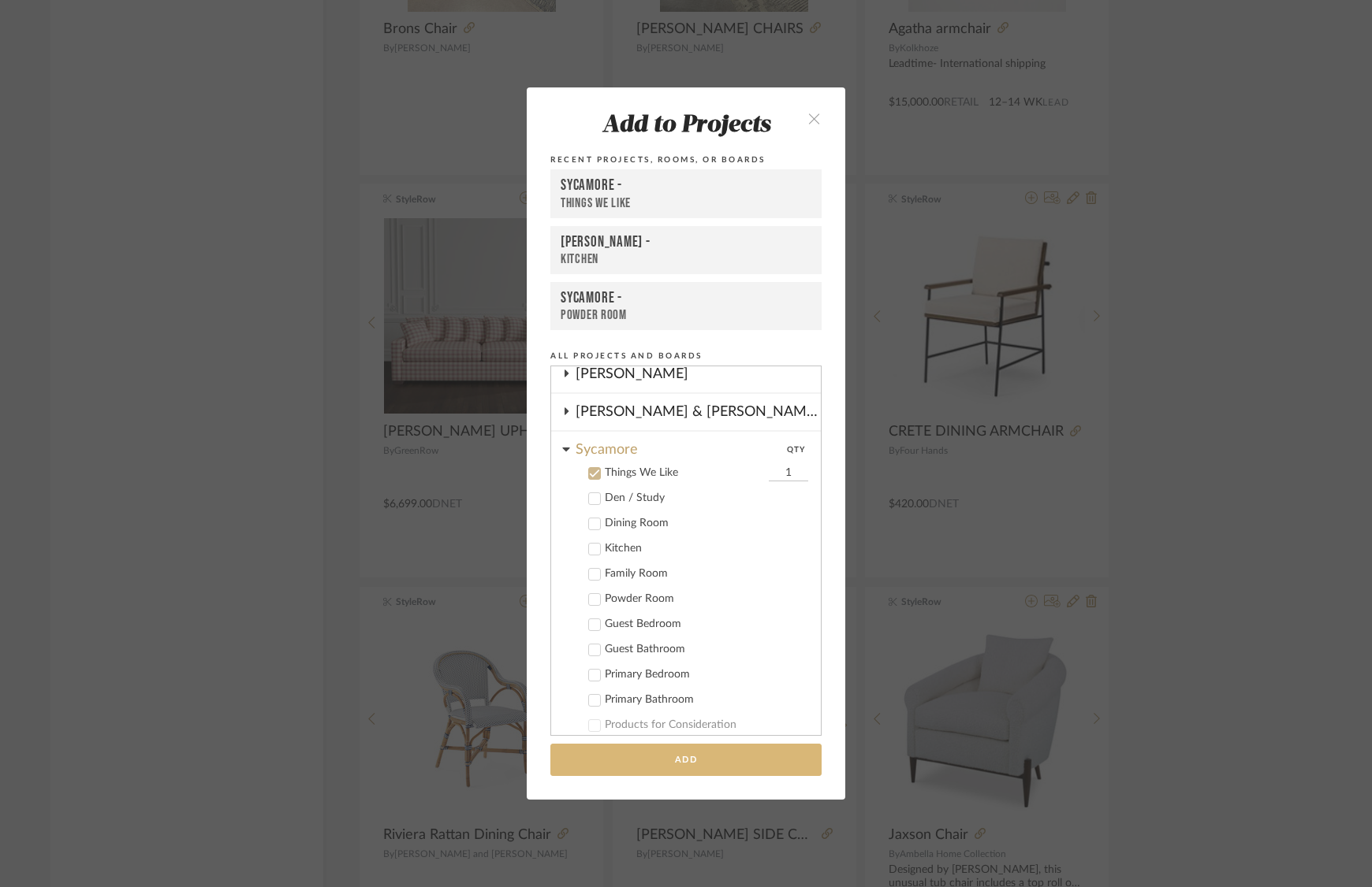
click at [707, 755] on button "Add" at bounding box center [686, 760] width 271 height 32
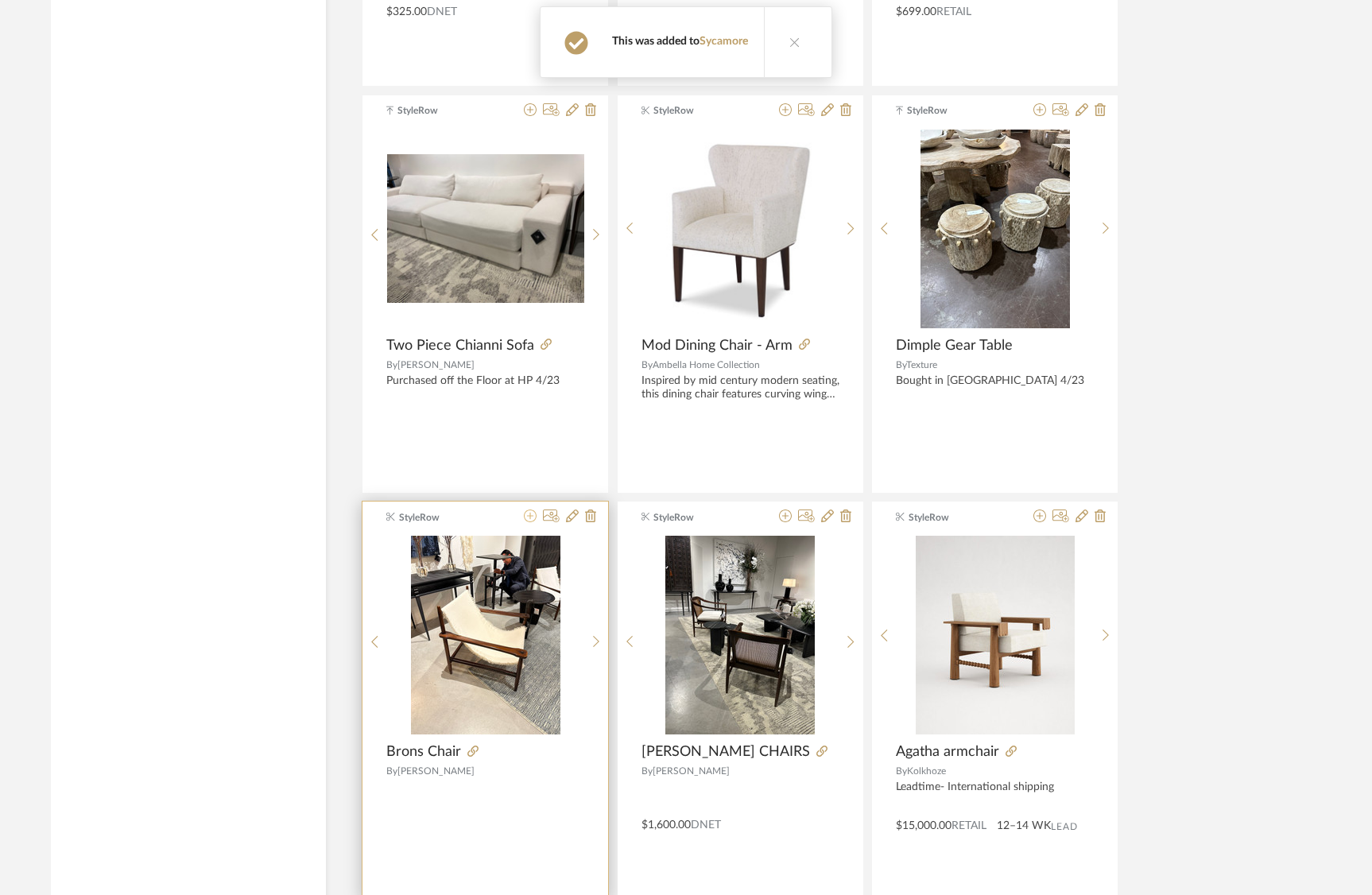
scroll to position [23466, 0]
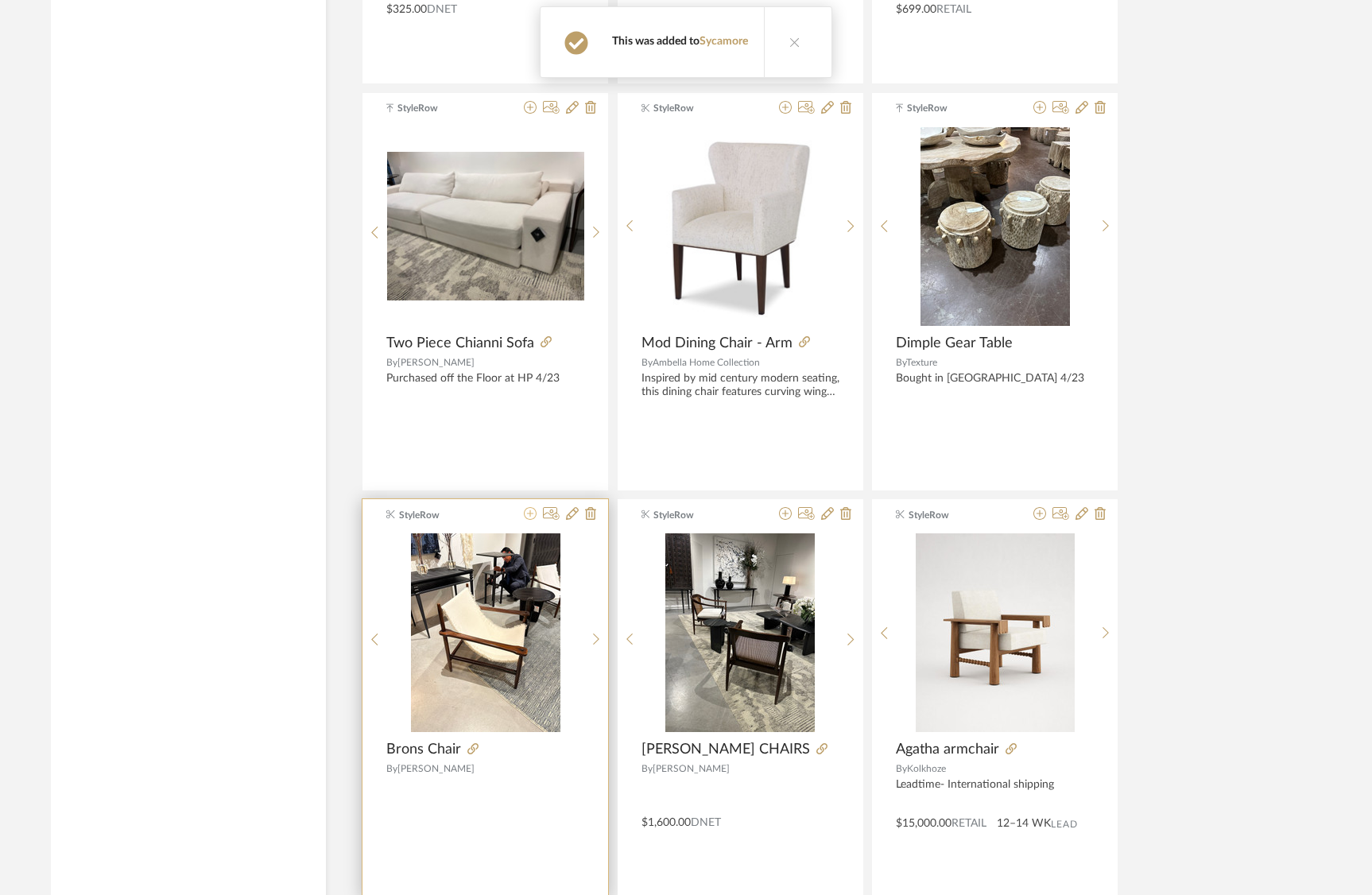
click at [531, 521] on fa-icon at bounding box center [530, 515] width 13 height 13
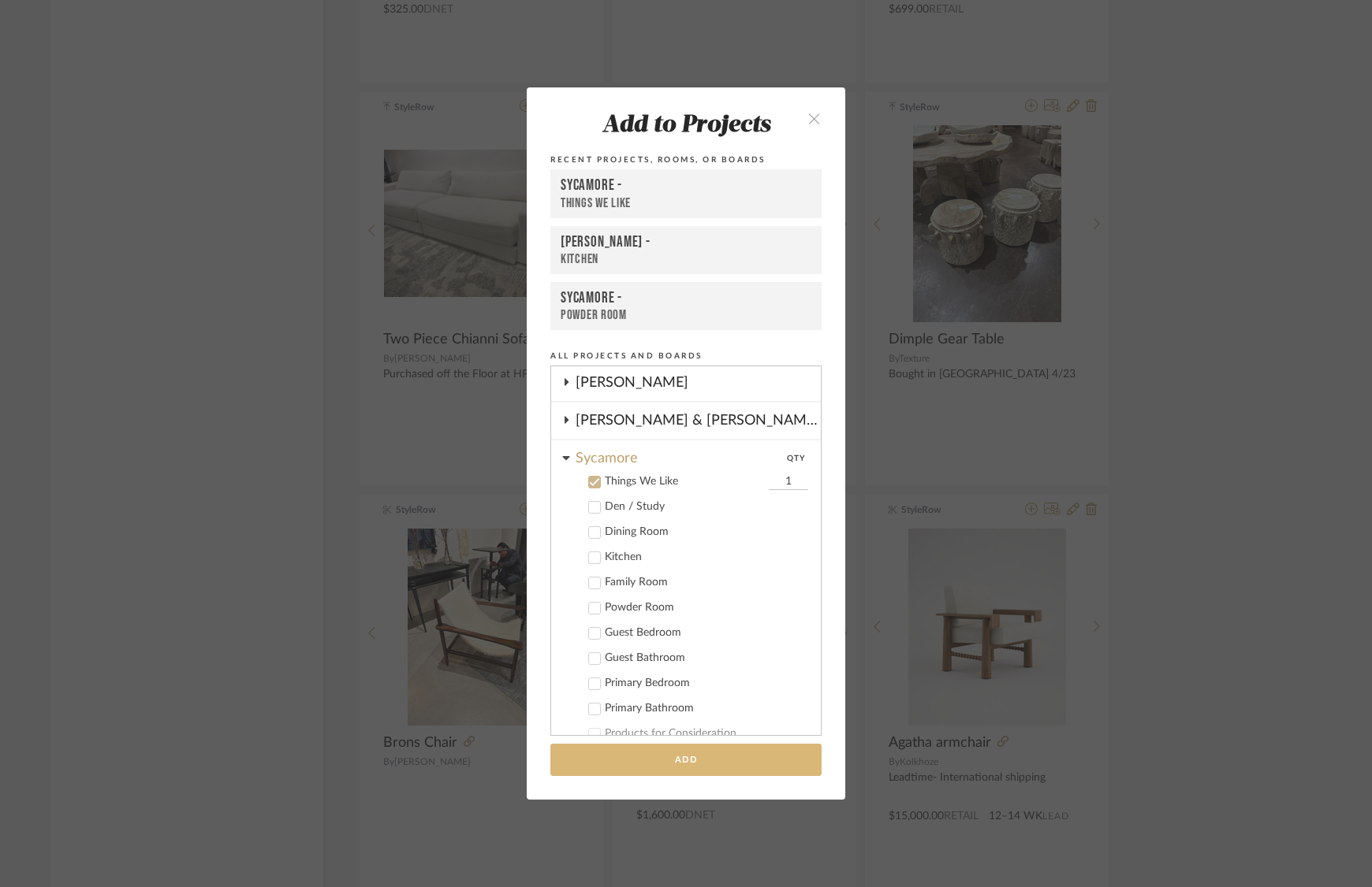
scroll to position [311, 0]
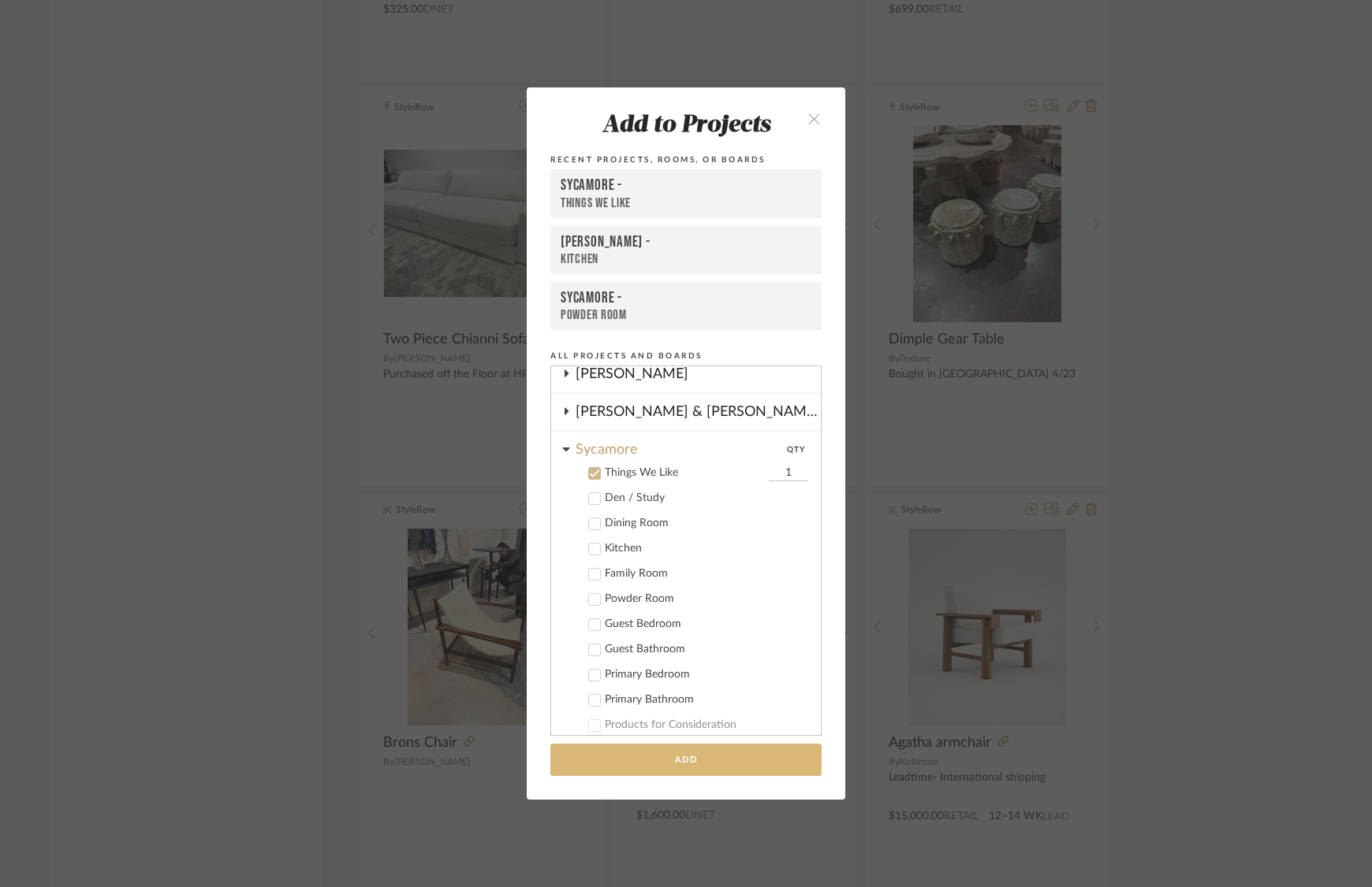
click at [725, 770] on button "Add" at bounding box center [686, 760] width 271 height 32
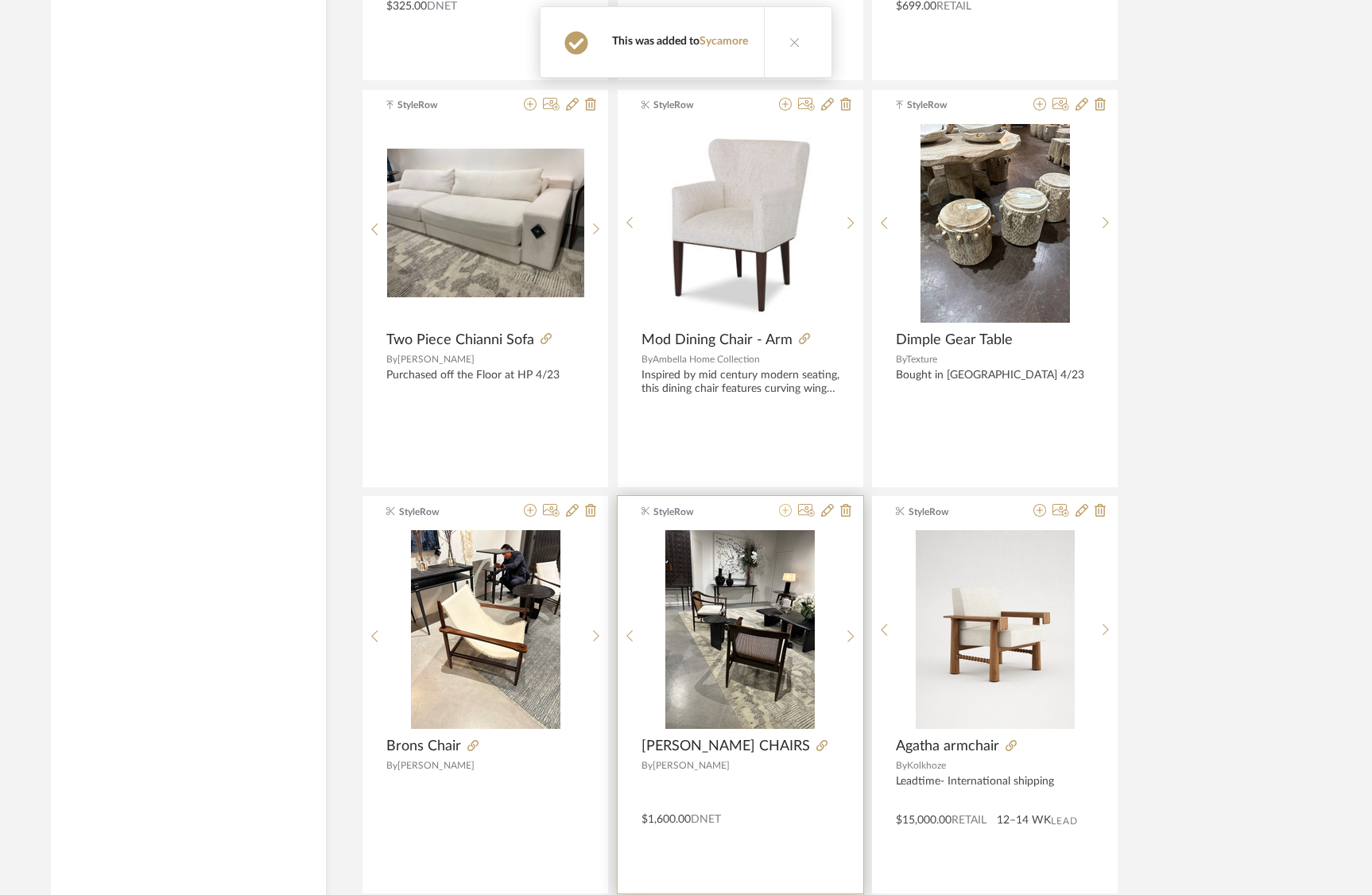
scroll to position [23474, 0]
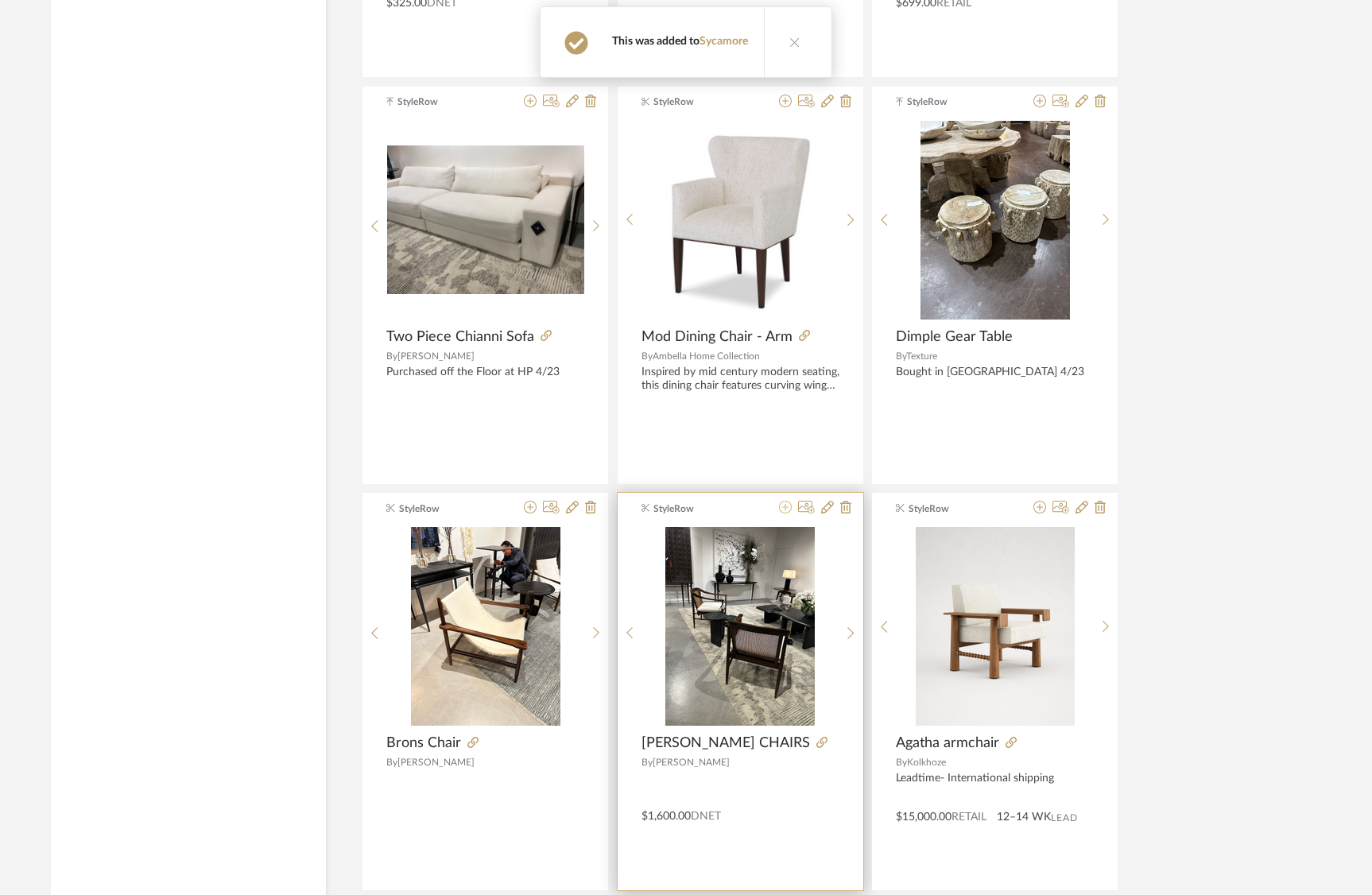
click at [790, 511] on icon at bounding box center [786, 508] width 13 height 13
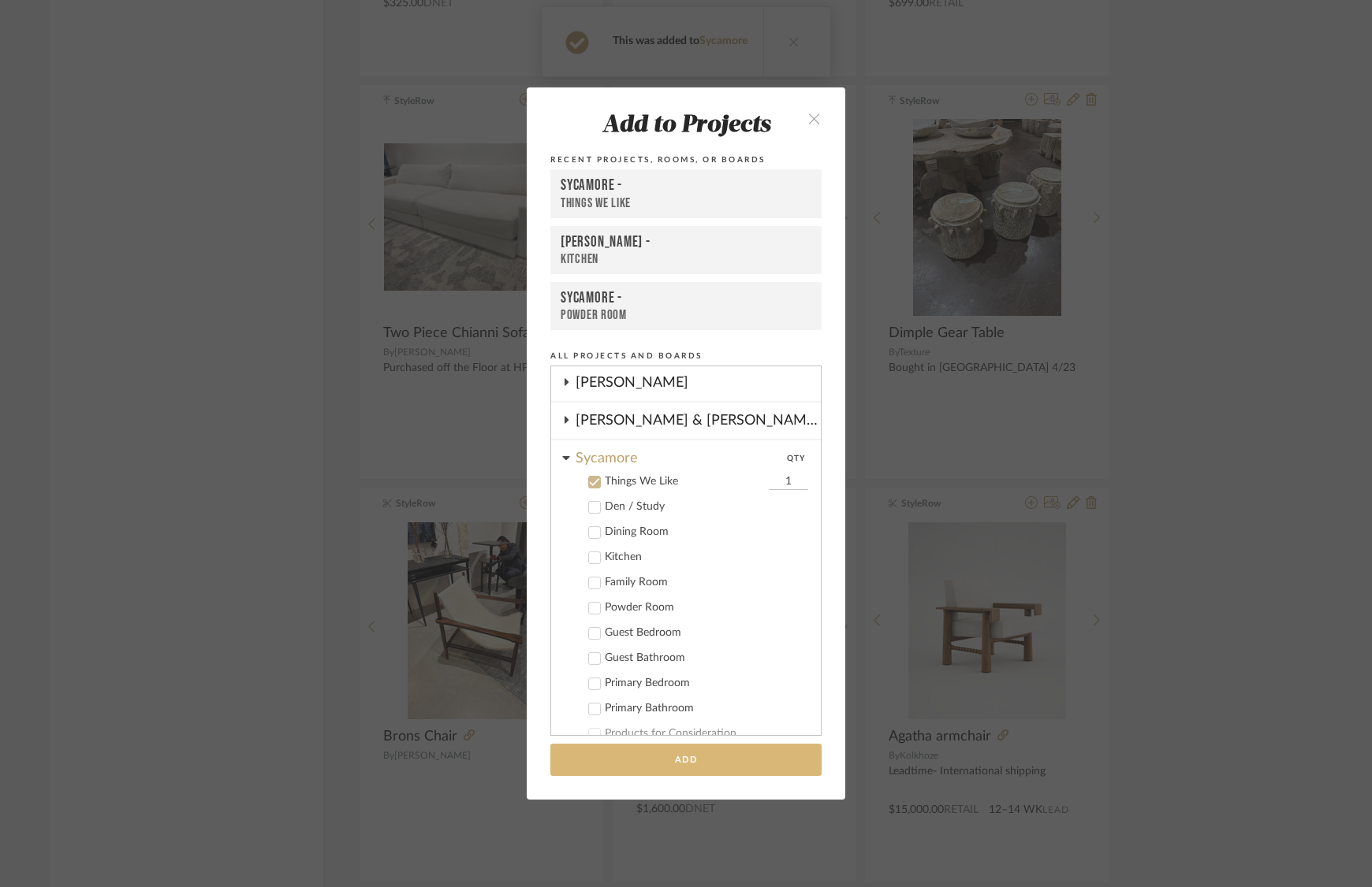
scroll to position [311, 0]
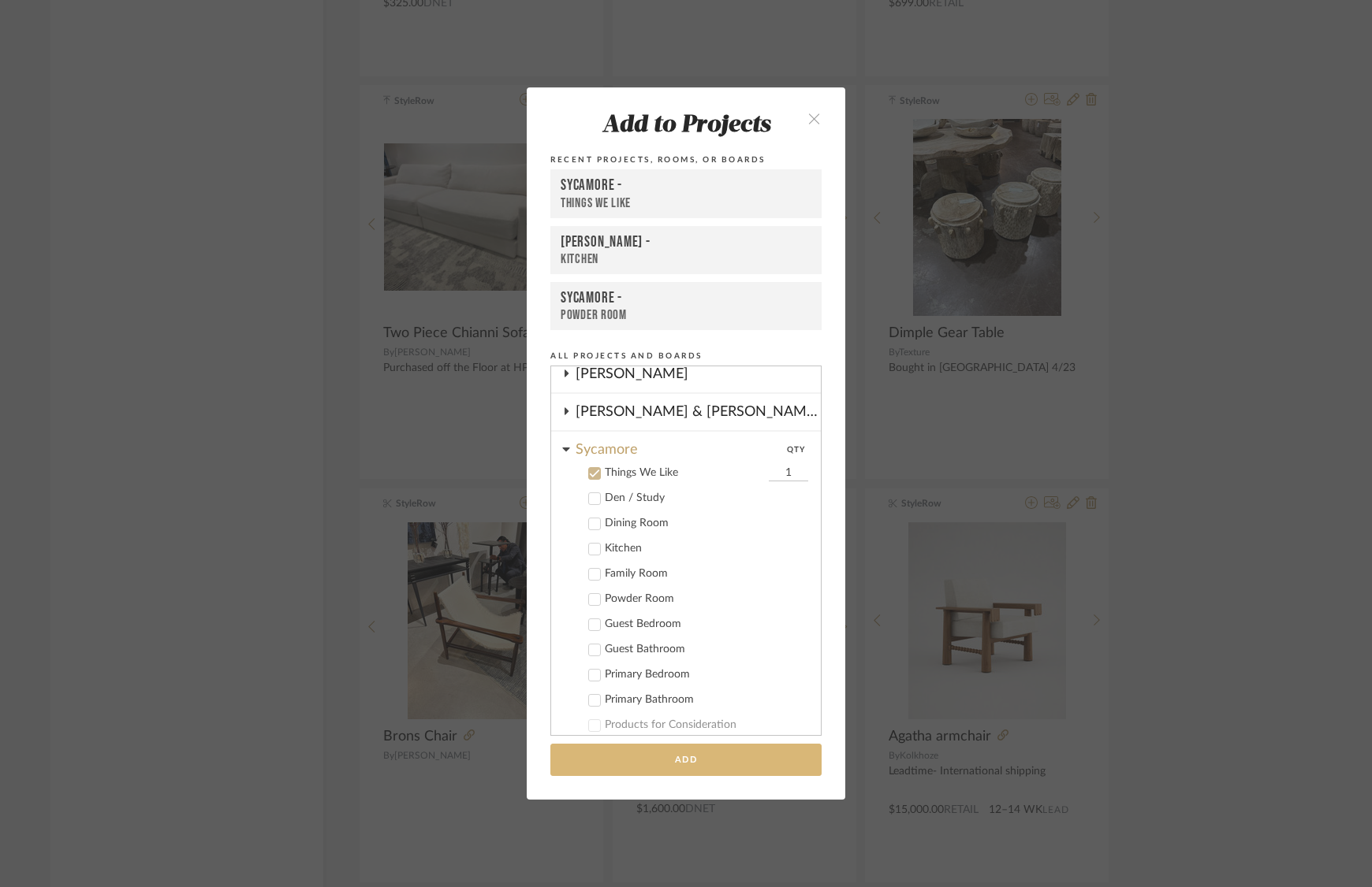
click at [764, 761] on button "Add" at bounding box center [686, 760] width 271 height 32
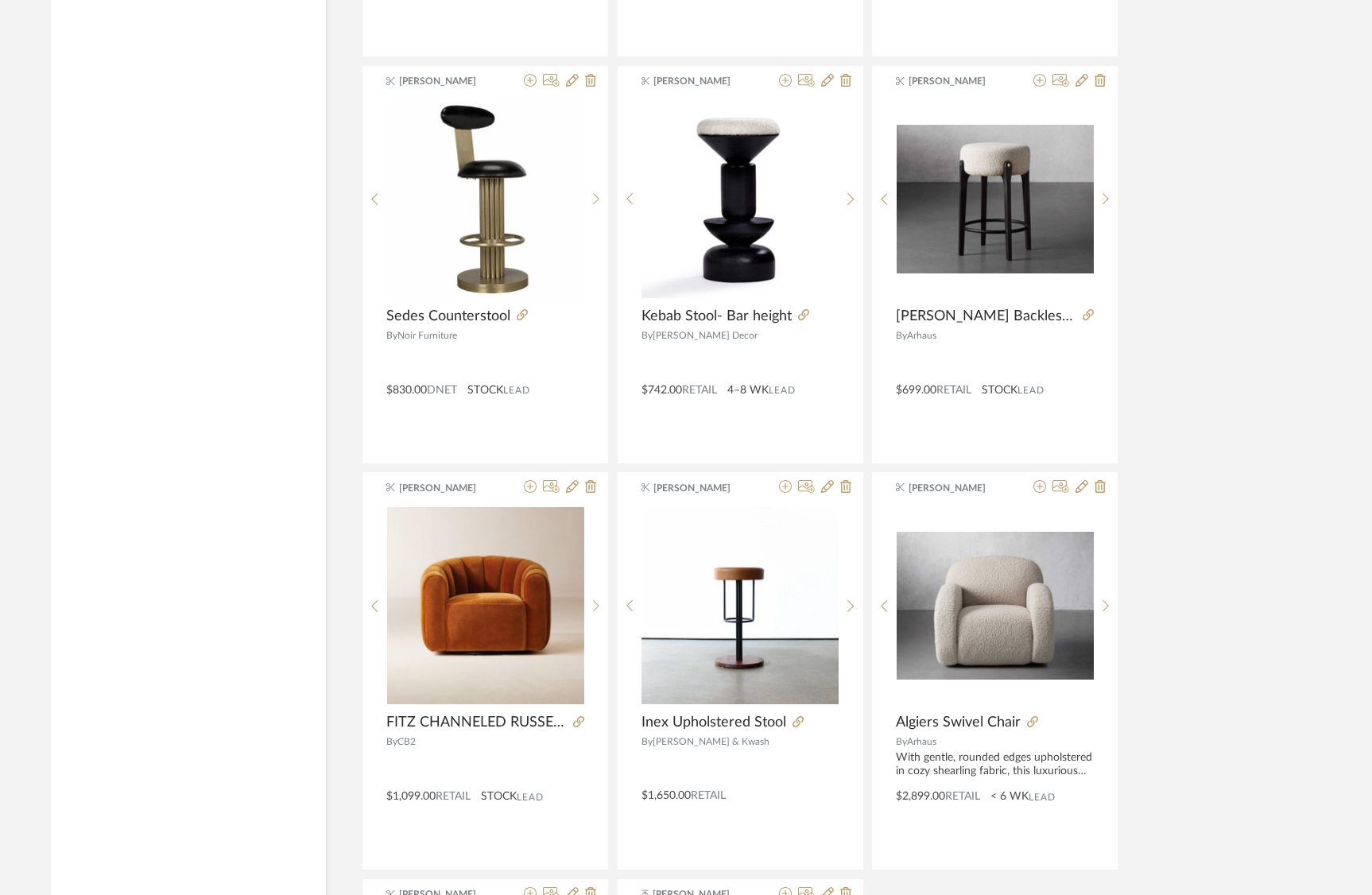
scroll to position [28321, 0]
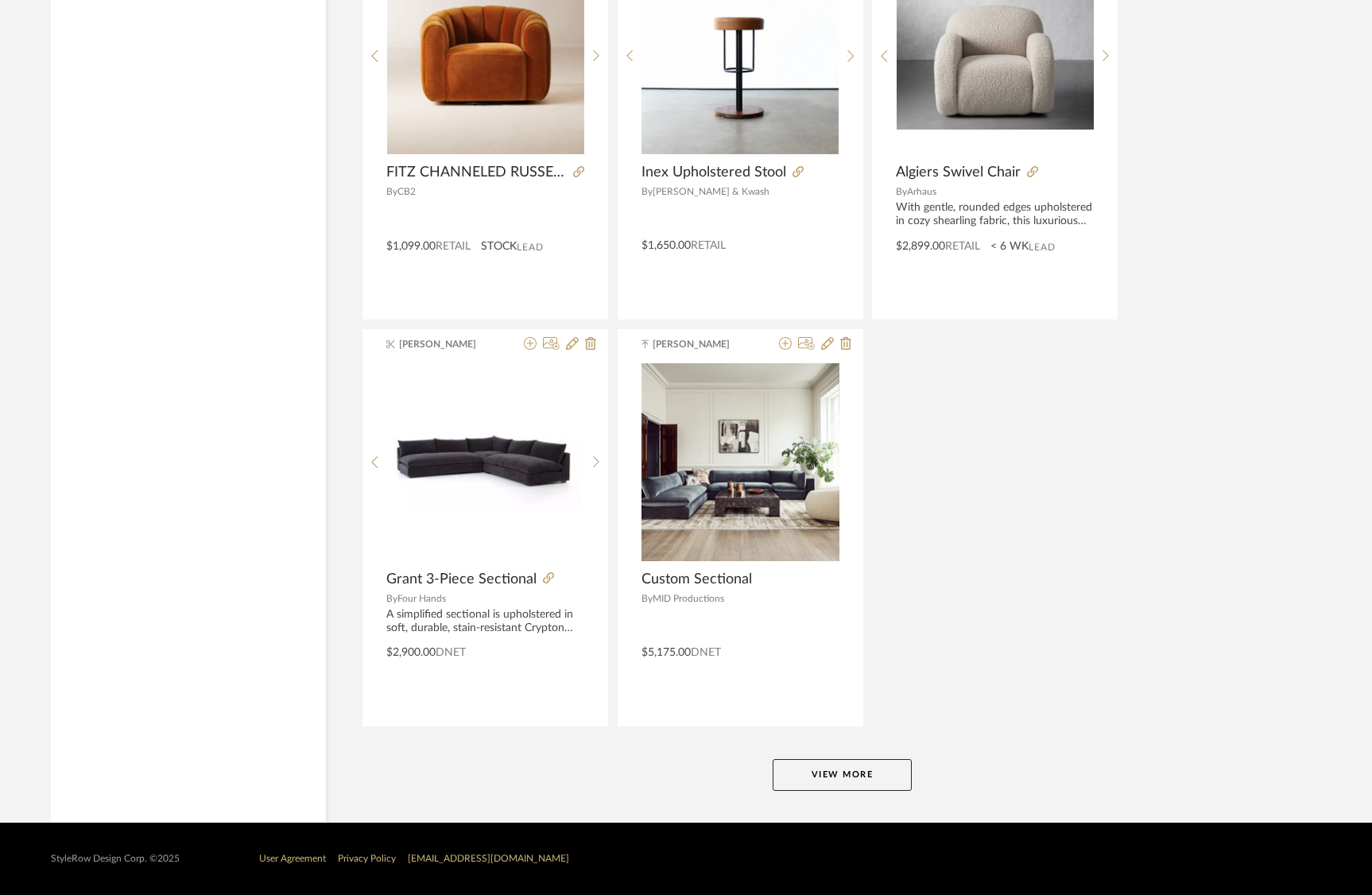
click at [799, 776] on button "View More" at bounding box center [842, 775] width 139 height 31
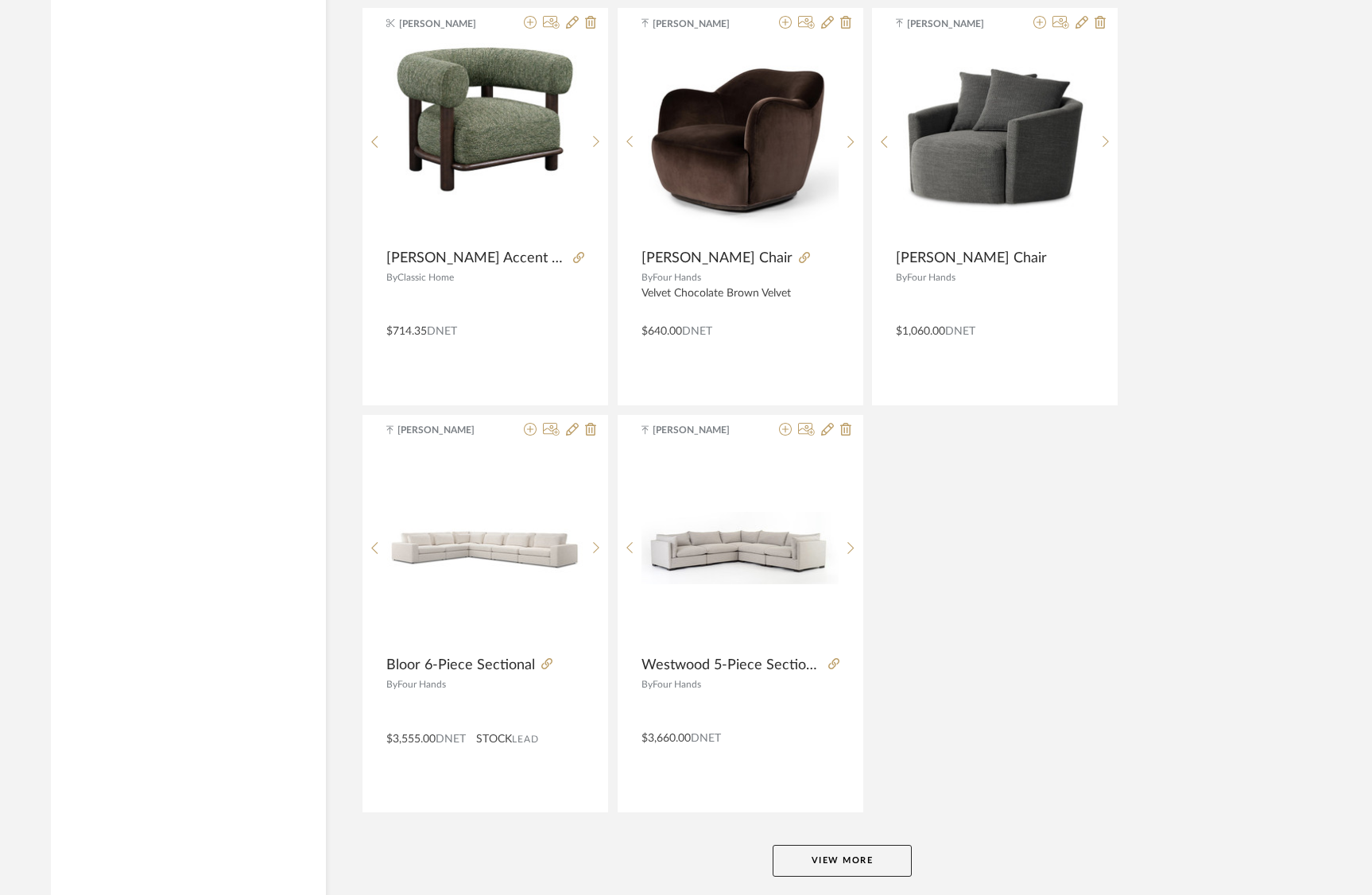
scroll to position [33806, 0]
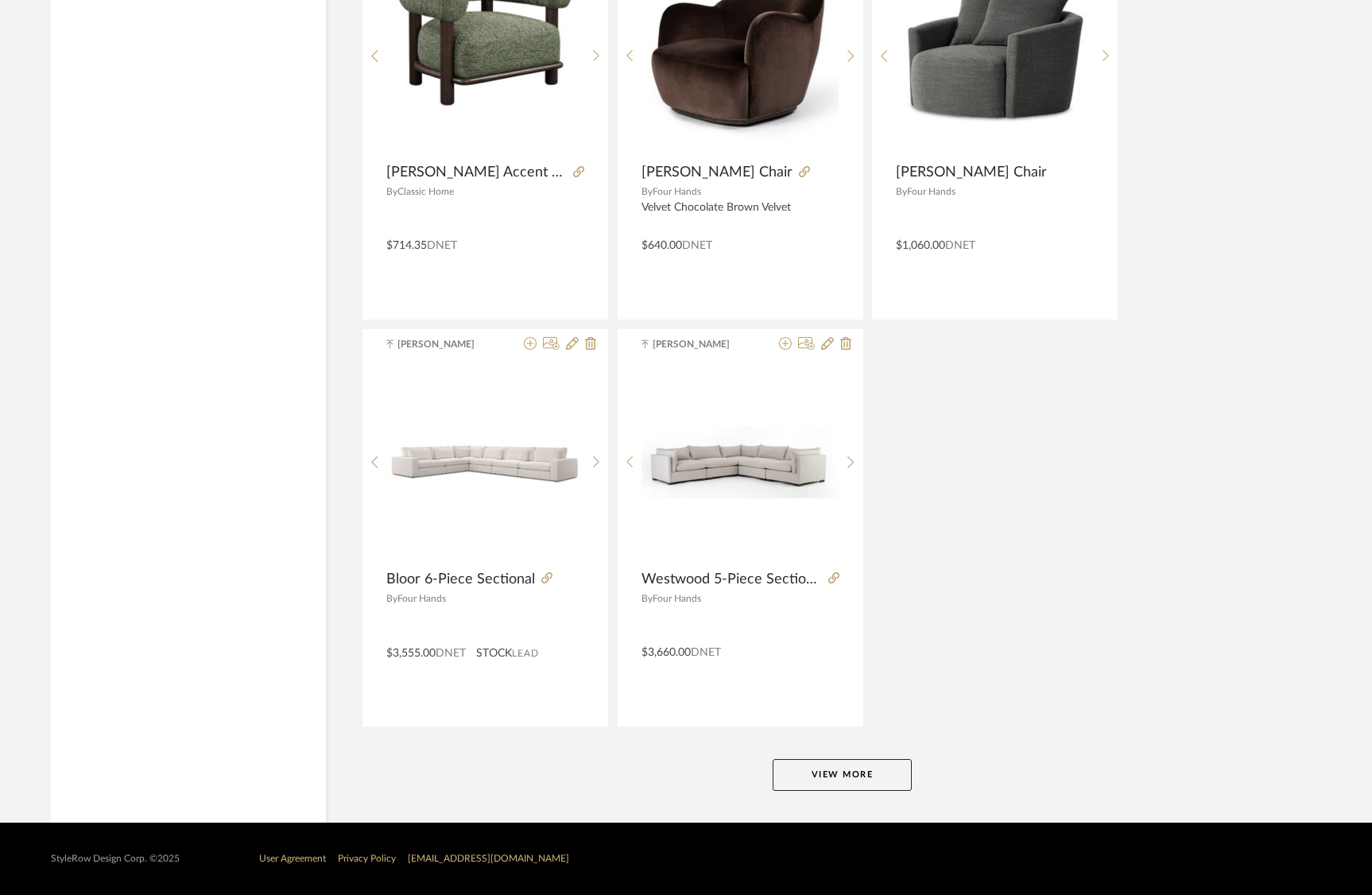
click at [895, 781] on button "View More" at bounding box center [842, 775] width 139 height 31
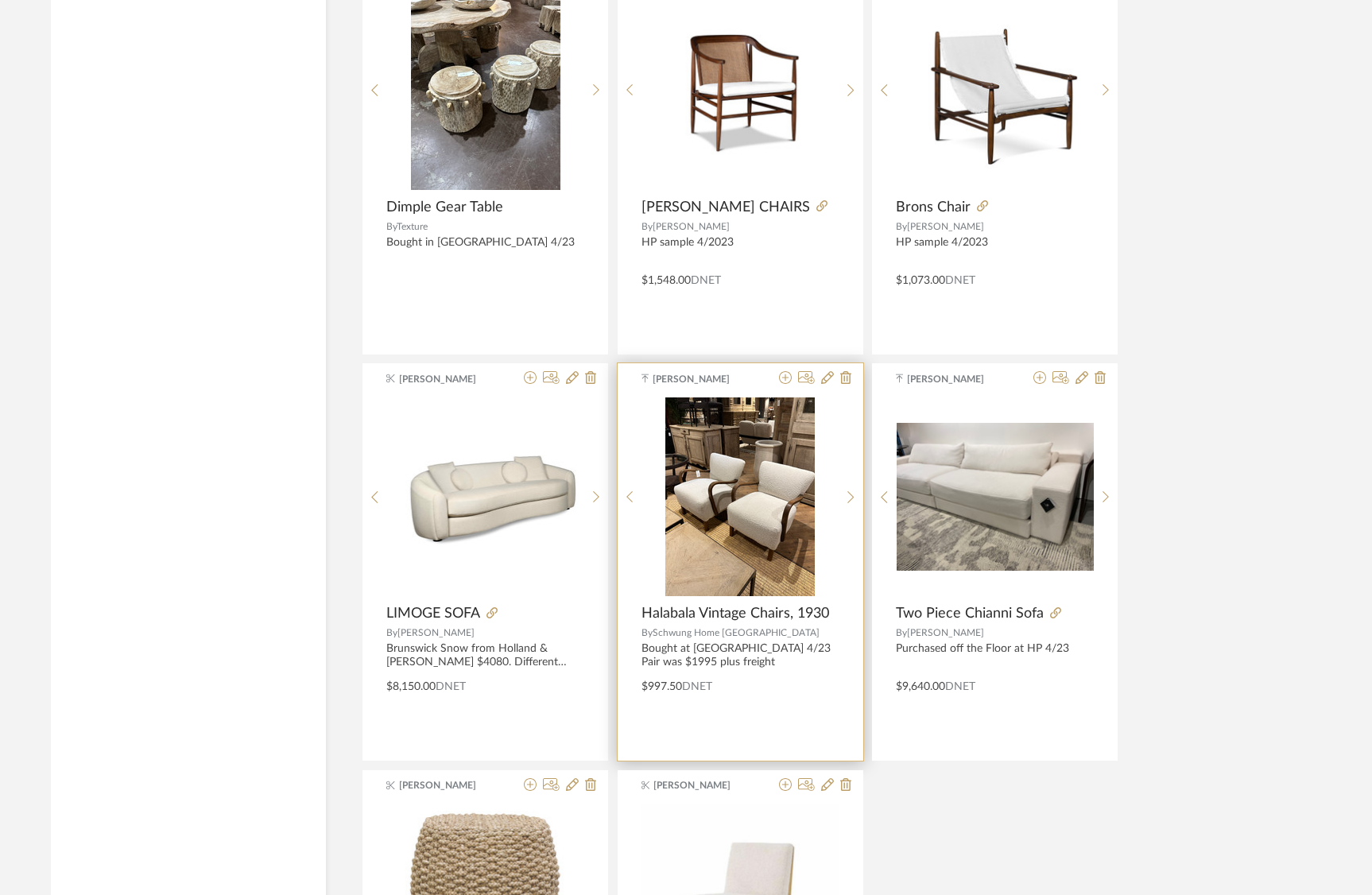
scroll to position [38263, 0]
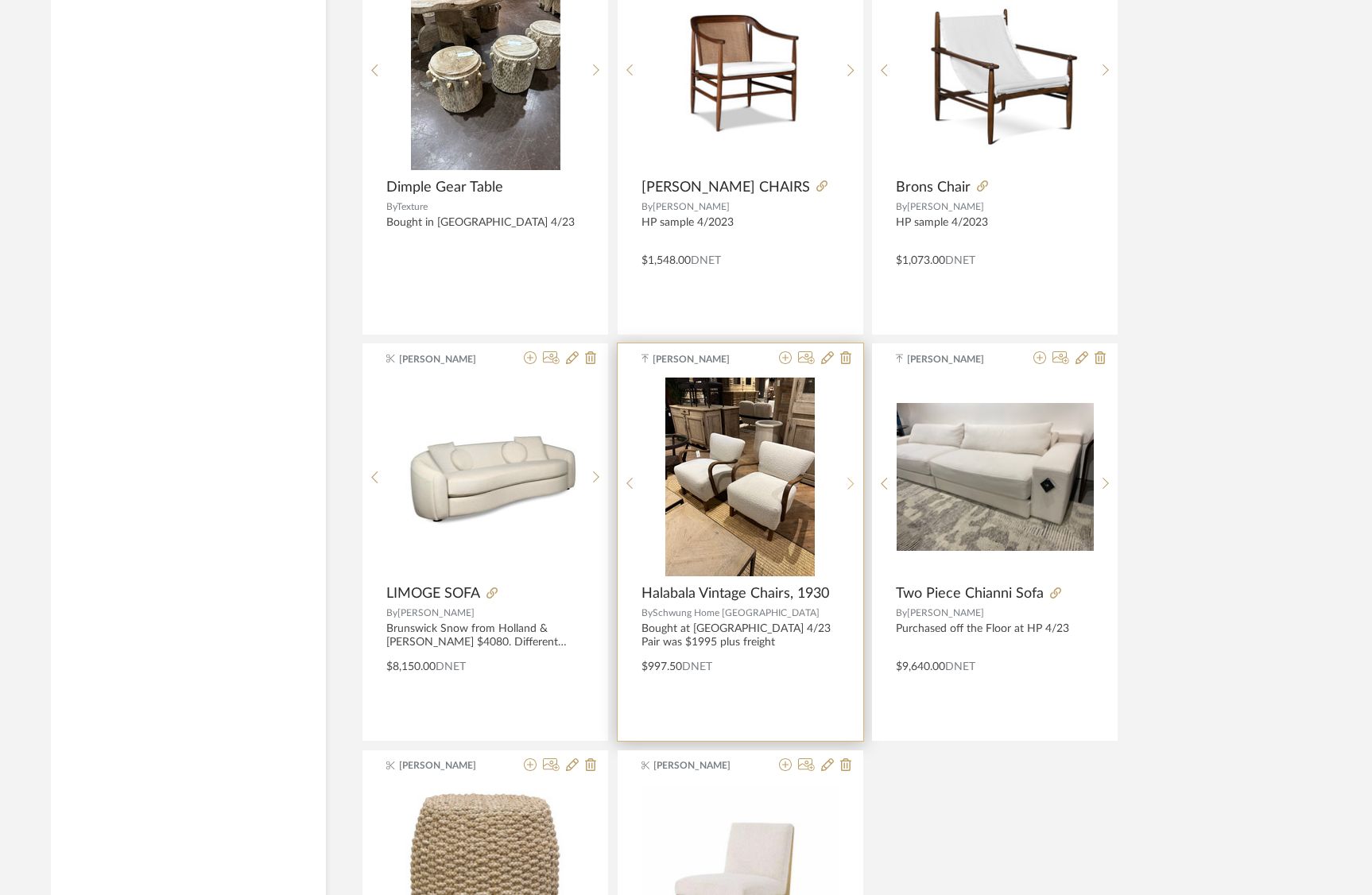
click at [853, 483] on icon at bounding box center [850, 483] width 6 height 12
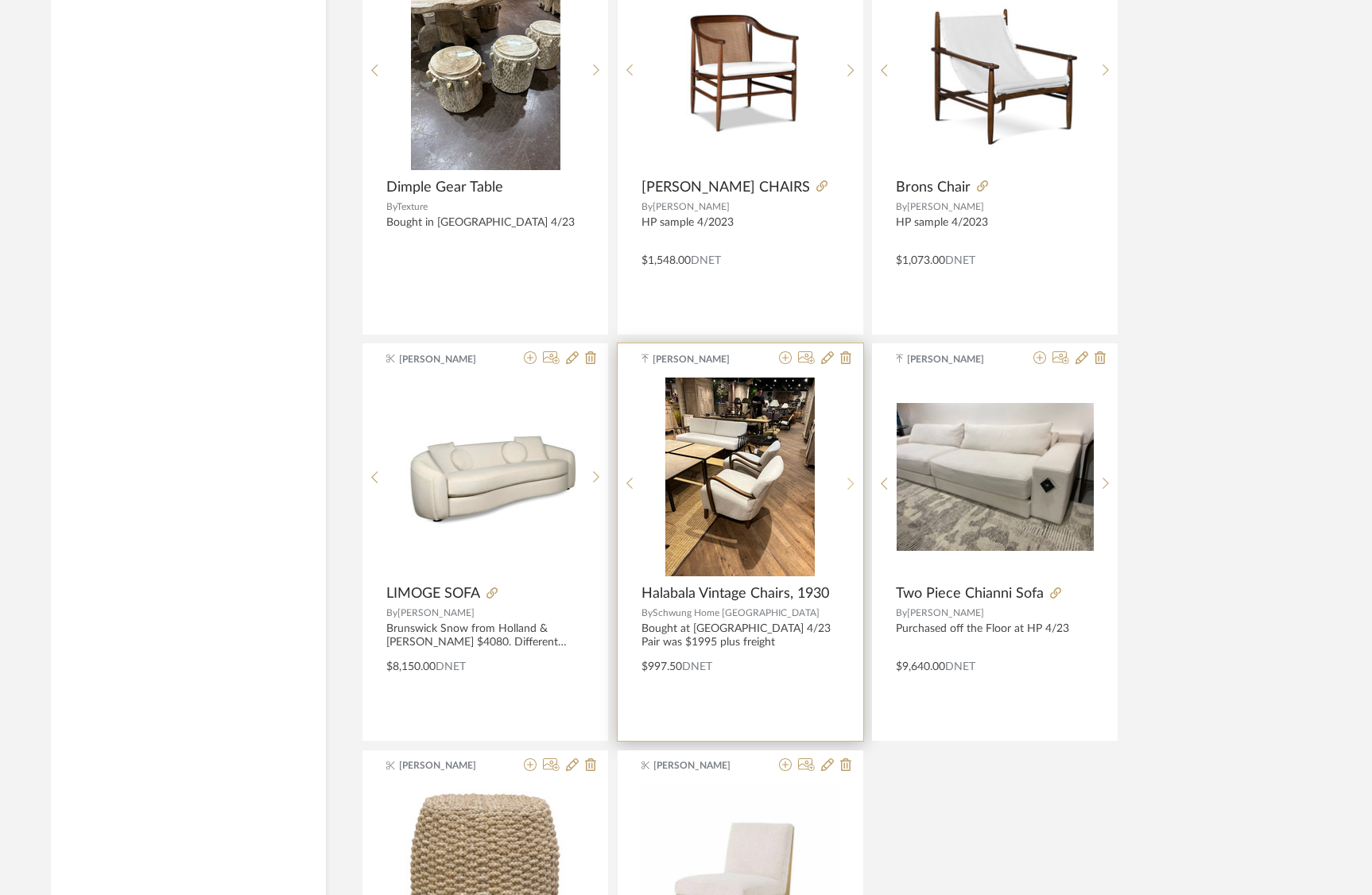
click at [853, 484] on icon at bounding box center [850, 483] width 6 height 12
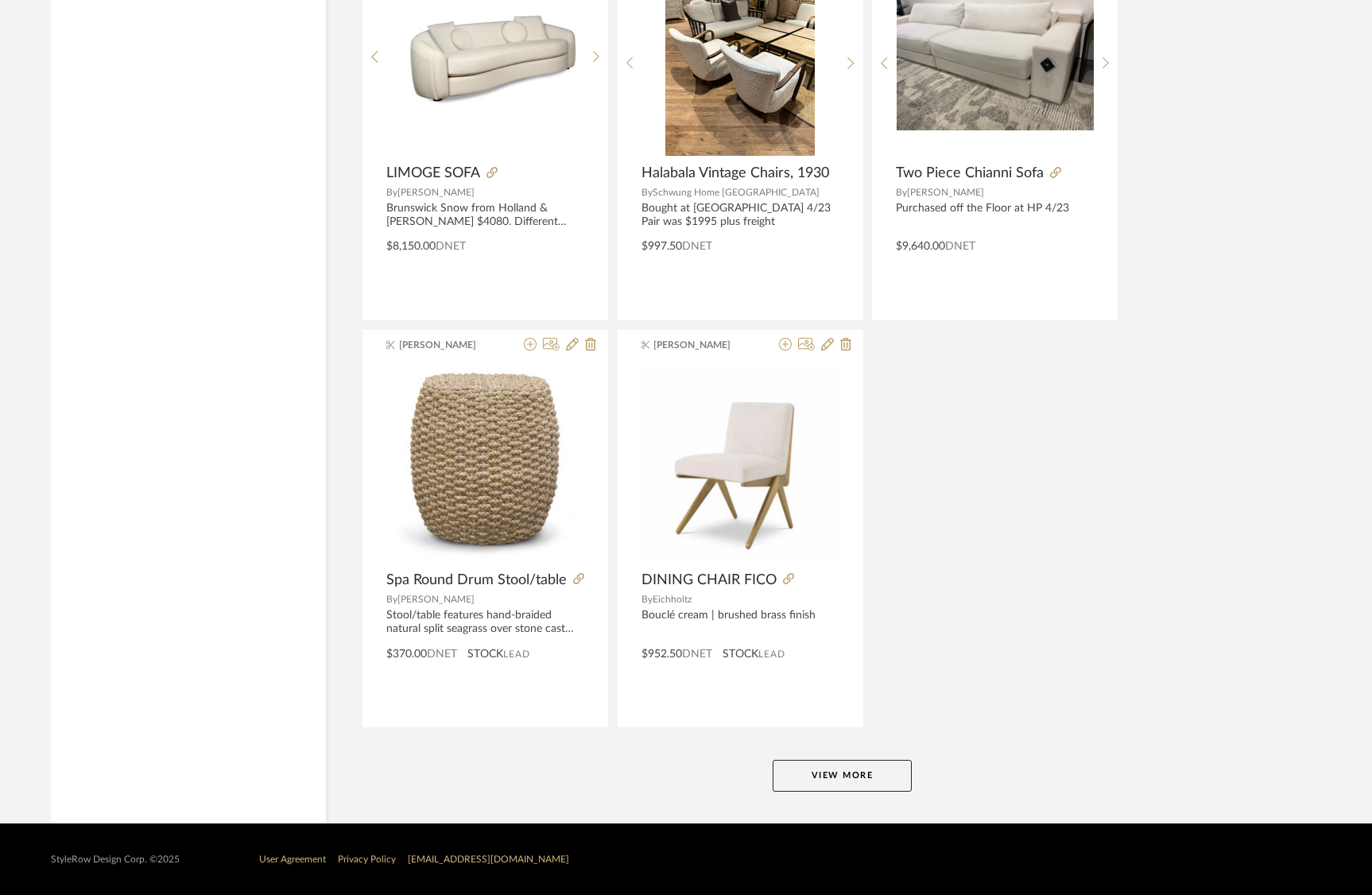
click at [866, 762] on button "View More" at bounding box center [842, 776] width 139 height 31
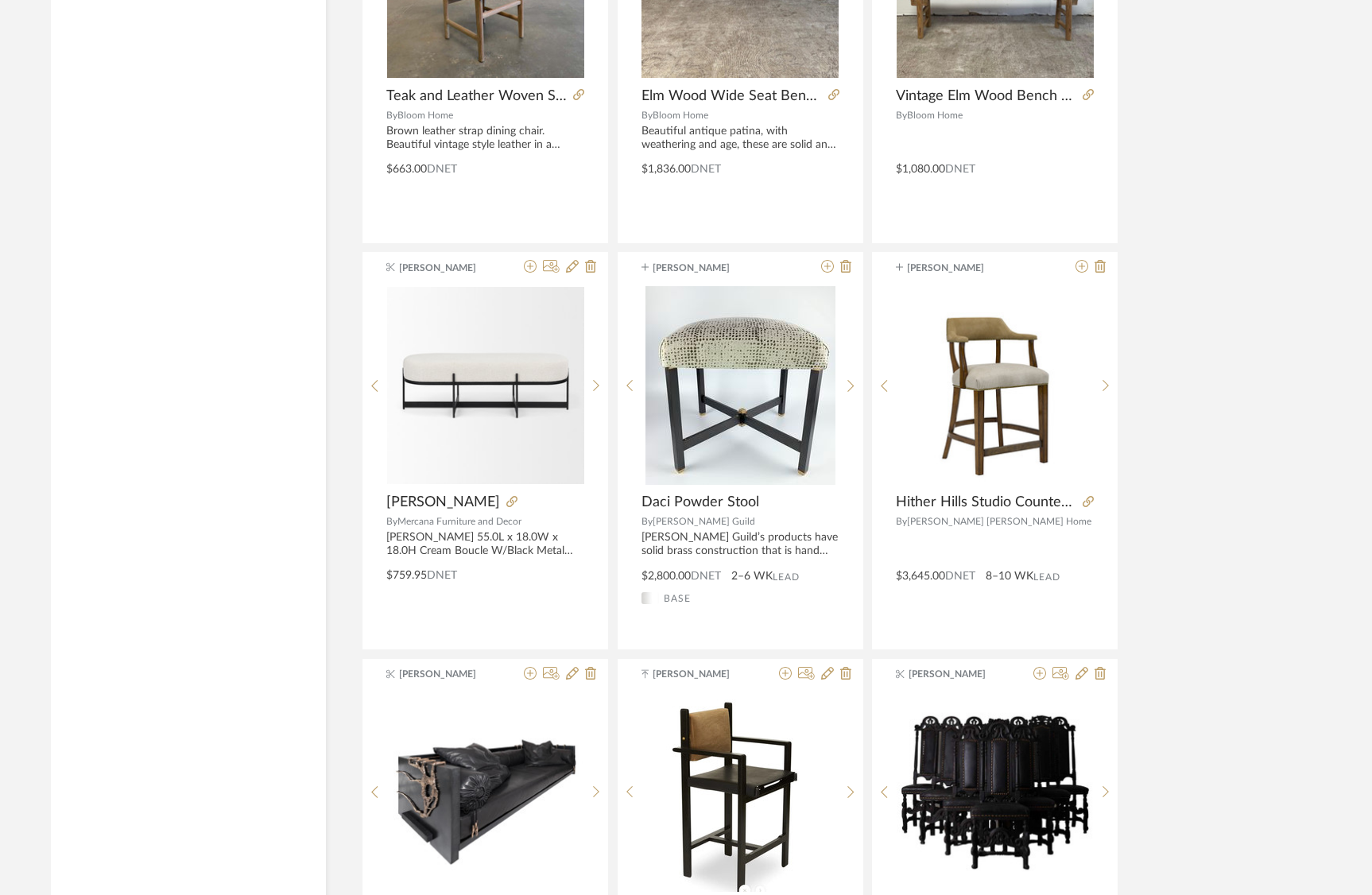
scroll to position [41544, 0]
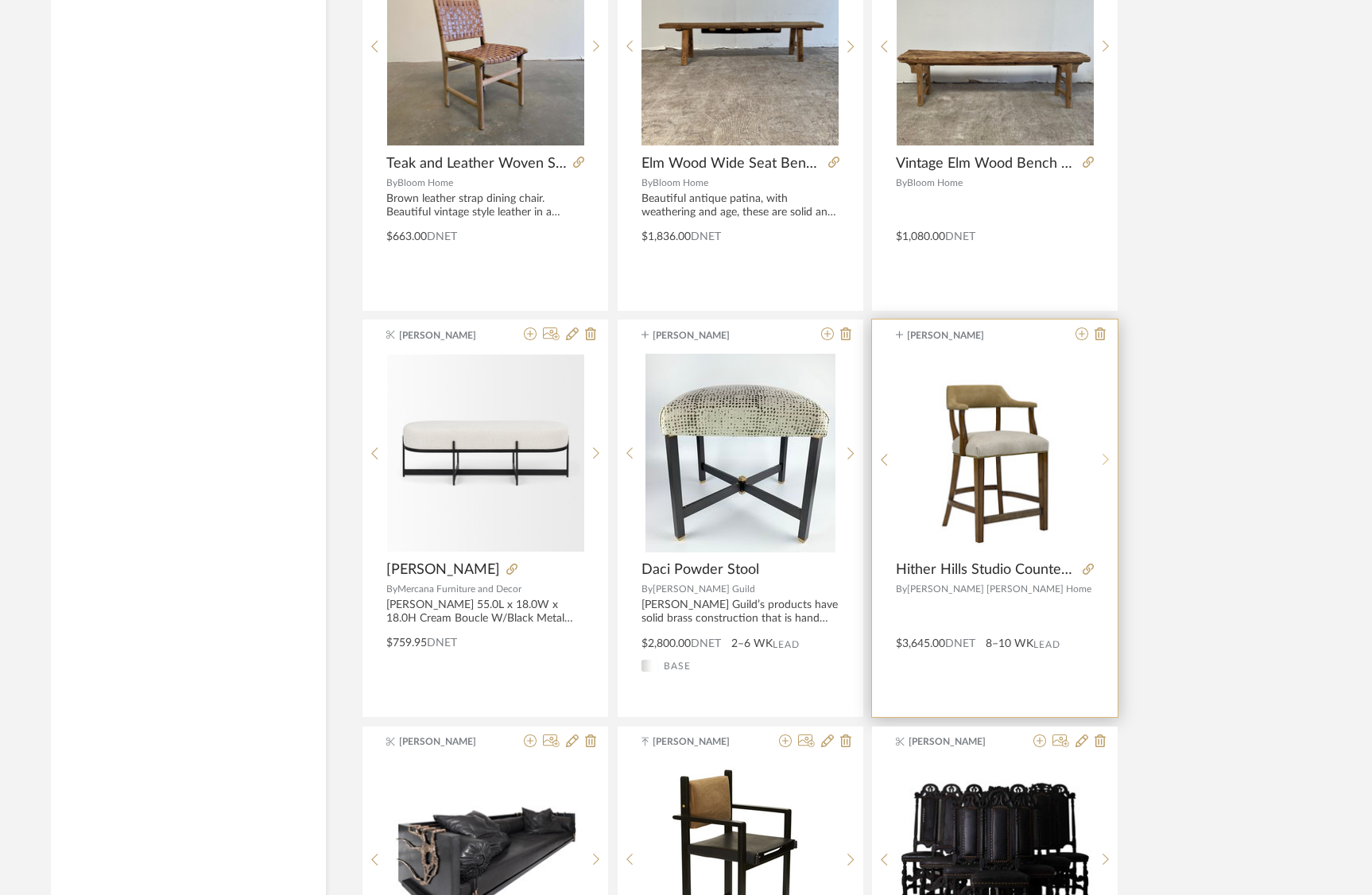
click at [1104, 453] on icon at bounding box center [1107, 459] width 7 height 13
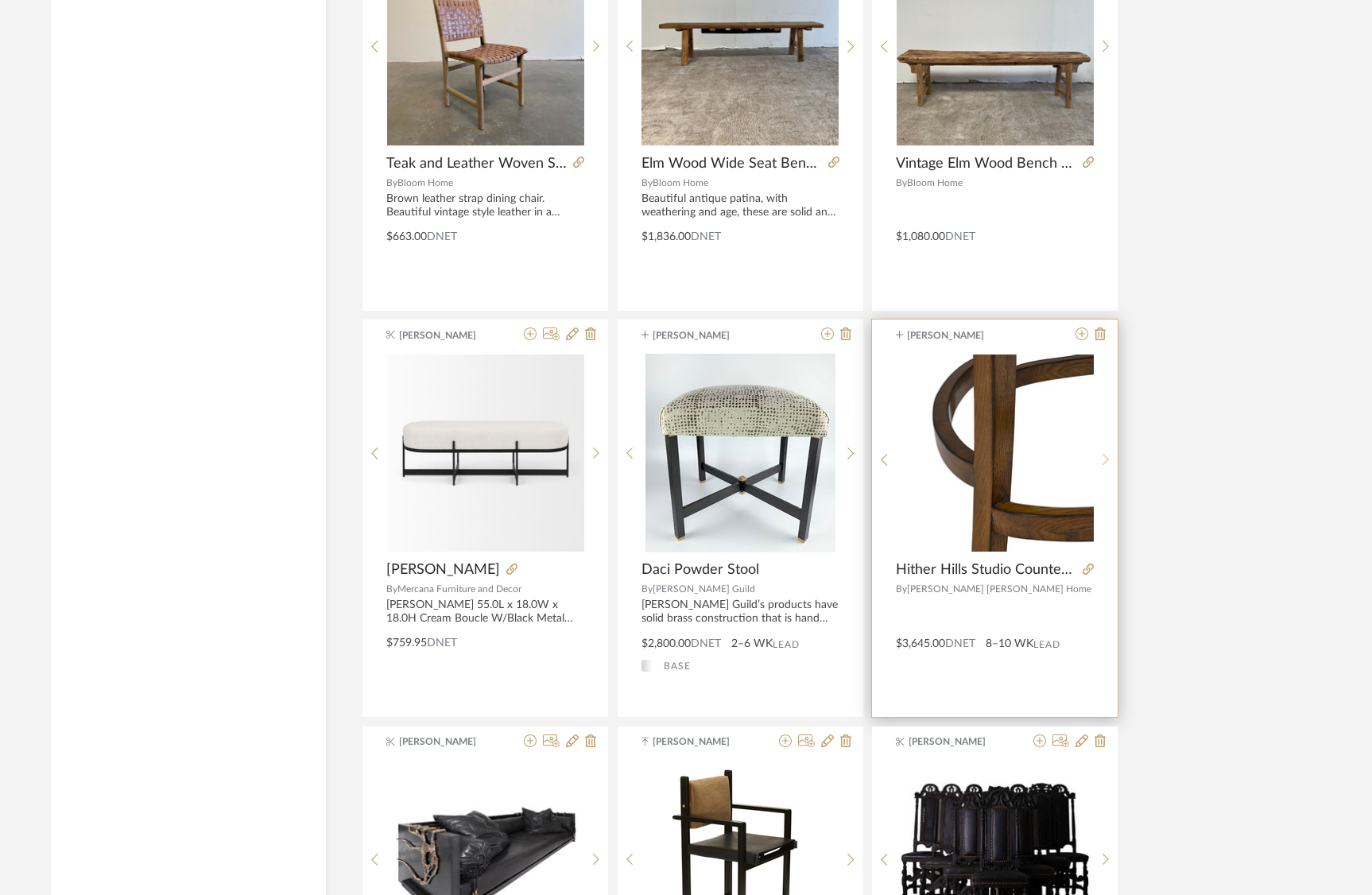
click at [1104, 453] on icon at bounding box center [1107, 459] width 7 height 13
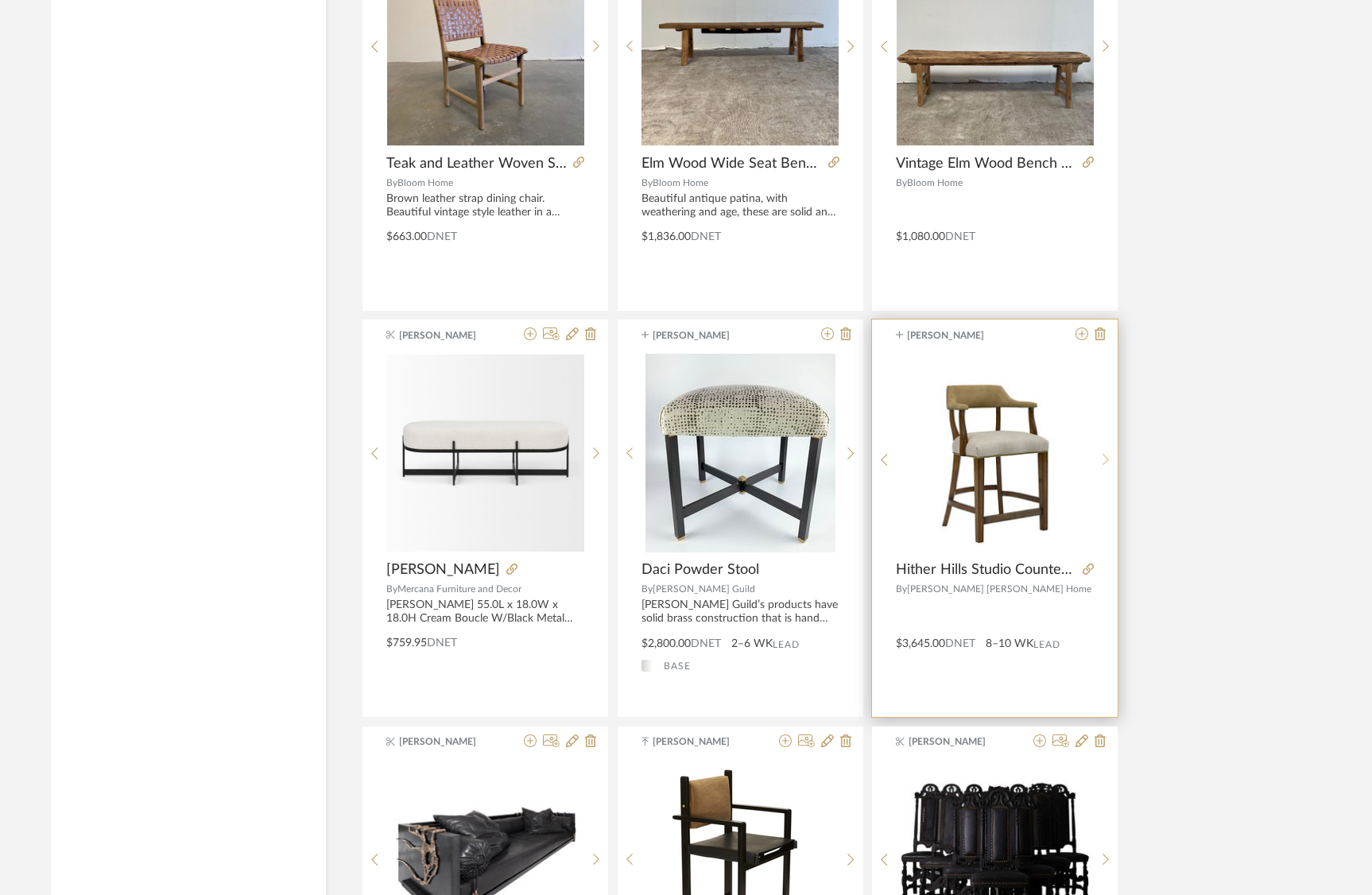
click at [1104, 453] on icon at bounding box center [1107, 459] width 7 height 13
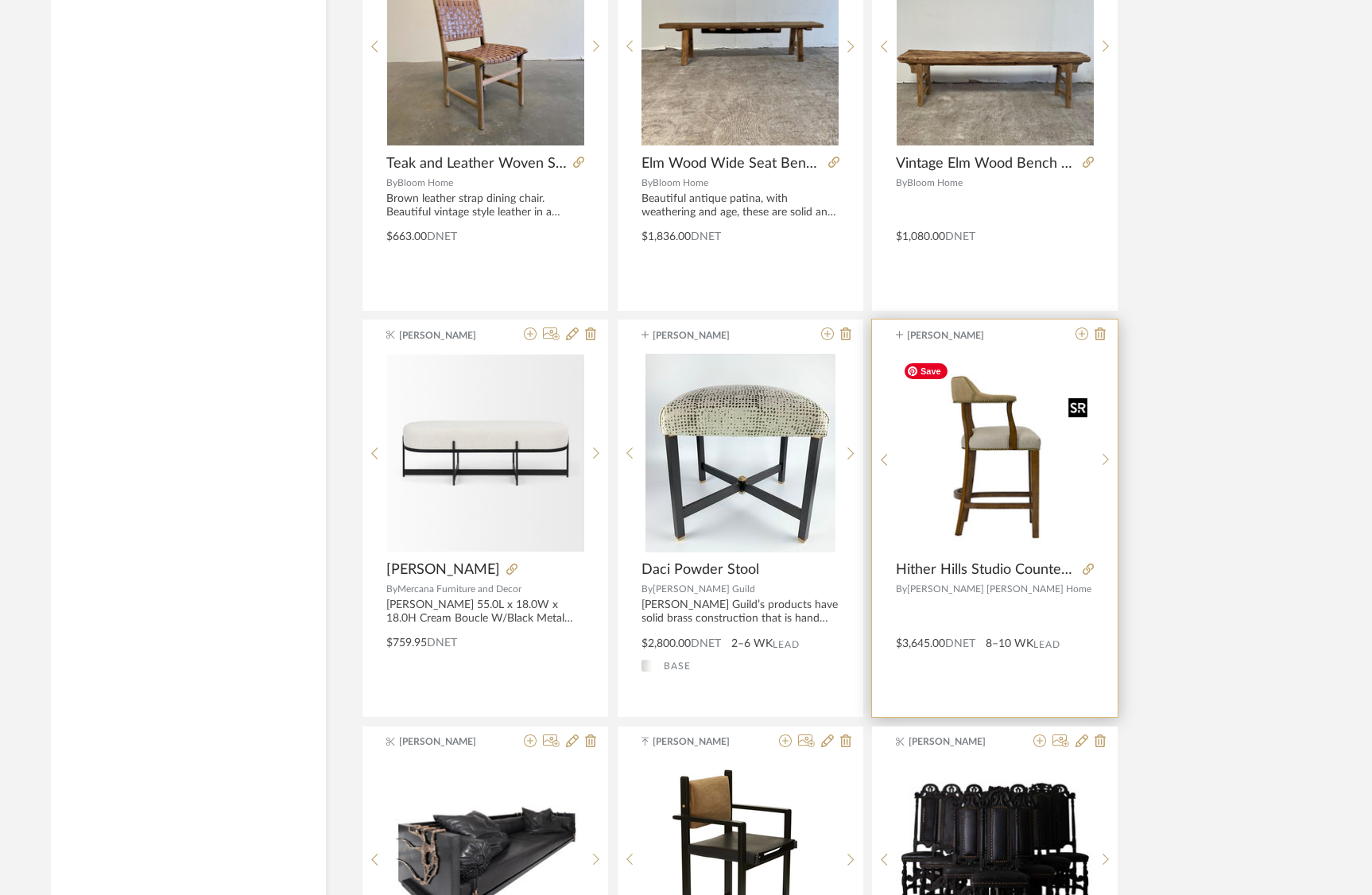
click at [1000, 462] on img "1" at bounding box center [995, 453] width 197 height 197
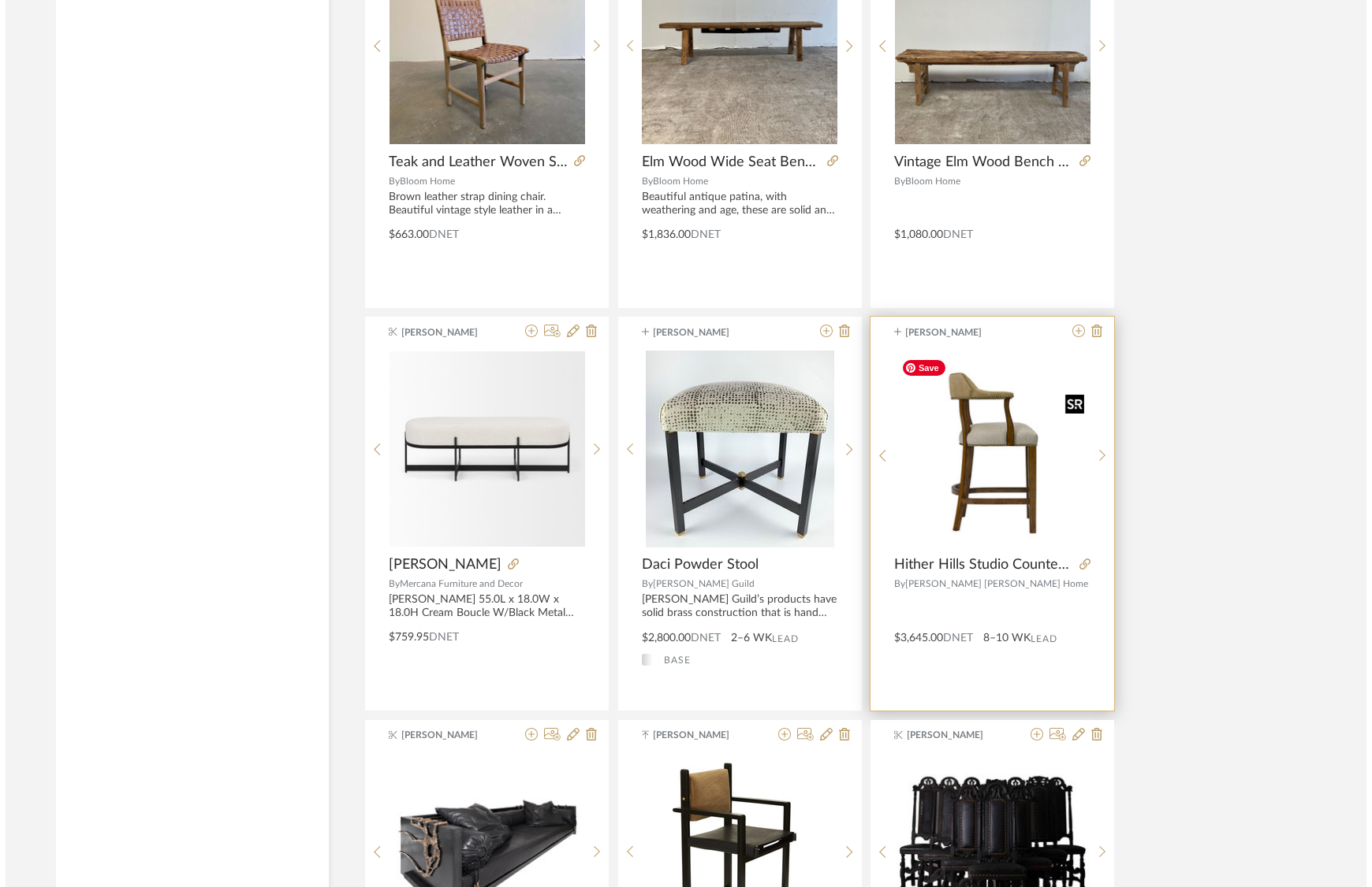
scroll to position [0, 0]
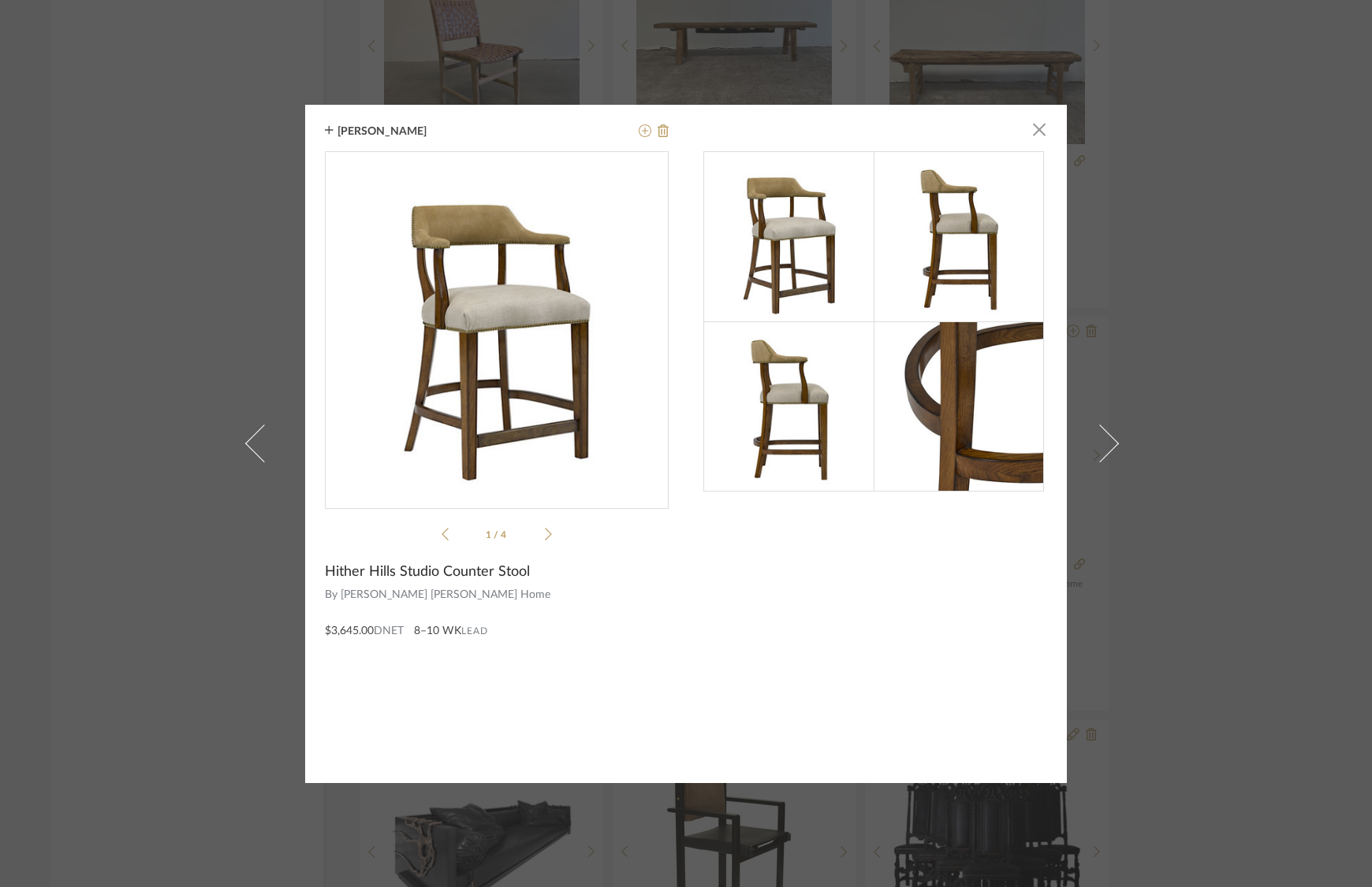
click at [821, 391] on img at bounding box center [790, 407] width 171 height 171
click at [769, 401] on img at bounding box center [790, 407] width 171 height 171
click at [787, 250] on img at bounding box center [790, 236] width 171 height 171
click at [912, 240] on img at bounding box center [959, 236] width 171 height 171
click at [943, 224] on img at bounding box center [959, 236] width 171 height 171
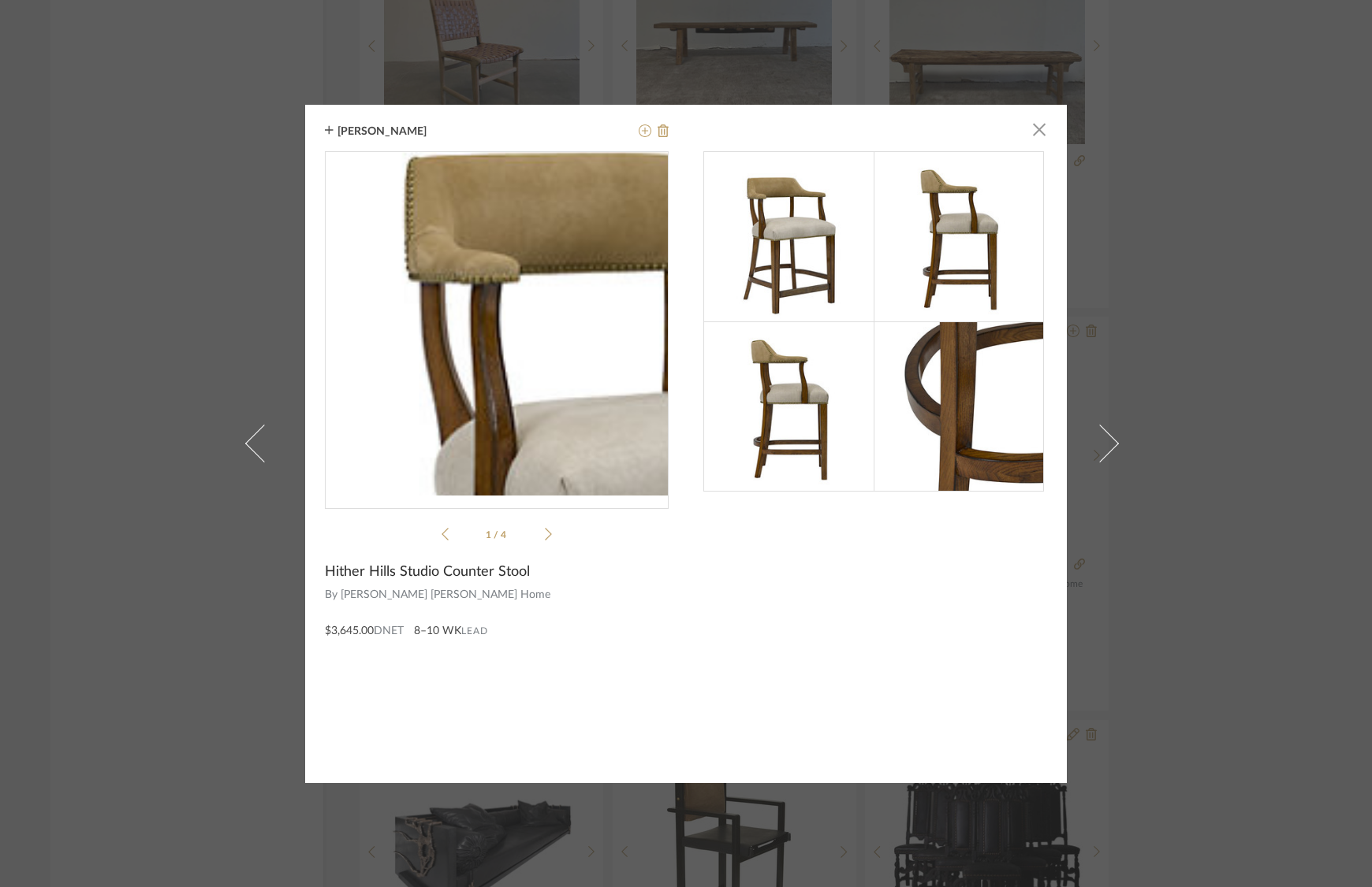
click at [437, 261] on img "0" at bounding box center [496, 324] width 344 height 344
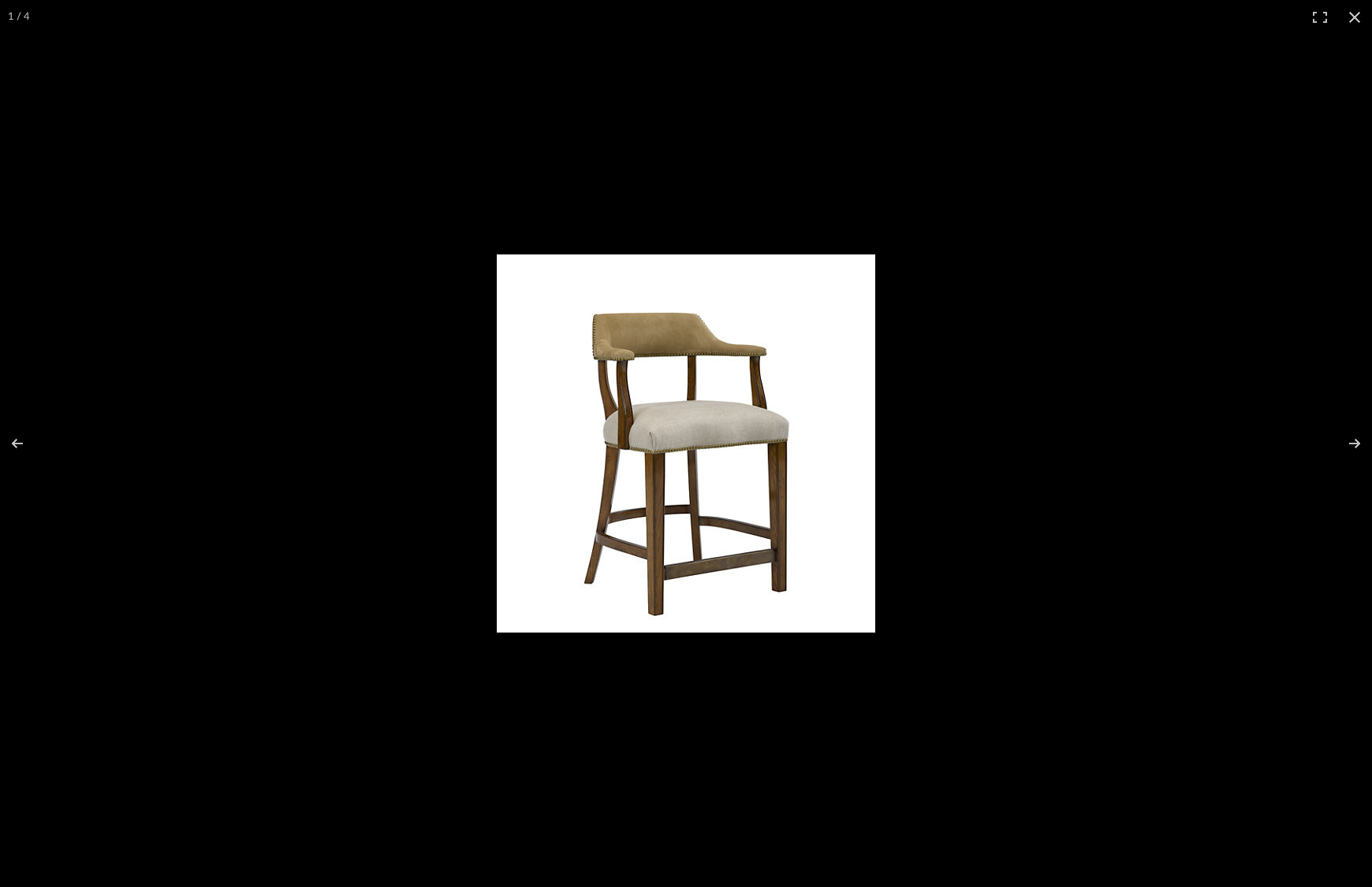
click at [572, 327] on img at bounding box center [686, 444] width 379 height 379
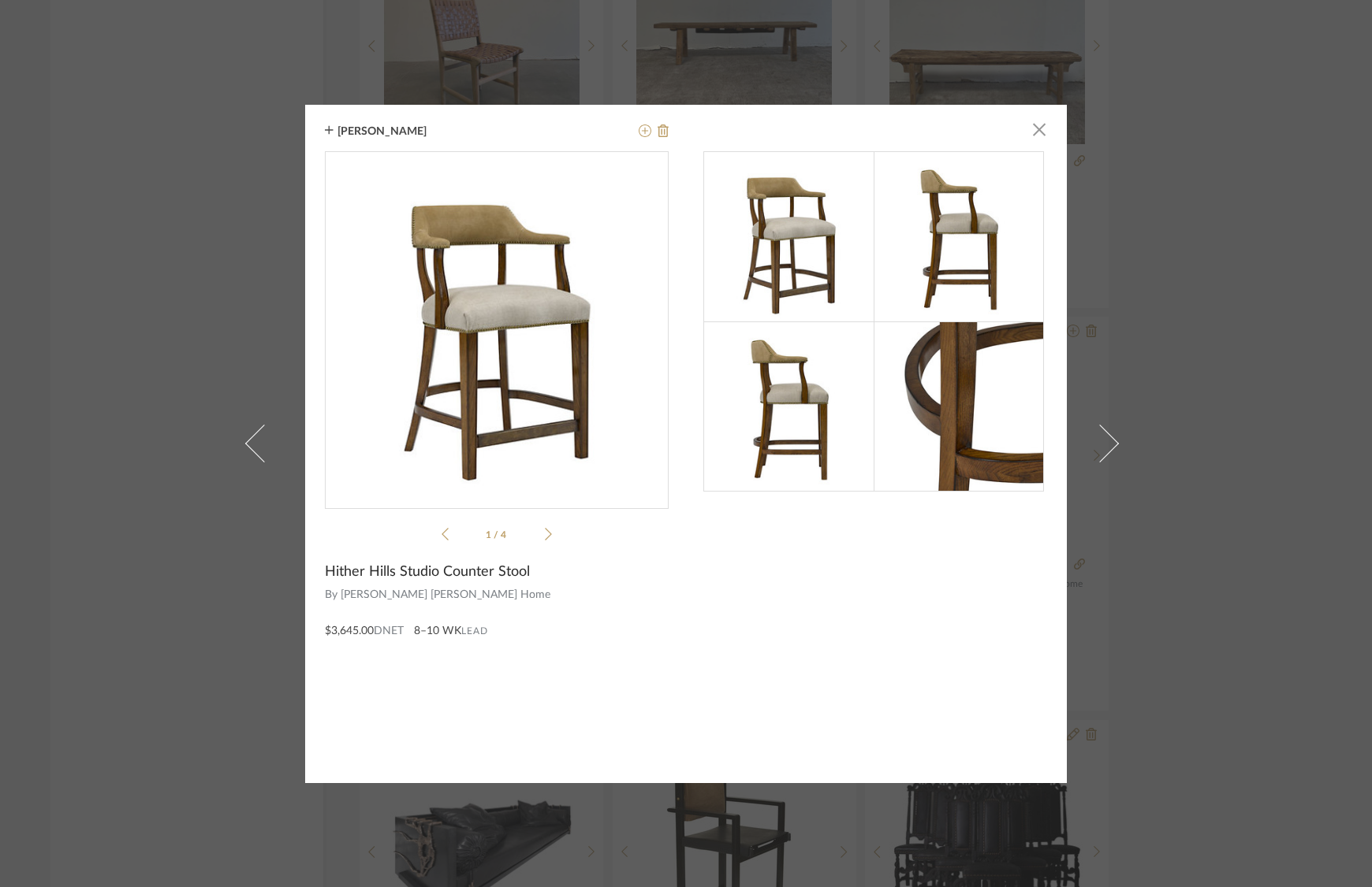
click at [671, 345] on div "[PERSON_NAME] × 1 / 4 Hither Hills Studio Counter Stool By [PERSON_NAME] [PERSO…" at bounding box center [686, 444] width 762 height 678
click at [804, 396] on img at bounding box center [790, 407] width 171 height 171
drag, startPoint x: 1030, startPoint y: 133, endPoint x: 1087, endPoint y: 572, distance: 442.7
click at [1030, 132] on span "button" at bounding box center [1039, 130] width 31 height 31
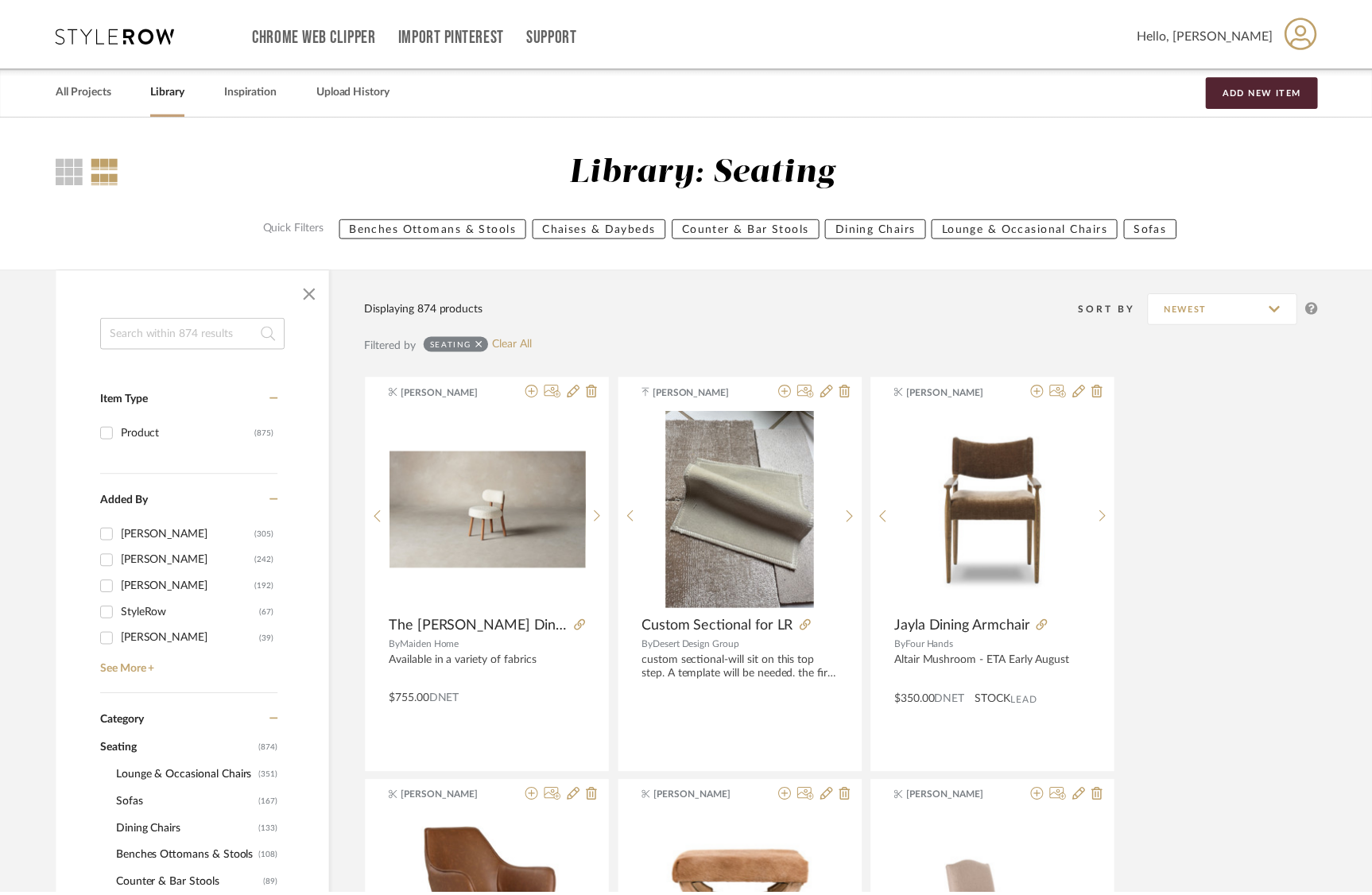
scroll to position [41544, 0]
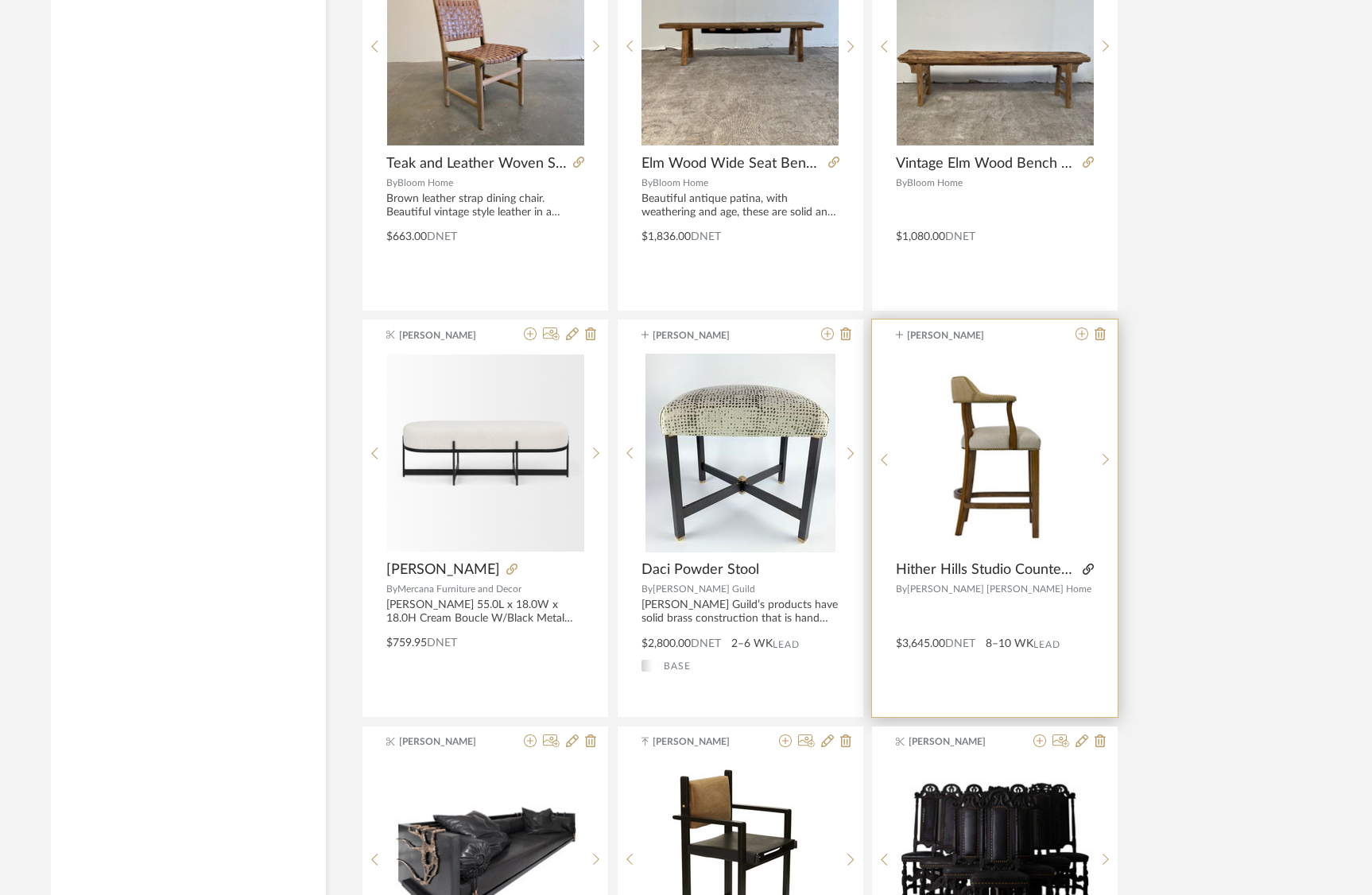
click at [1092, 572] on icon at bounding box center [1089, 569] width 11 height 11
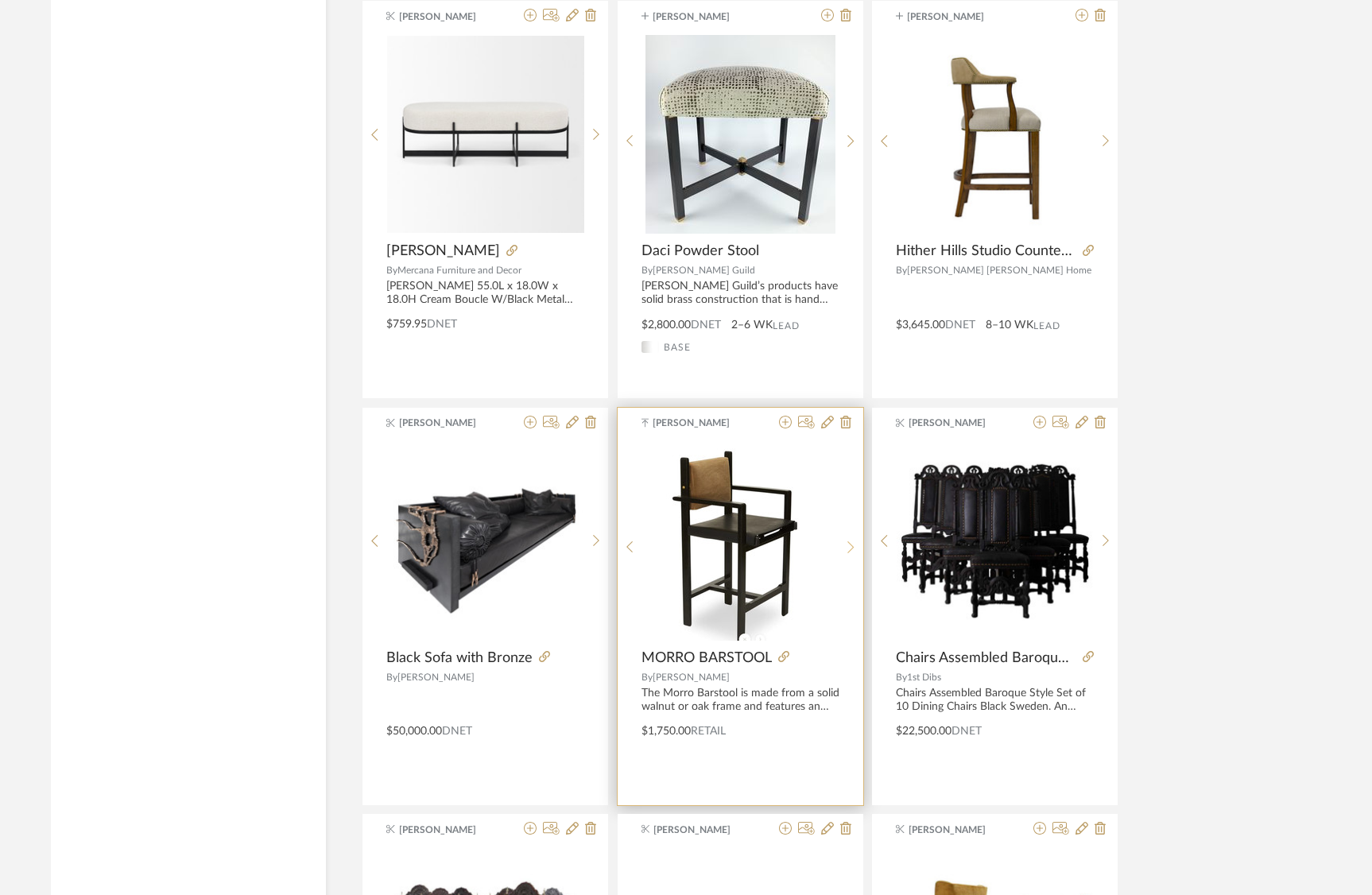
click at [848, 544] on icon at bounding box center [851, 547] width 7 height 13
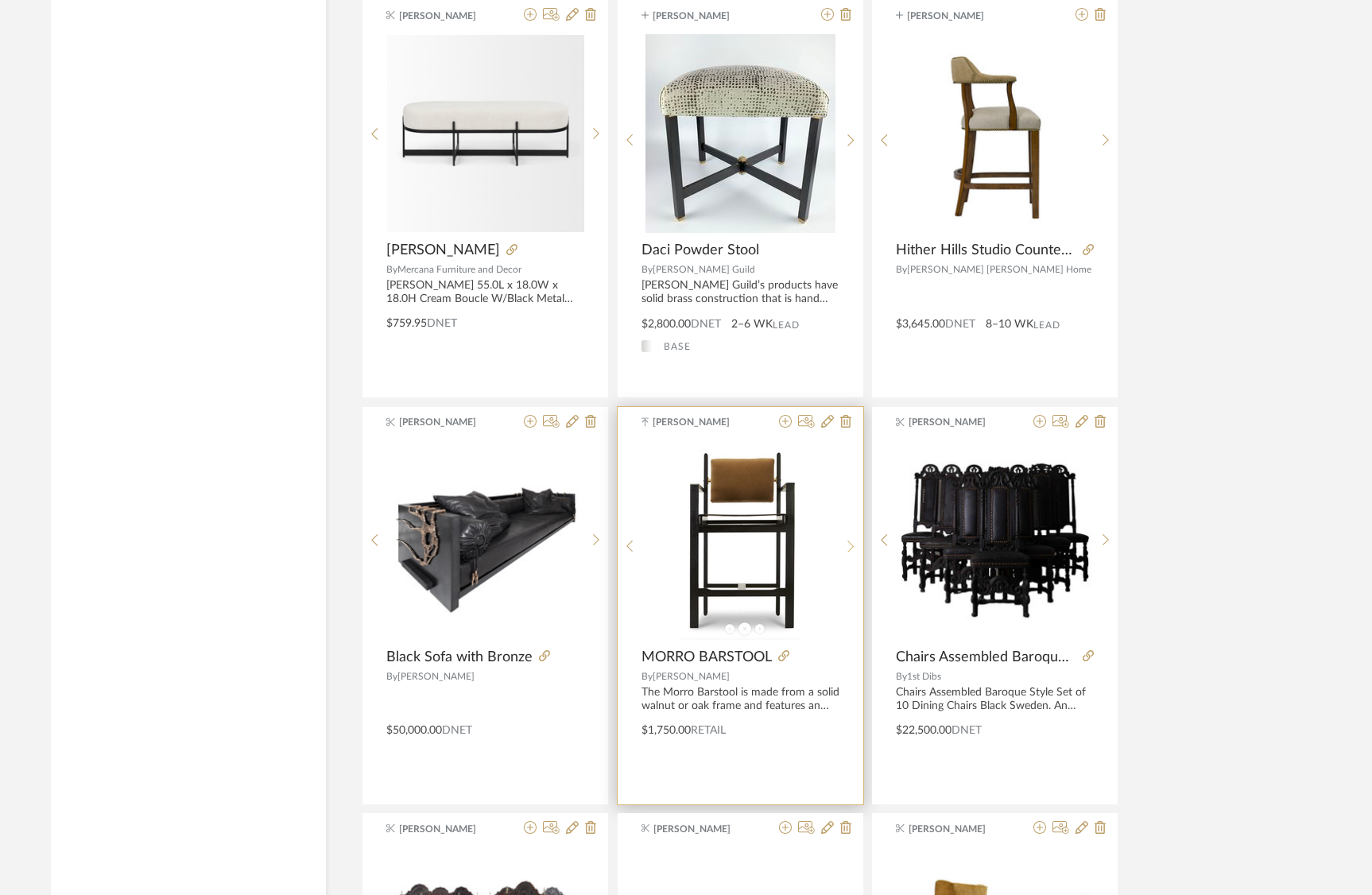
scroll to position [41861, 0]
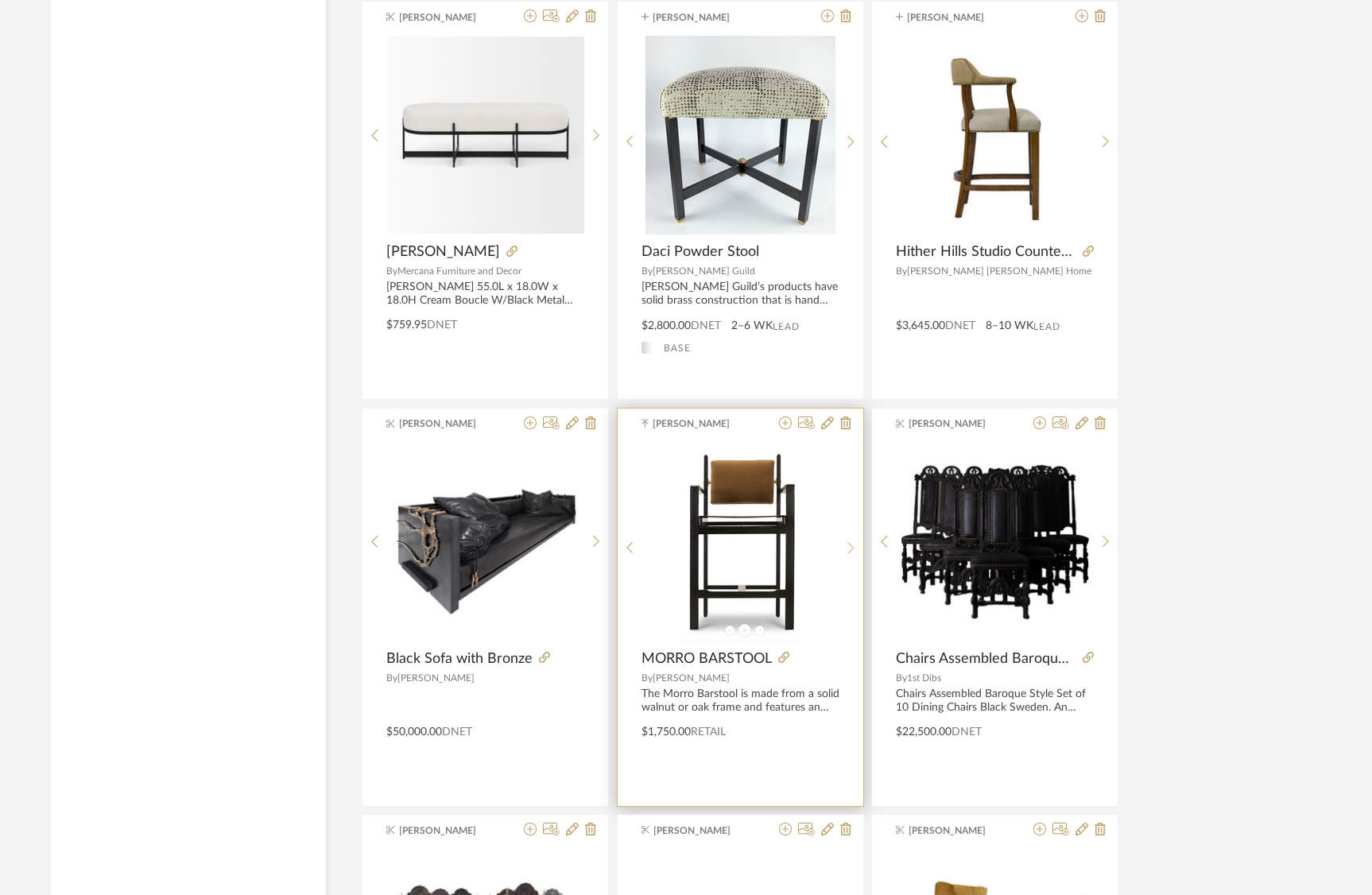
click at [848, 544] on icon at bounding box center [851, 548] width 7 height 13
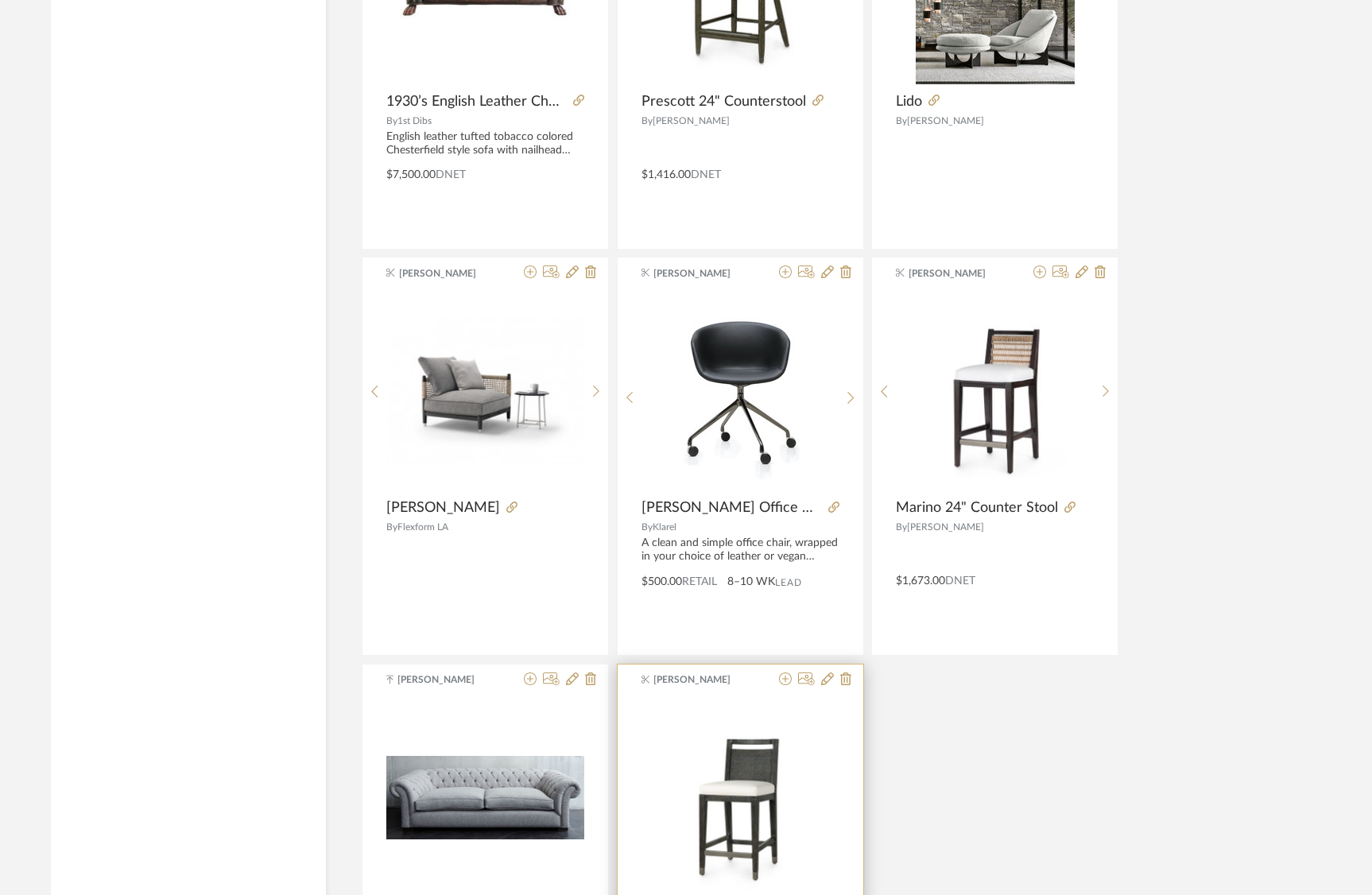
scroll to position [43568, 0]
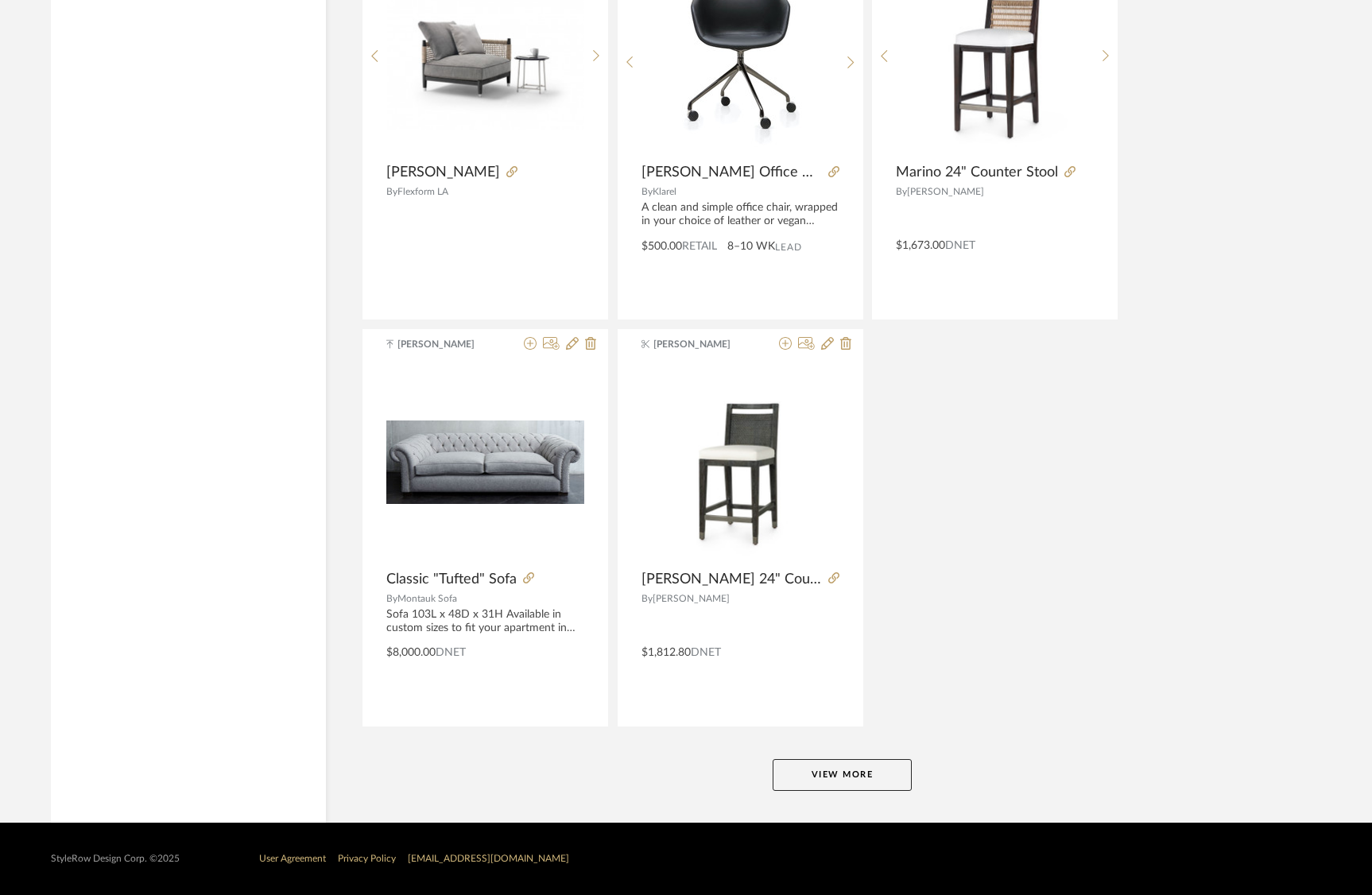
click at [852, 778] on button "View More" at bounding box center [842, 775] width 139 height 31
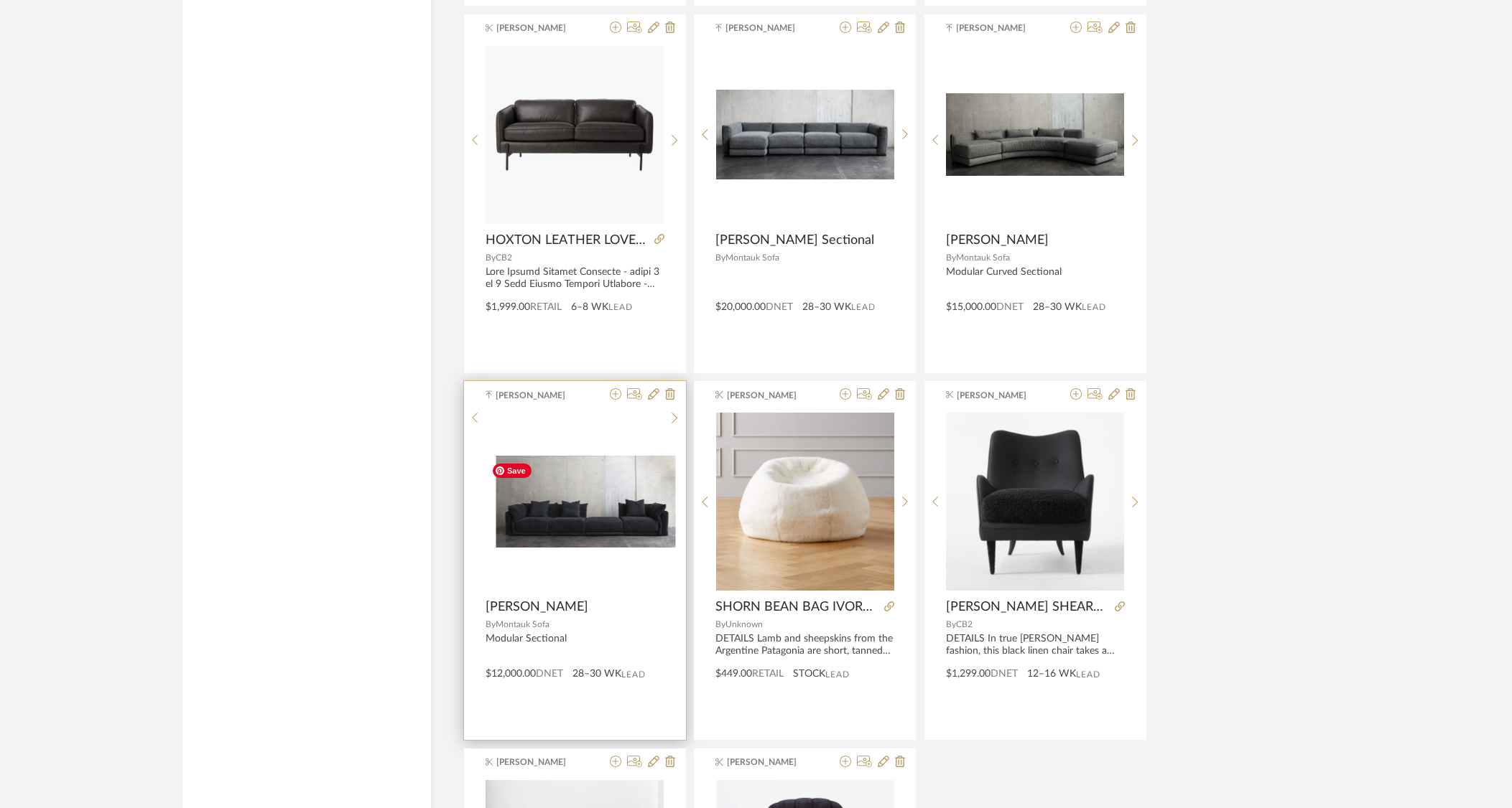
scroll to position [43740, 0]
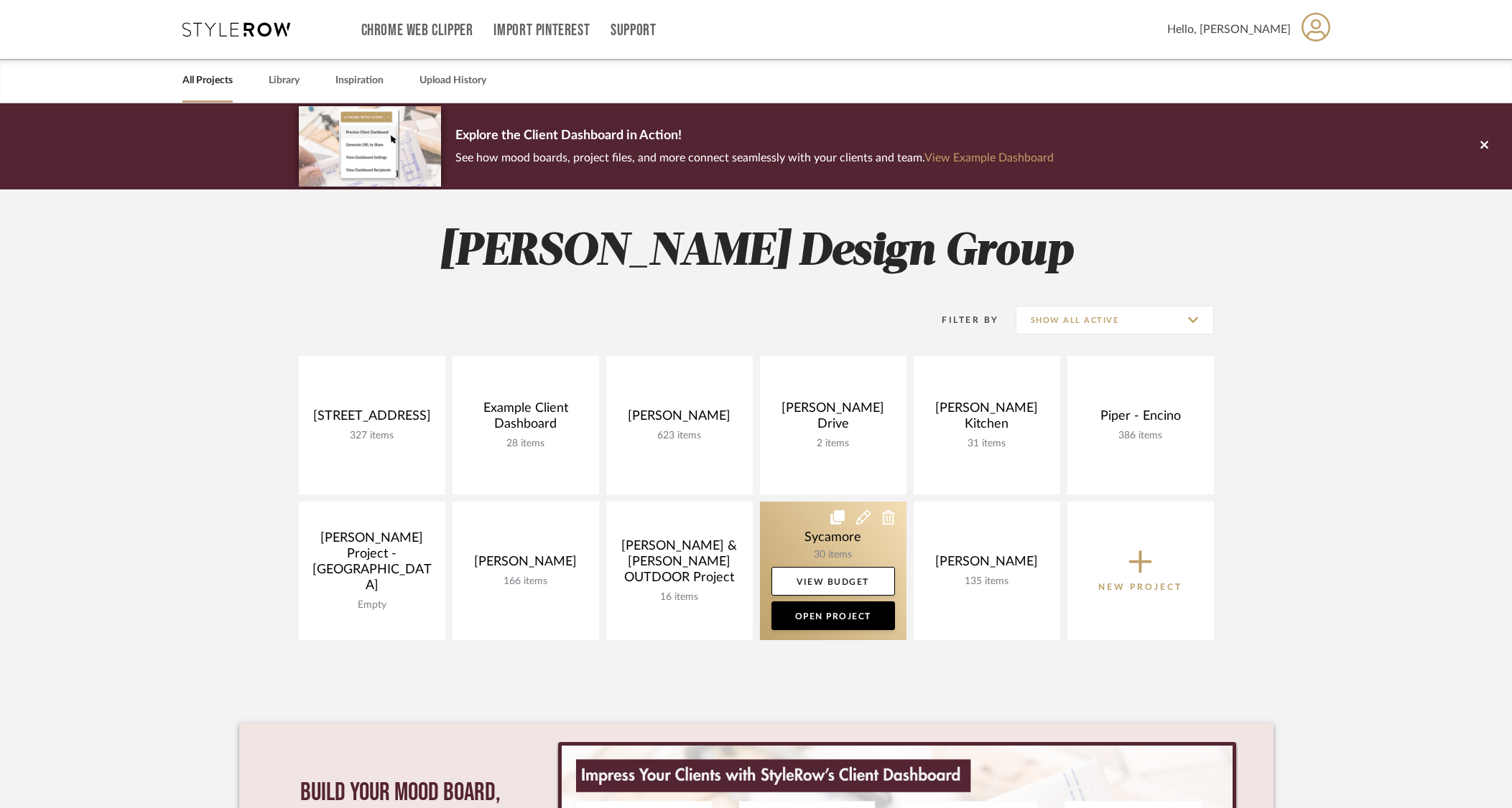
click at [777, 529] on link at bounding box center [833, 571] width 147 height 138
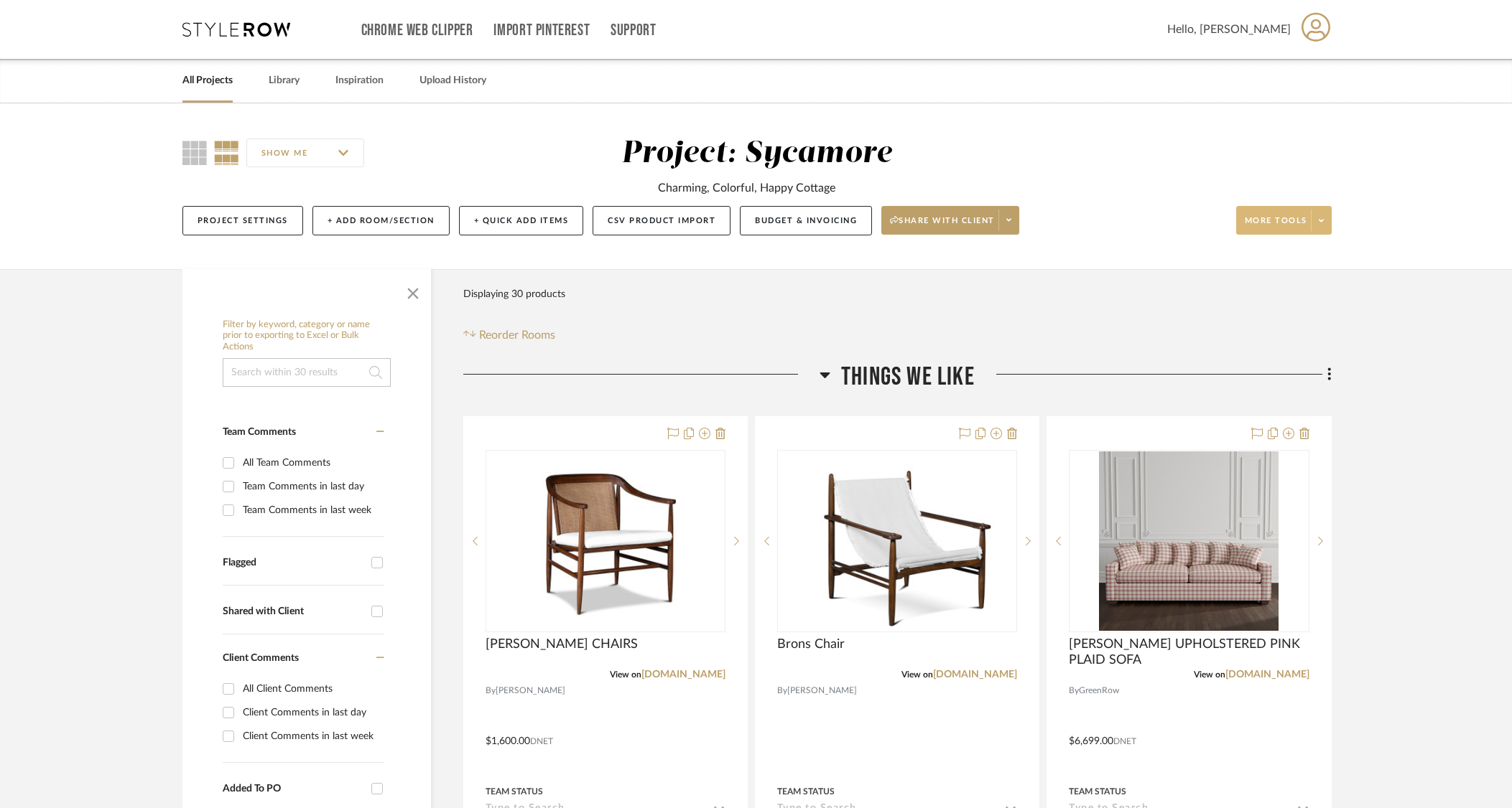
click at [1269, 225] on span "More tools" at bounding box center [1276, 226] width 62 height 22
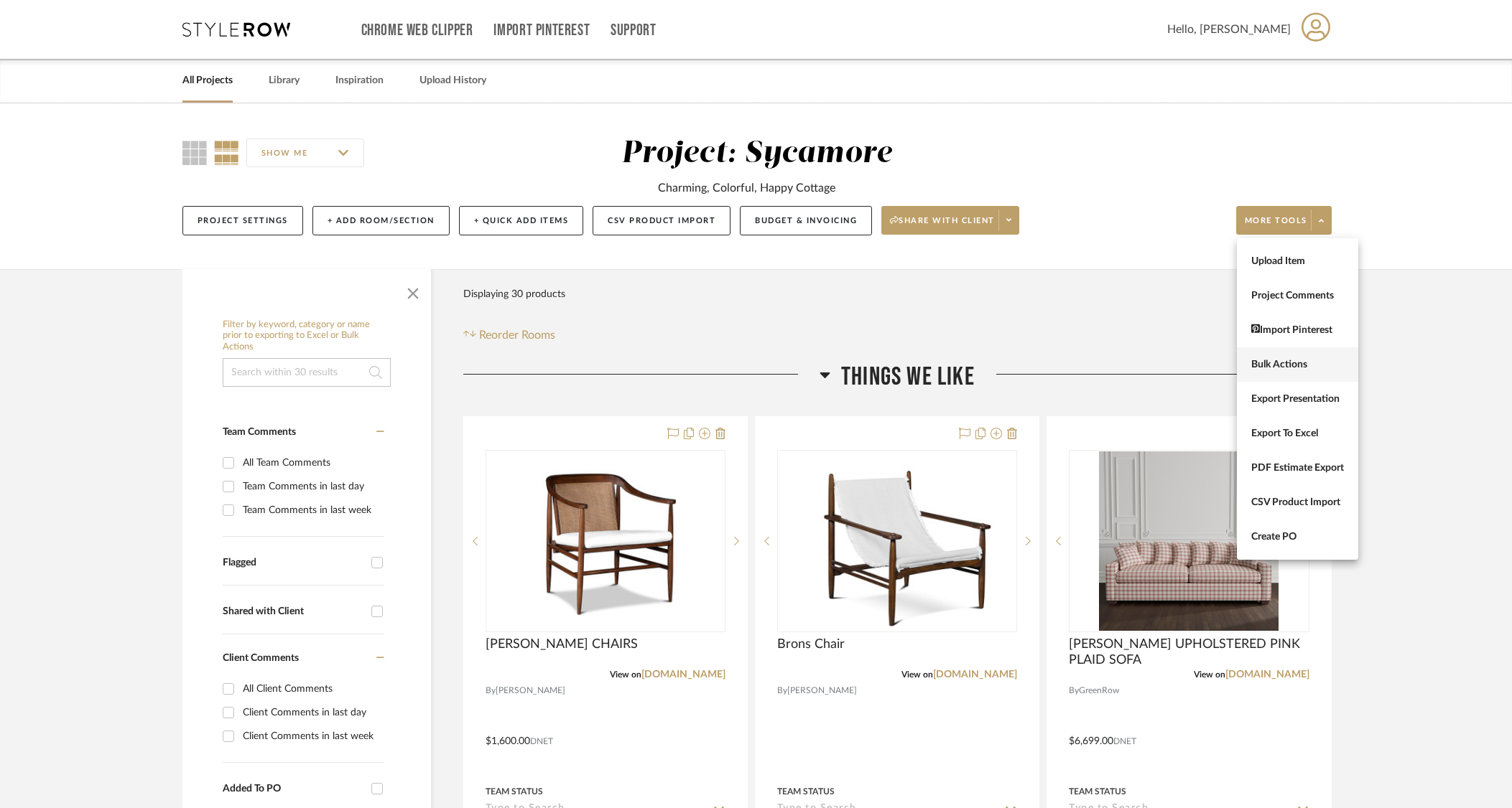
click at [1297, 359] on span "Bulk Actions" at bounding box center [1297, 364] width 92 height 12
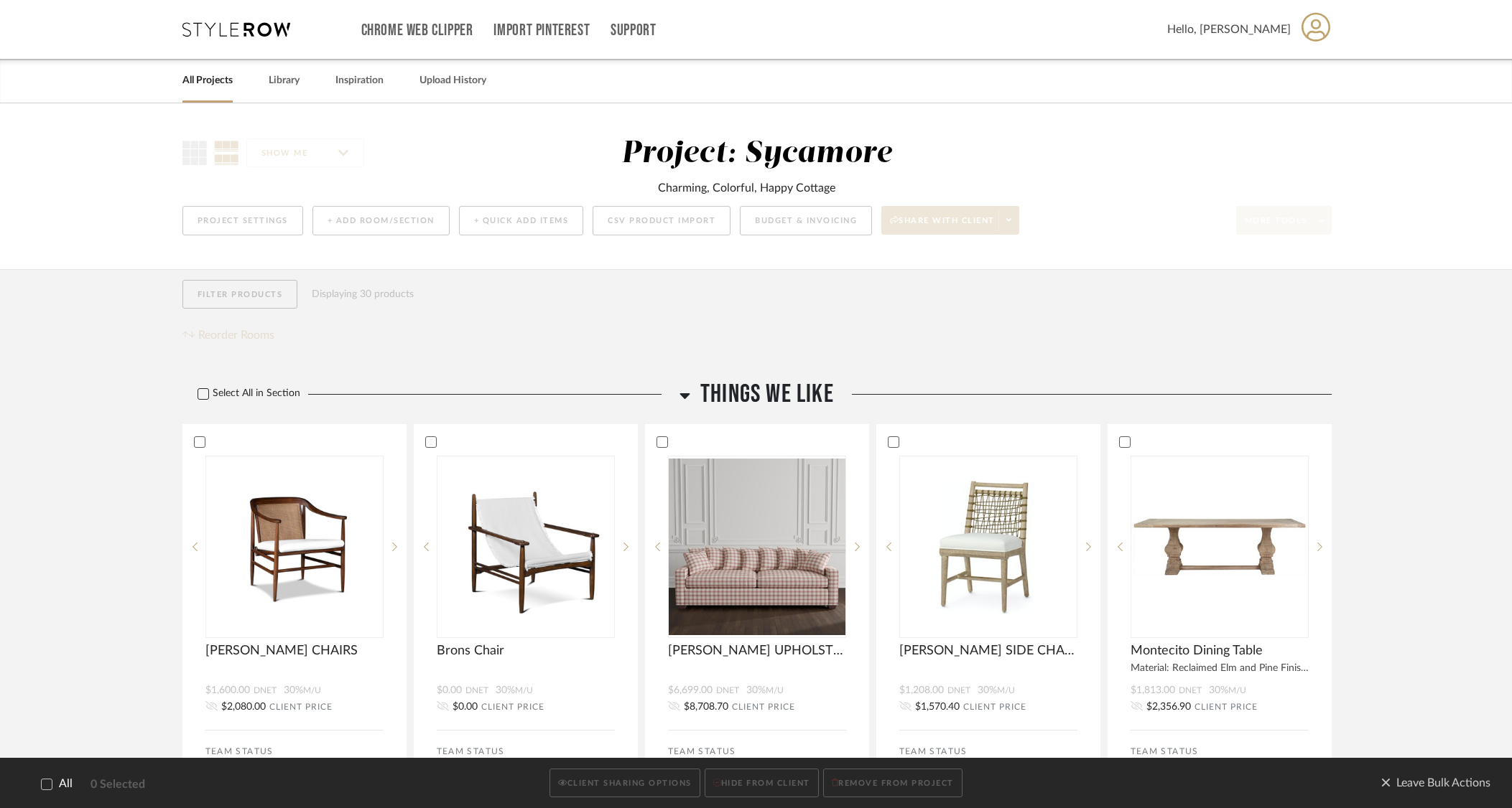
click at [238, 395] on label "Select All in Section" at bounding box center [243, 393] width 122 height 12
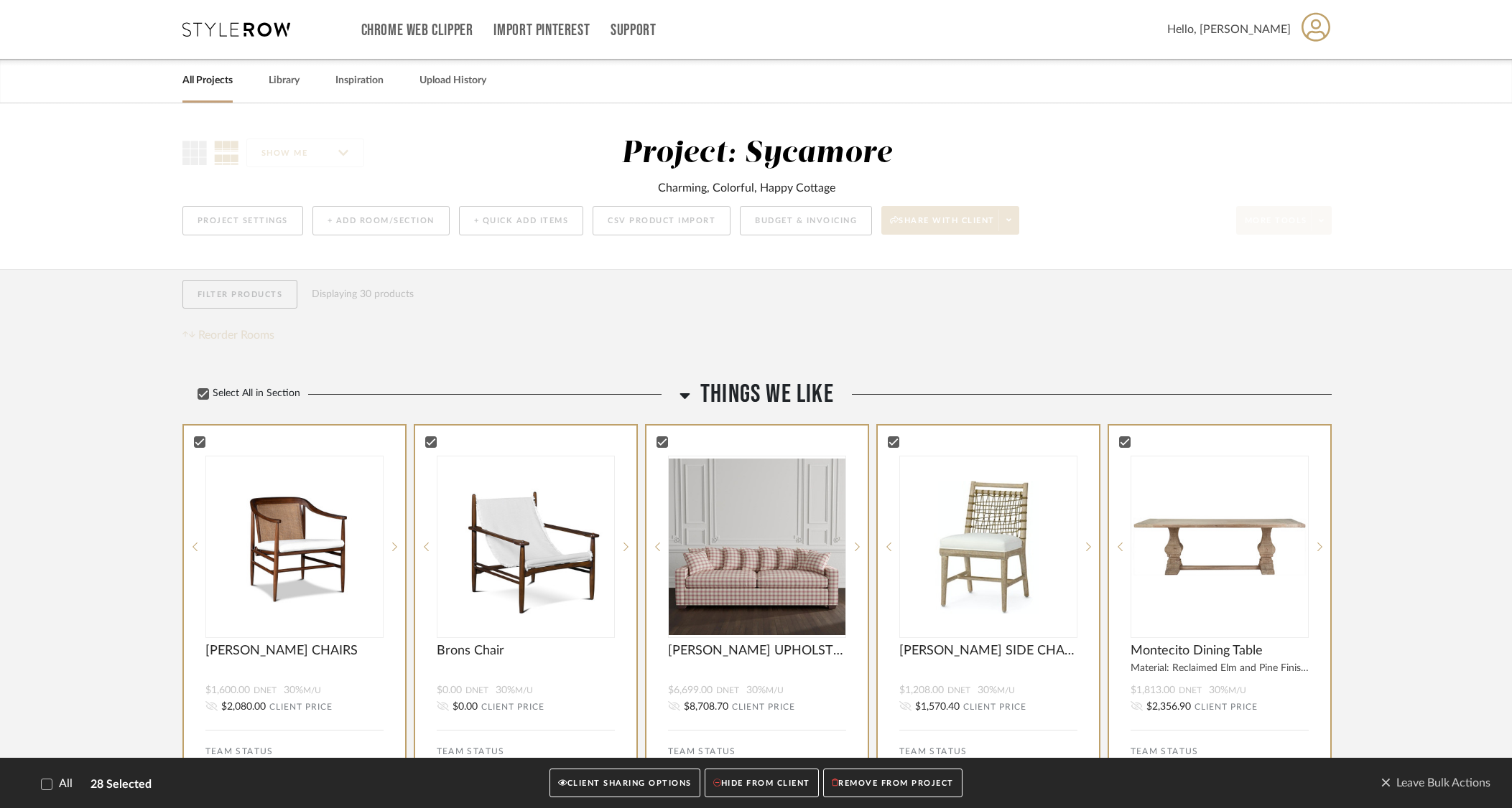
click at [662, 783] on button "CLIENT SHARING OPTIONS" at bounding box center [624, 784] width 150 height 29
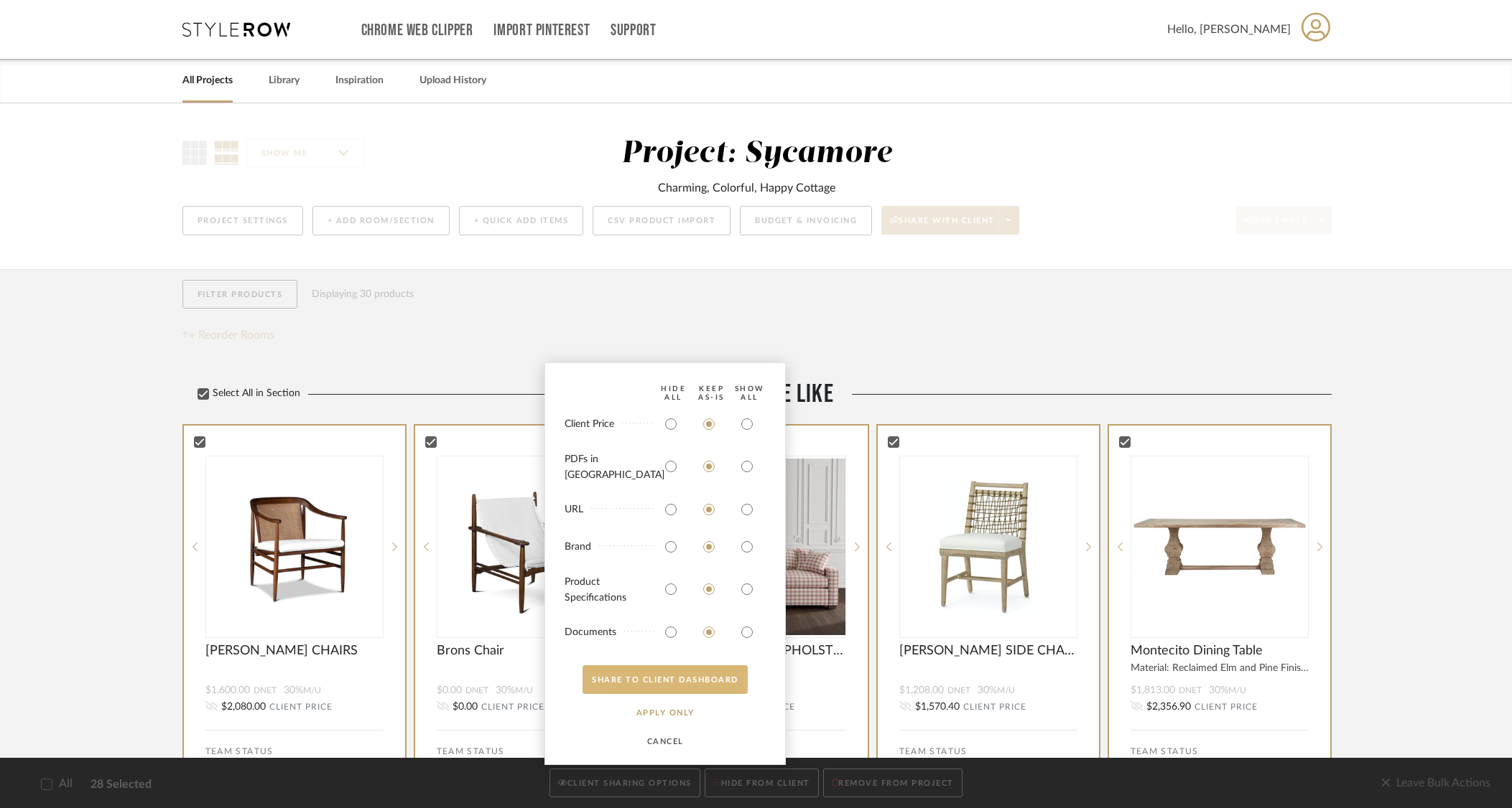
click at [688, 683] on button "SHARE TO CLIENT Dashboard" at bounding box center [665, 679] width 165 height 28
